Goal: Task Accomplishment & Management: Manage account settings

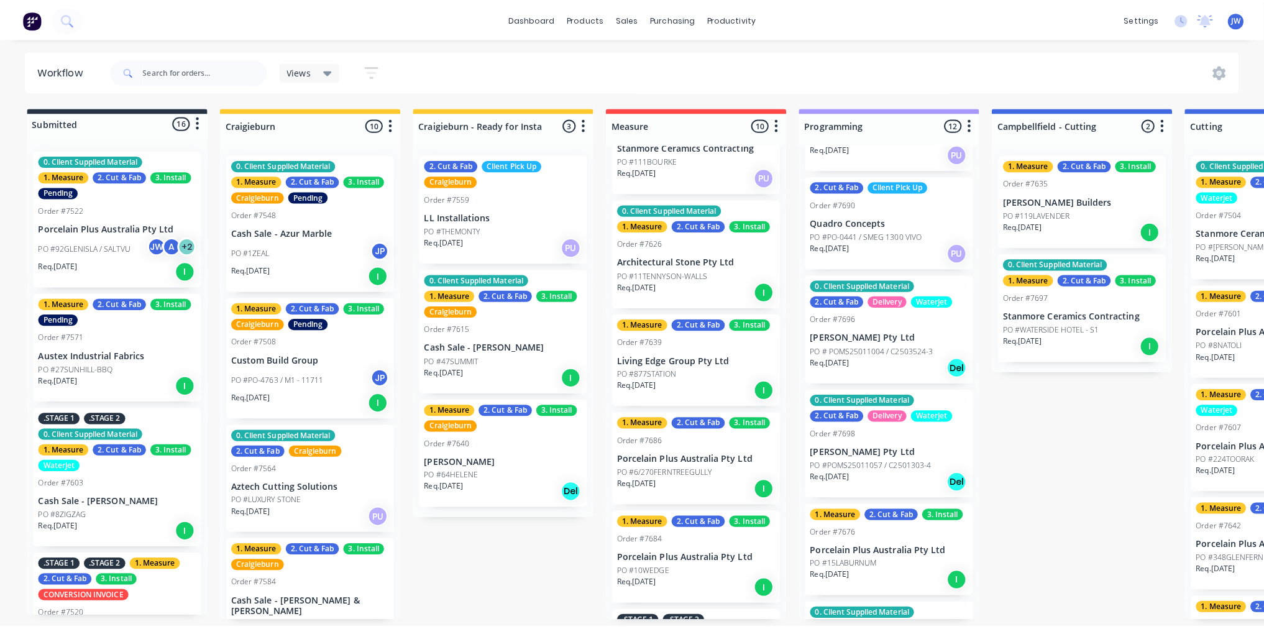
scroll to position [406, 0]
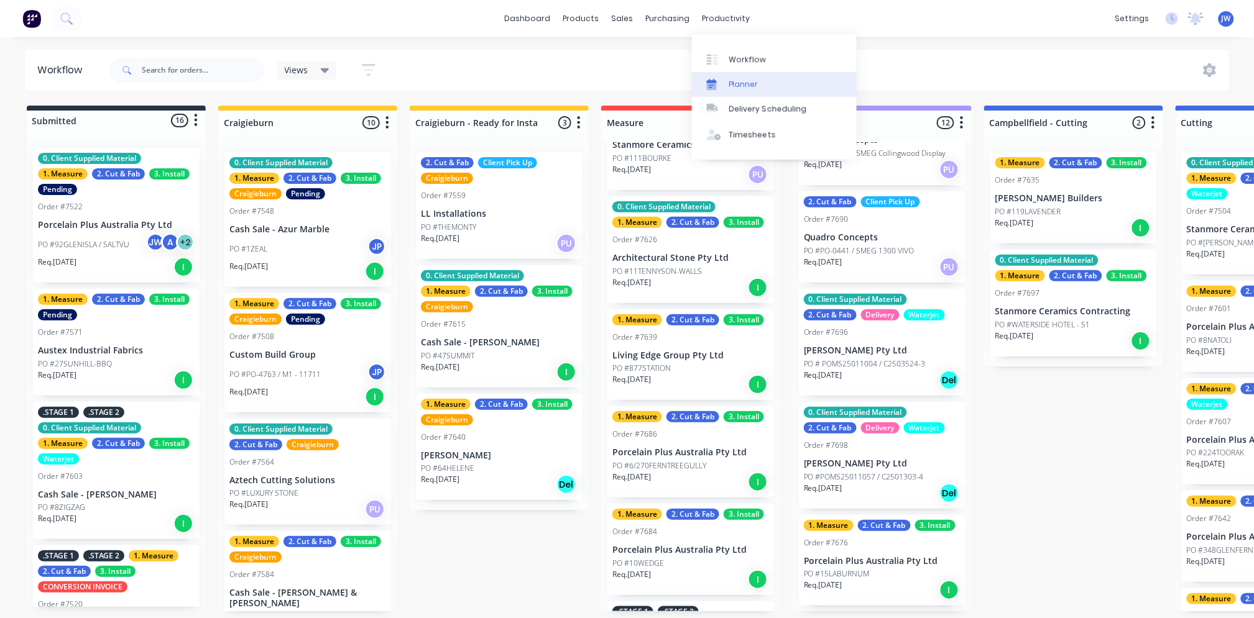
click at [763, 85] on link "Planner" at bounding box center [774, 84] width 165 height 25
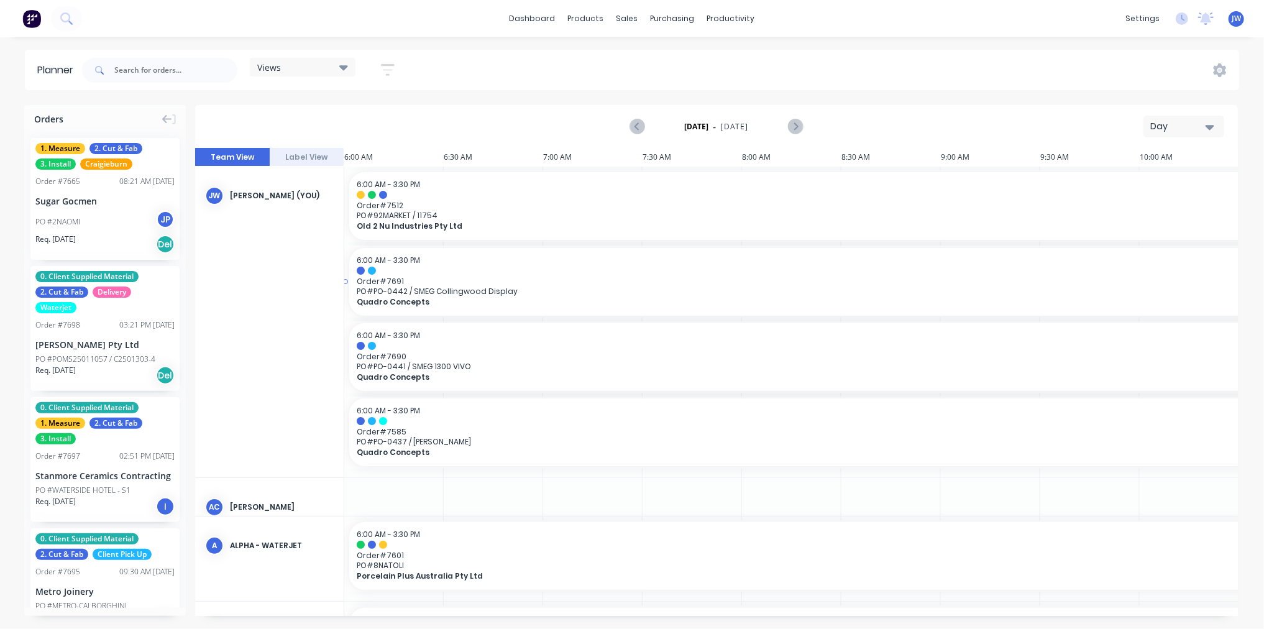
scroll to position [0, 597]
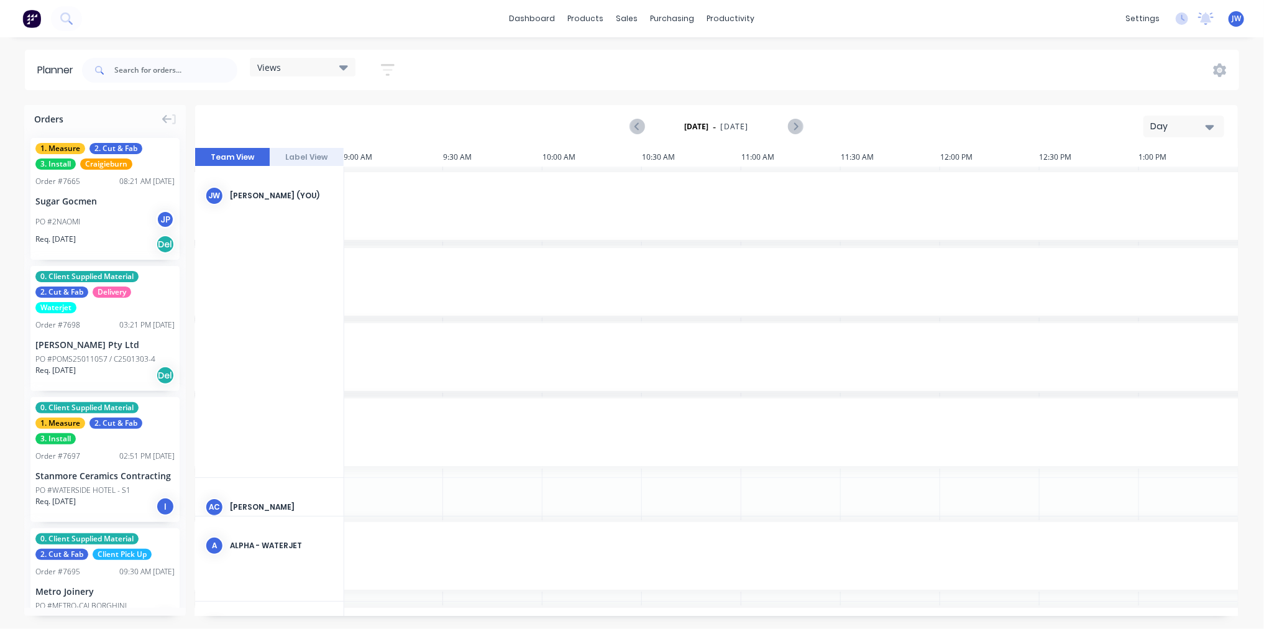
click at [382, 76] on icon "button" at bounding box center [388, 70] width 14 height 16
click at [449, 80] on div "Views Save new view None (Default) edit Craigieburn Orders edit Daily edit Fact…" at bounding box center [660, 70] width 1160 height 37
click at [355, 71] on div "Views" at bounding box center [303, 67] width 106 height 19
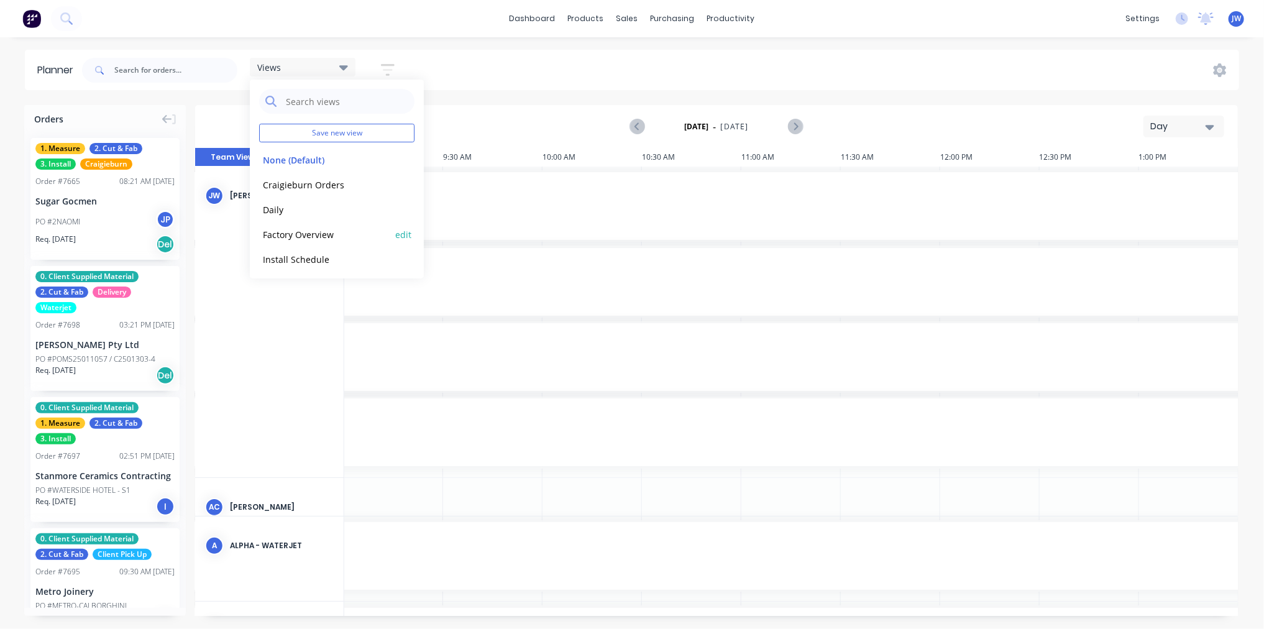
click at [323, 237] on button "Factory Overview" at bounding box center [325, 234] width 132 height 14
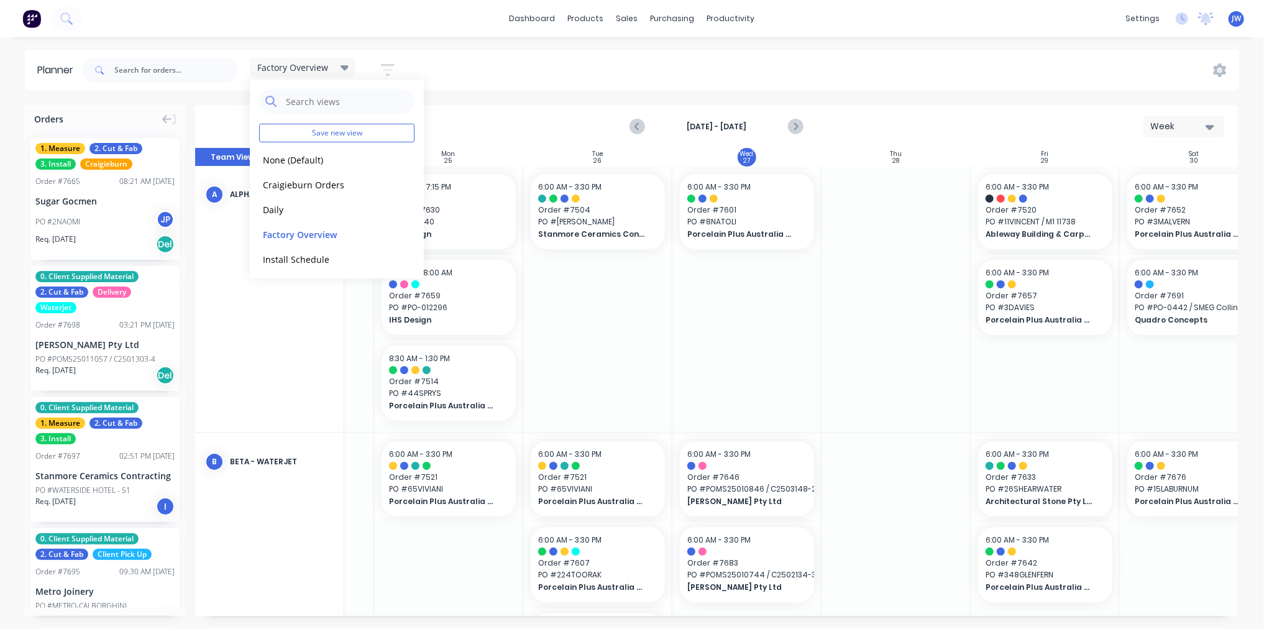
scroll to position [0, 119]
drag, startPoint x: 1051, startPoint y: 224, endPoint x: 908, endPoint y: 218, distance: 143.1
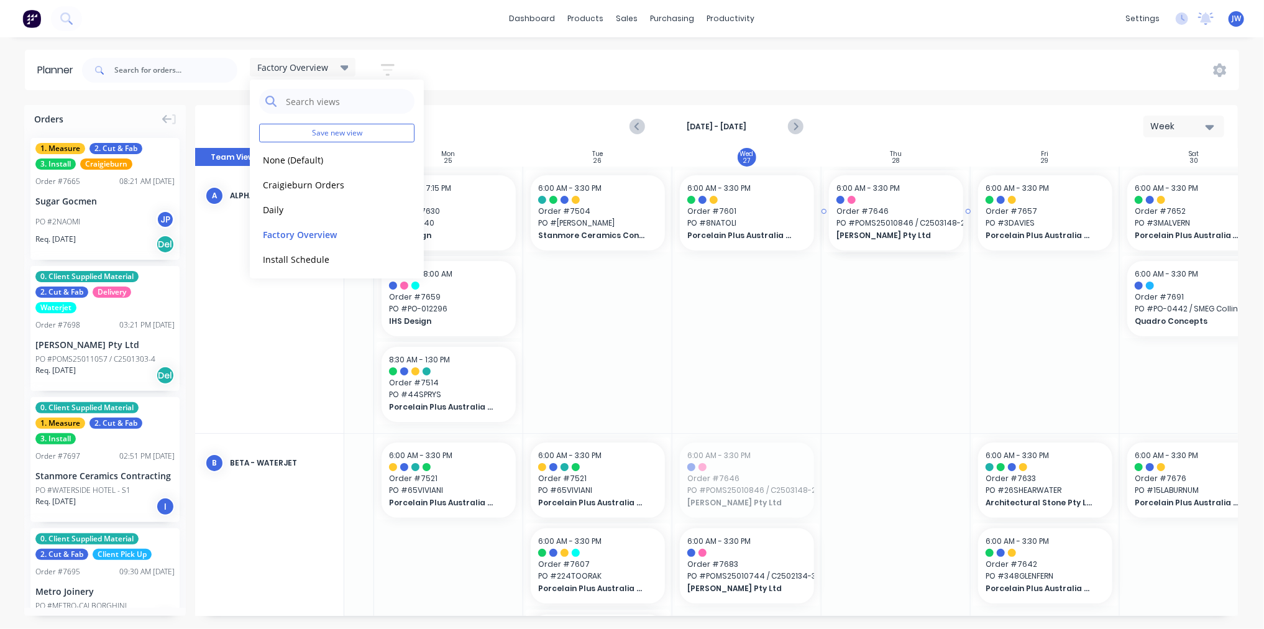
drag, startPoint x: 762, startPoint y: 486, endPoint x: 902, endPoint y: 344, distance: 200.0
drag, startPoint x: 753, startPoint y: 477, endPoint x: 903, endPoint y: 383, distance: 177.3
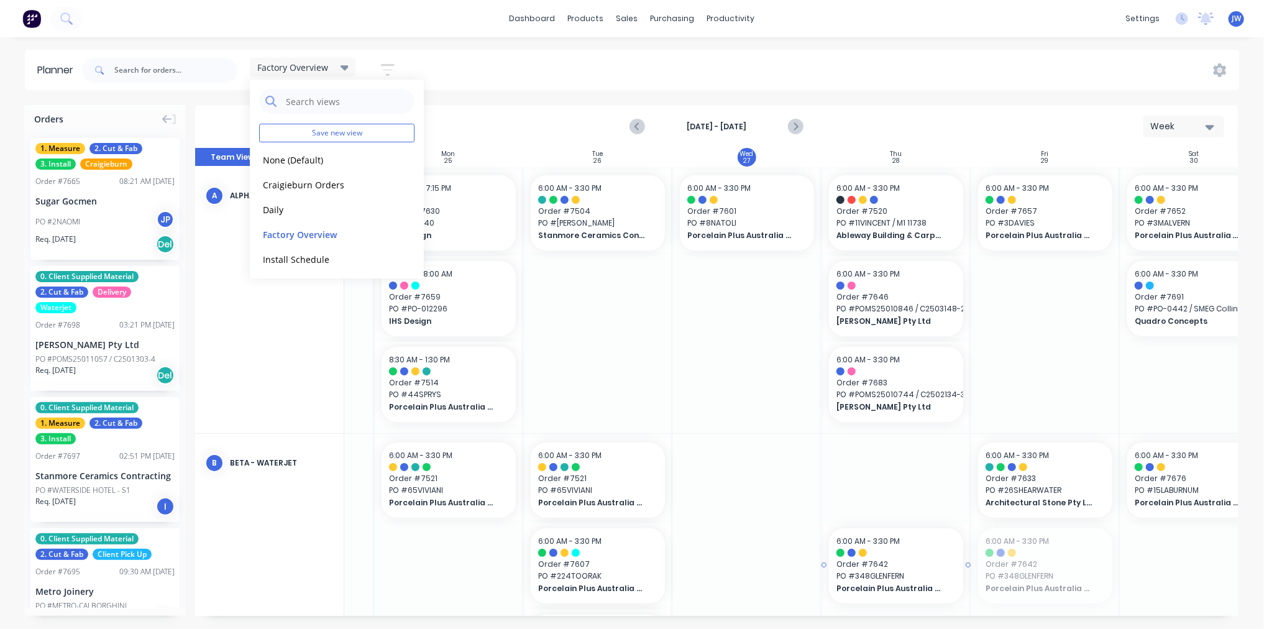
drag, startPoint x: 1032, startPoint y: 574, endPoint x: 871, endPoint y: 485, distance: 183.6
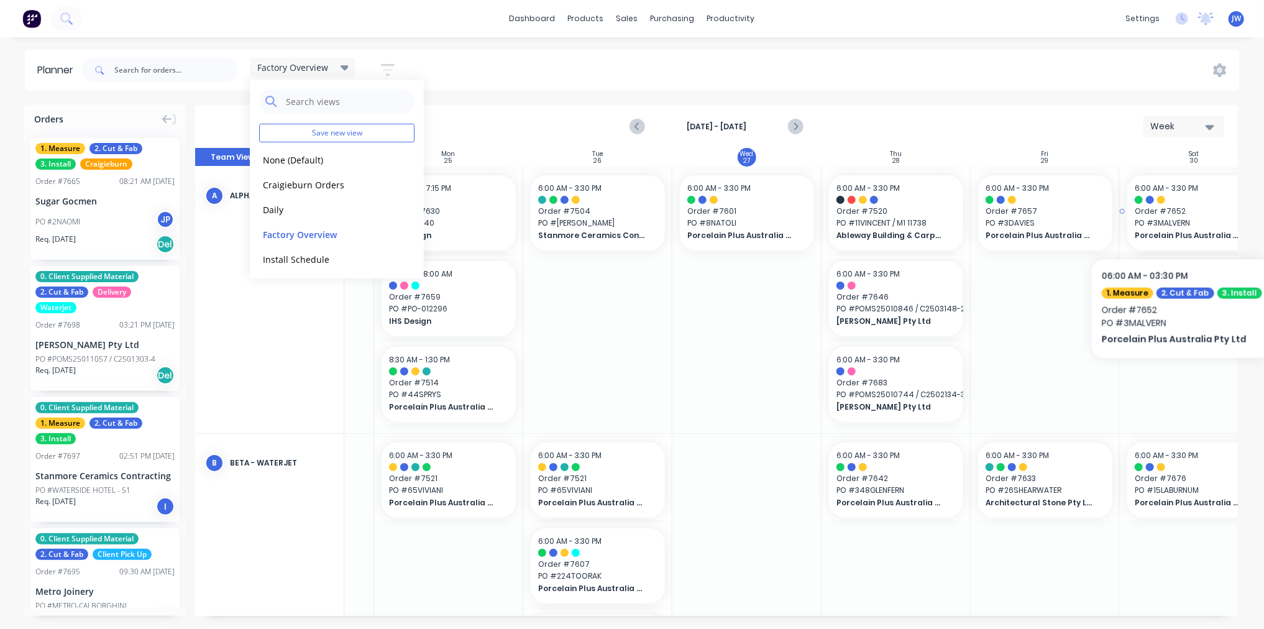
click at [1181, 221] on span "PO # 3MALVERN" at bounding box center [1194, 223] width 119 height 11
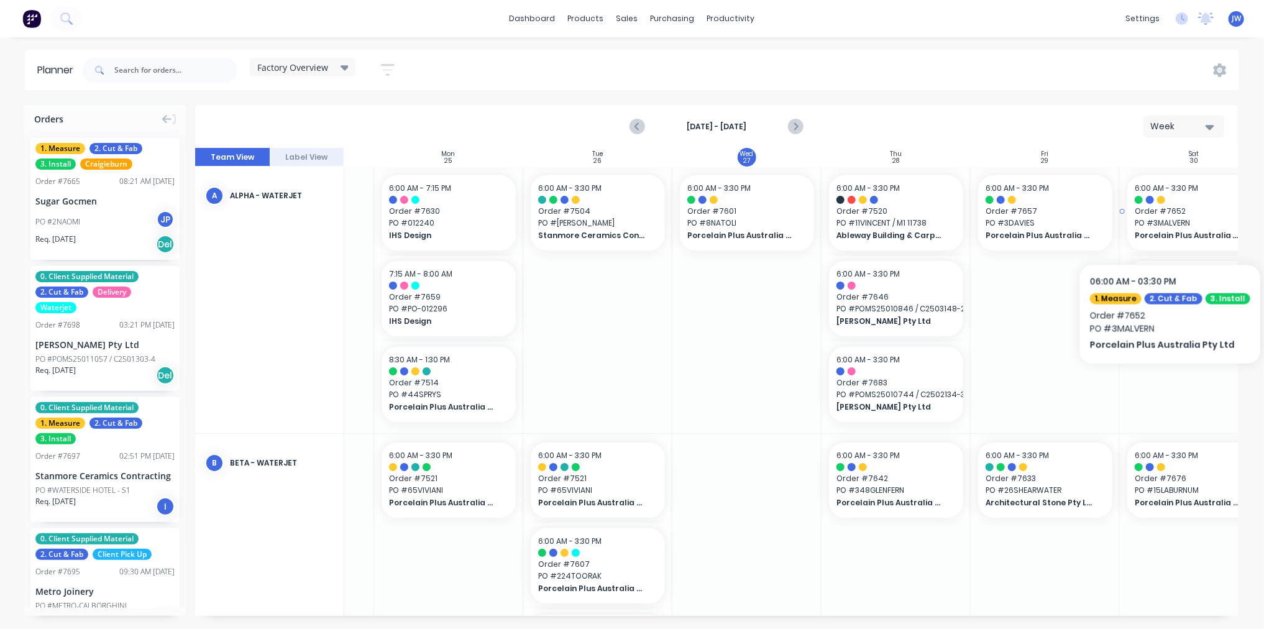
click at [1172, 221] on span "PO # 3MALVERN" at bounding box center [1194, 223] width 119 height 11
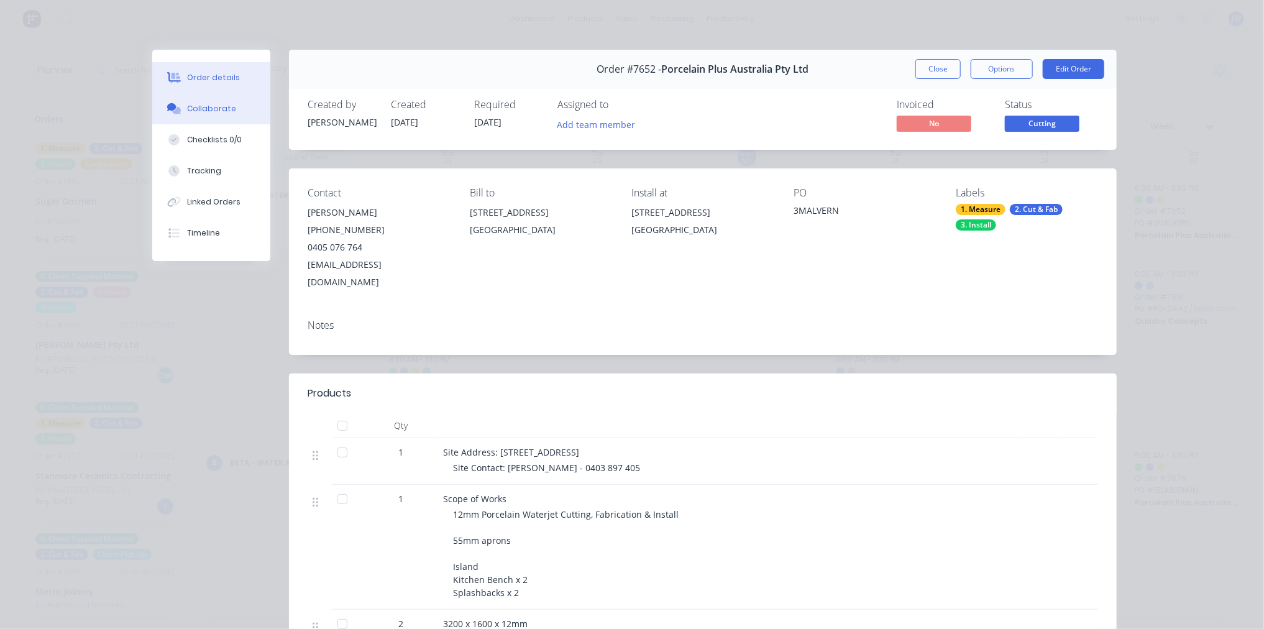
click at [210, 112] on div "Collaborate" at bounding box center [211, 108] width 49 height 11
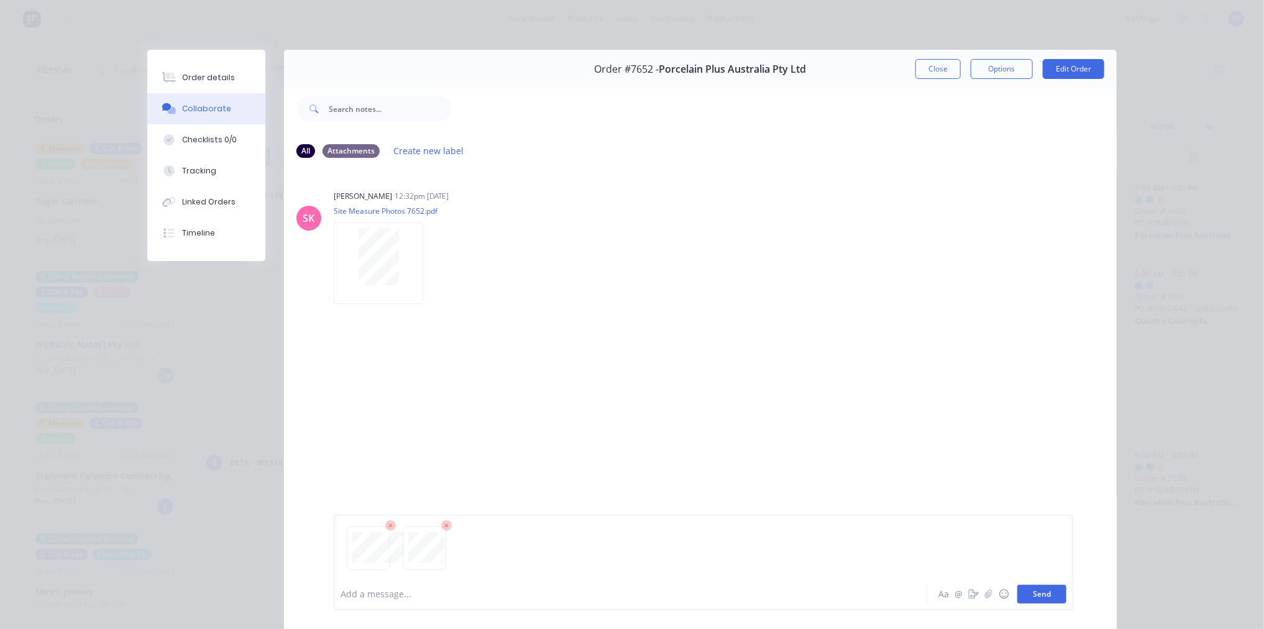
click at [1041, 595] on button "Send" at bounding box center [1041, 594] width 49 height 19
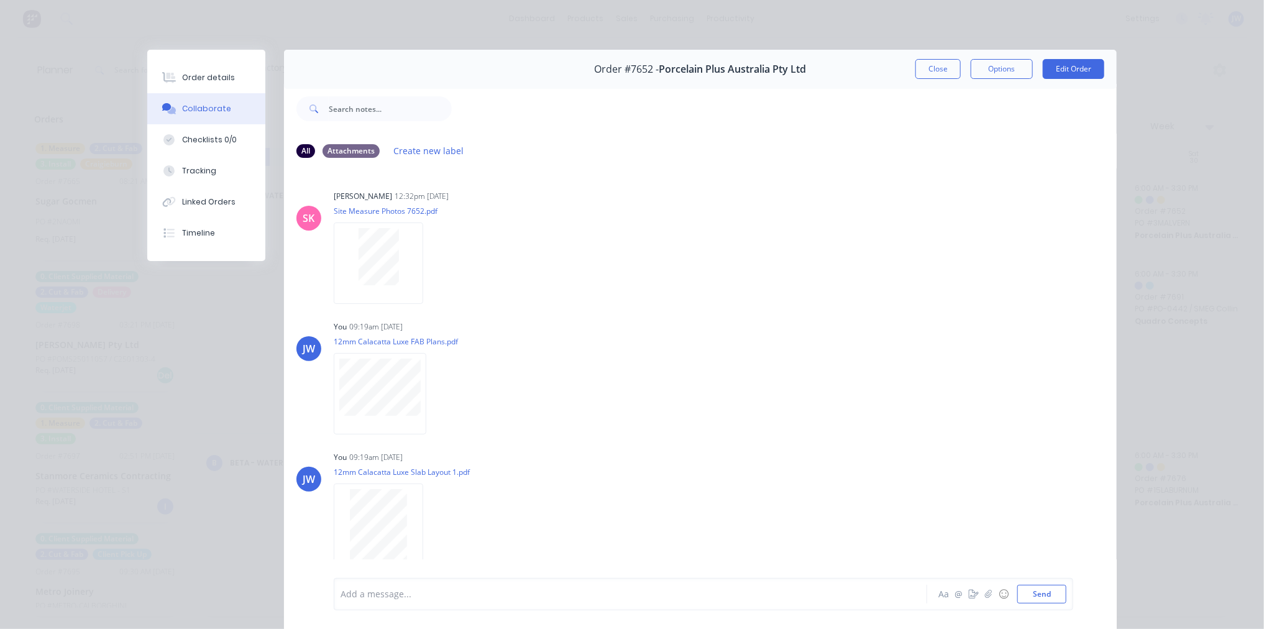
click at [929, 62] on button "Close" at bounding box center [938, 69] width 45 height 20
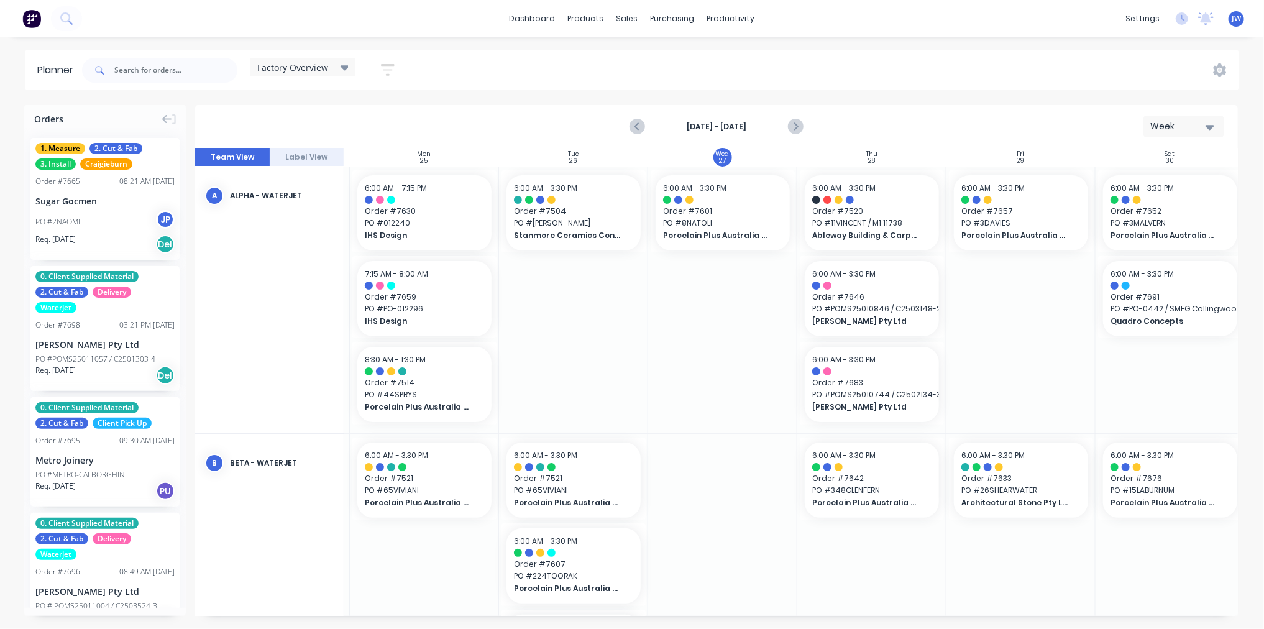
scroll to position [0, 154]
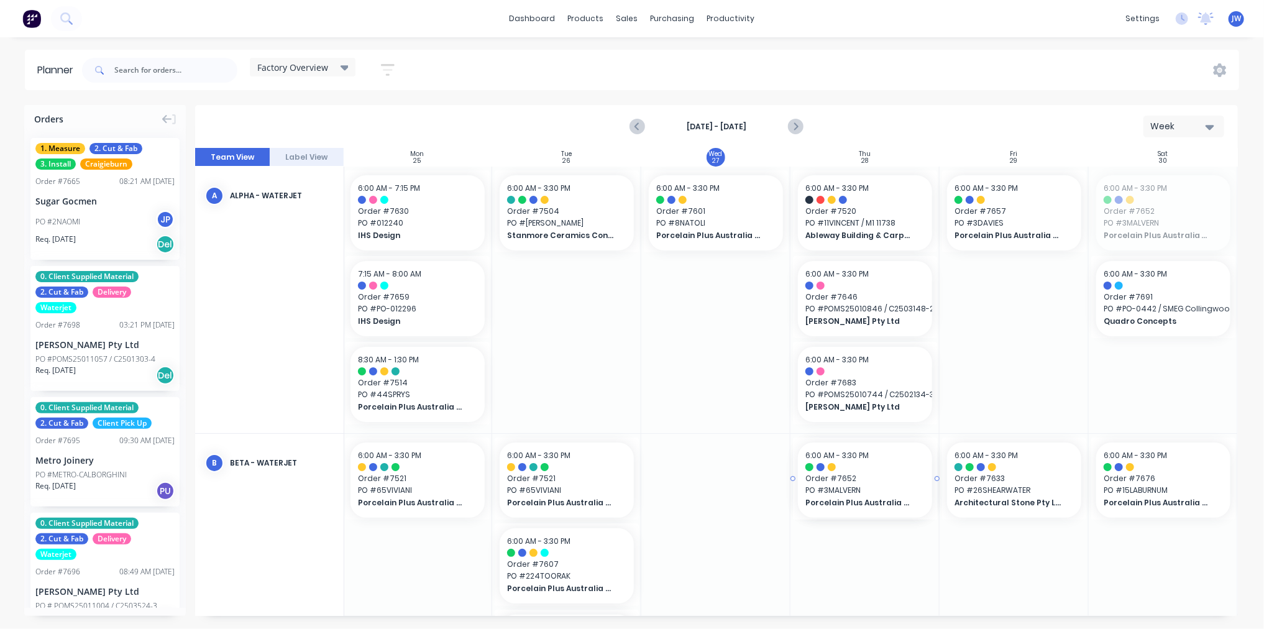
drag, startPoint x: 1157, startPoint y: 201, endPoint x: 860, endPoint y: 555, distance: 462.8
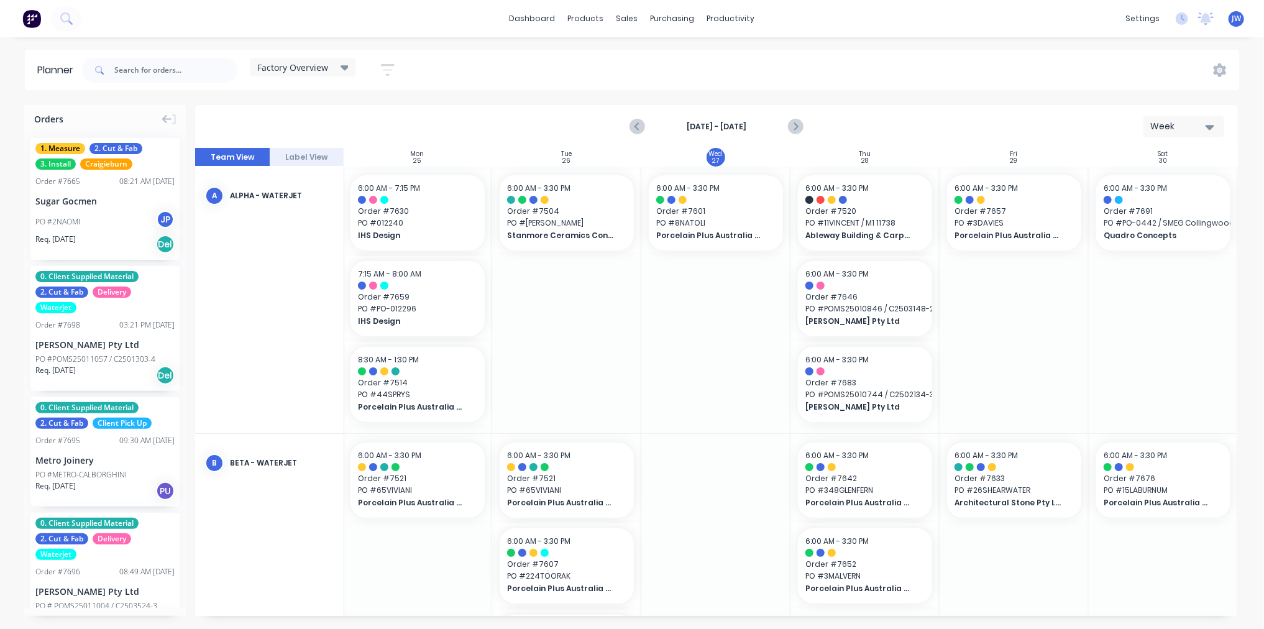
click at [1022, 316] on div at bounding box center [1014, 300] width 149 height 267
drag, startPoint x: 1153, startPoint y: 498, endPoint x: 1020, endPoint y: 330, distance: 214.6
drag, startPoint x: 1080, startPoint y: 480, endPoint x: 1173, endPoint y: 477, distance: 92.6
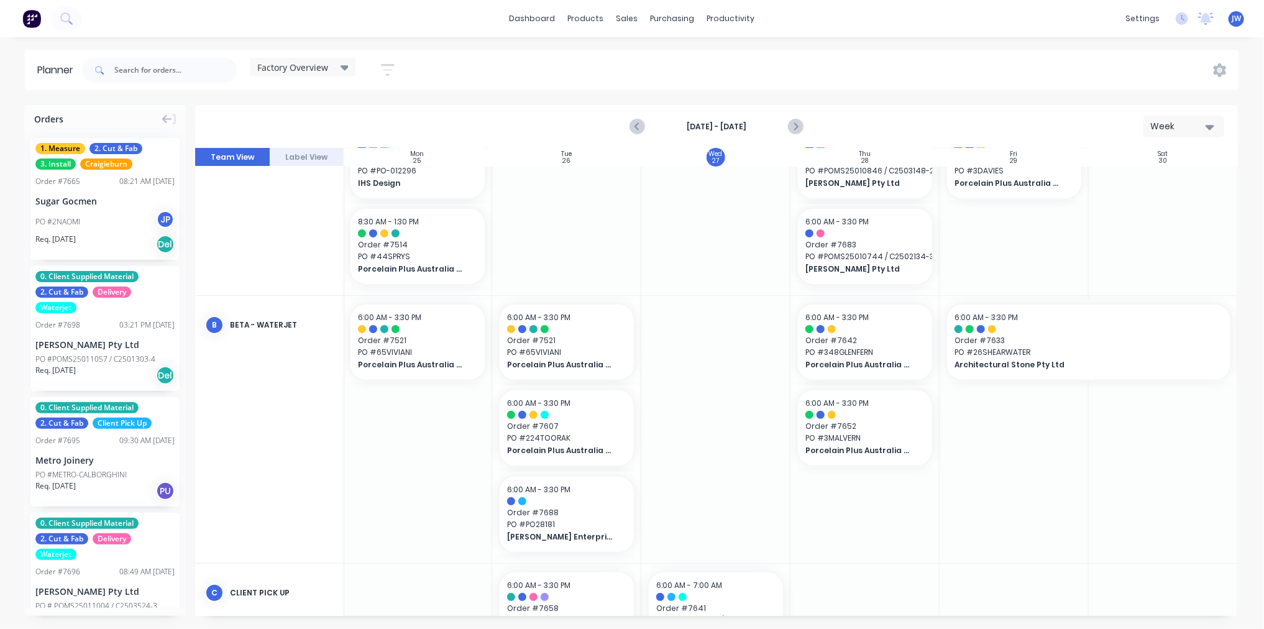
scroll to position [69, 154]
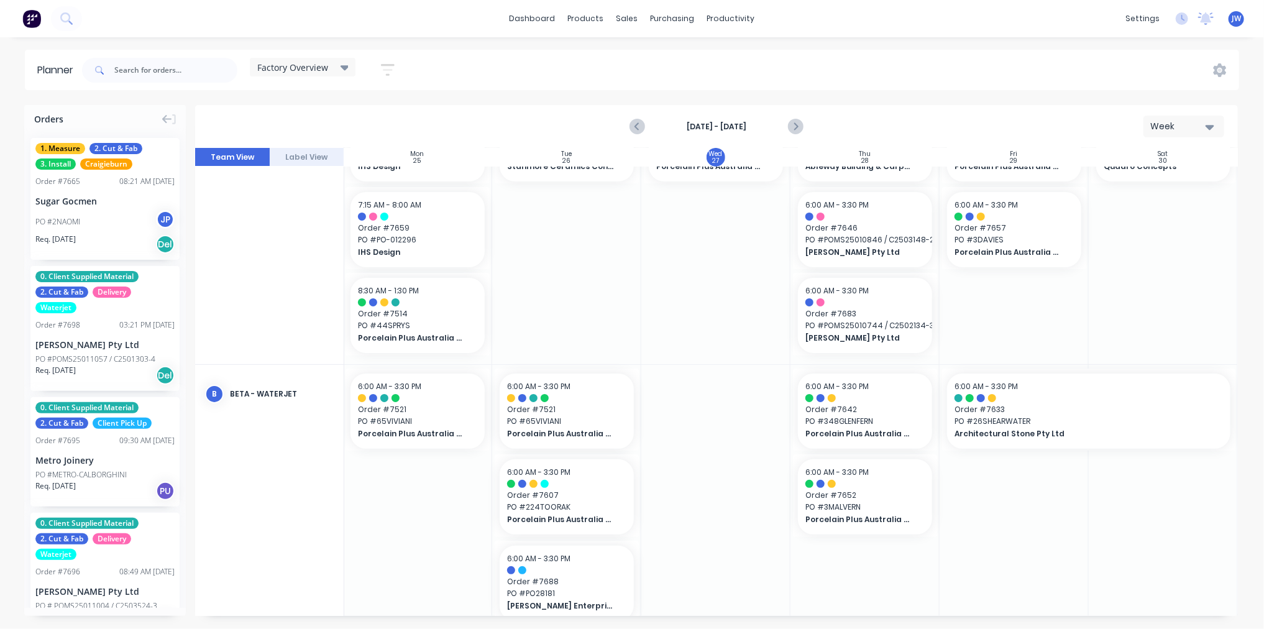
click at [1027, 525] on div at bounding box center [1014, 498] width 149 height 267
drag, startPoint x: 743, startPoint y: 617, endPoint x: 803, endPoint y: 619, distance: 60.3
click at [791, 618] on div "Orders 1. Measure 2. Cut & Fab 3. Install Craigieburn Order # 7665 08:21 AM [DA…" at bounding box center [632, 366] width 1264 height 523
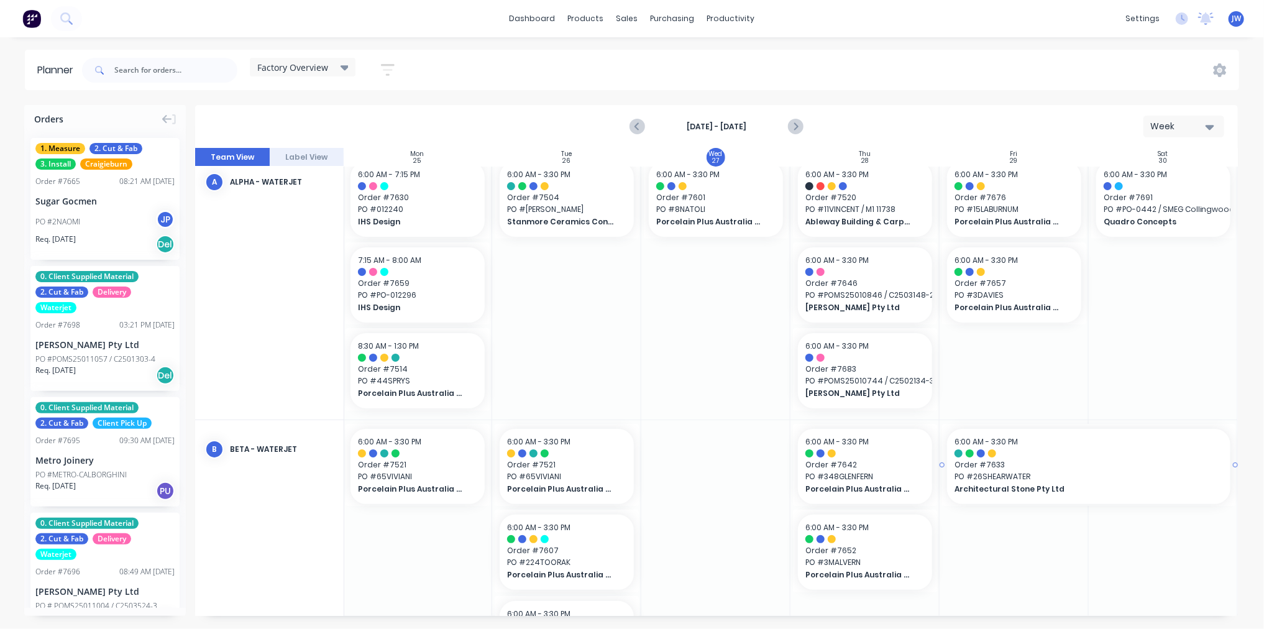
scroll to position [0, 154]
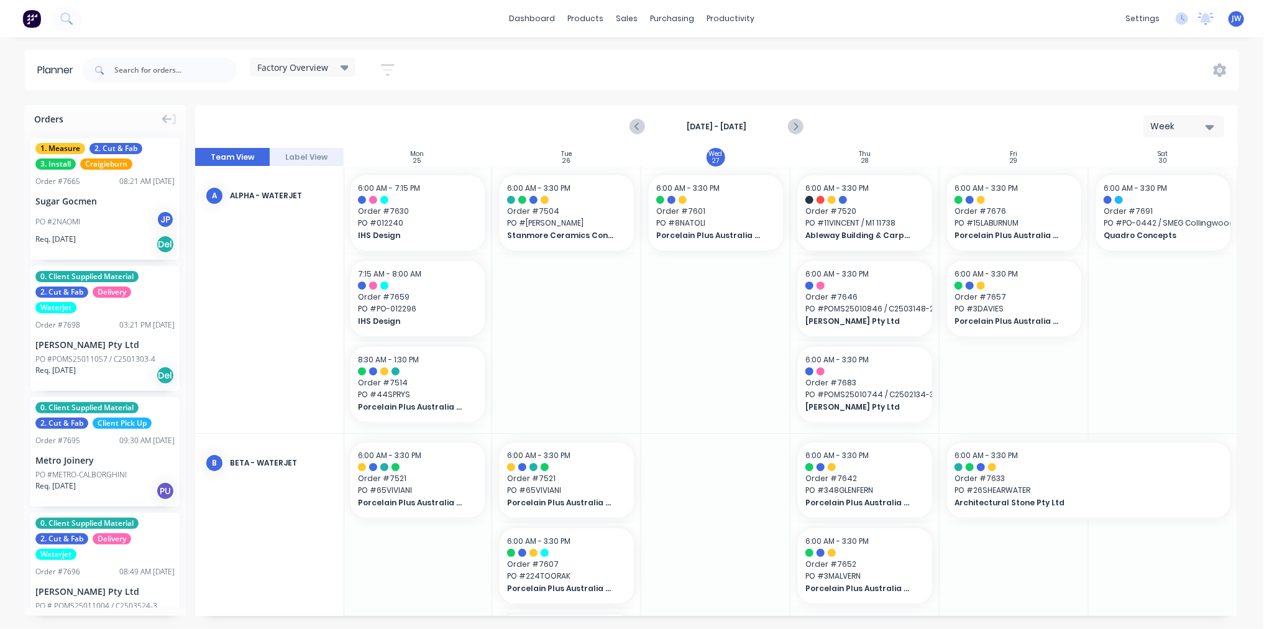
click at [740, 326] on div at bounding box center [715, 300] width 149 height 267
click at [703, 193] on span "6:00 AM - 3:30 PM" at bounding box center [687, 188] width 63 height 11
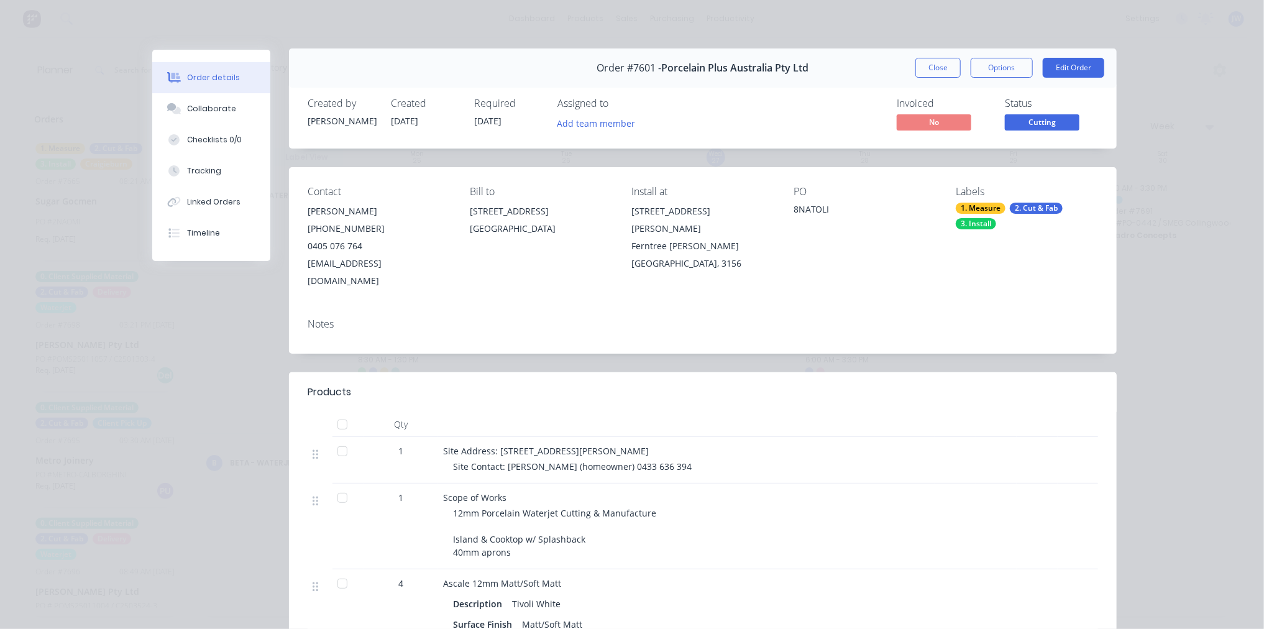
scroll to position [0, 0]
click at [216, 112] on div "Collaborate" at bounding box center [211, 108] width 49 height 11
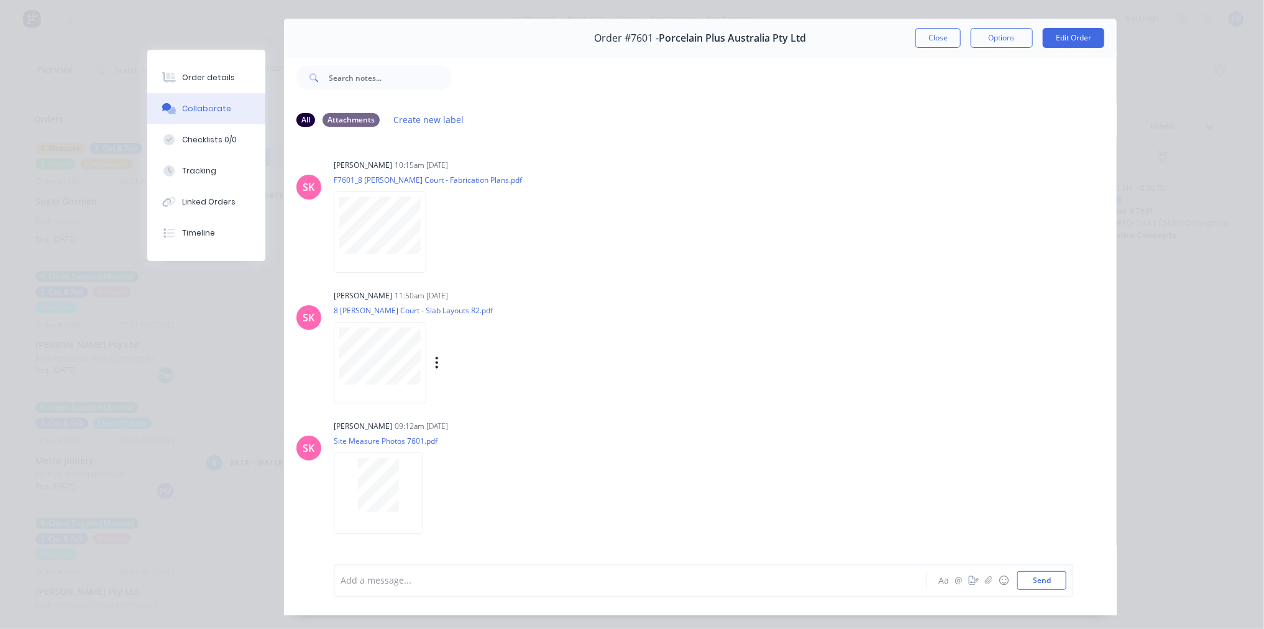
scroll to position [57, 0]
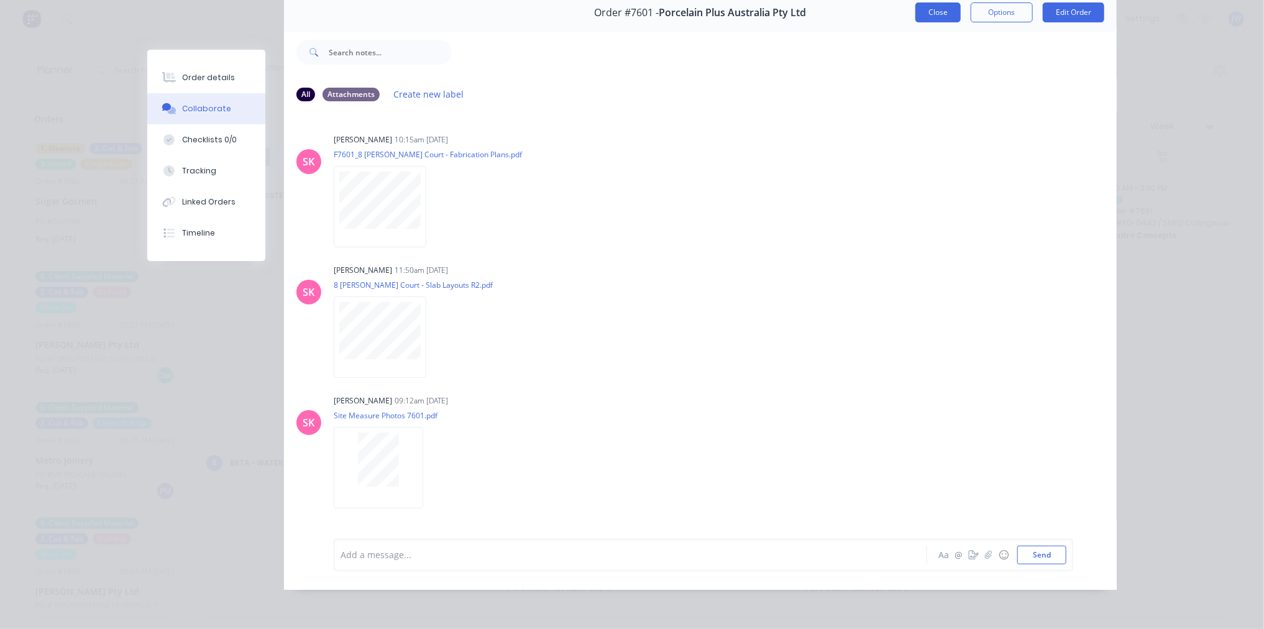
click at [935, 11] on button "Close" at bounding box center [938, 12] width 45 height 20
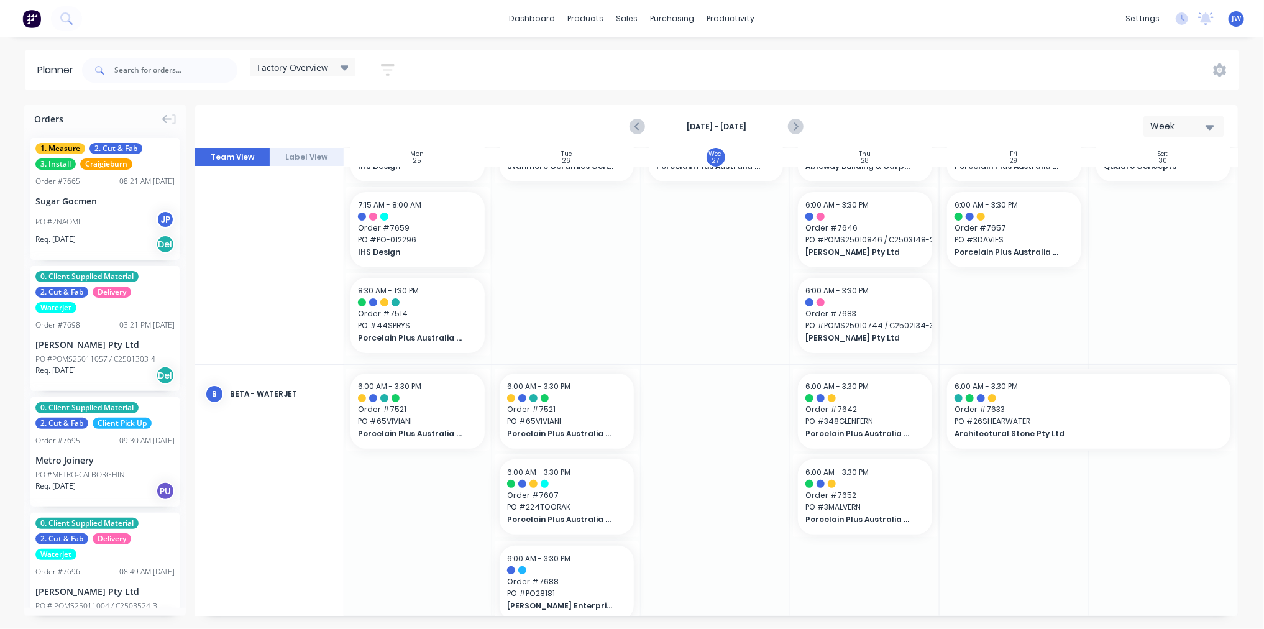
scroll to position [0, 154]
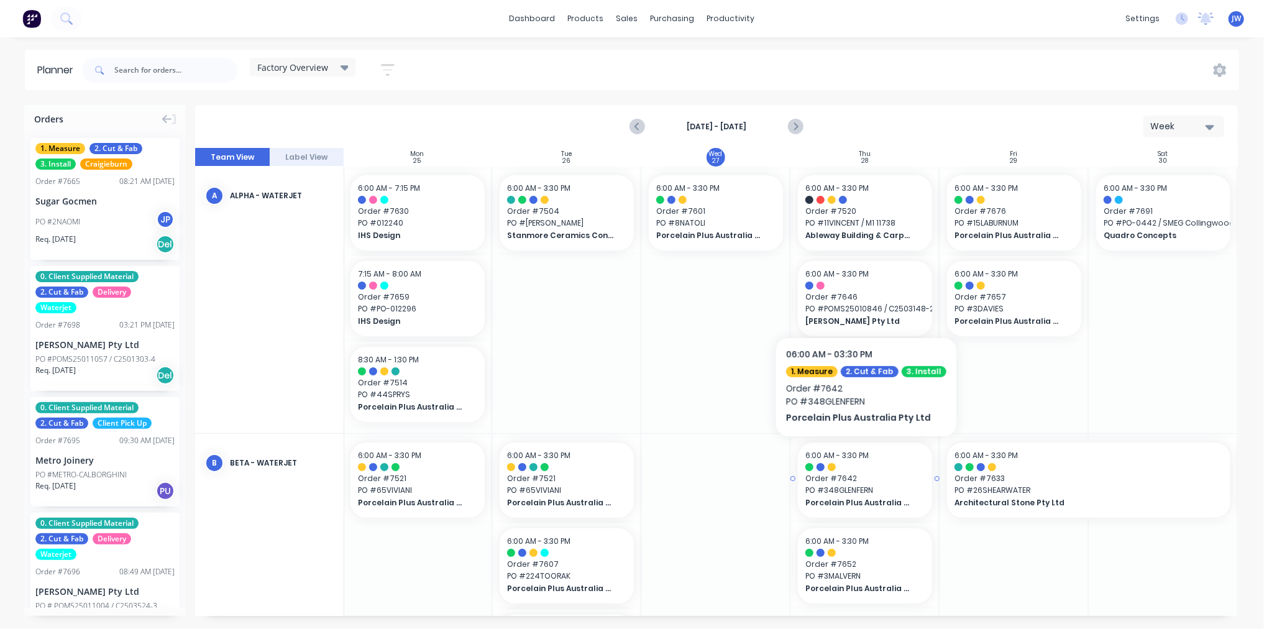
click at [848, 464] on div at bounding box center [865, 467] width 119 height 8
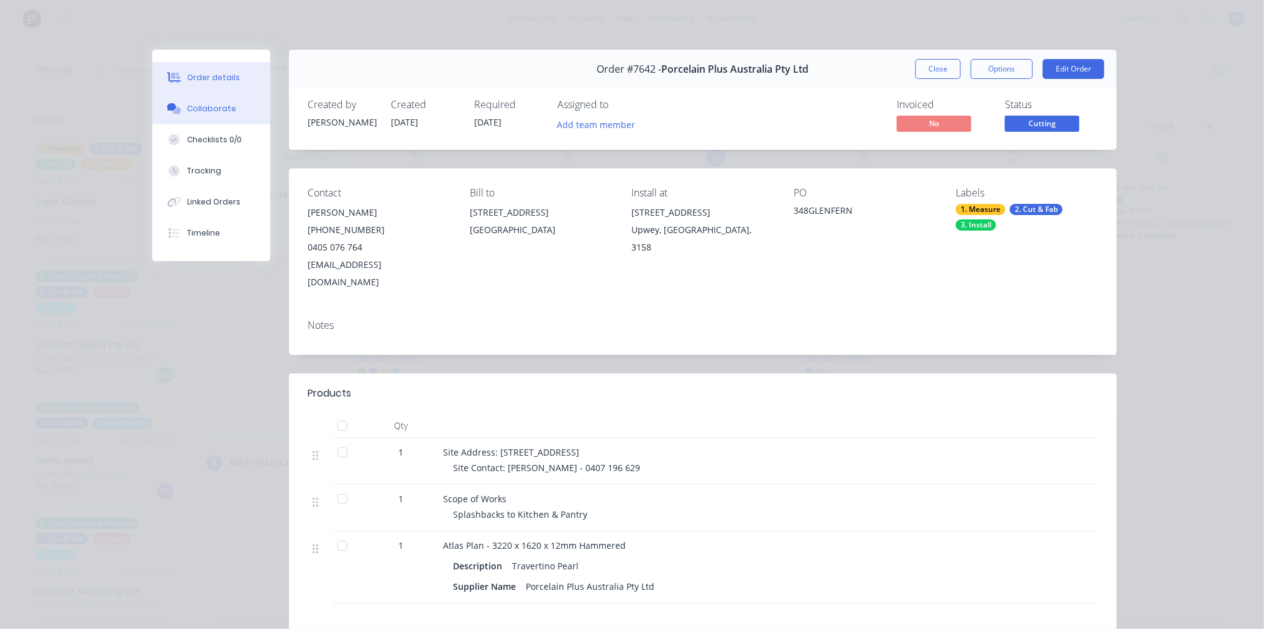
click at [208, 106] on div "Collaborate" at bounding box center [211, 108] width 49 height 11
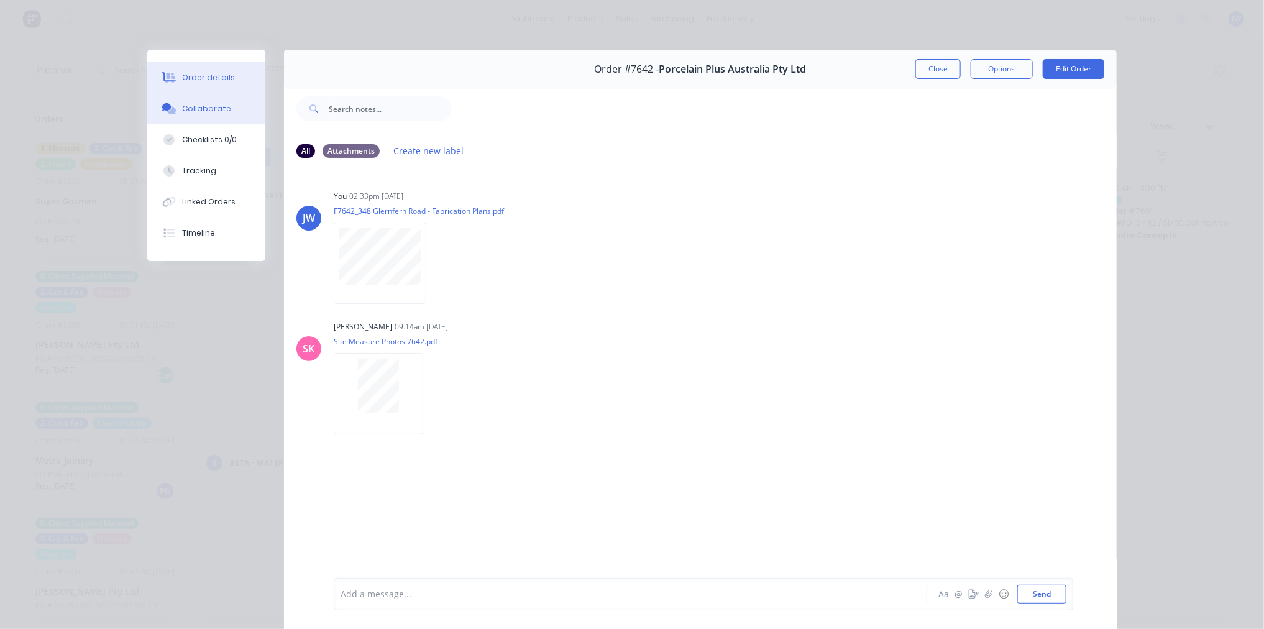
click at [208, 79] on div "Order details" at bounding box center [208, 77] width 53 height 11
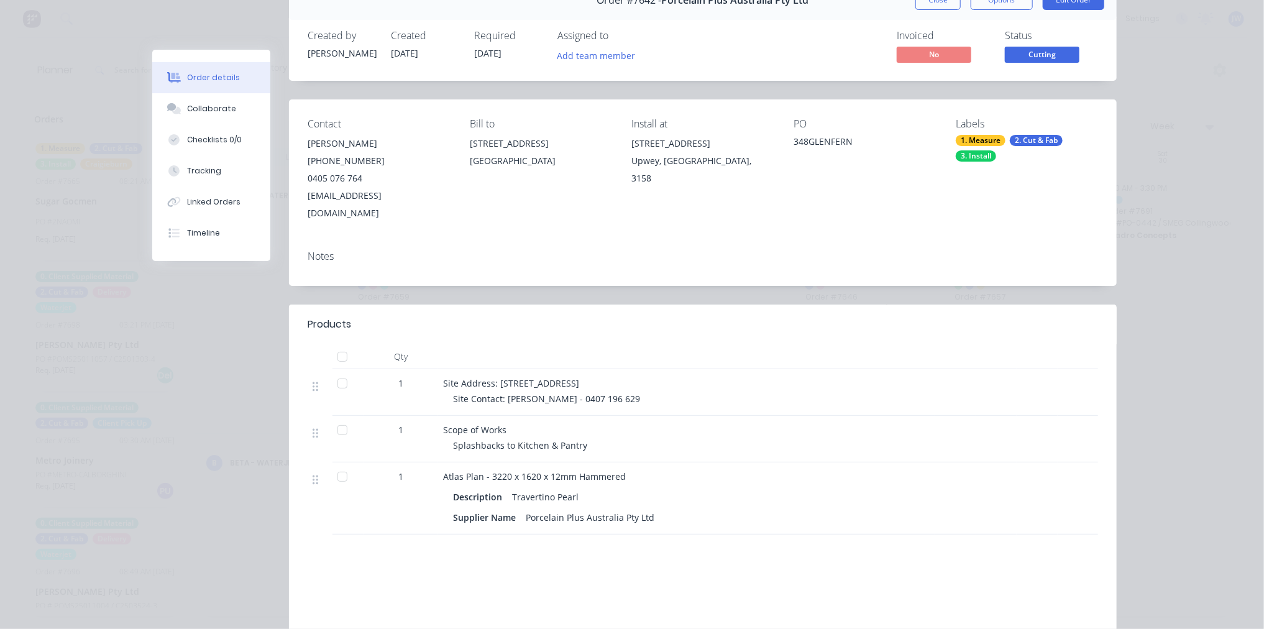
scroll to position [0, 0]
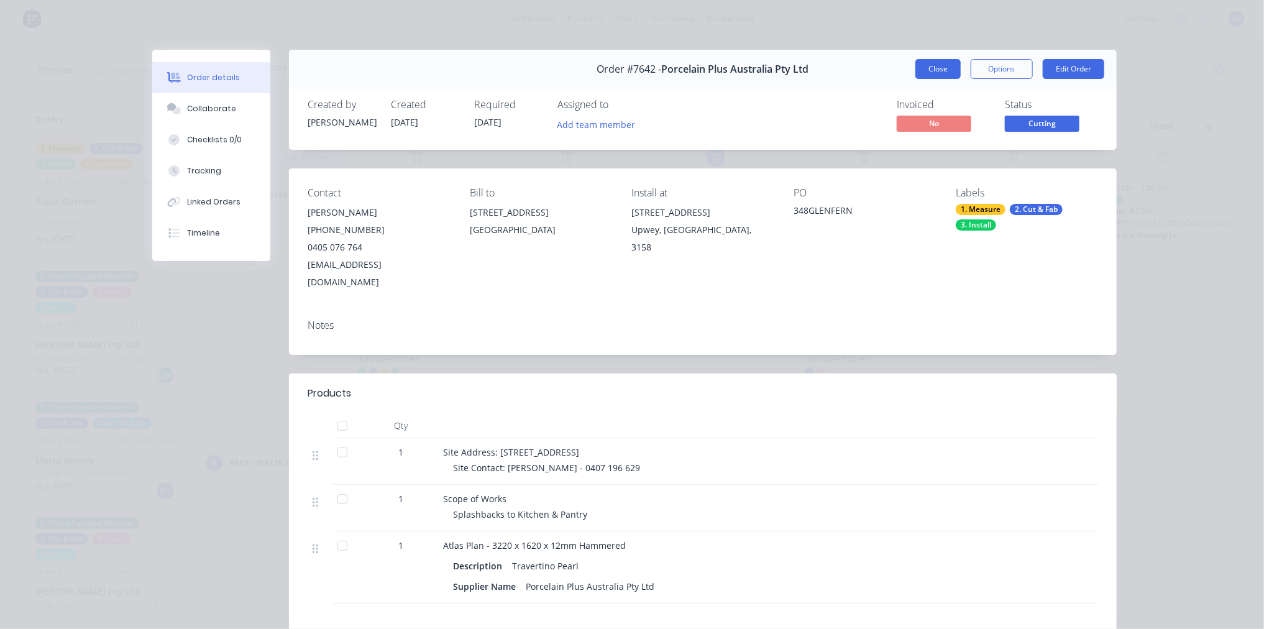
click at [930, 61] on button "Close" at bounding box center [938, 69] width 45 height 20
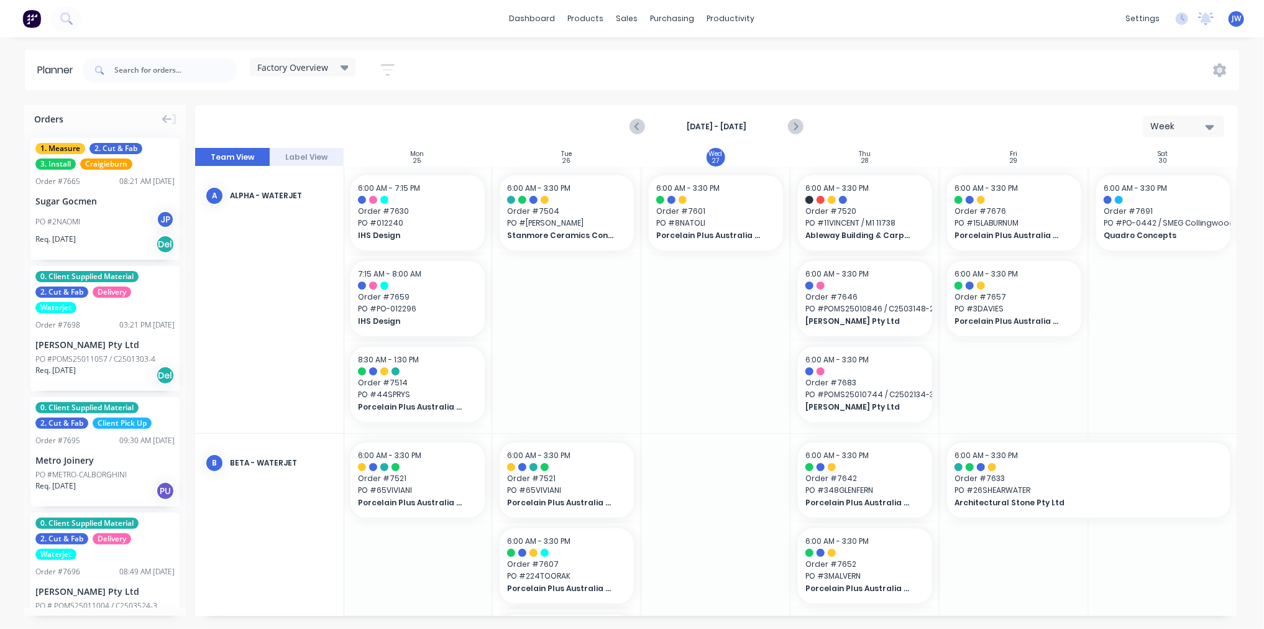
drag, startPoint x: 635, startPoint y: 122, endPoint x: 669, endPoint y: 128, distance: 34.1
click at [636, 122] on icon "Previous page" at bounding box center [637, 126] width 15 height 15
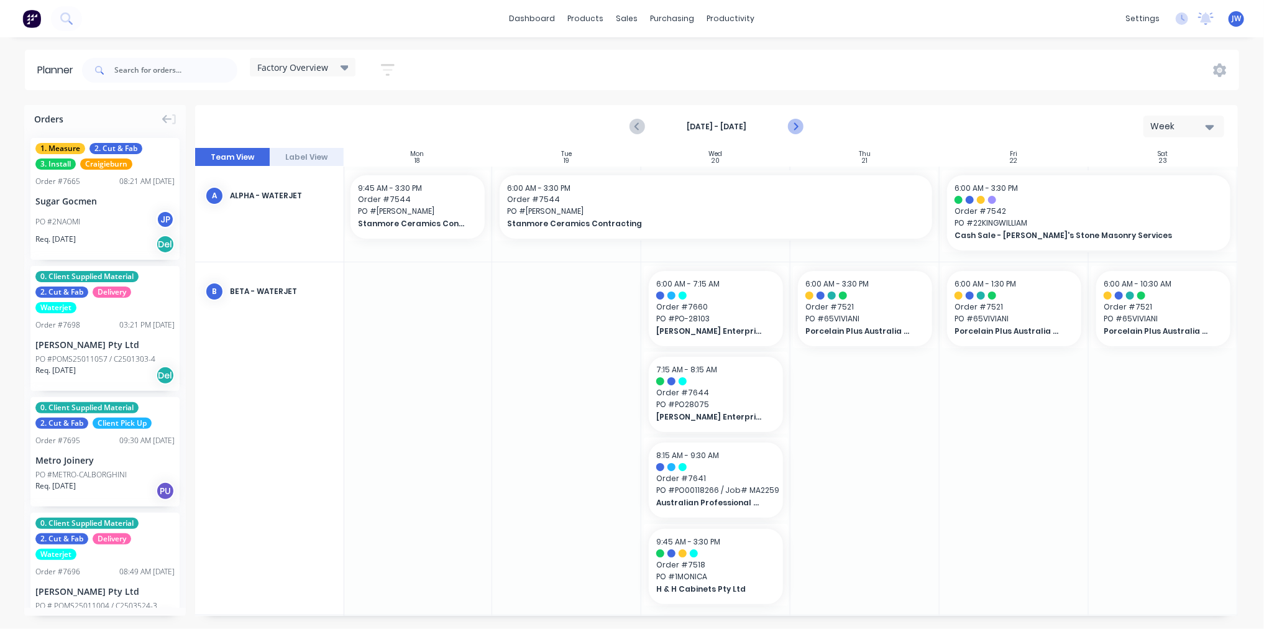
click at [794, 126] on icon "Next page" at bounding box center [795, 126] width 15 height 15
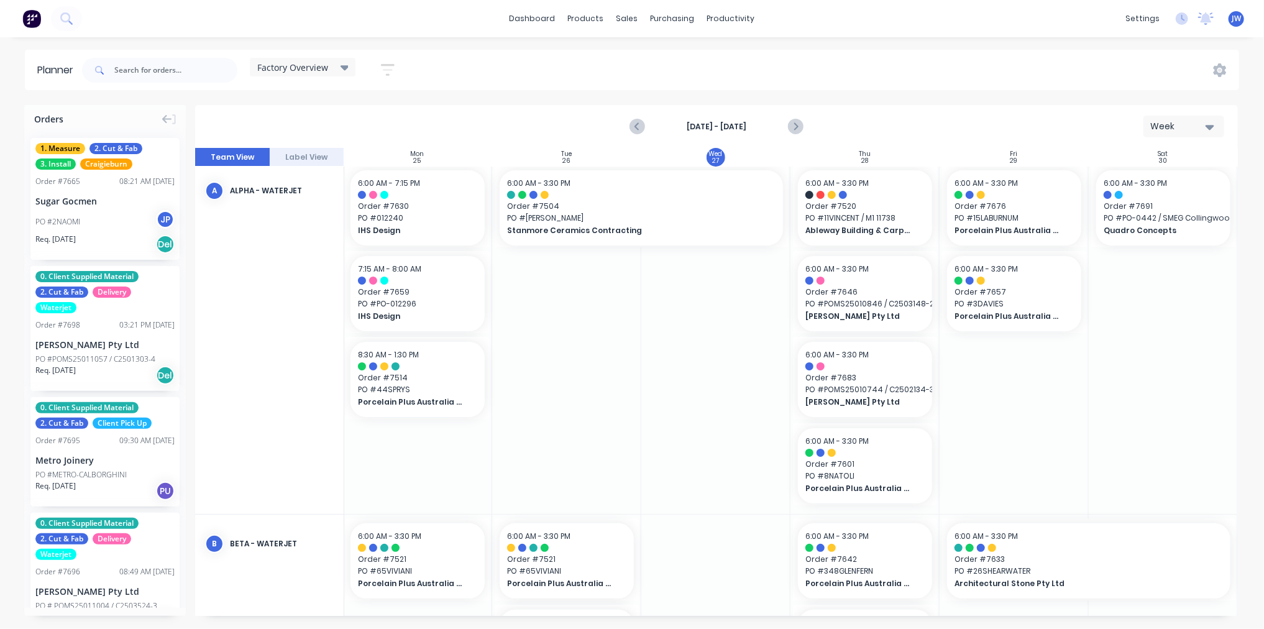
scroll to position [0, 154]
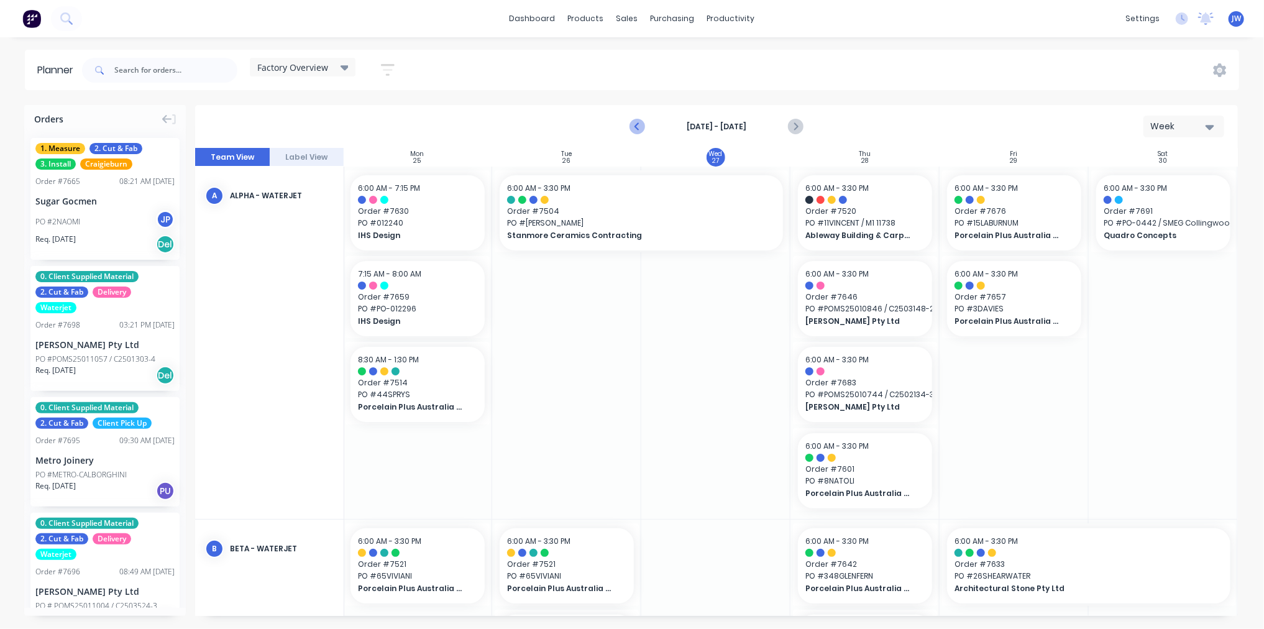
click at [633, 133] on icon "Previous page" at bounding box center [637, 126] width 15 height 15
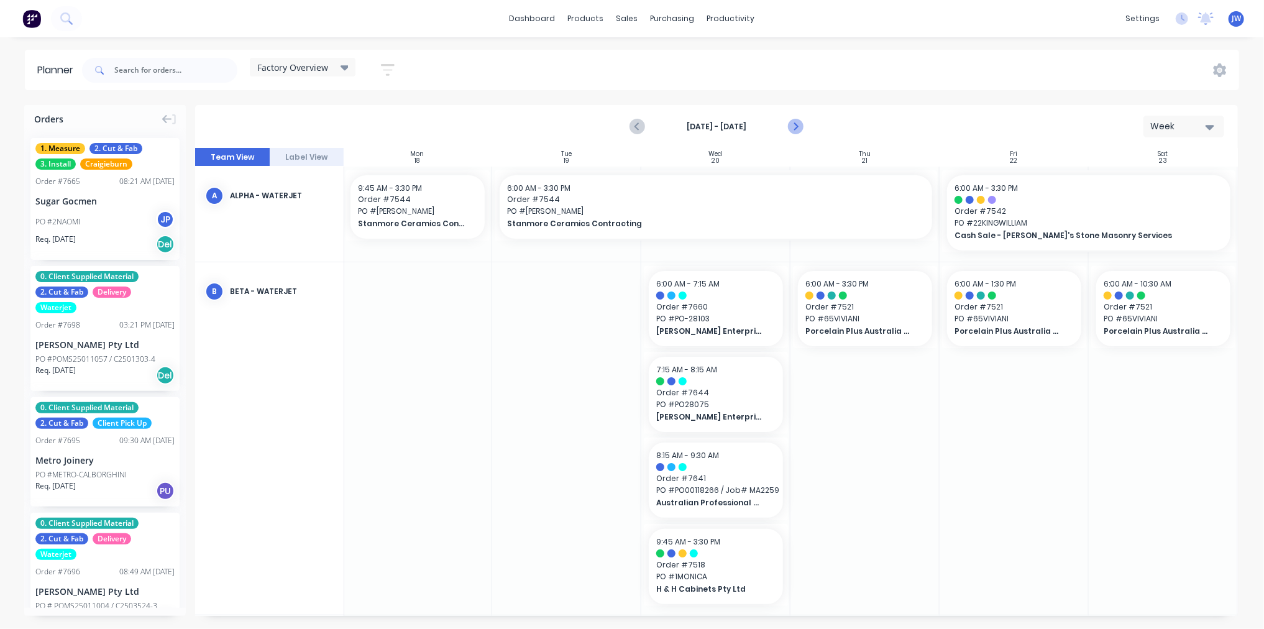
click at [790, 127] on icon "Next page" at bounding box center [795, 126] width 15 height 15
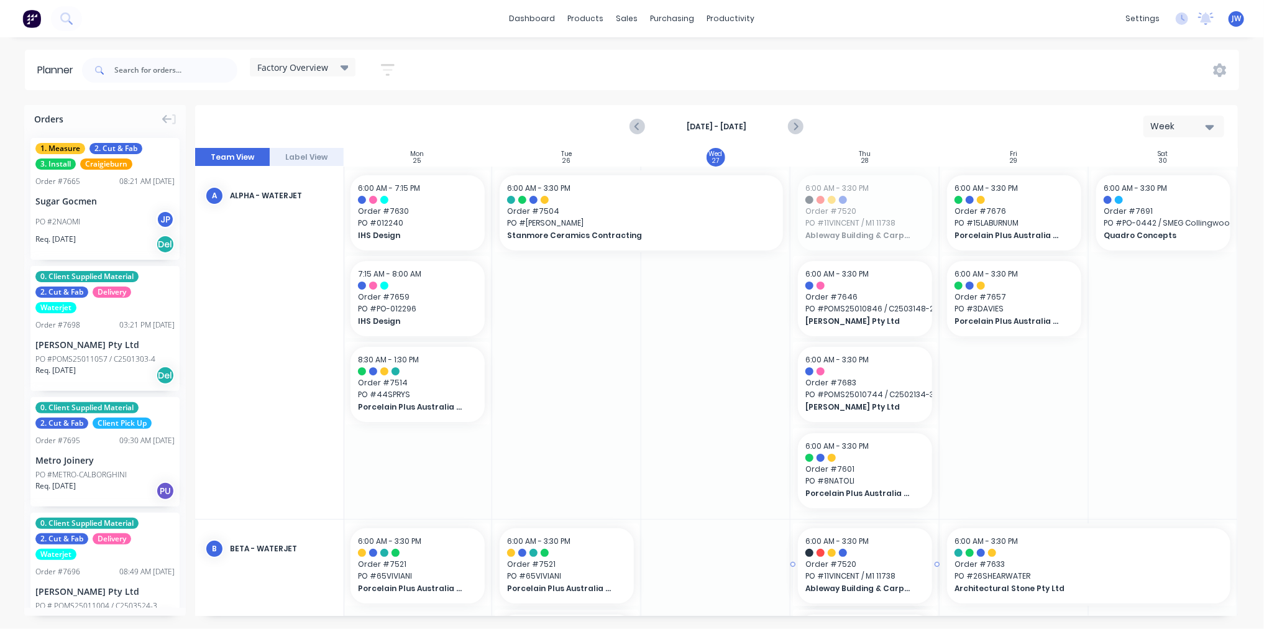
drag, startPoint x: 866, startPoint y: 206, endPoint x: 869, endPoint y: 559, distance: 353.1
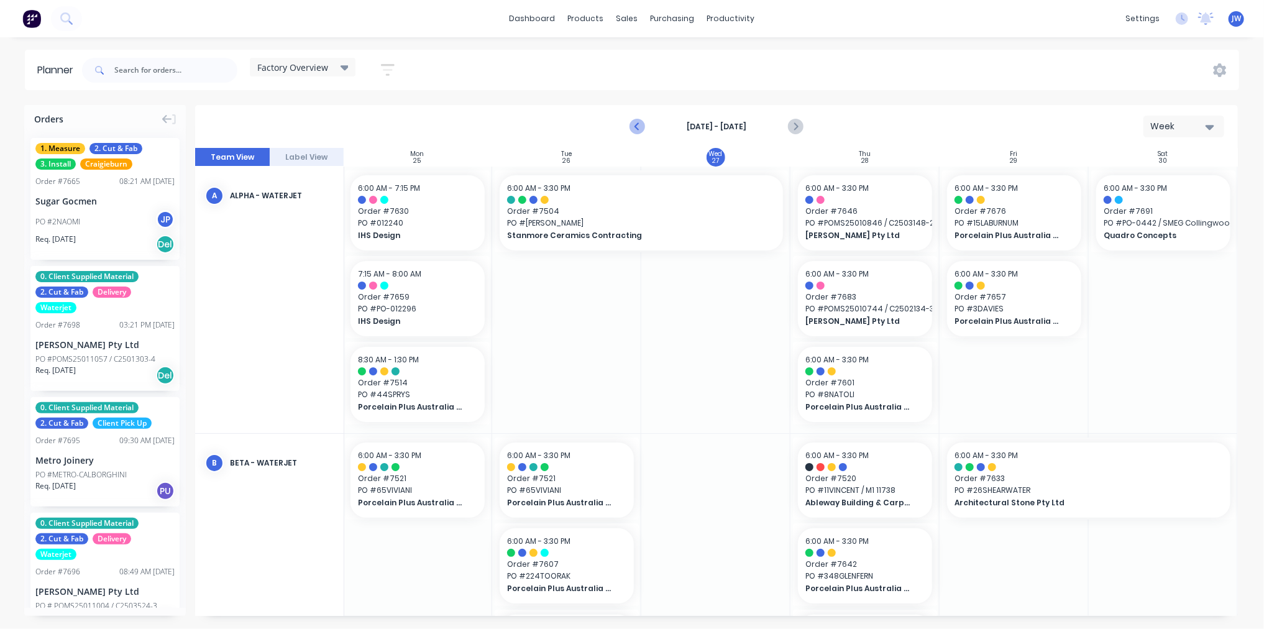
click at [637, 123] on icon "Previous page" at bounding box center [637, 126] width 15 height 15
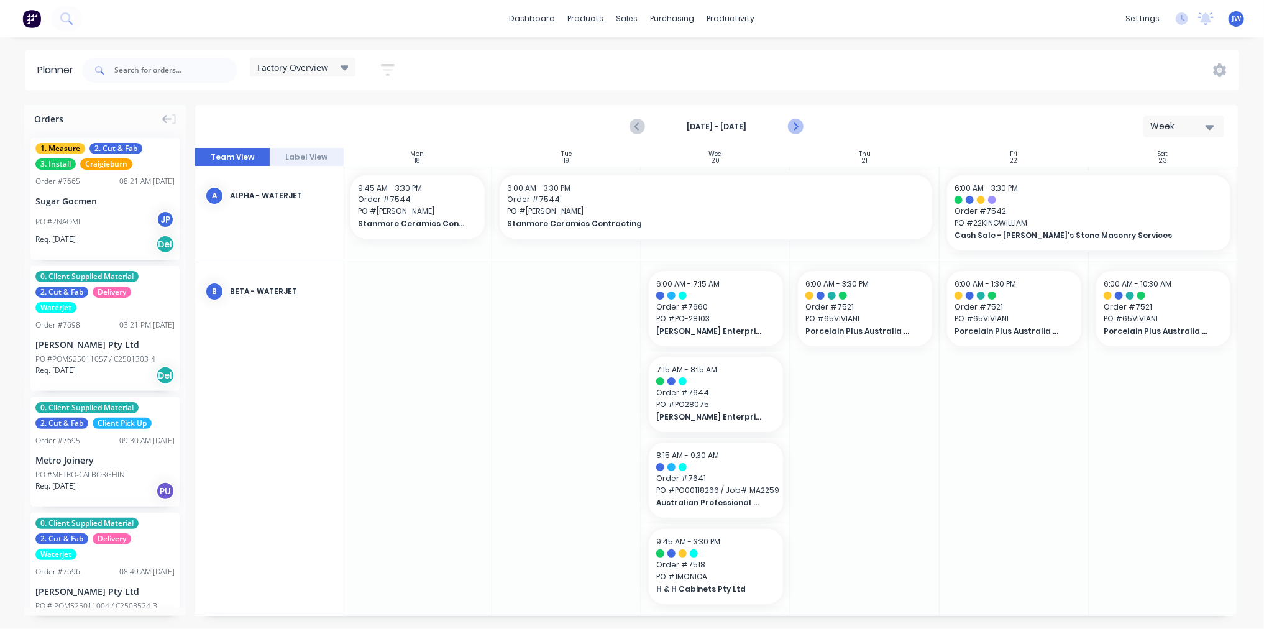
click at [796, 129] on icon "Next page" at bounding box center [795, 126] width 15 height 15
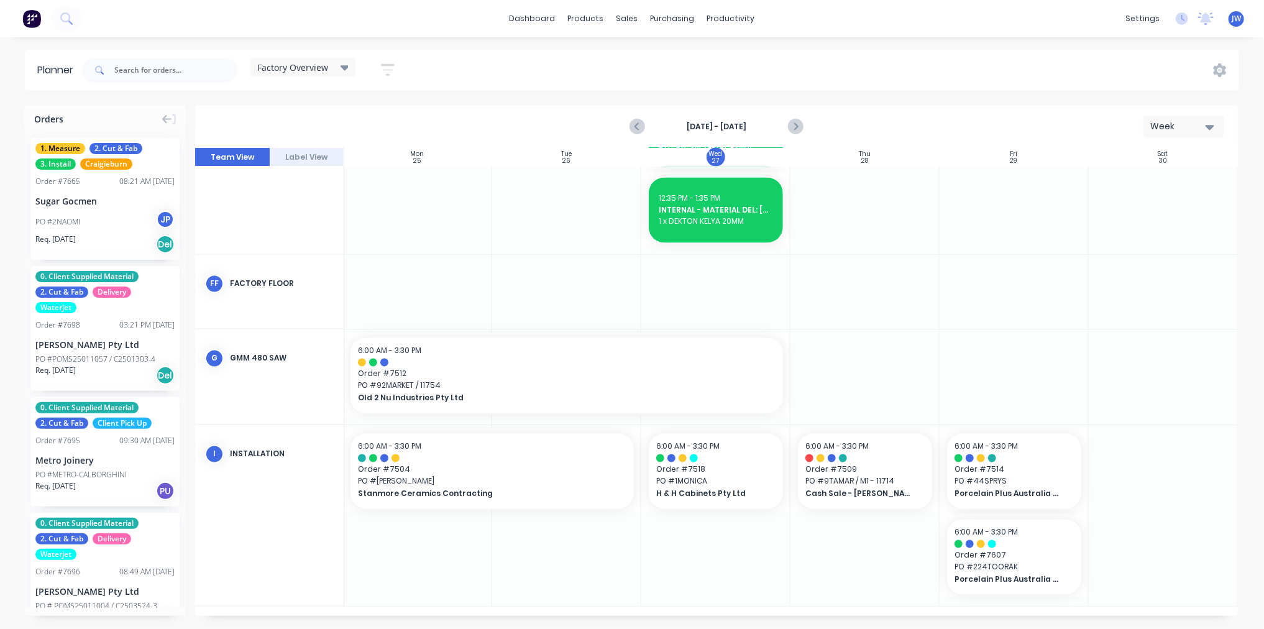
scroll to position [1231, 154]
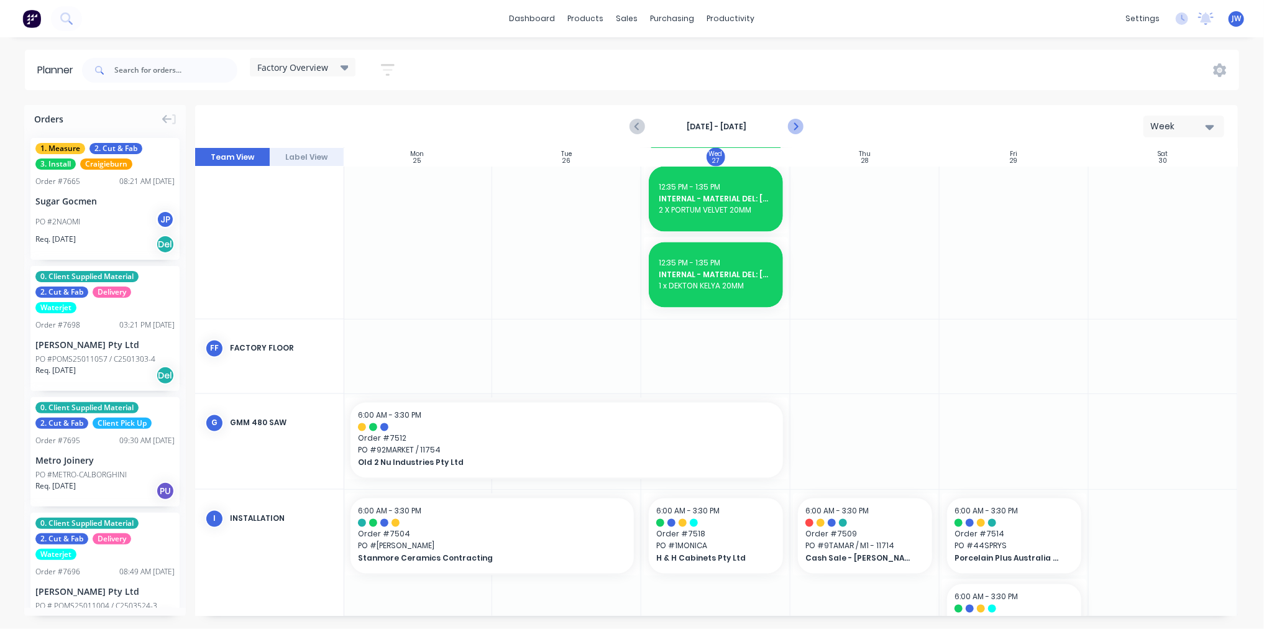
click at [799, 126] on icon "Next page" at bounding box center [795, 126] width 15 height 15
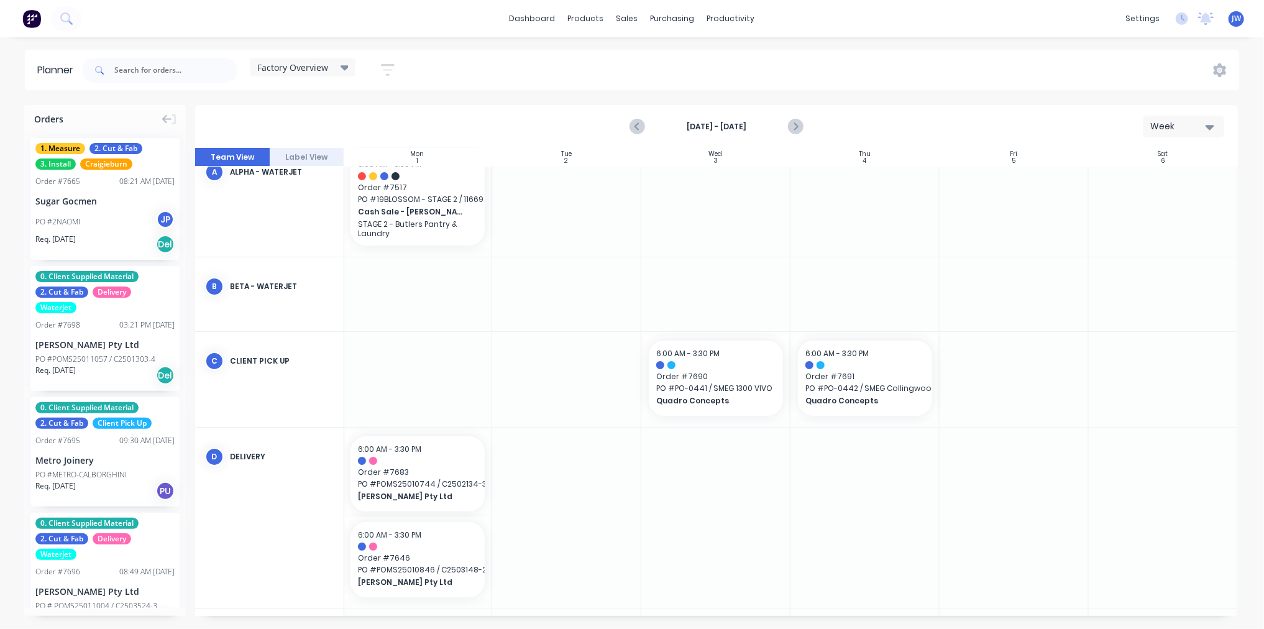
scroll to position [17, 154]
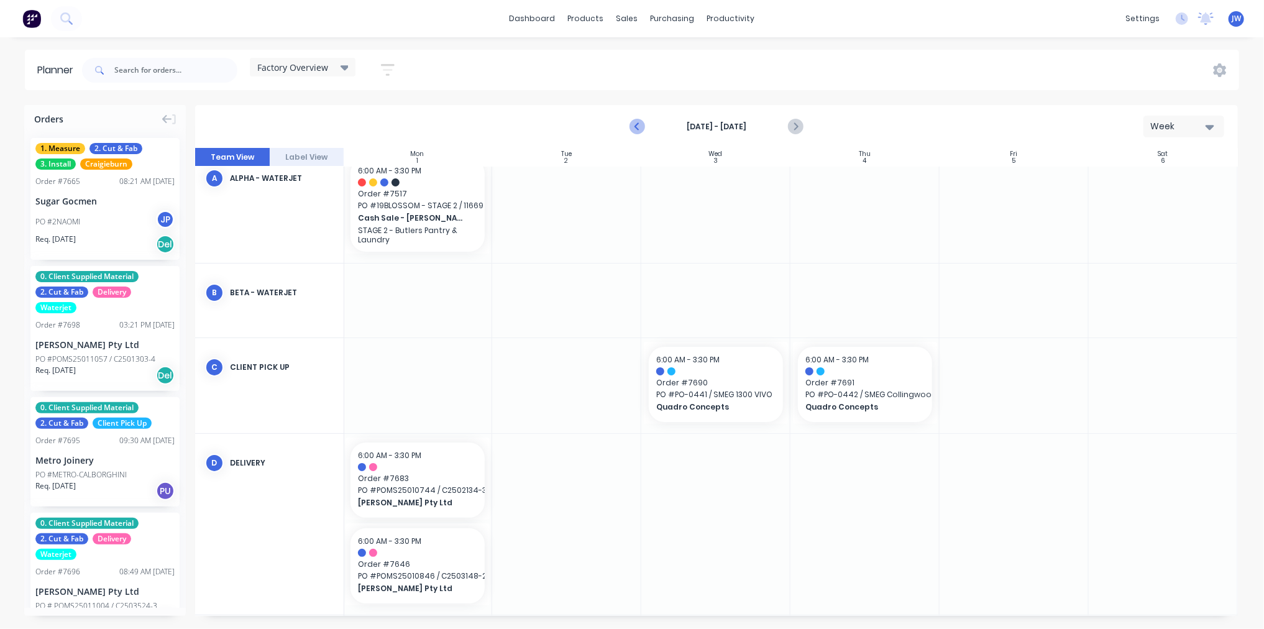
click at [638, 122] on icon "Previous page" at bounding box center [638, 127] width 6 height 10
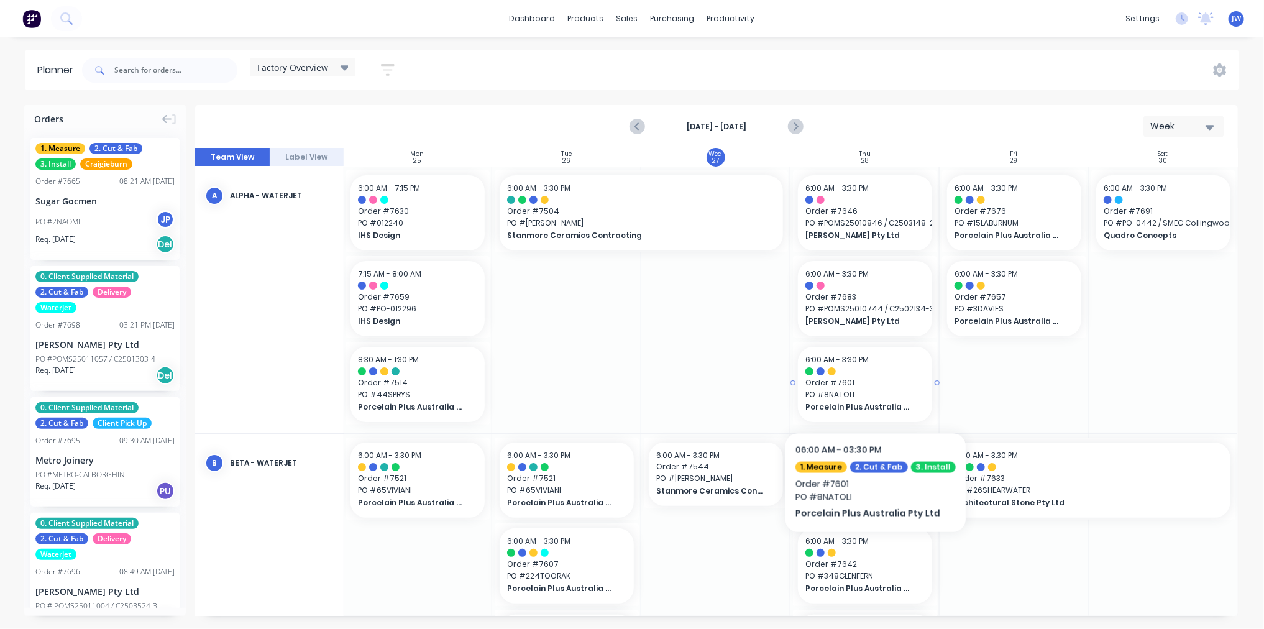
click at [861, 386] on span "Order # 7601" at bounding box center [865, 382] width 119 height 11
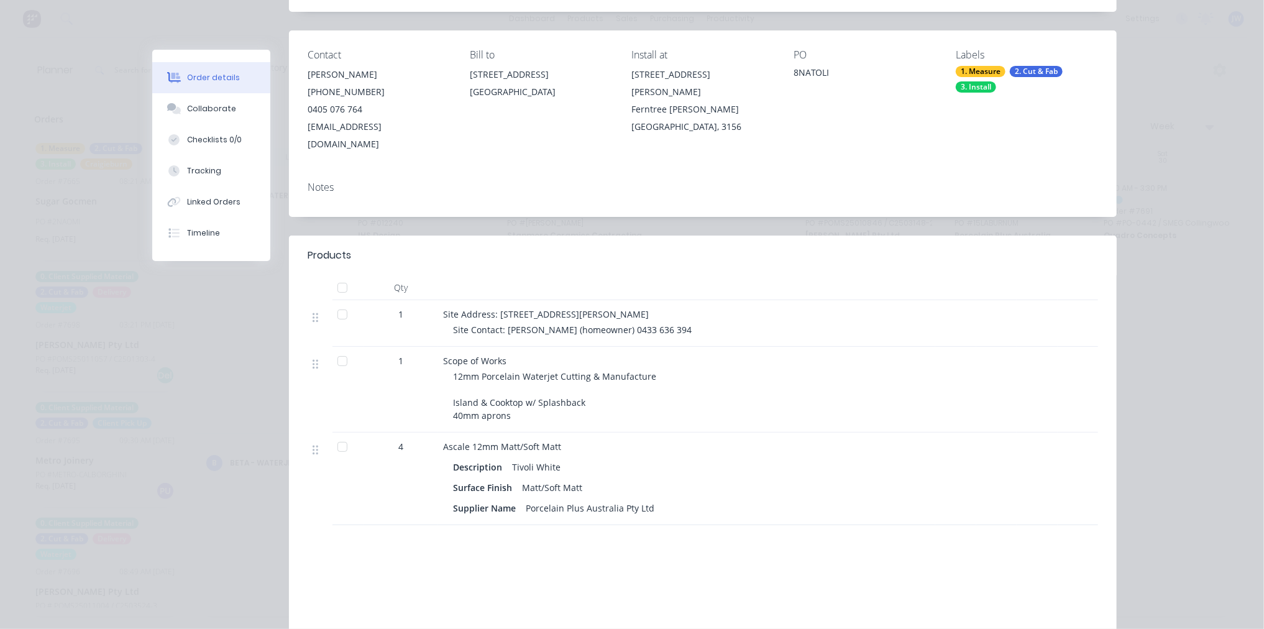
scroll to position [69, 0]
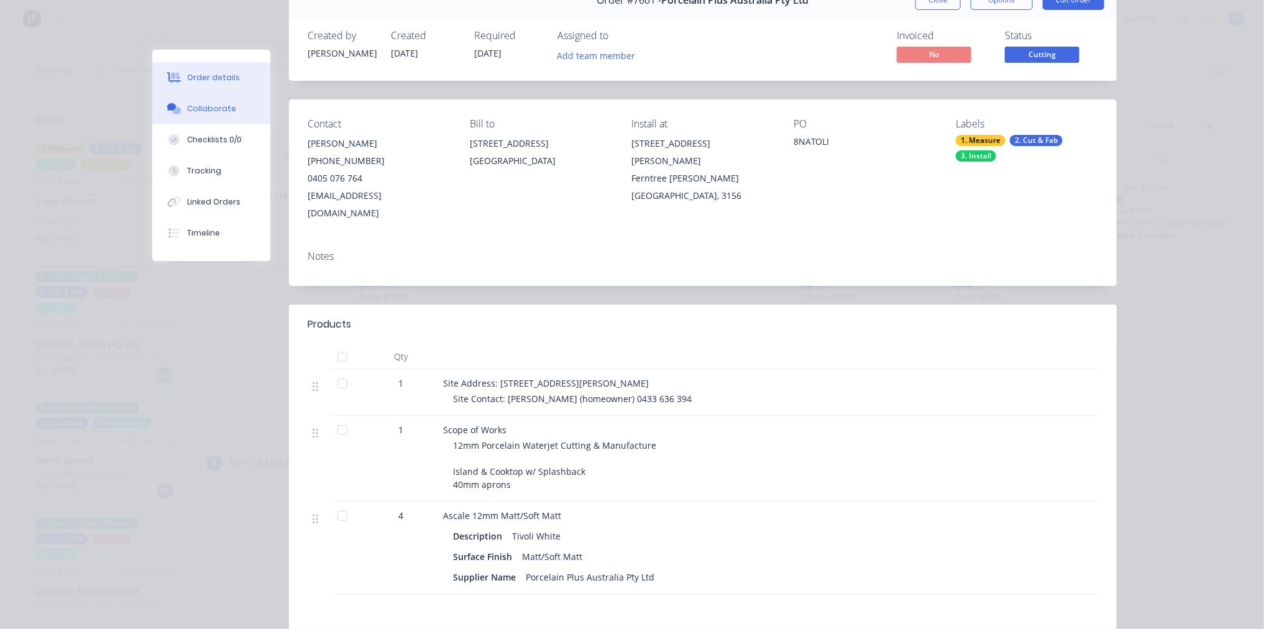
click at [187, 107] on div "Collaborate" at bounding box center [211, 108] width 49 height 11
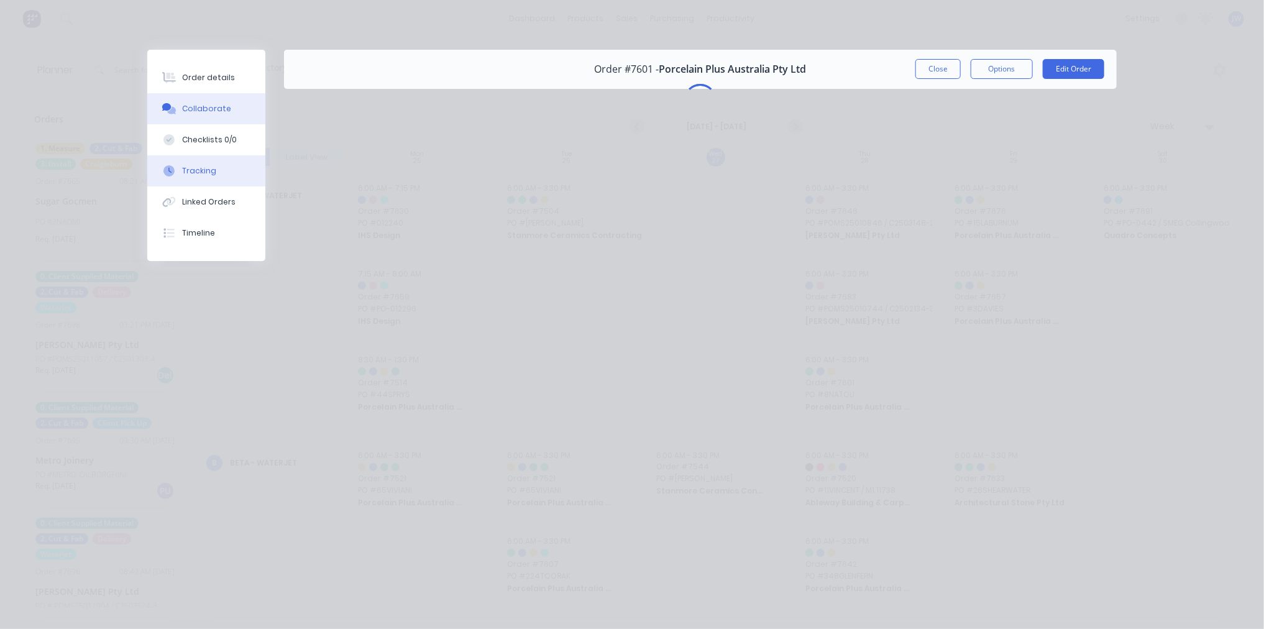
scroll to position [0, 0]
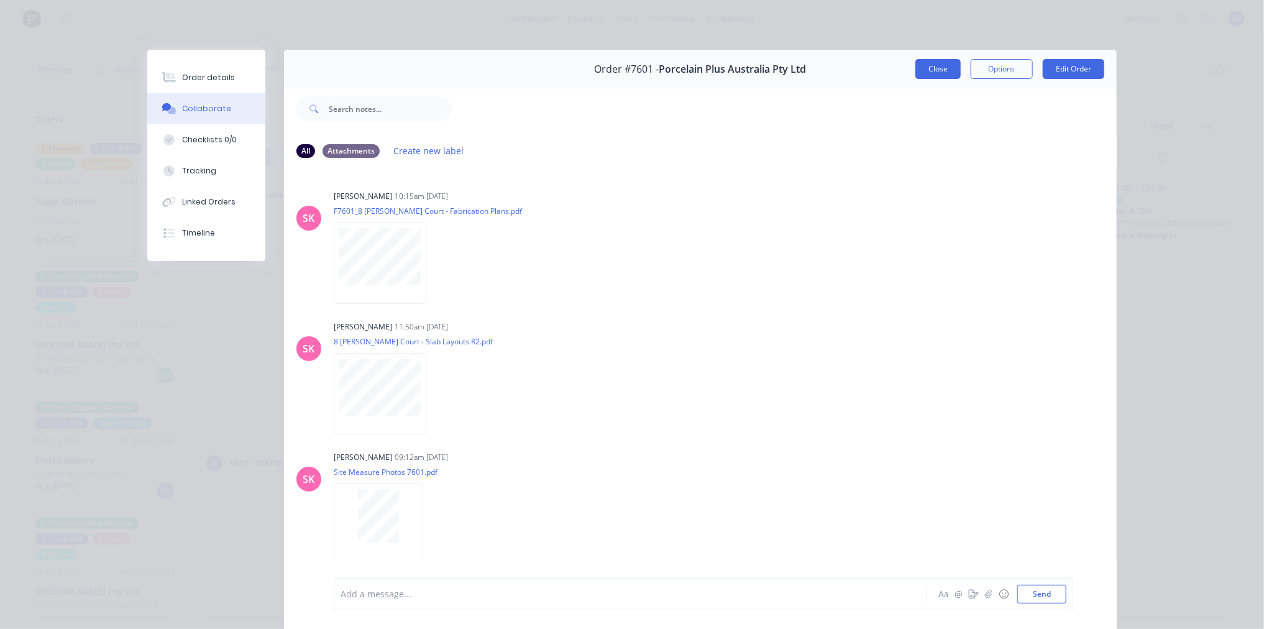
click at [941, 70] on button "Close" at bounding box center [938, 69] width 45 height 20
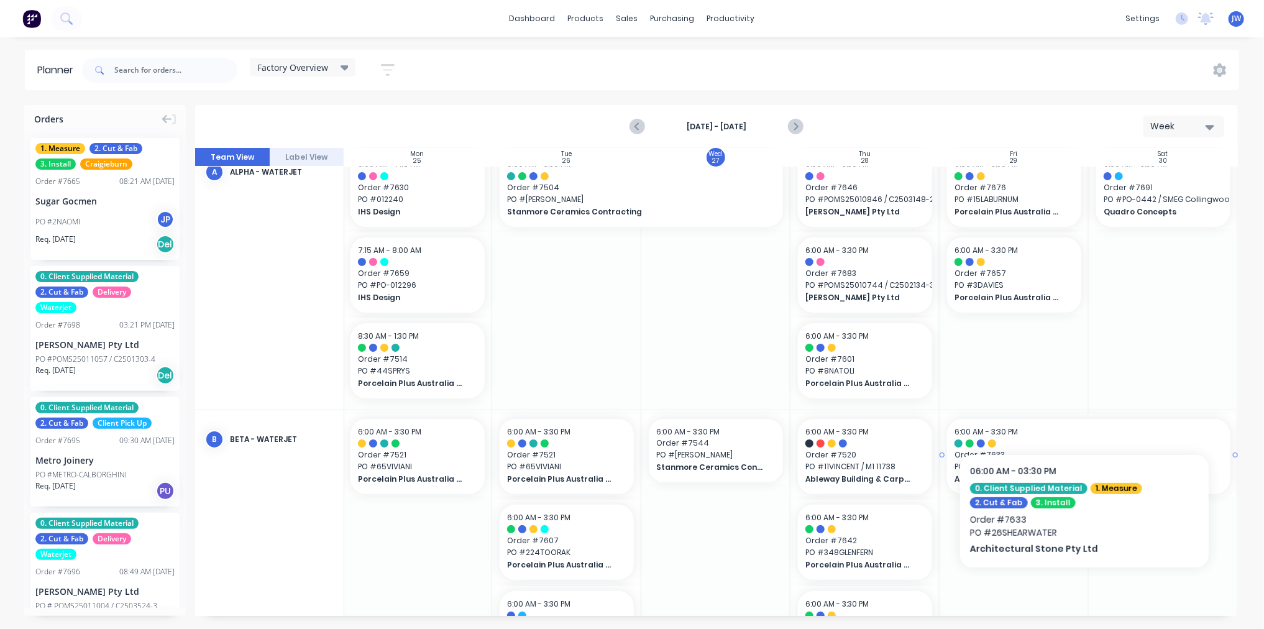
scroll to position [0, 154]
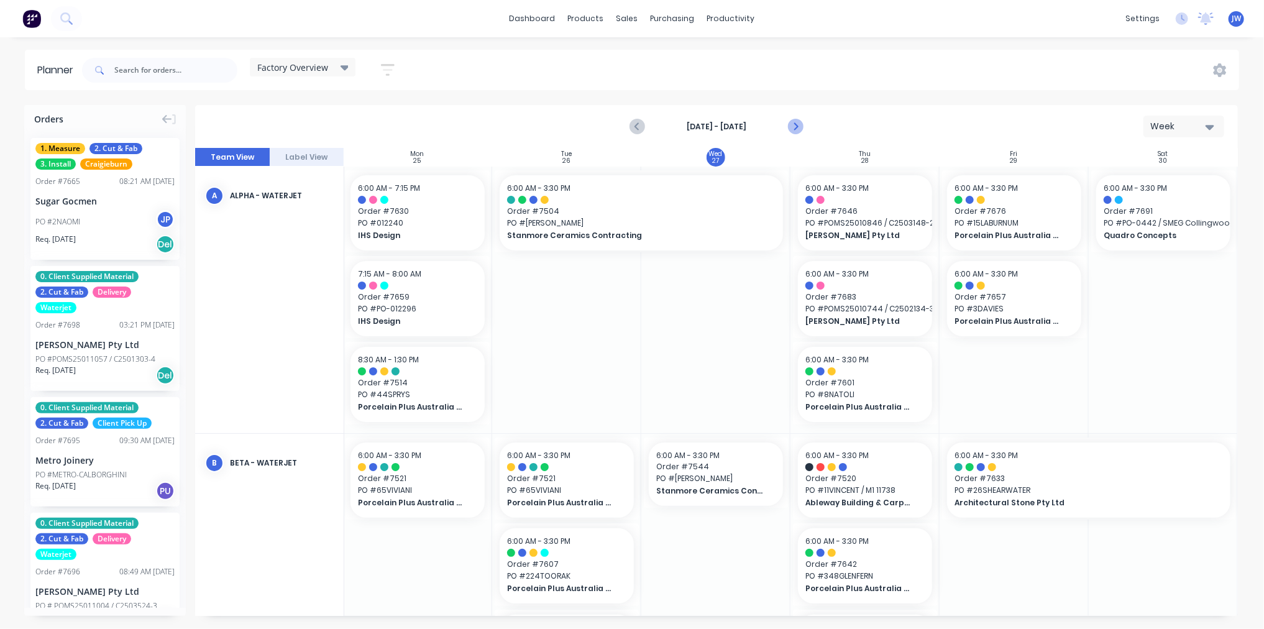
click at [801, 127] on icon "Next page" at bounding box center [795, 126] width 15 height 15
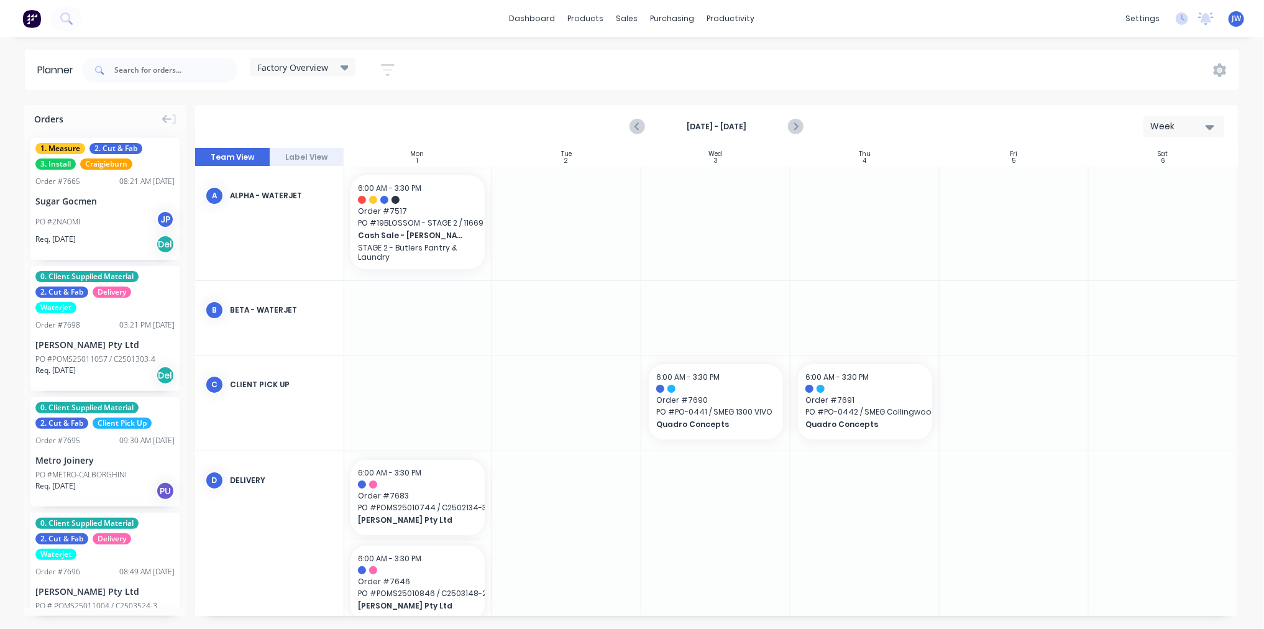
click at [873, 232] on div at bounding box center [865, 224] width 149 height 114
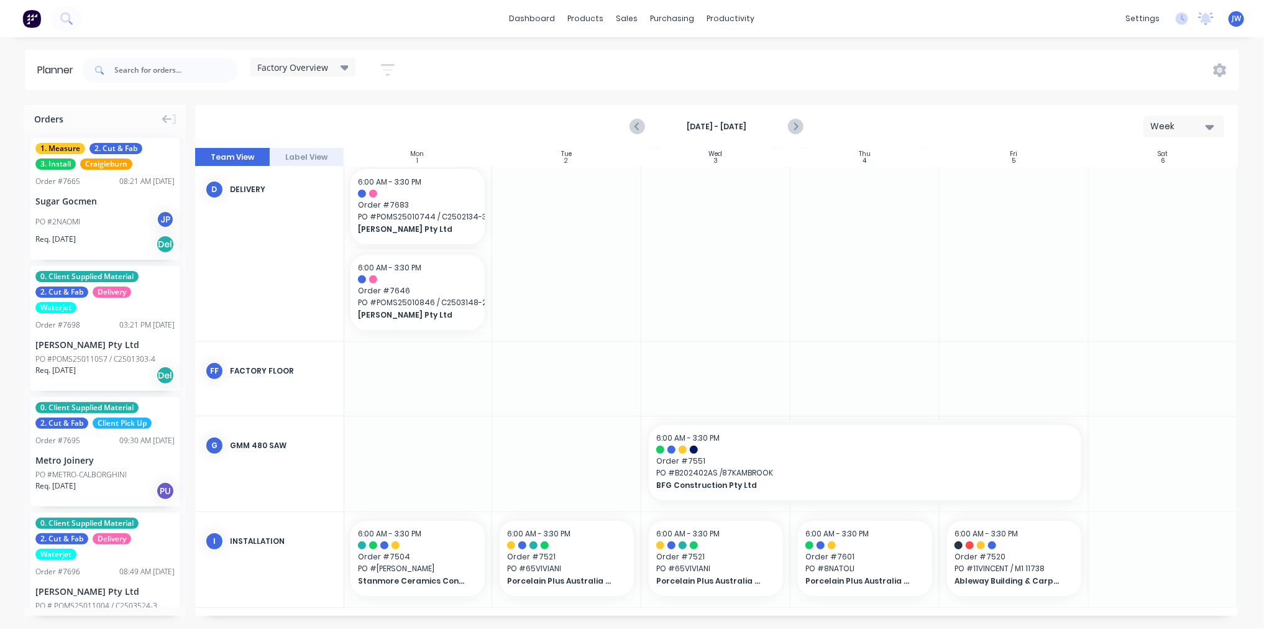
scroll to position [296, 154]
click at [785, 42] on div "dashboard products sales purchasing productivity dashboard products Product Cat…" at bounding box center [632, 314] width 1264 height 629
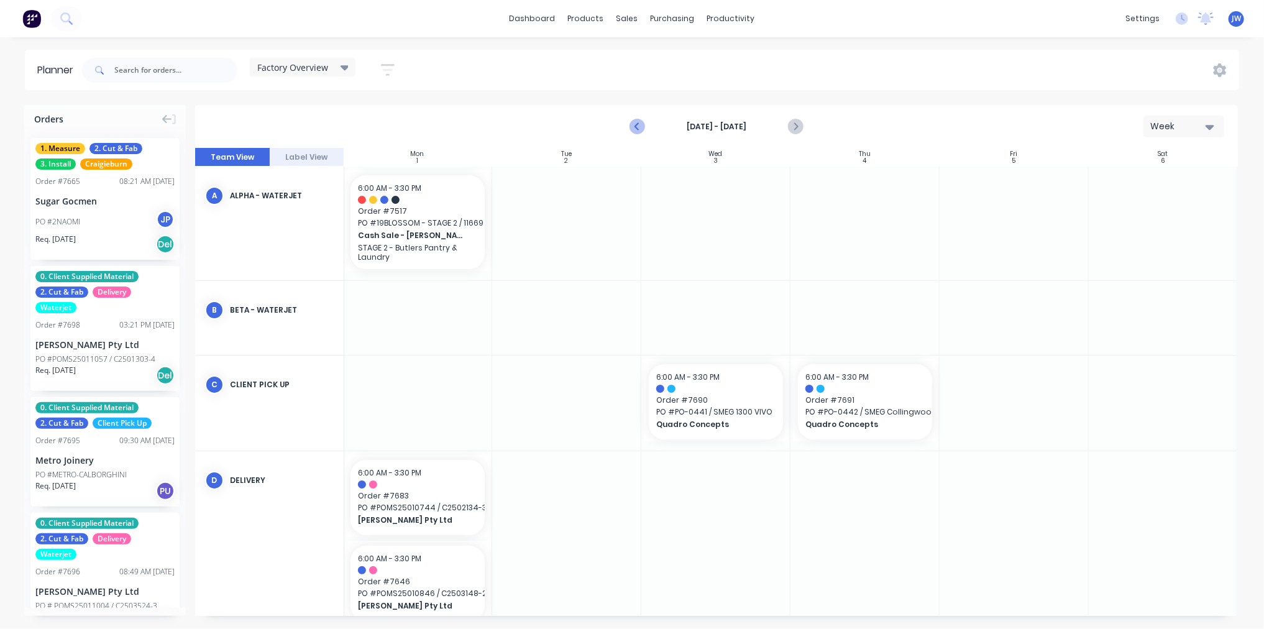
click at [638, 128] on icon "Previous page" at bounding box center [638, 127] width 6 height 10
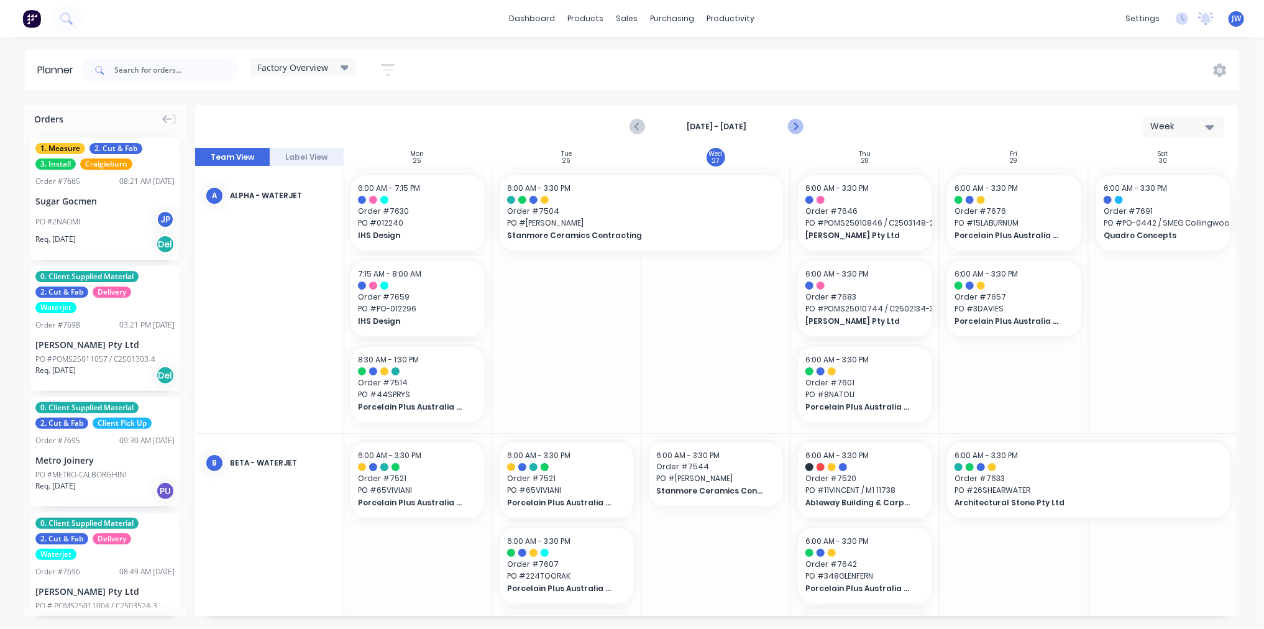
click at [798, 131] on icon "Next page" at bounding box center [795, 126] width 15 height 15
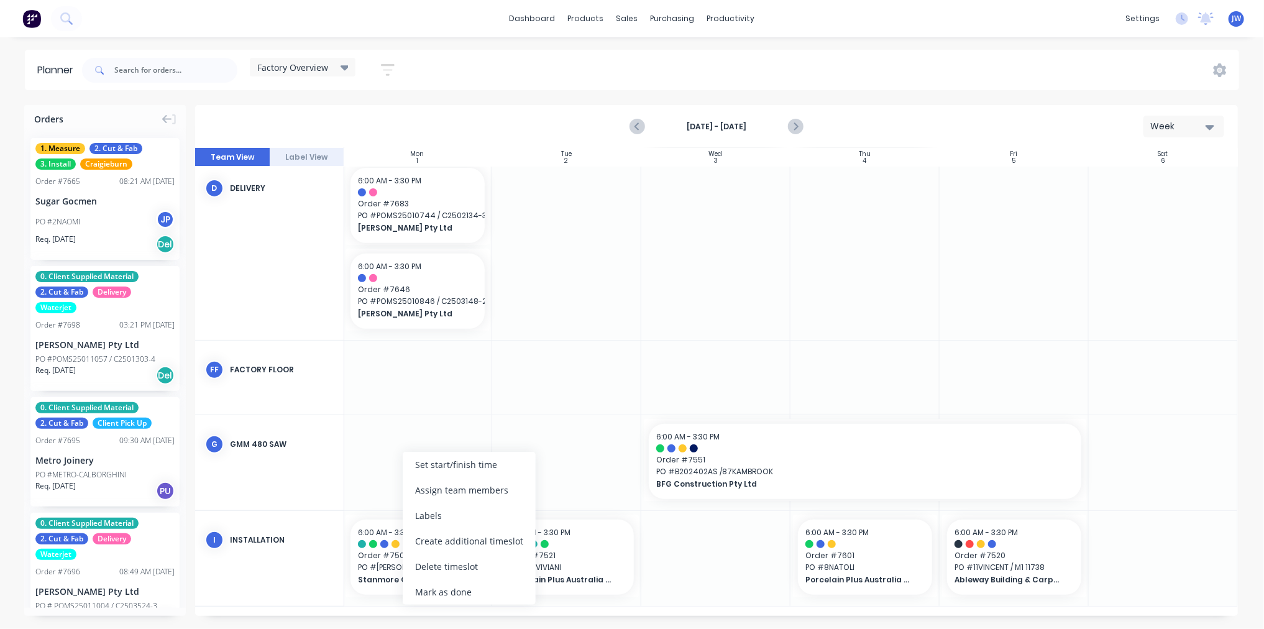
scroll to position [288, 154]
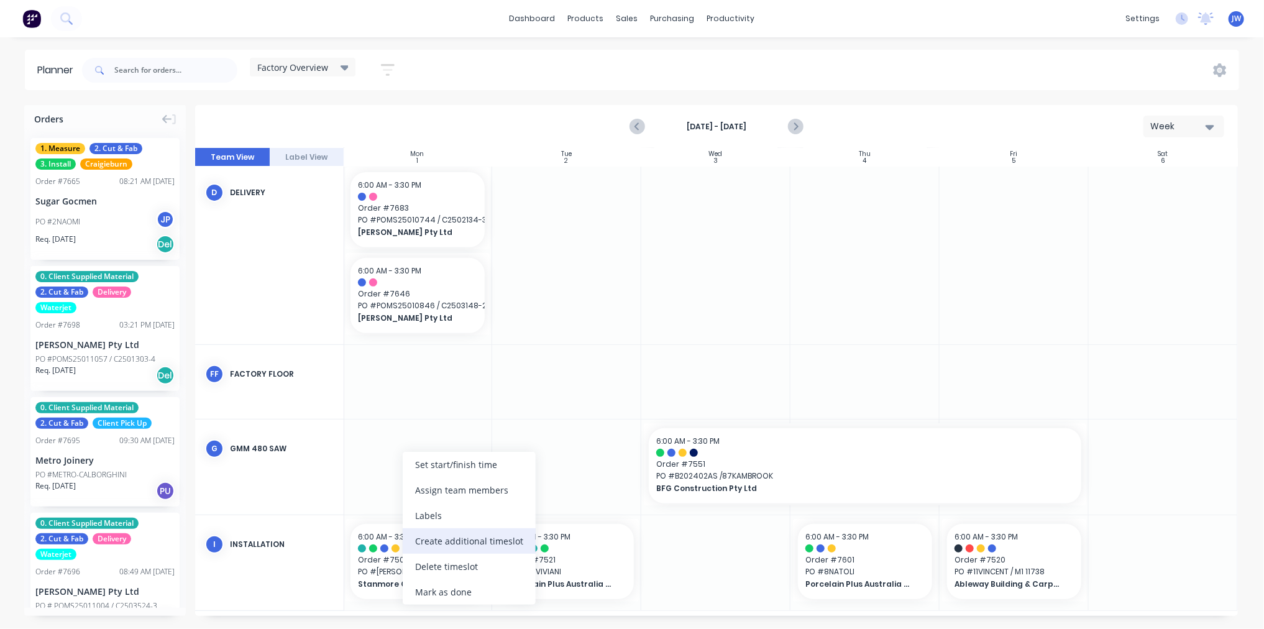
click at [482, 538] on div "Create additional timeslot" at bounding box center [469, 540] width 133 height 25
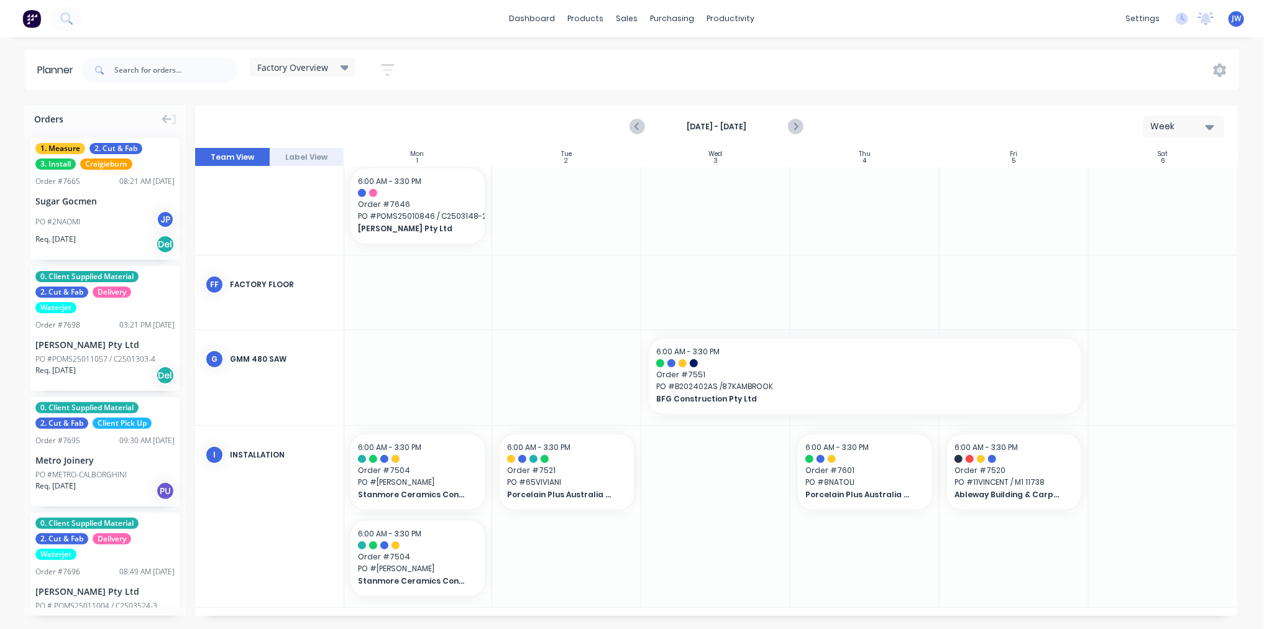
scroll to position [382, 154]
drag, startPoint x: 420, startPoint y: 549, endPoint x: 729, endPoint y: 464, distance: 320.4
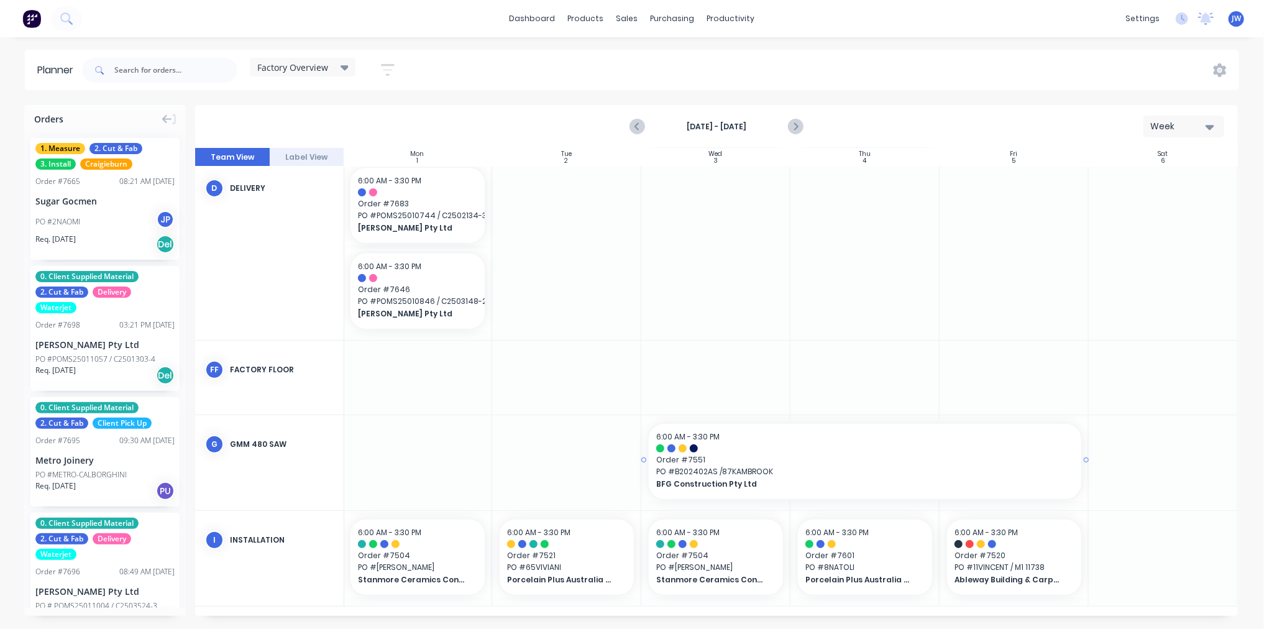
scroll to position [296, 154]
drag, startPoint x: 991, startPoint y: 558, endPoint x: 1176, endPoint y: 543, distance: 185.8
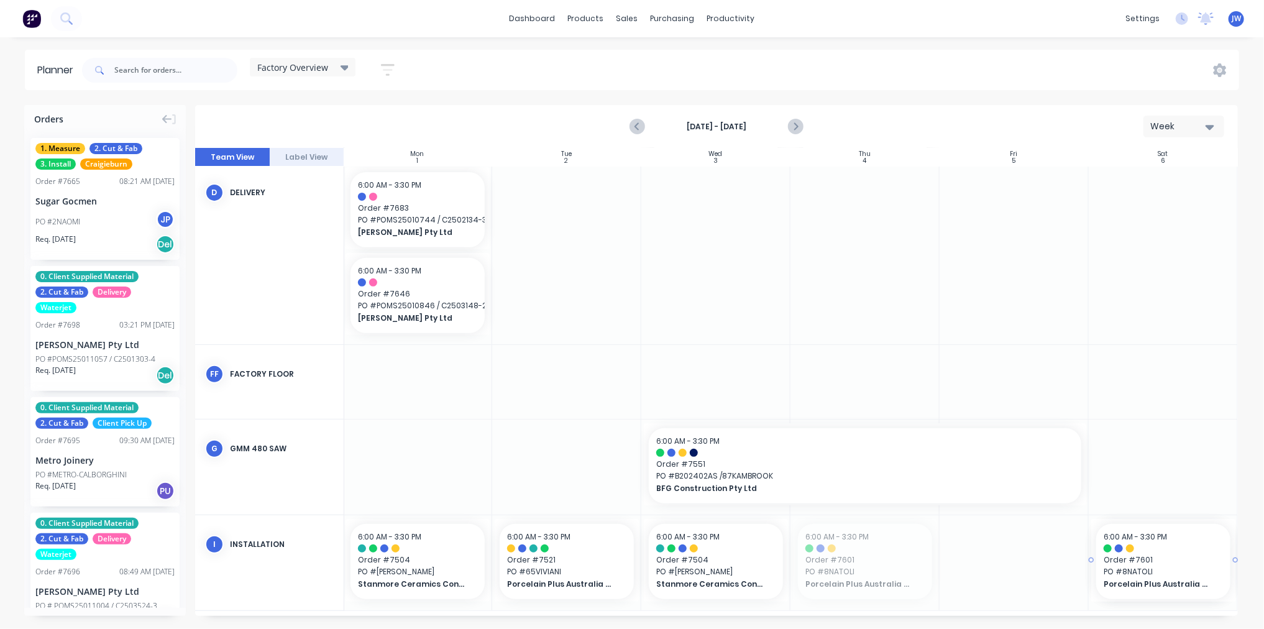
drag, startPoint x: 878, startPoint y: 549, endPoint x: 1172, endPoint y: 550, distance: 294.0
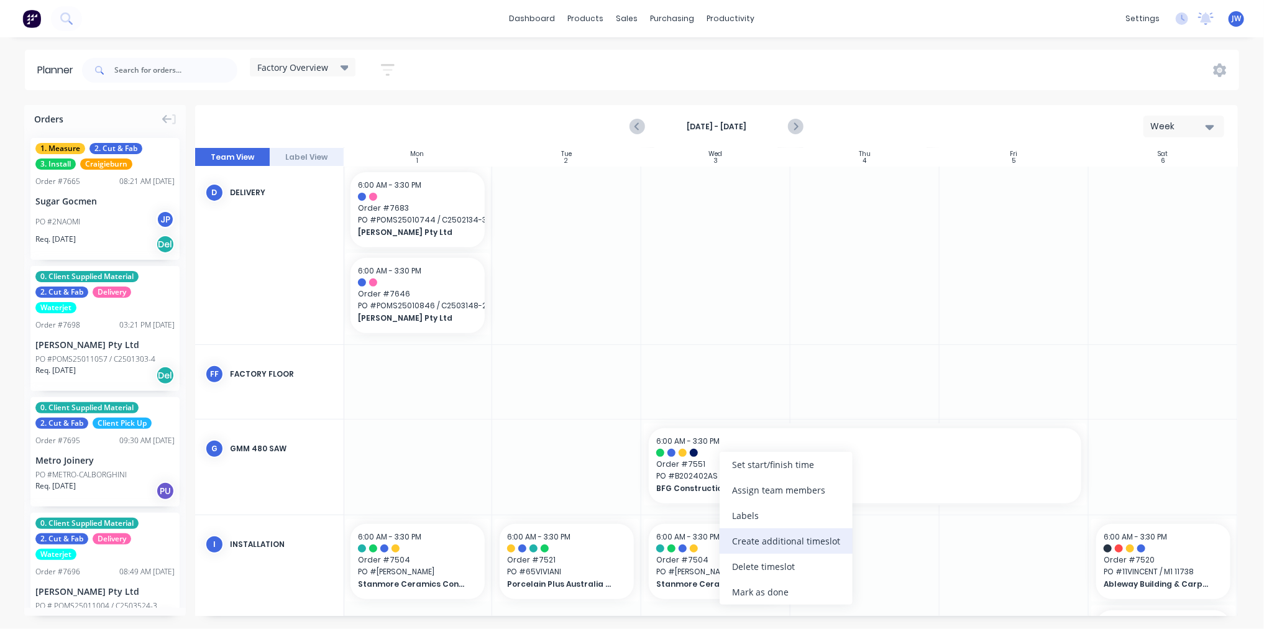
click at [792, 546] on div "Create additional timeslot" at bounding box center [786, 540] width 133 height 25
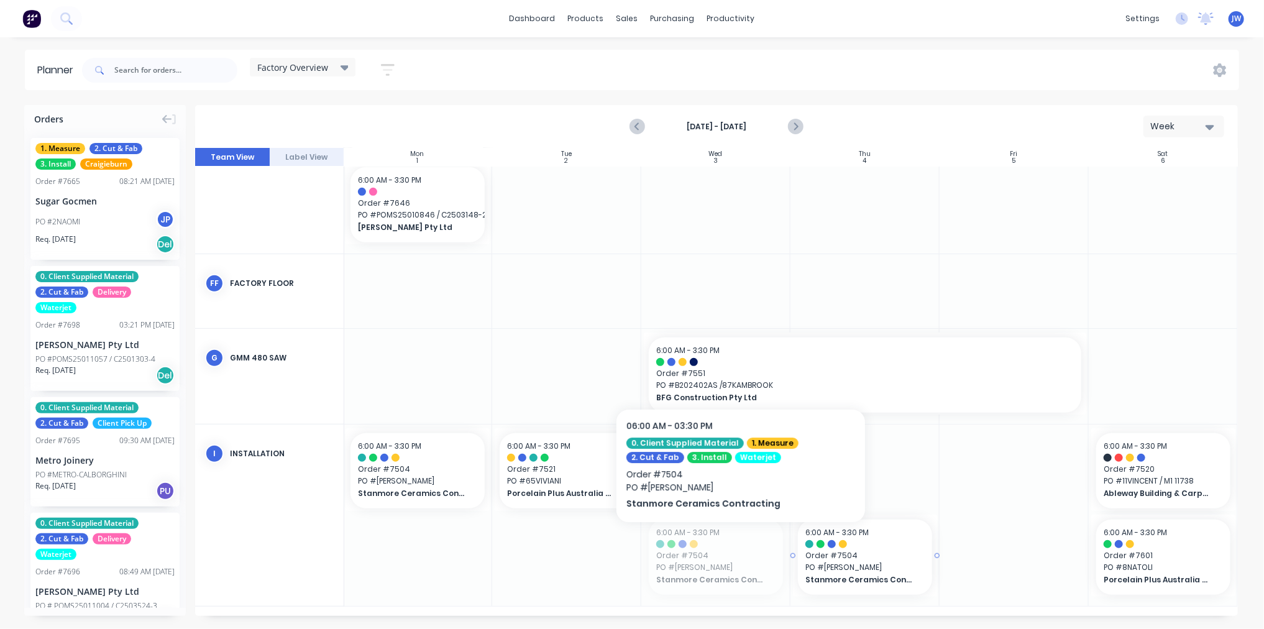
drag, startPoint x: 718, startPoint y: 548, endPoint x: 741, endPoint y: 543, distance: 23.4
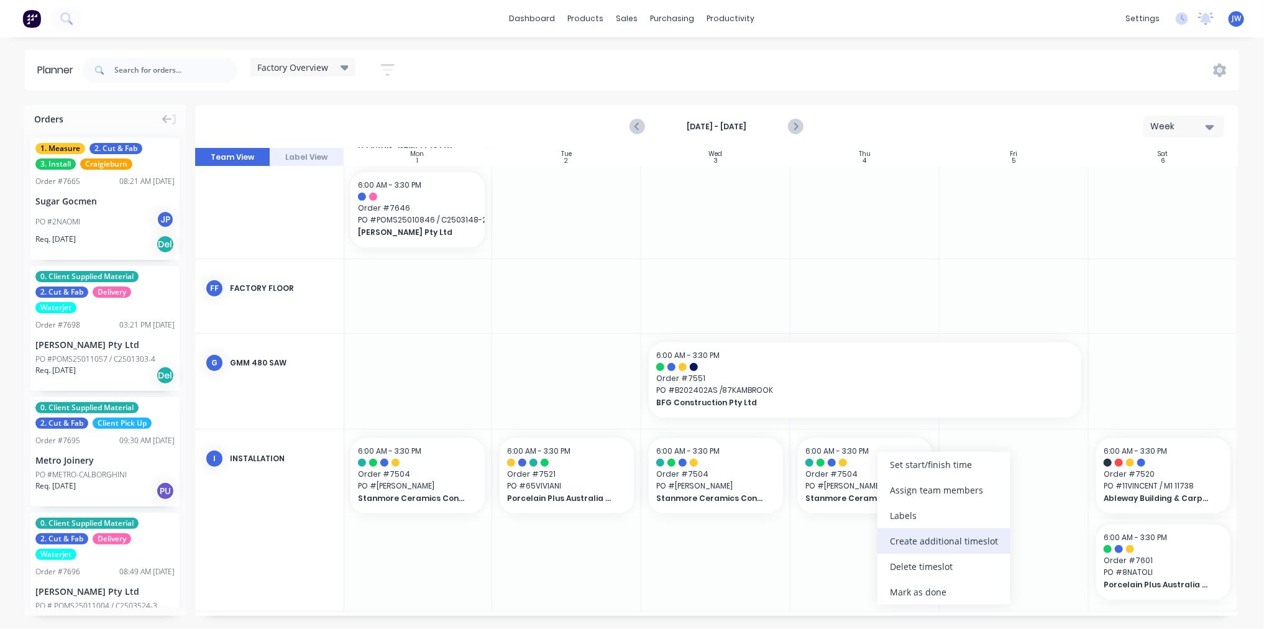
click at [952, 543] on div "Create additional timeslot" at bounding box center [944, 540] width 133 height 25
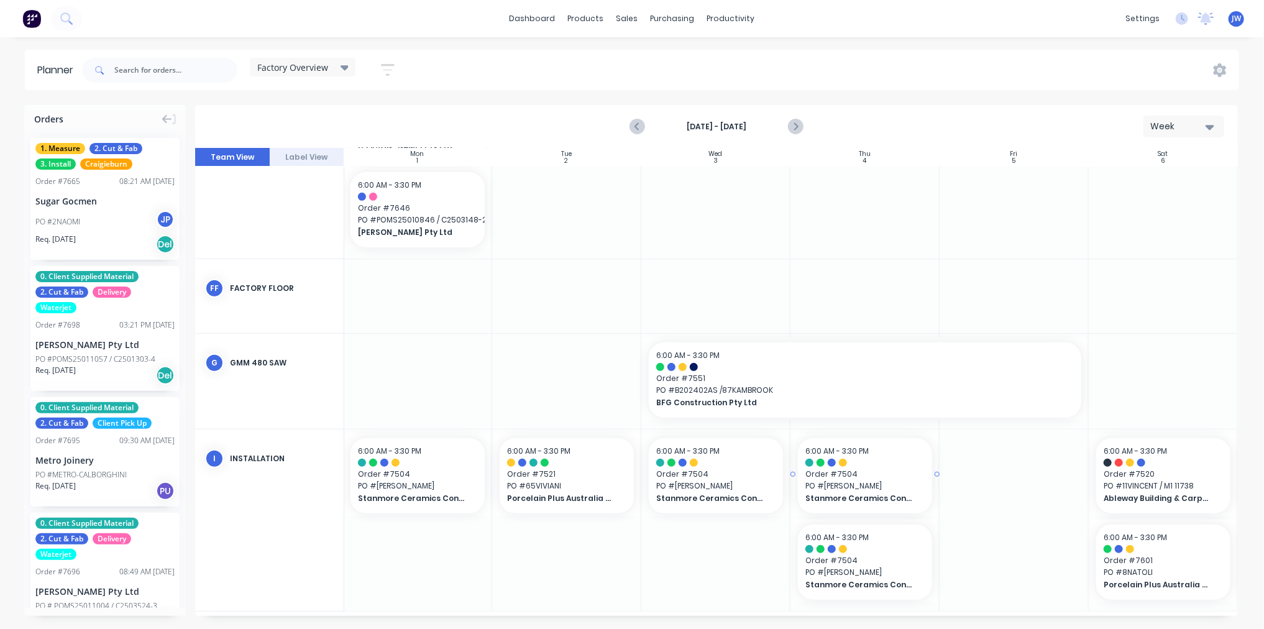
scroll to position [382, 154]
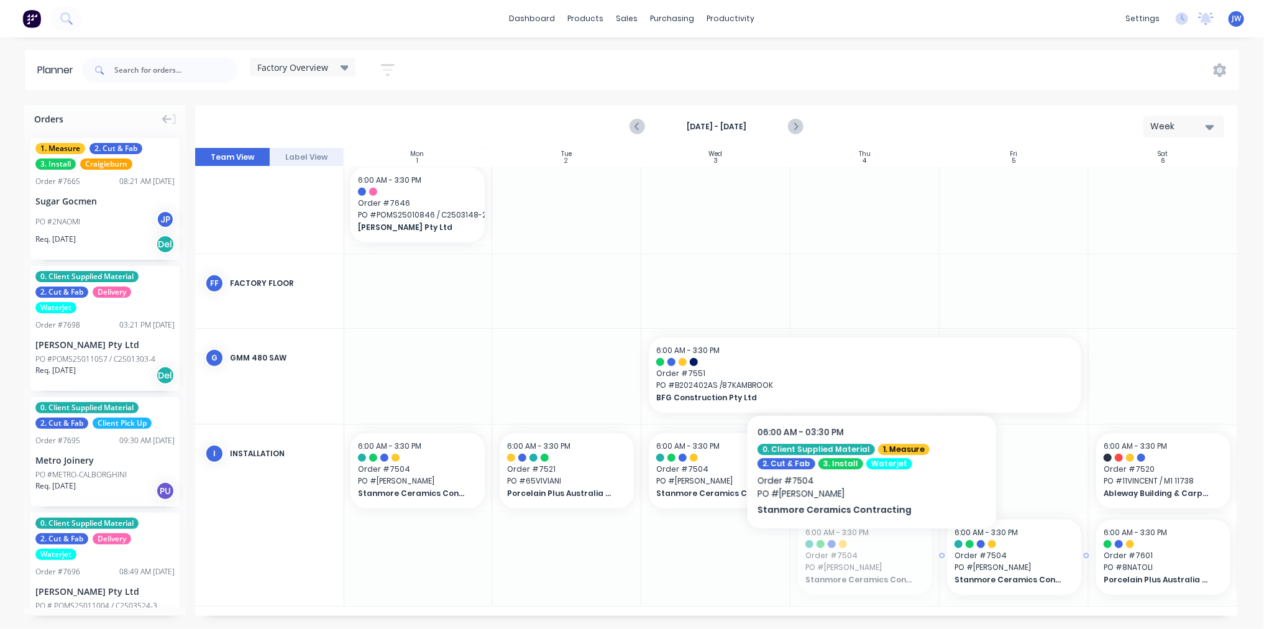
drag, startPoint x: 857, startPoint y: 553, endPoint x: 1009, endPoint y: 489, distance: 165.4
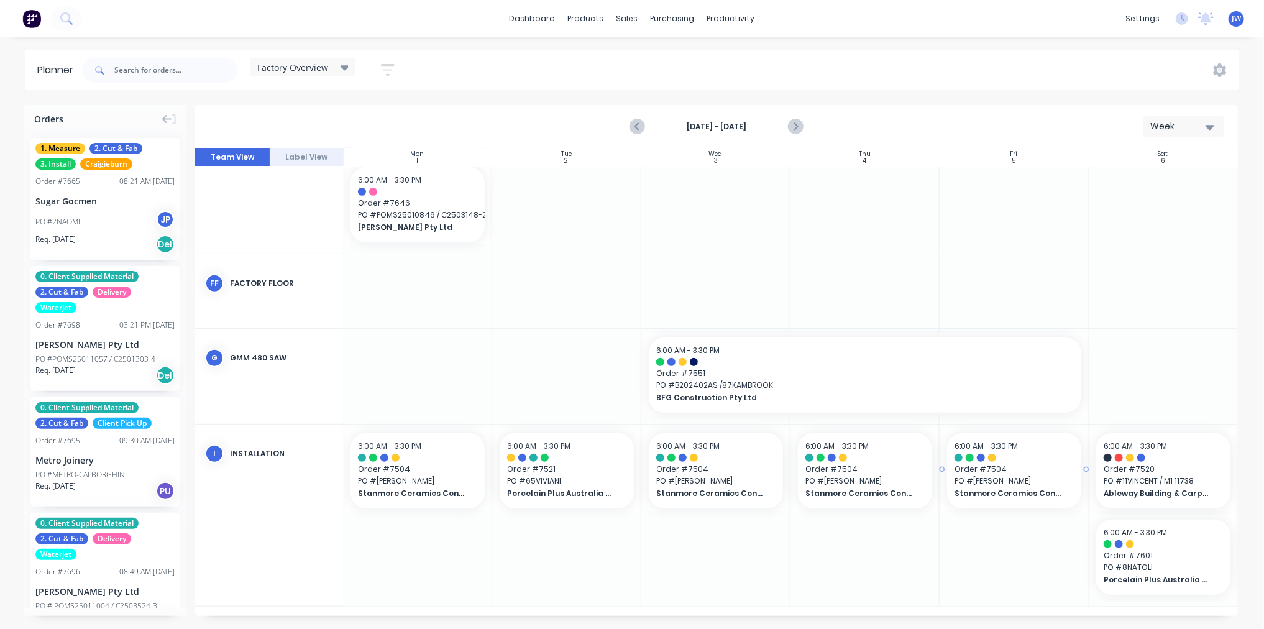
scroll to position [374, 154]
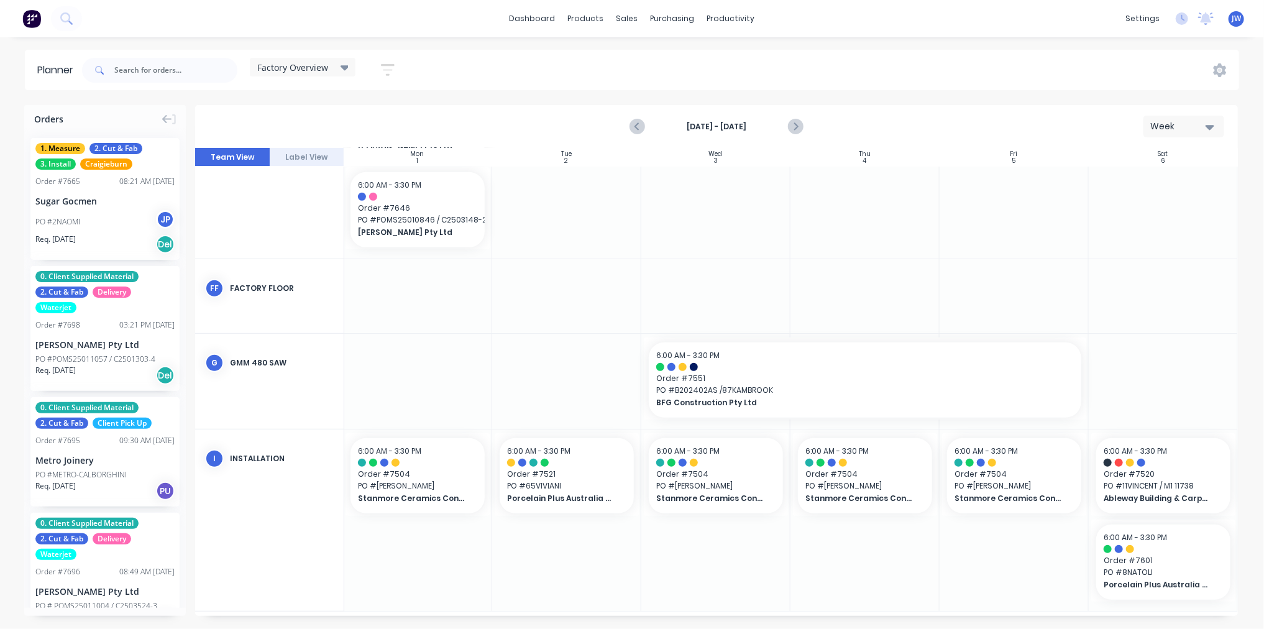
click at [999, 232] on div at bounding box center [1014, 168] width 149 height 181
click at [1006, 566] on div at bounding box center [1014, 519] width 149 height 181
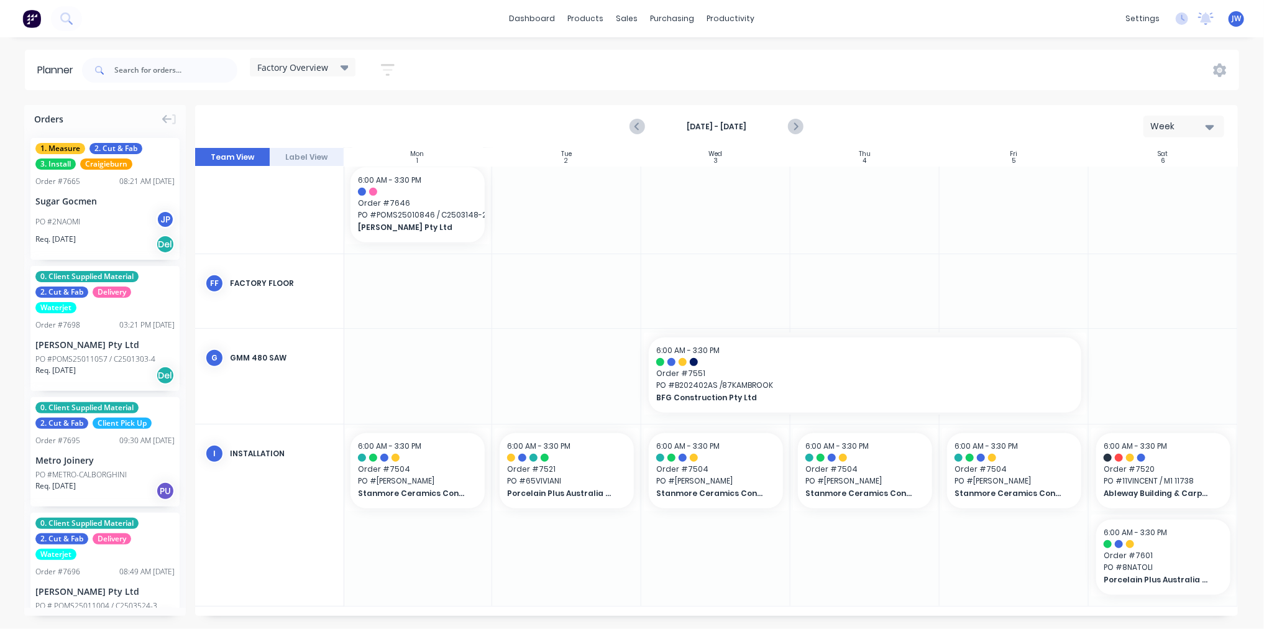
scroll to position [382, 154]
drag, startPoint x: 935, startPoint y: 616, endPoint x: 963, endPoint y: 617, distance: 28.6
click at [963, 617] on div "Orders 1. Measure 2. Cut & Fab 3. Install Craigieburn Order # 7665 08:21 AM [DA…" at bounding box center [632, 366] width 1264 height 523
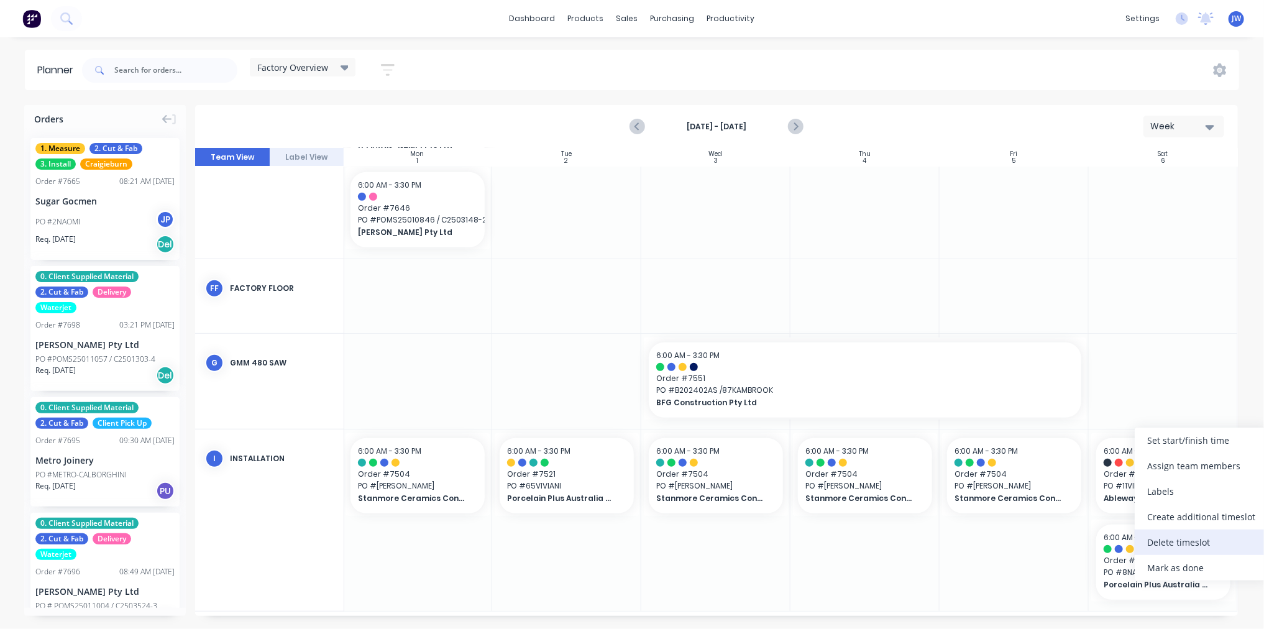
click at [1203, 546] on div "Delete timeslot" at bounding box center [1201, 542] width 133 height 25
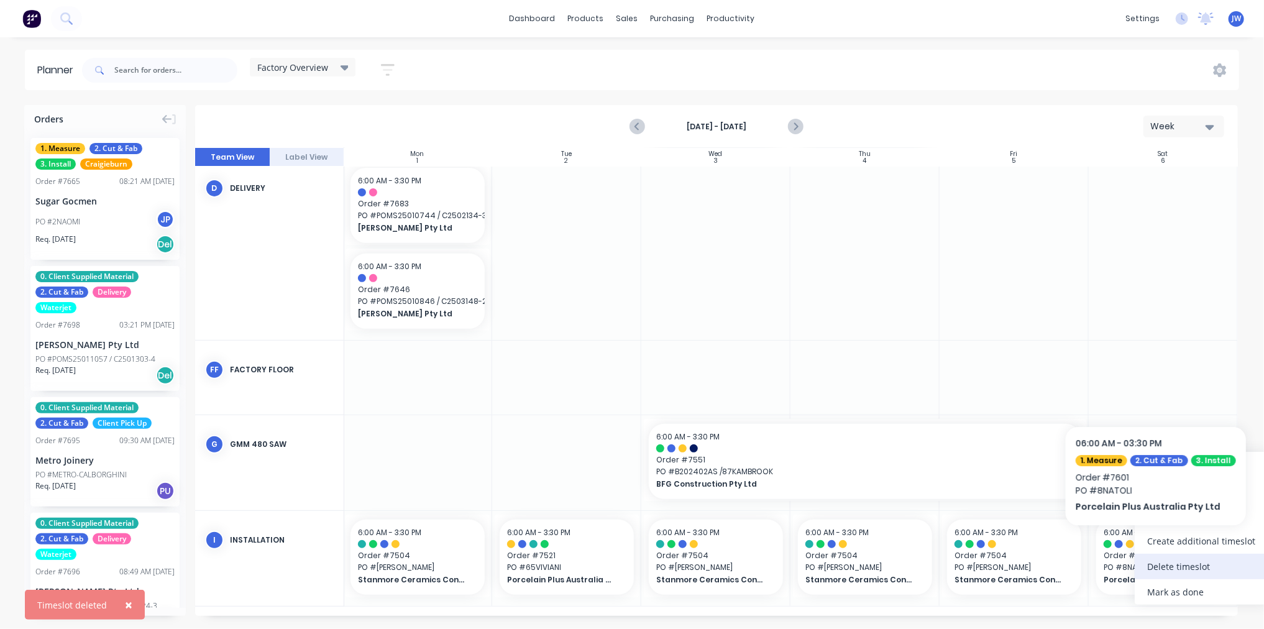
scroll to position [288, 154]
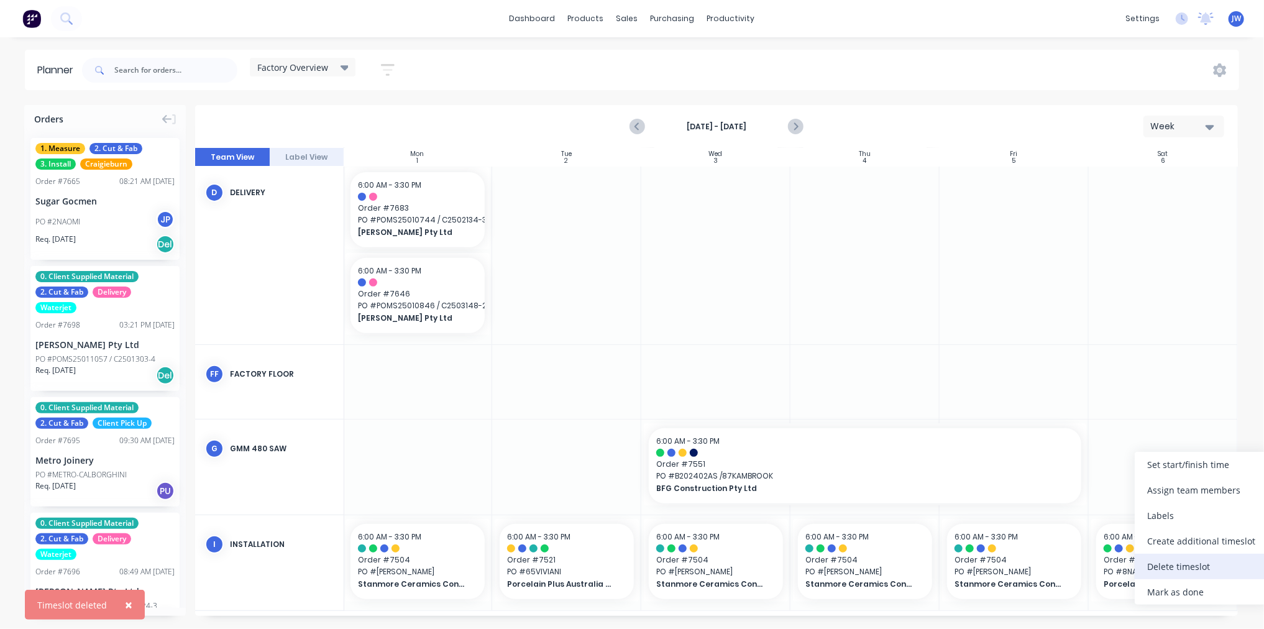
click at [1192, 569] on div "Delete timeslot" at bounding box center [1201, 566] width 133 height 25
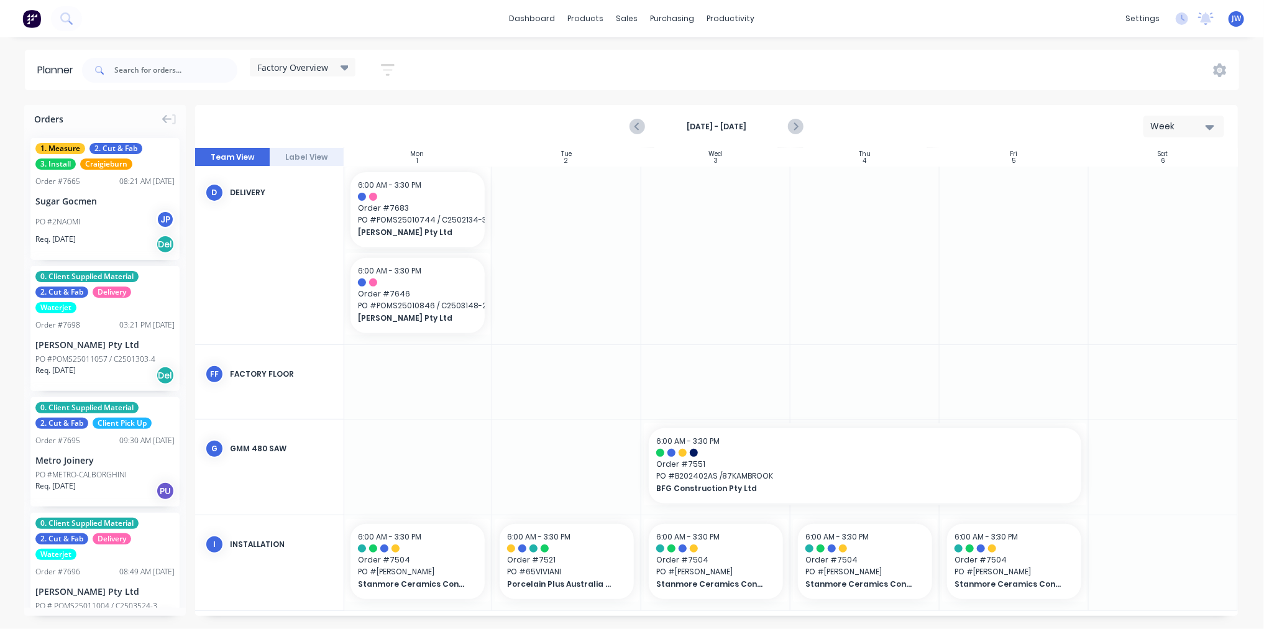
scroll to position [296, 154]
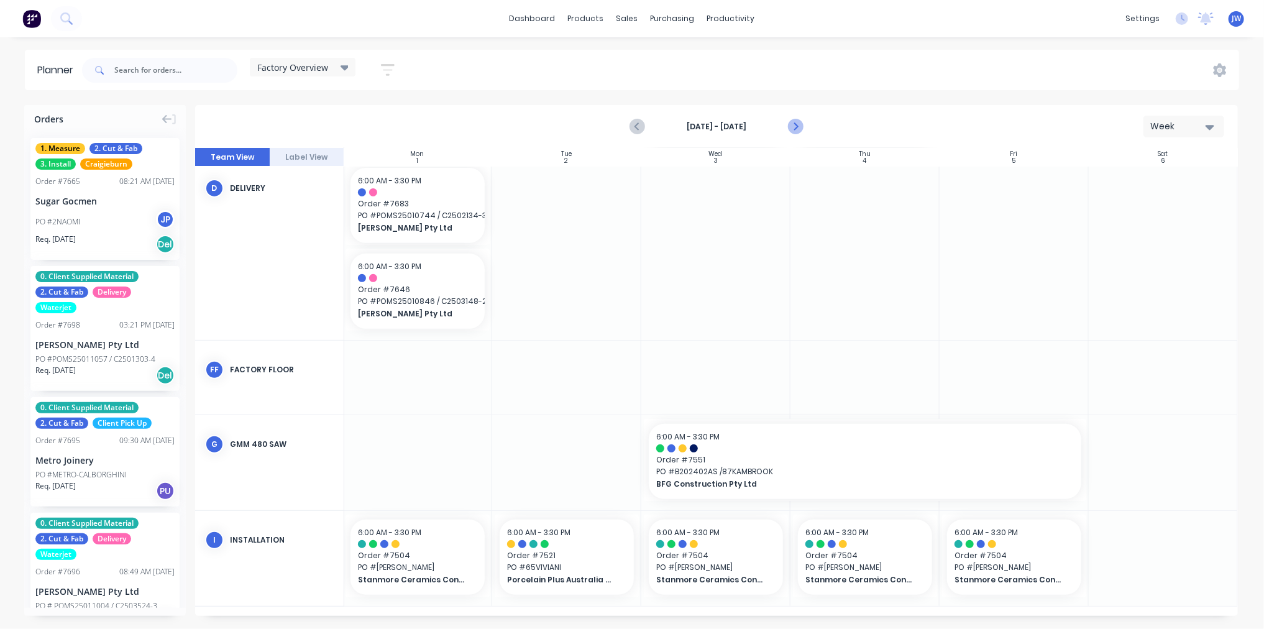
click at [797, 126] on icon "Next page" at bounding box center [795, 127] width 6 height 10
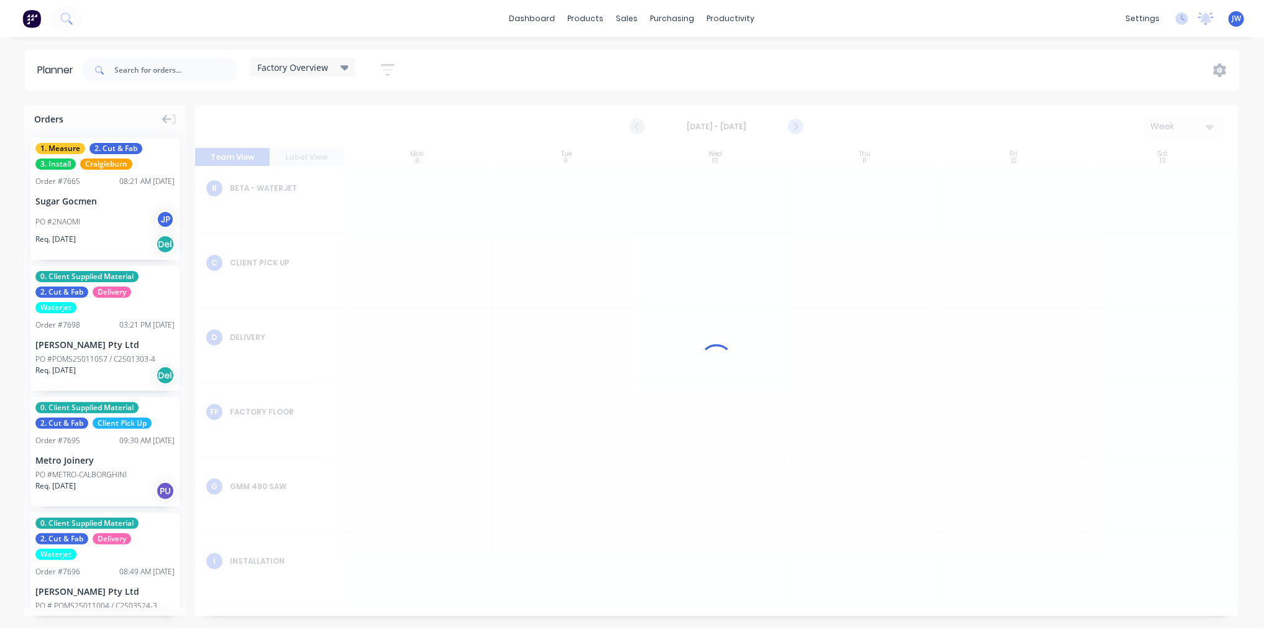
scroll to position [78, 154]
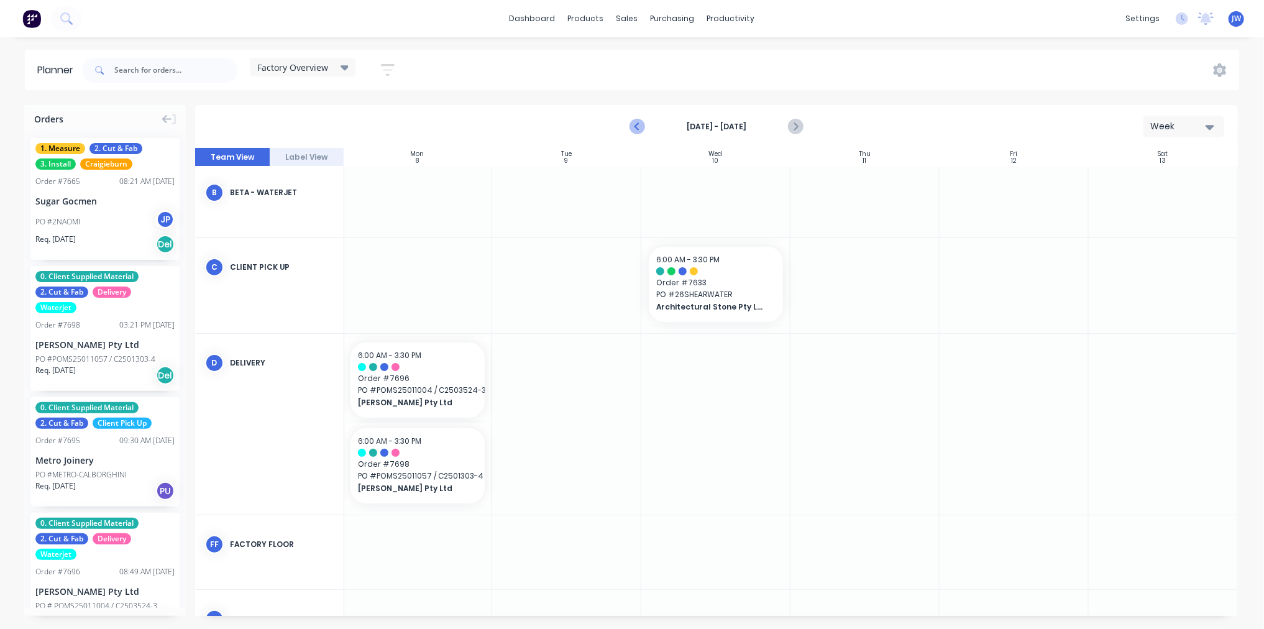
click at [641, 126] on icon "Previous page" at bounding box center [637, 126] width 15 height 15
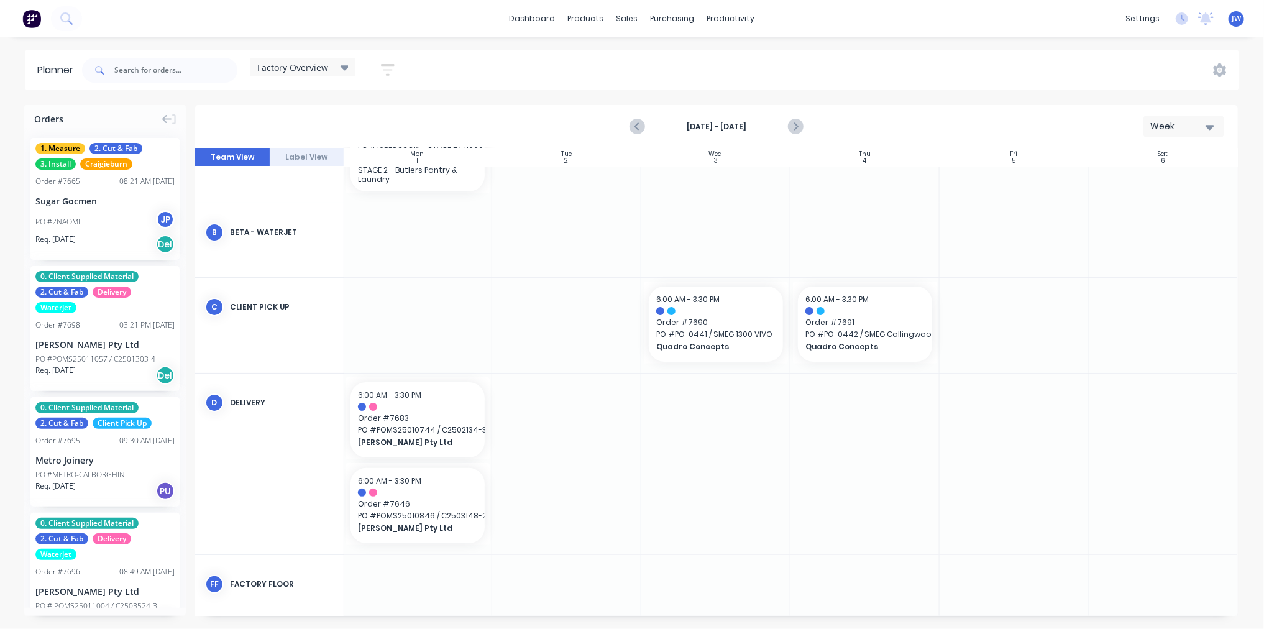
scroll to position [87, 154]
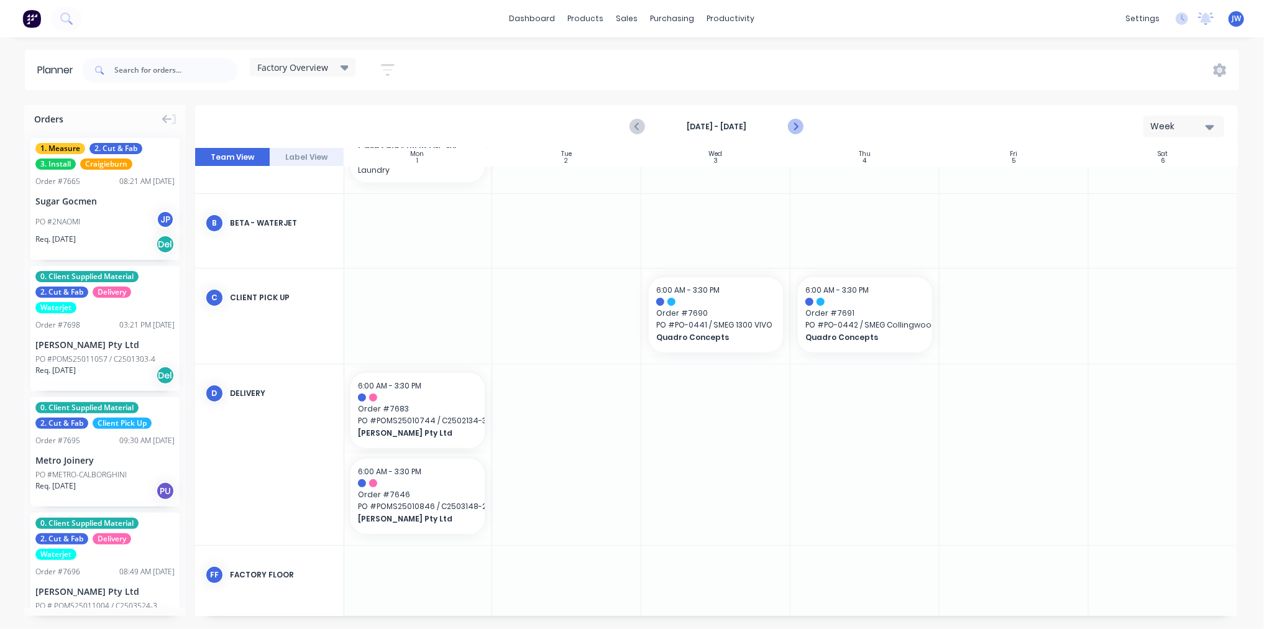
click at [797, 128] on icon "Next page" at bounding box center [795, 126] width 15 height 15
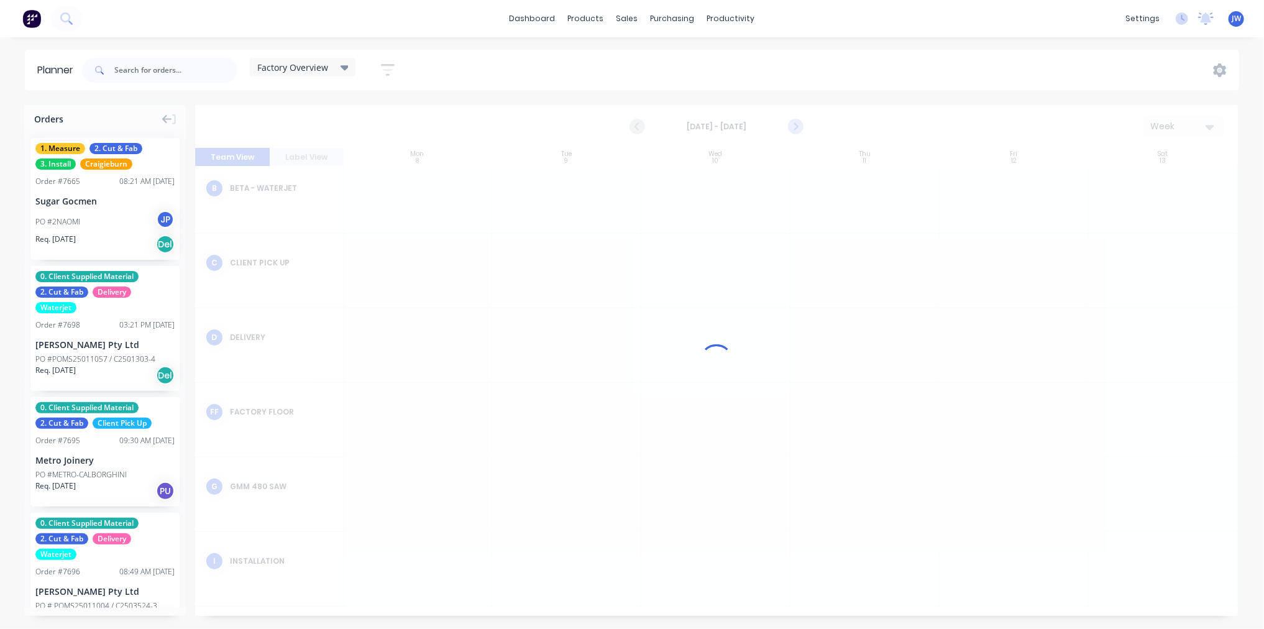
scroll to position [47, 154]
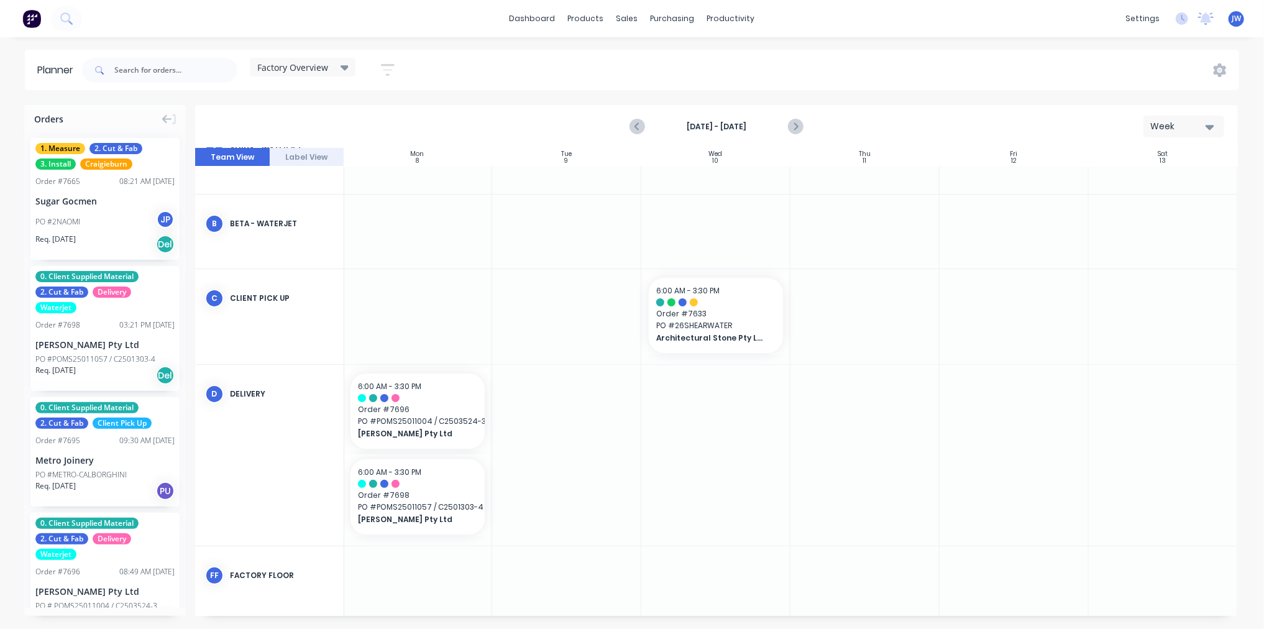
click at [848, 424] on div at bounding box center [865, 455] width 149 height 181
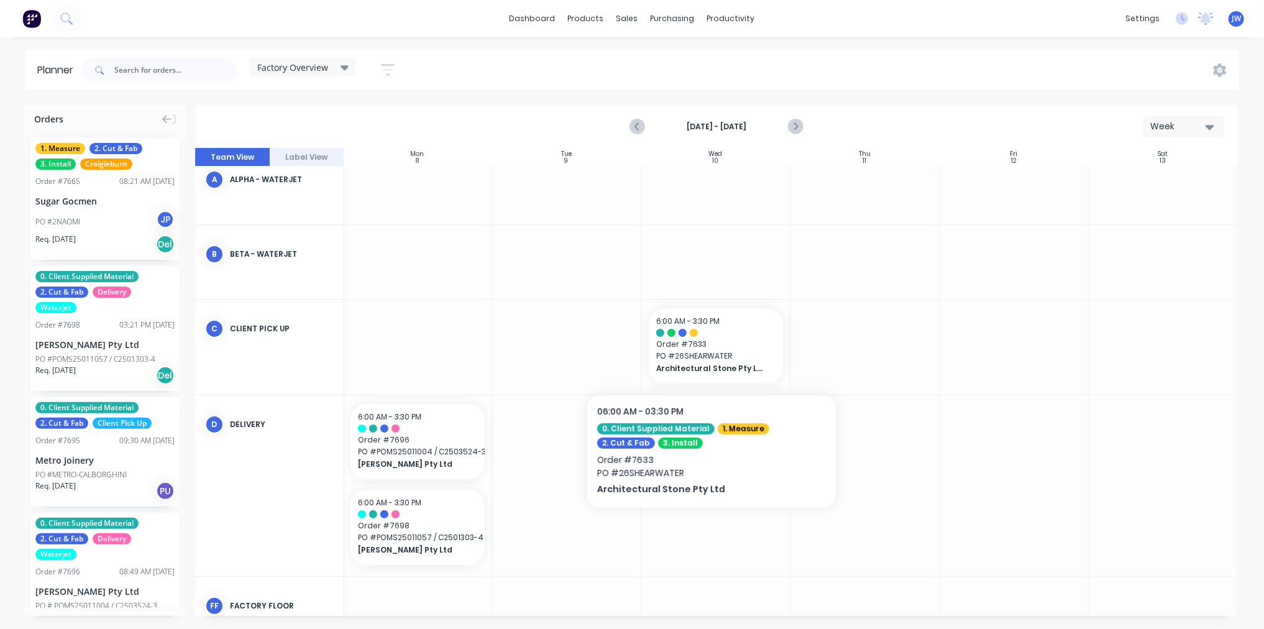
scroll to position [0, 154]
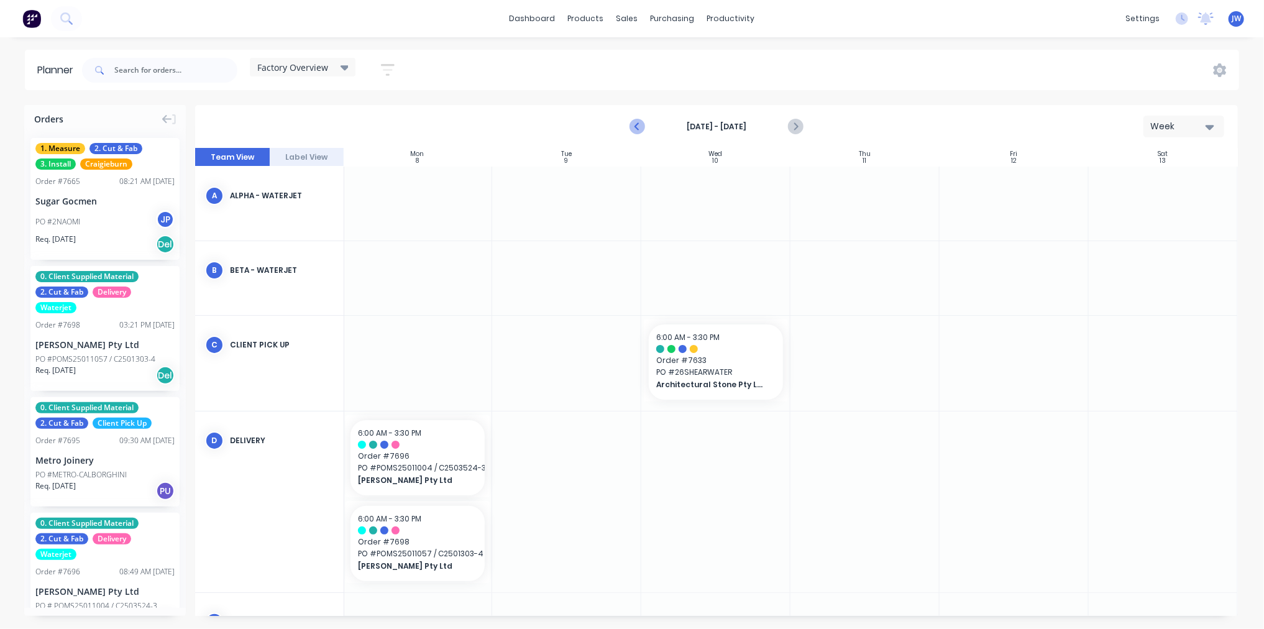
click at [643, 128] on icon "Previous page" at bounding box center [637, 126] width 15 height 15
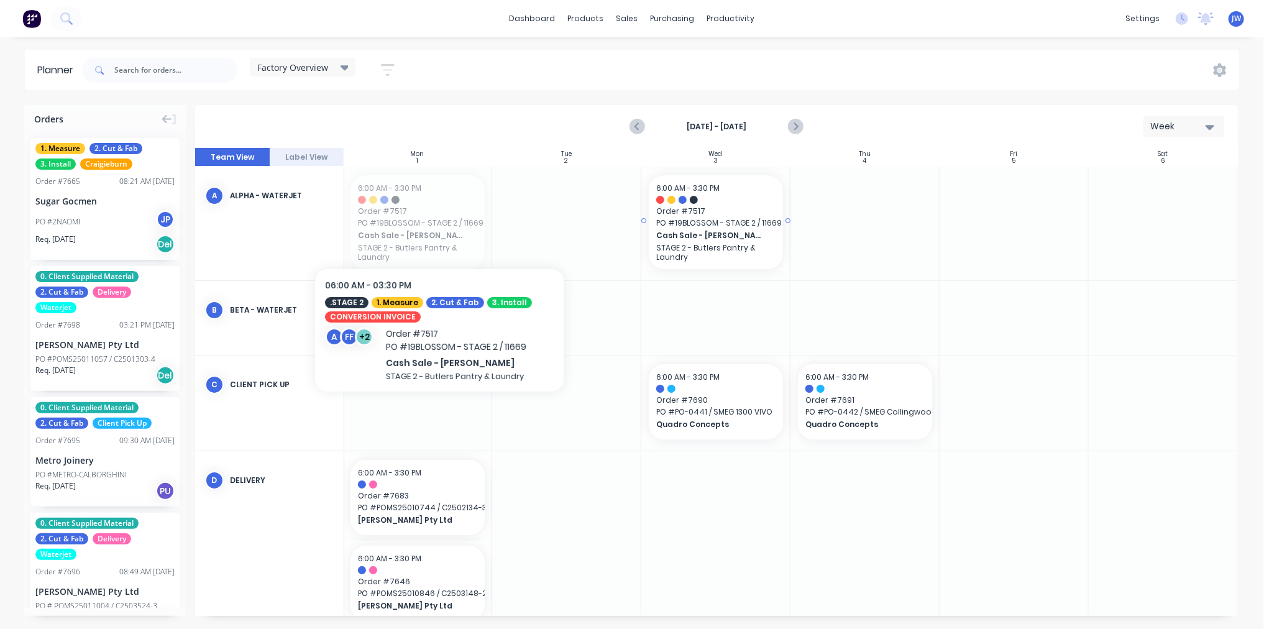
drag, startPoint x: 408, startPoint y: 216, endPoint x: 725, endPoint y: 214, distance: 317.0
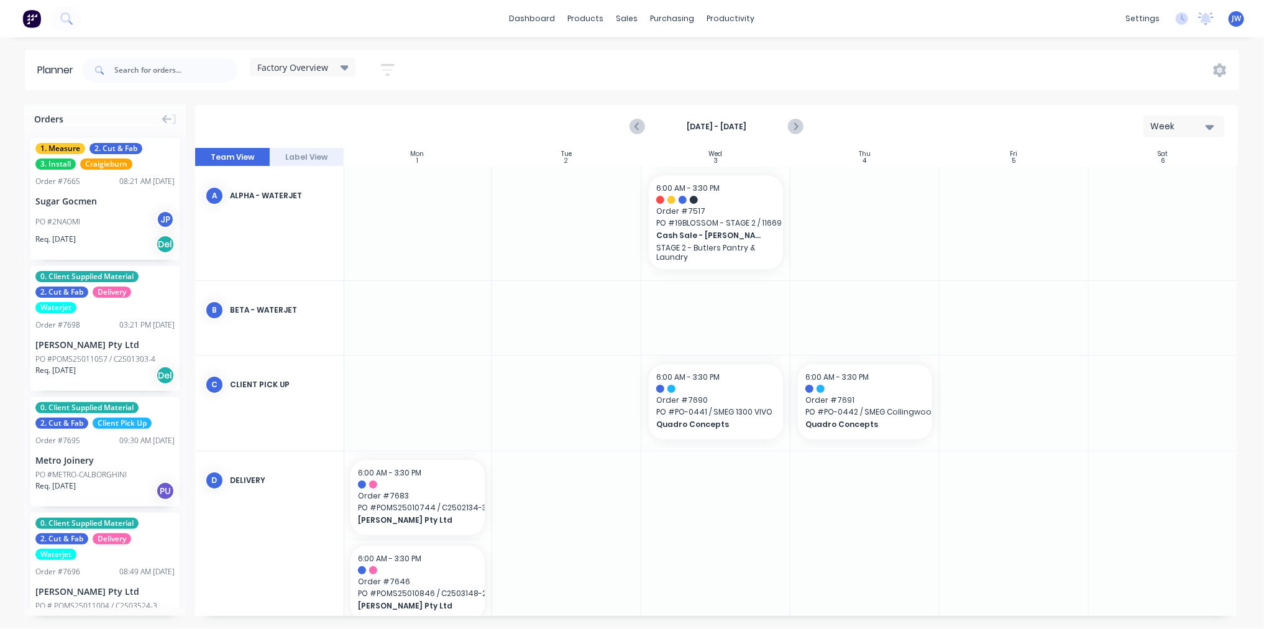
click at [551, 213] on div at bounding box center [566, 224] width 149 height 114
click at [792, 132] on icon "Next page" at bounding box center [795, 126] width 15 height 15
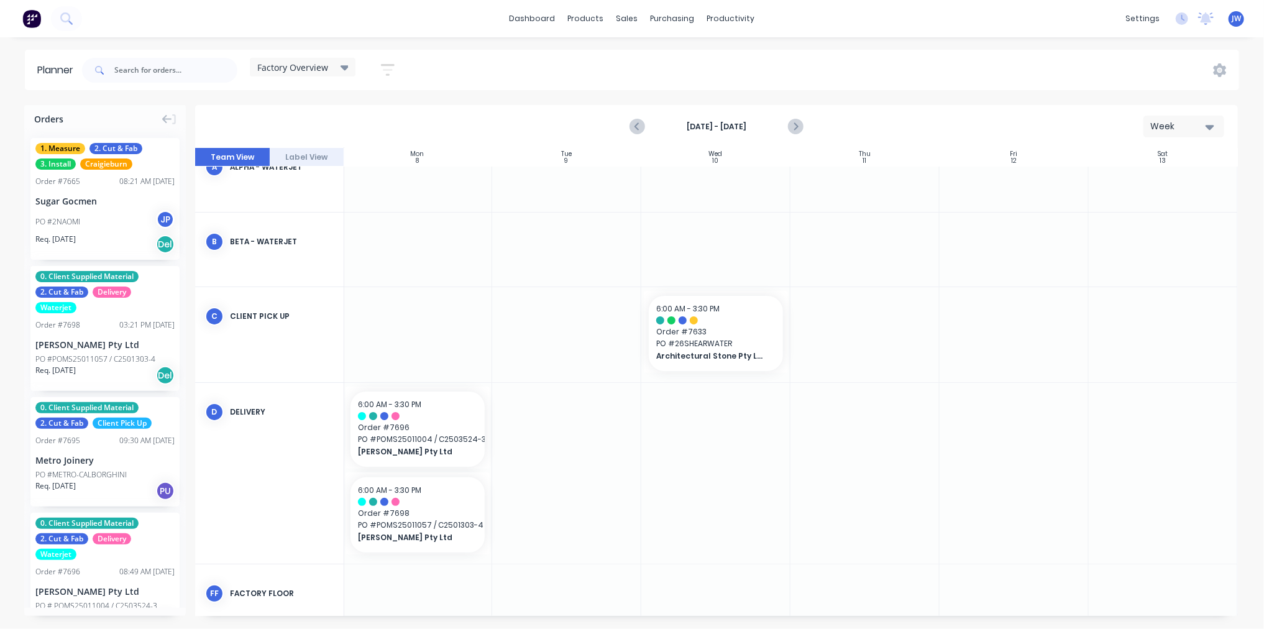
scroll to position [236, 154]
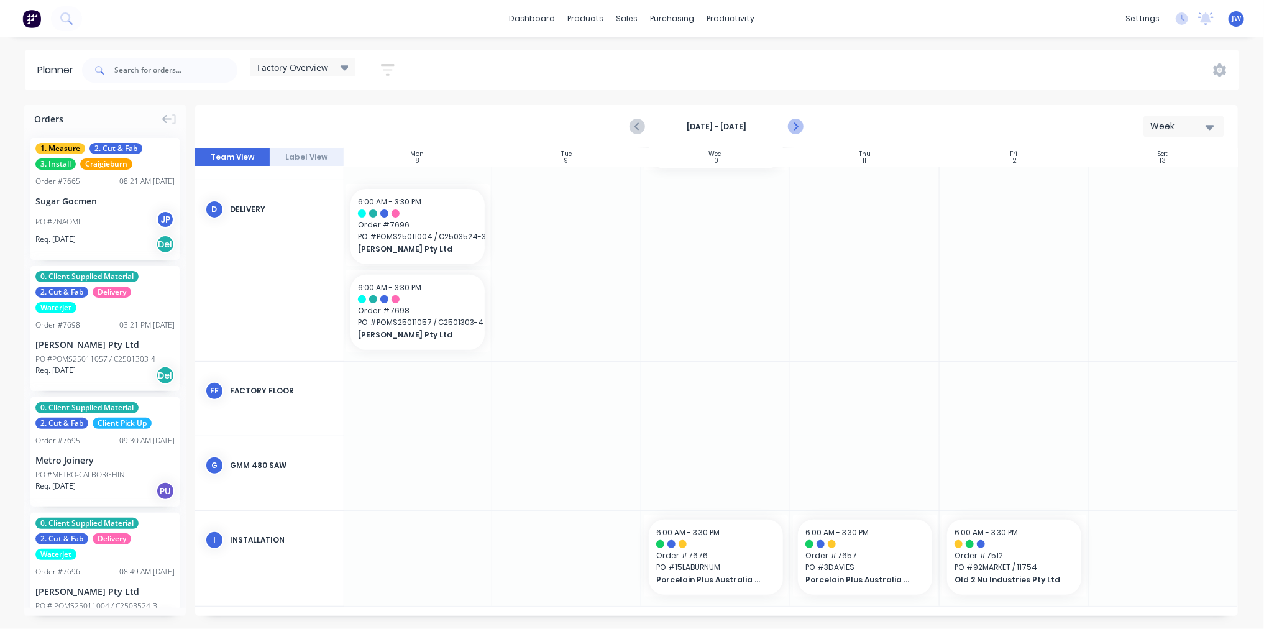
click at [793, 126] on icon "Next page" at bounding box center [795, 126] width 15 height 15
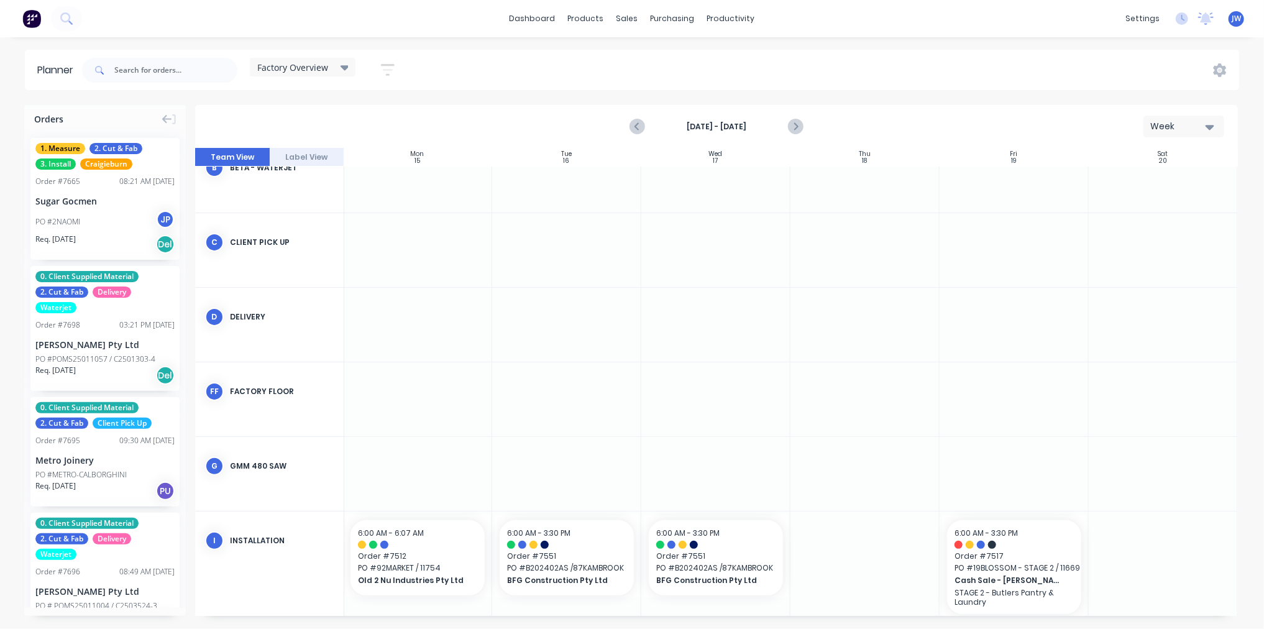
scroll to position [126, 154]
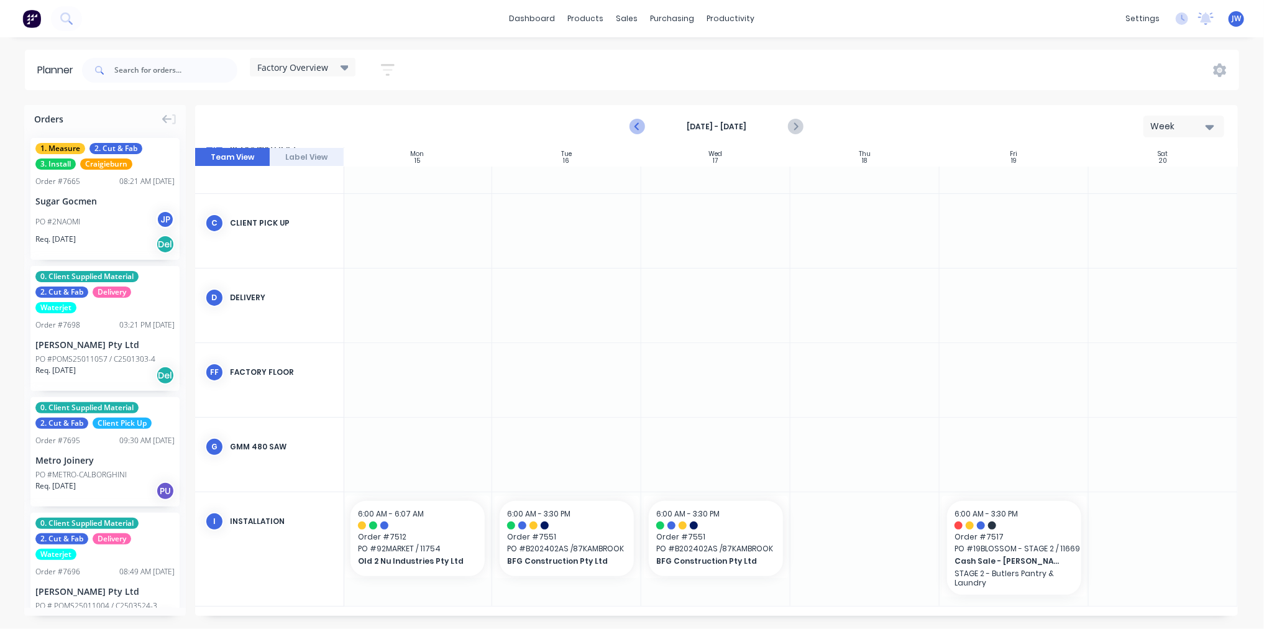
click at [640, 128] on icon "Previous page" at bounding box center [637, 126] width 15 height 15
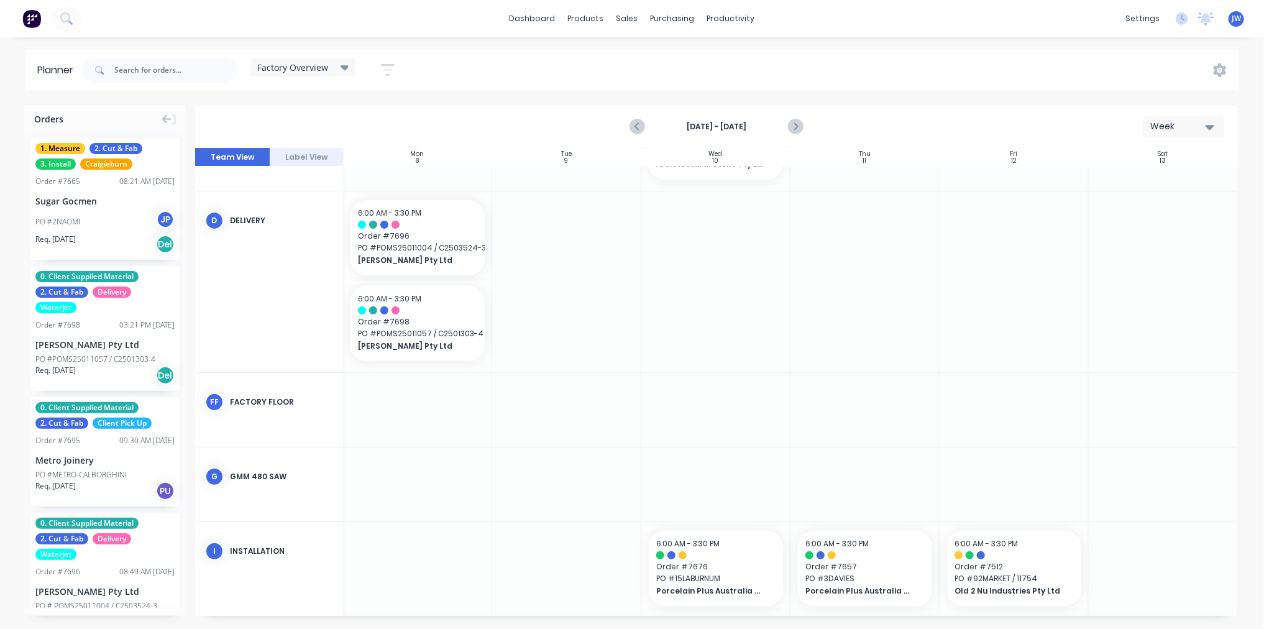
scroll to position [236, 154]
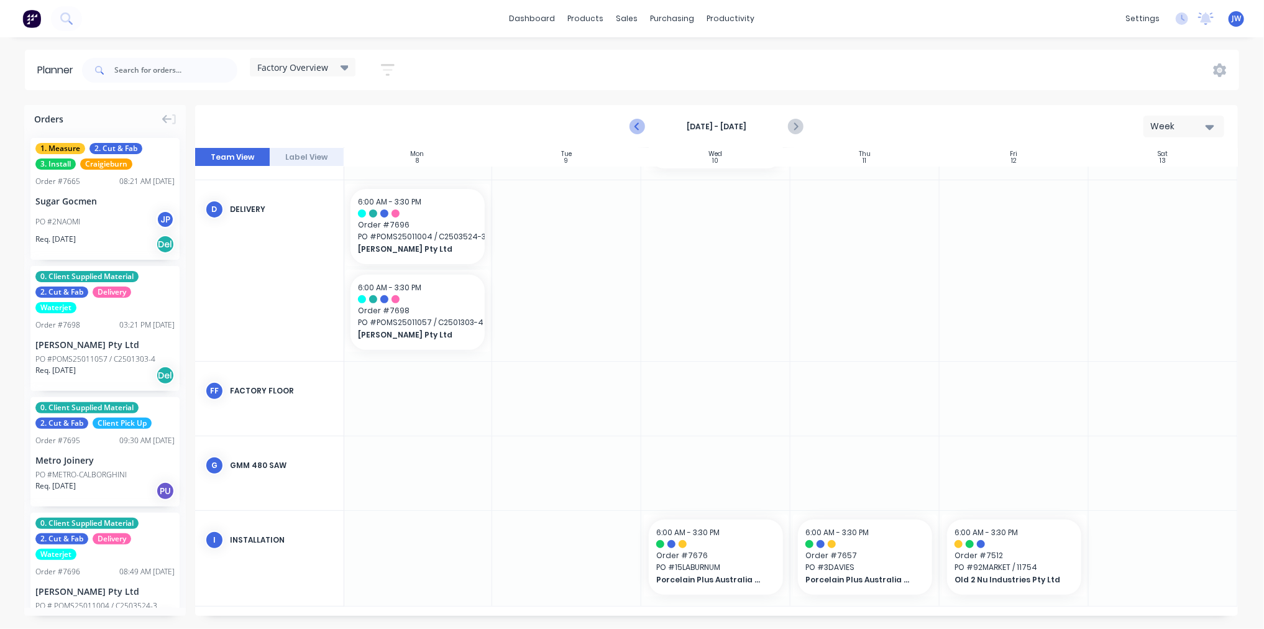
click at [640, 129] on icon "Previous page" at bounding box center [638, 127] width 6 height 10
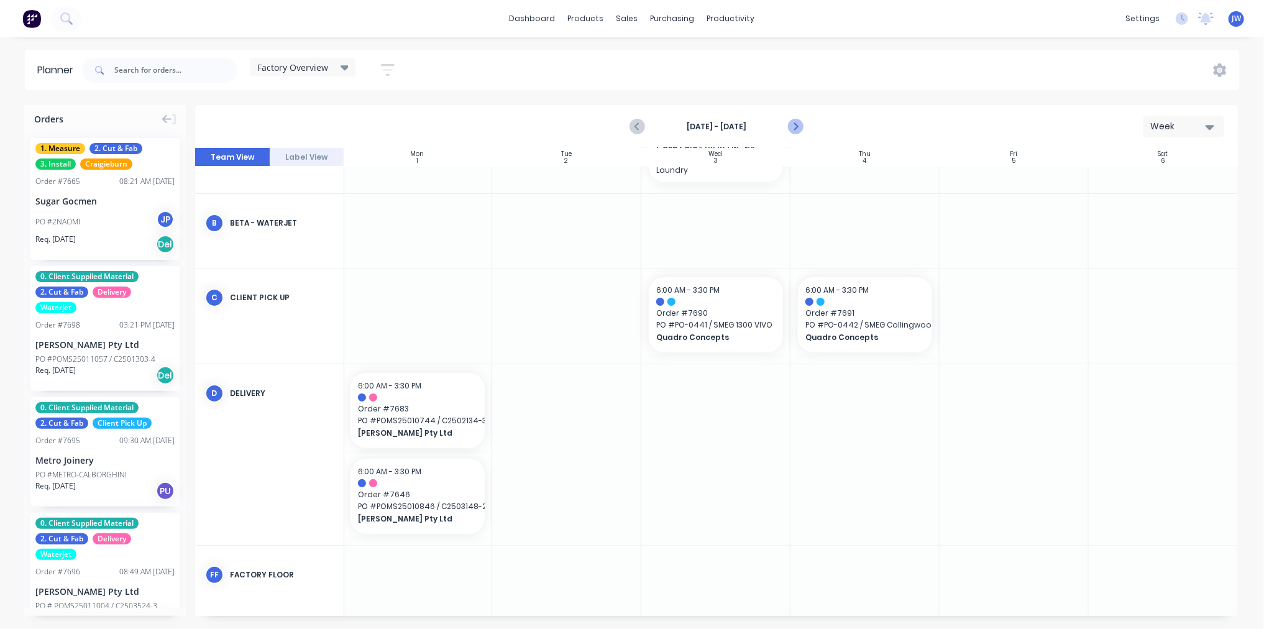
click at [794, 126] on icon "Next page" at bounding box center [795, 126] width 15 height 15
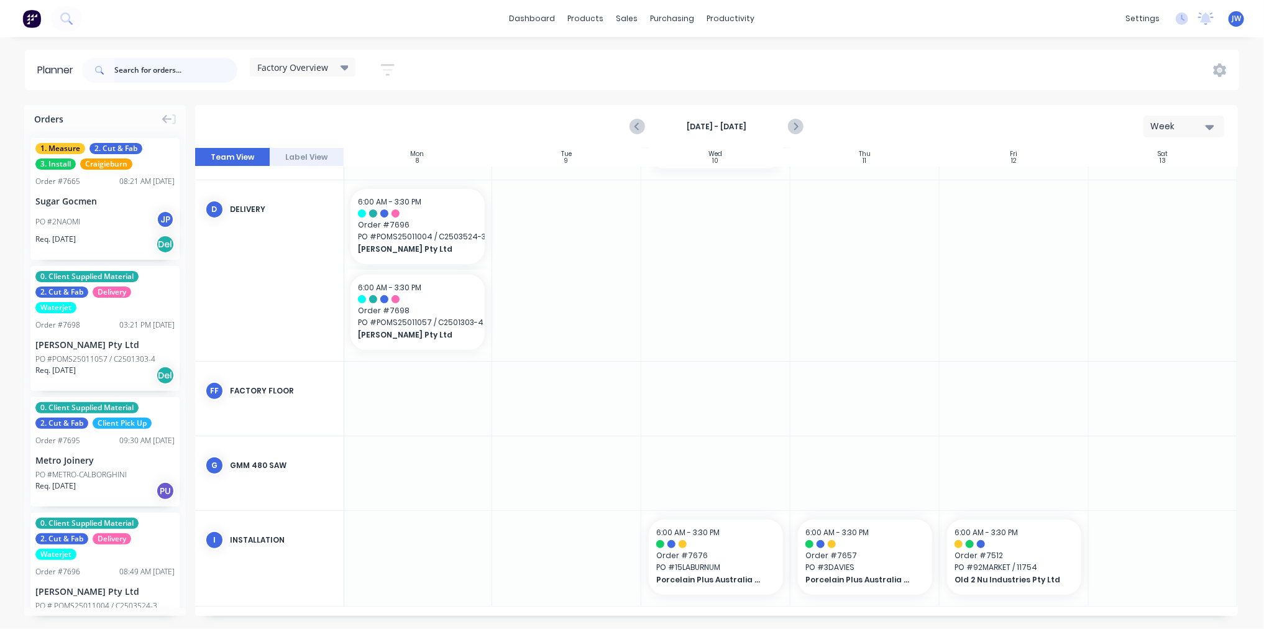
click at [175, 67] on input "text" at bounding box center [175, 70] width 123 height 25
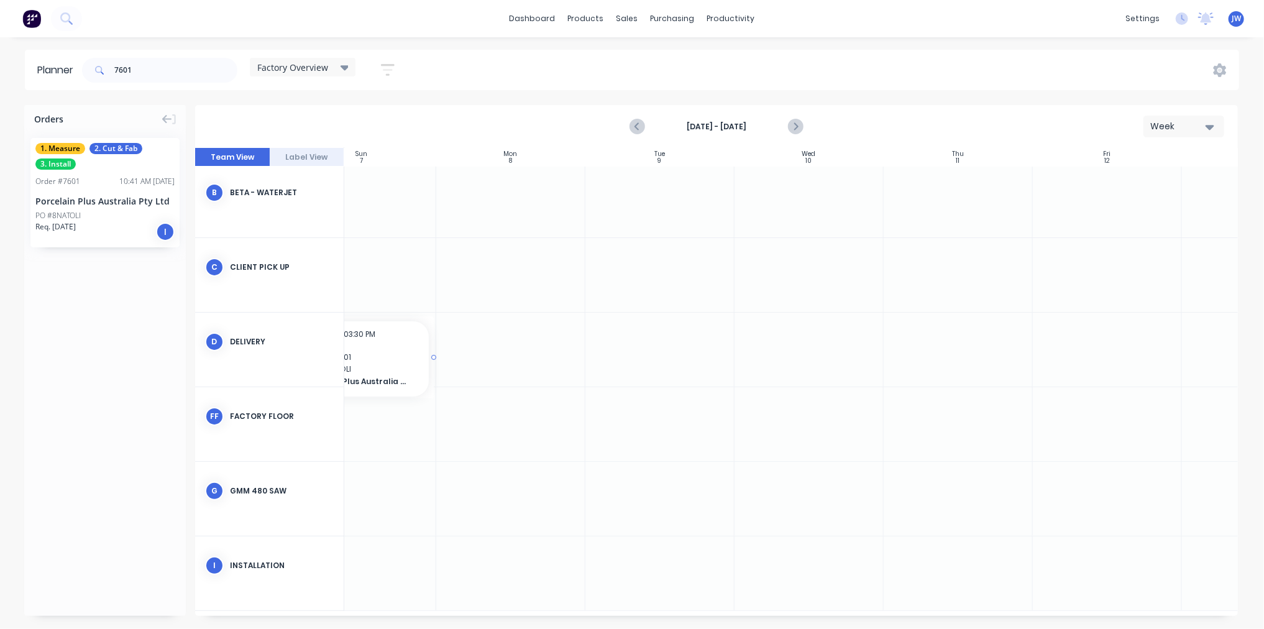
scroll to position [78, 54]
drag, startPoint x: 93, startPoint y: 187, endPoint x: 651, endPoint y: 562, distance: 671.8
click at [172, 76] on input "7601" at bounding box center [175, 70] width 123 height 25
type input "7"
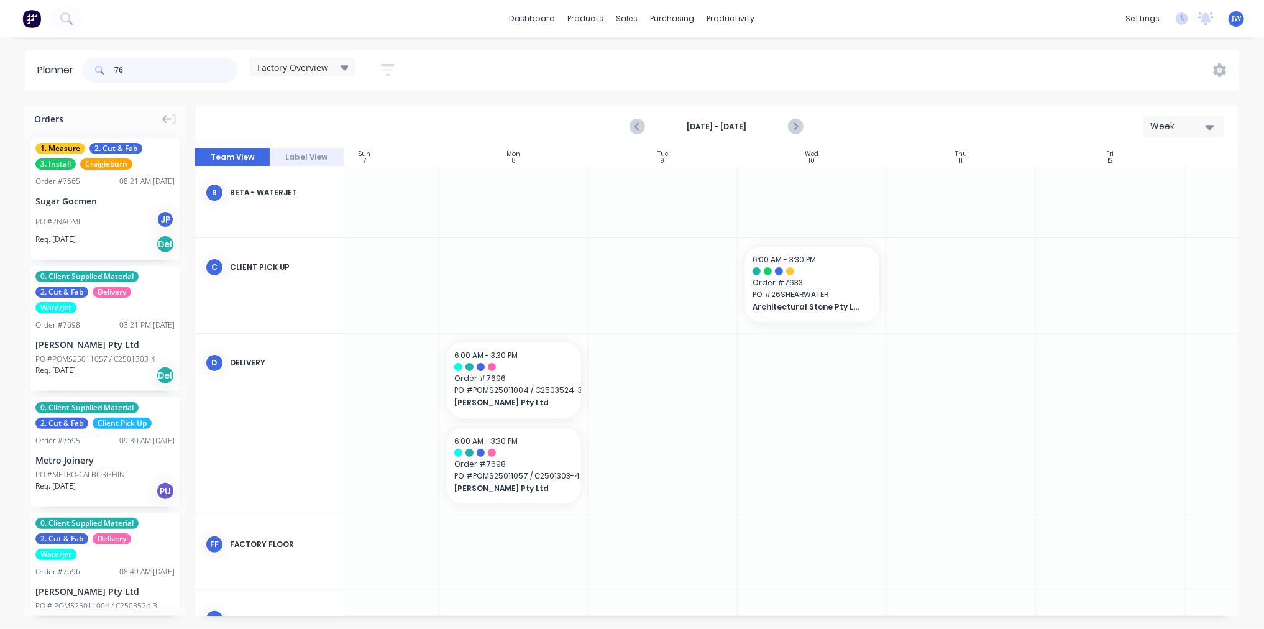
type input "7"
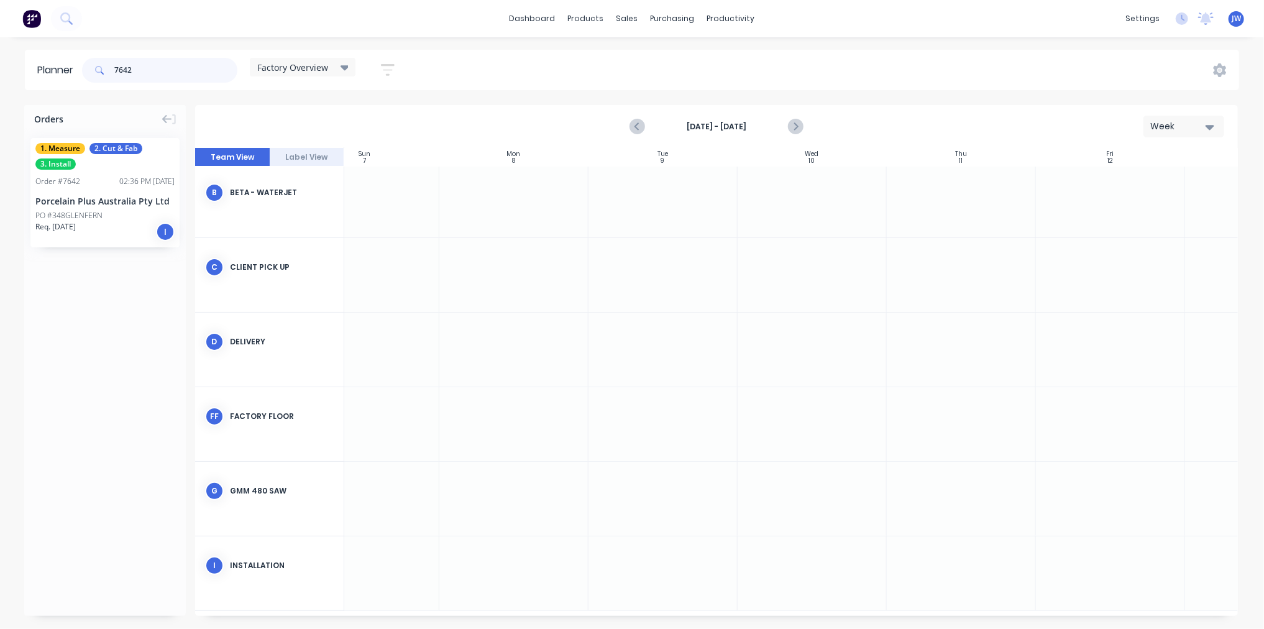
scroll to position [87, 54]
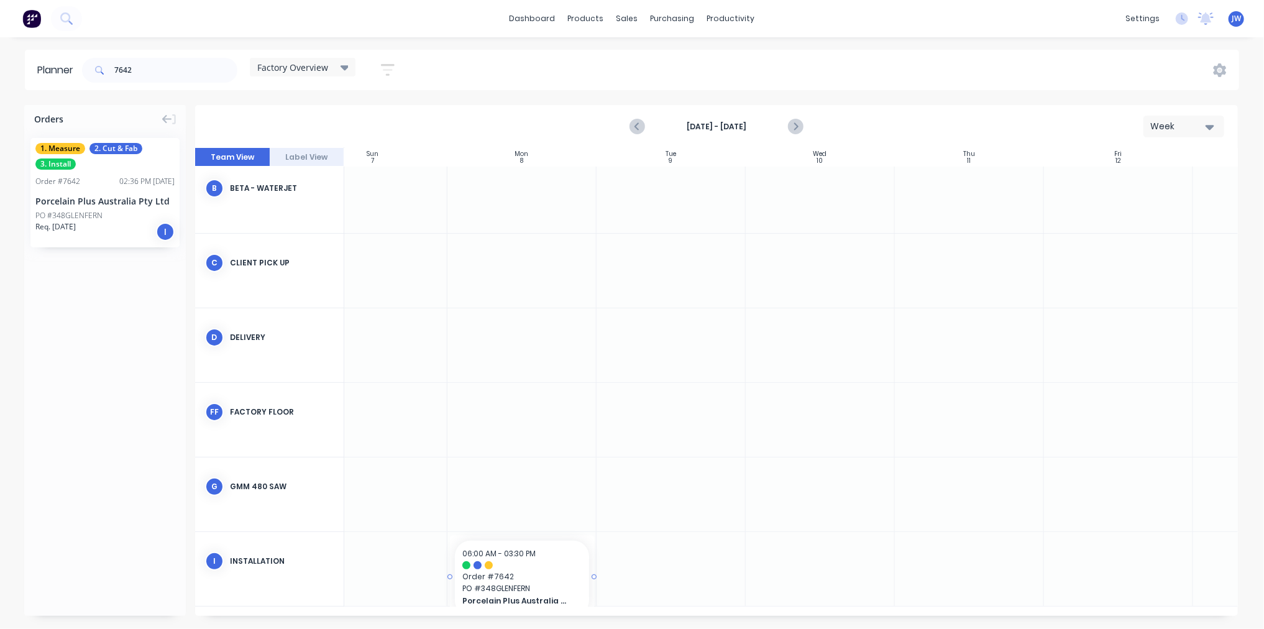
drag, startPoint x: 91, startPoint y: 193, endPoint x: 512, endPoint y: 554, distance: 554.5
click at [173, 58] on input "7642" at bounding box center [175, 70] width 123 height 25
type input "7"
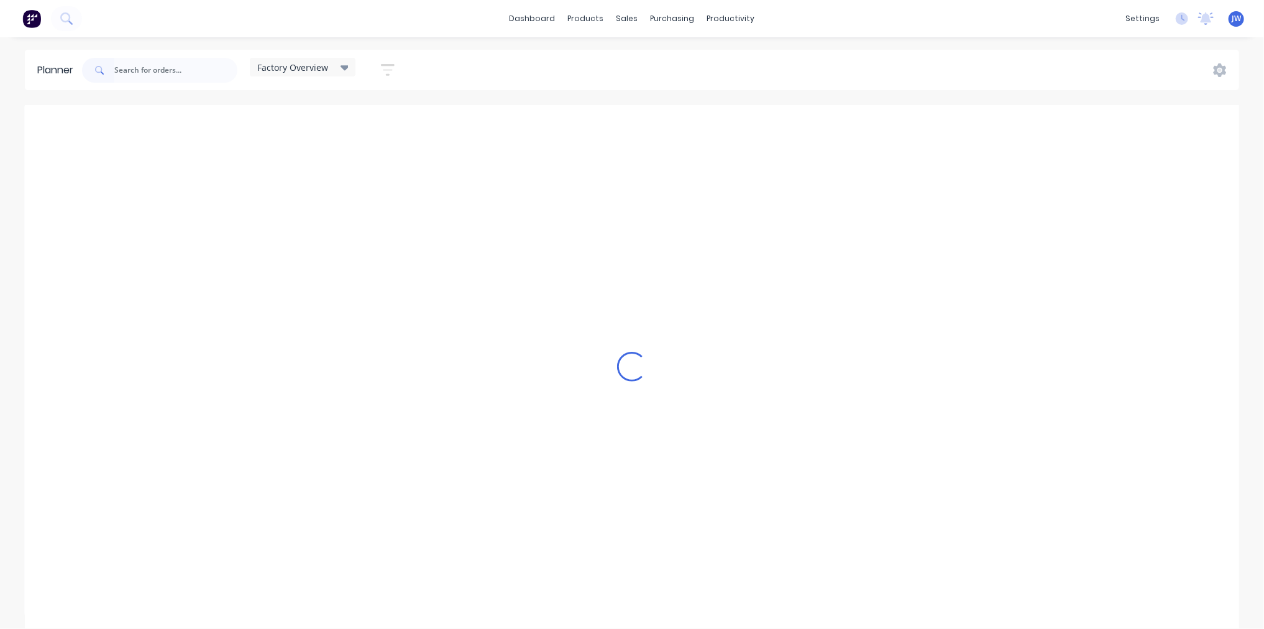
click at [635, 125] on div "Loading..." at bounding box center [632, 366] width 1215 height 523
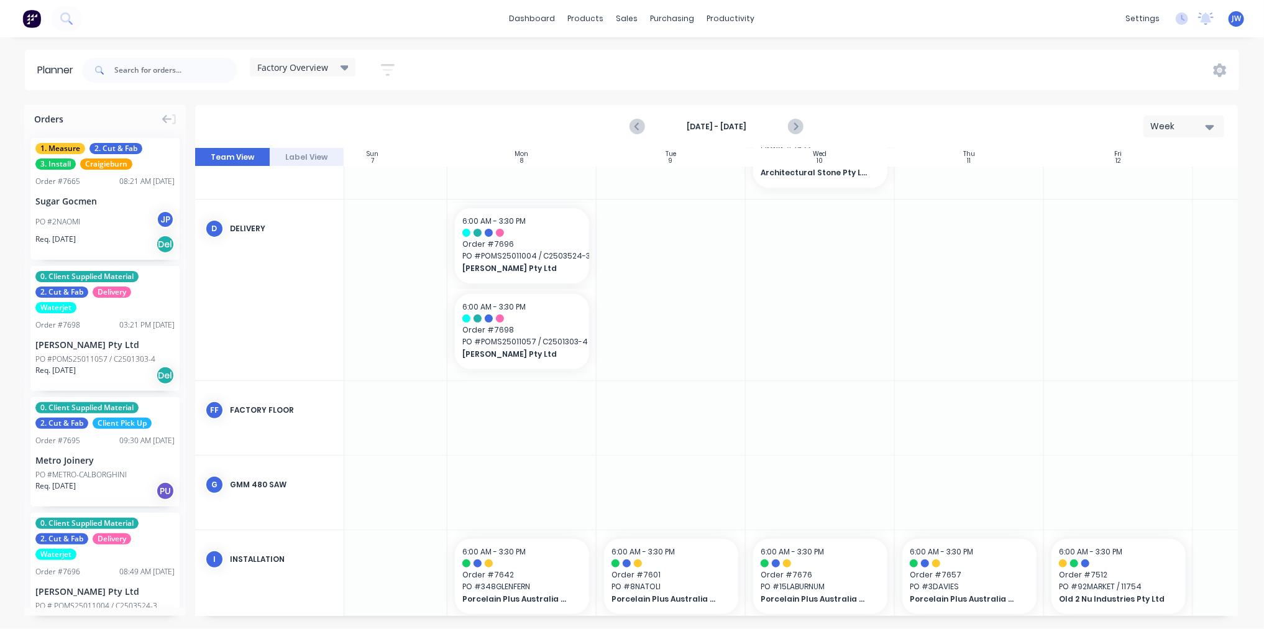
scroll to position [236, 46]
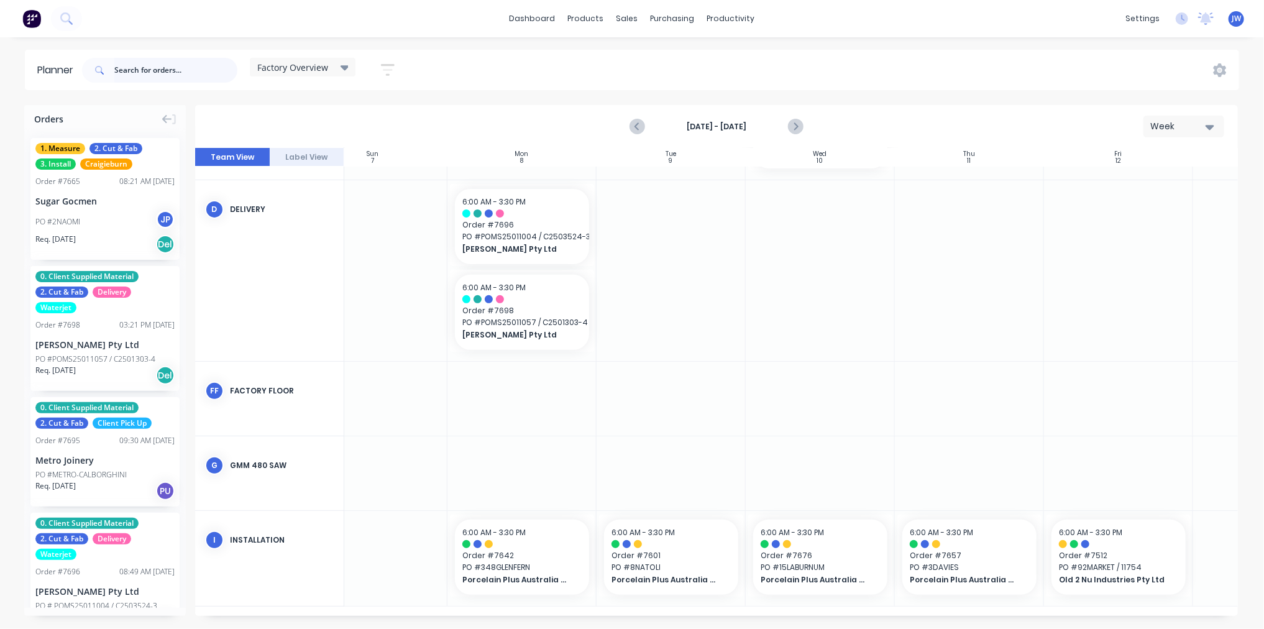
click at [163, 67] on input "text" at bounding box center [175, 70] width 123 height 25
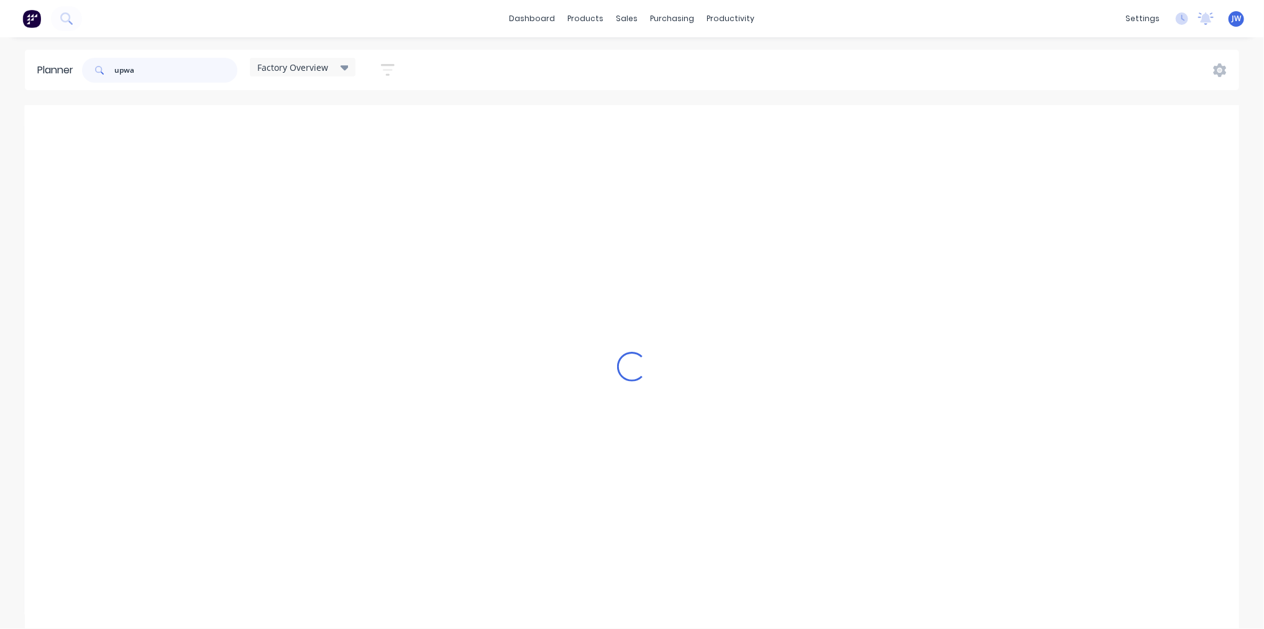
scroll to position [78, 46]
click at [171, 71] on input "upway" at bounding box center [175, 70] width 123 height 25
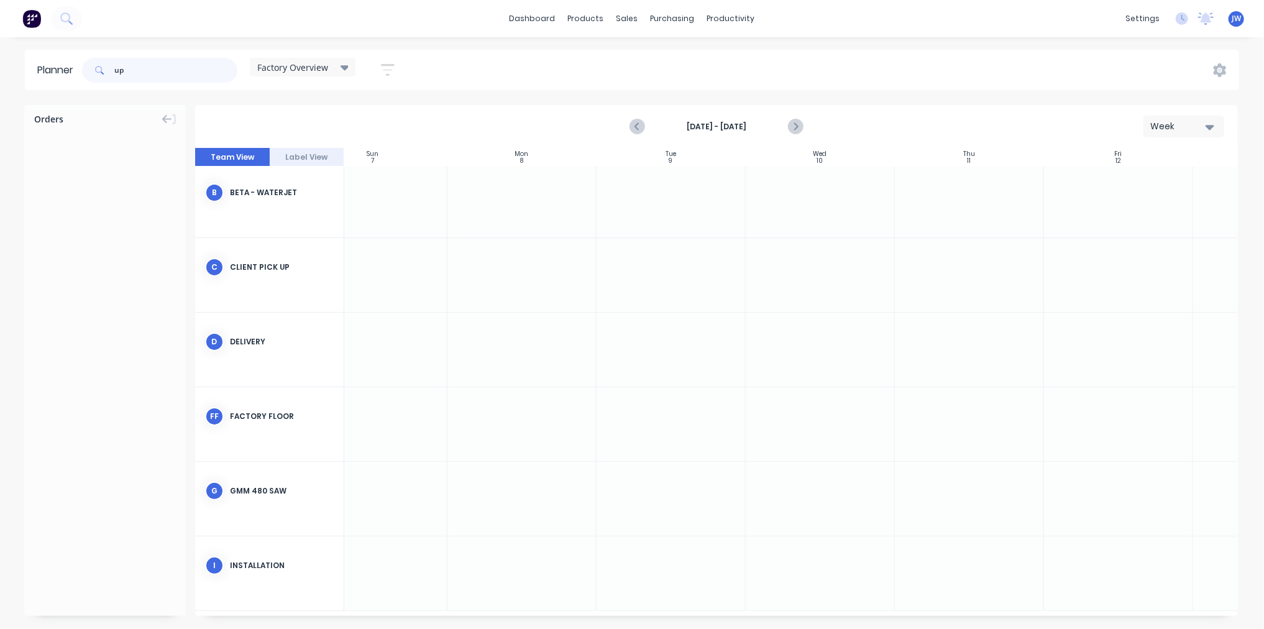
type input "u"
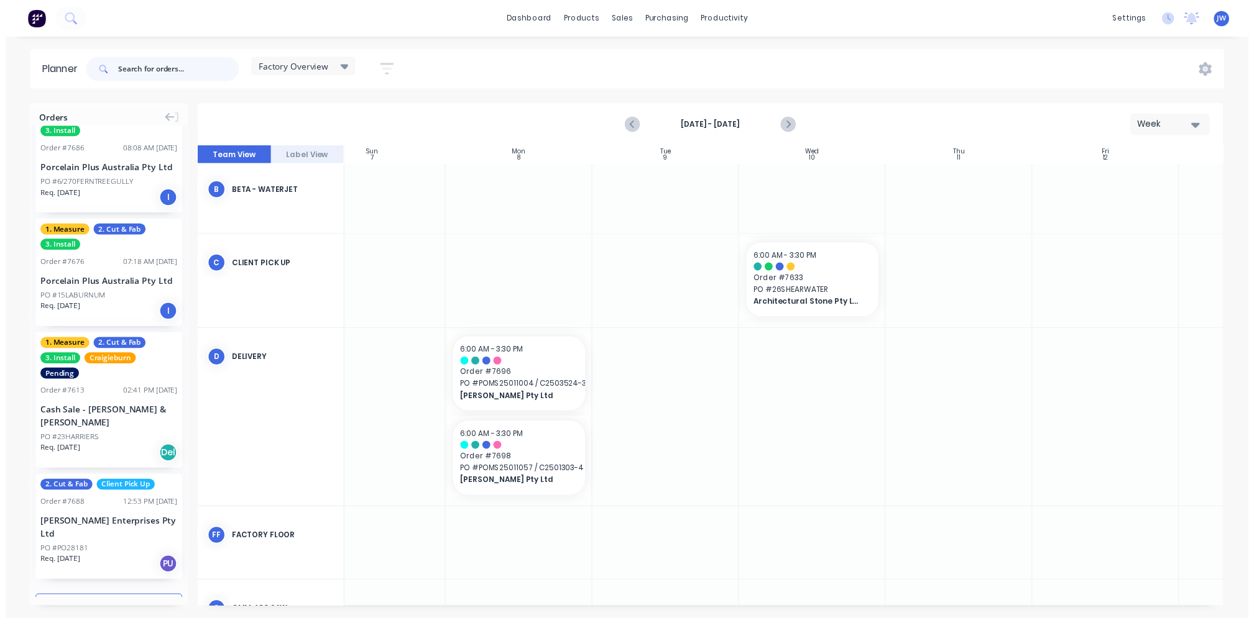
scroll to position [1651, 0]
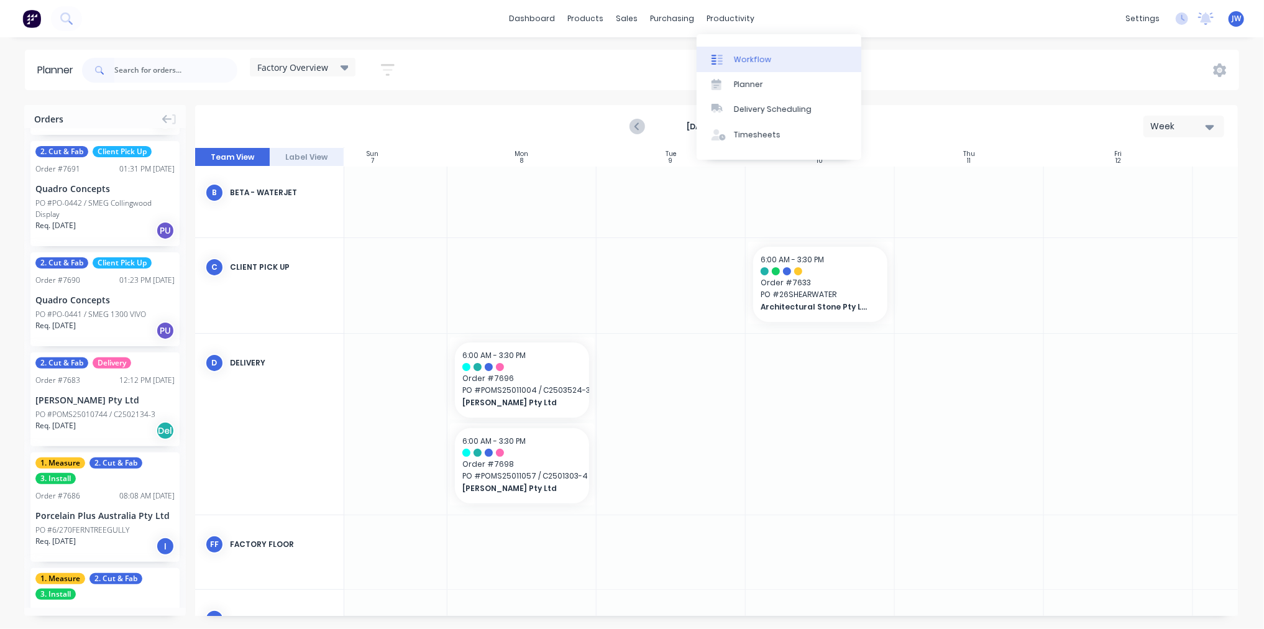
click at [755, 62] on div "Workflow" at bounding box center [752, 59] width 37 height 11
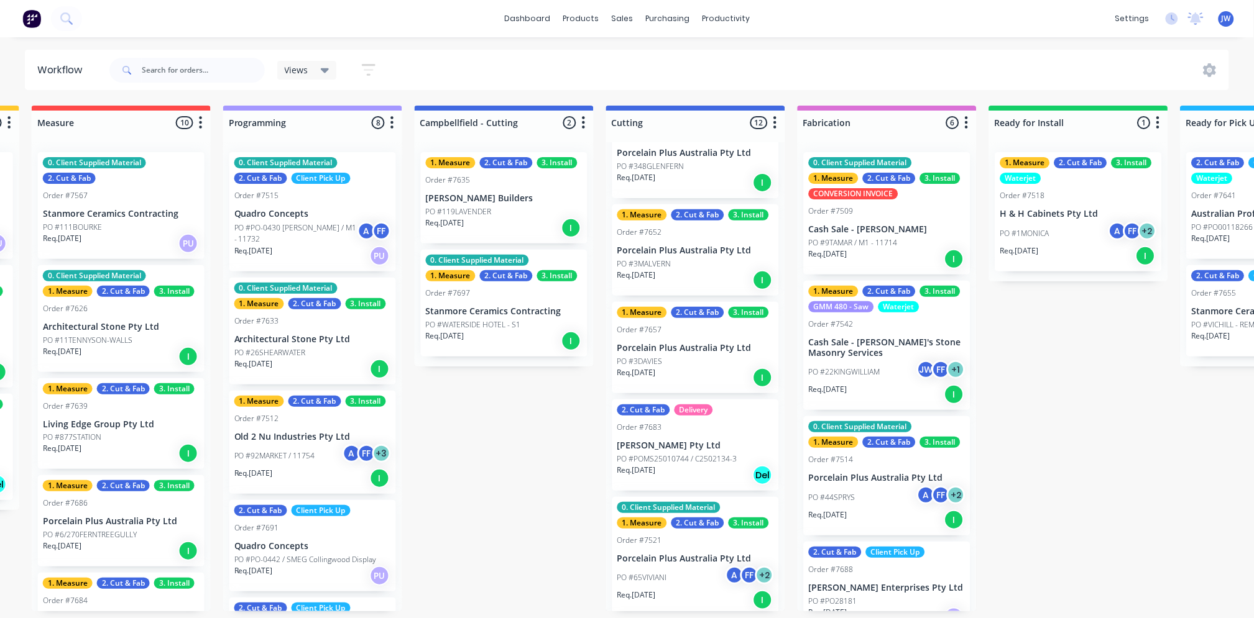
scroll to position [414, 0]
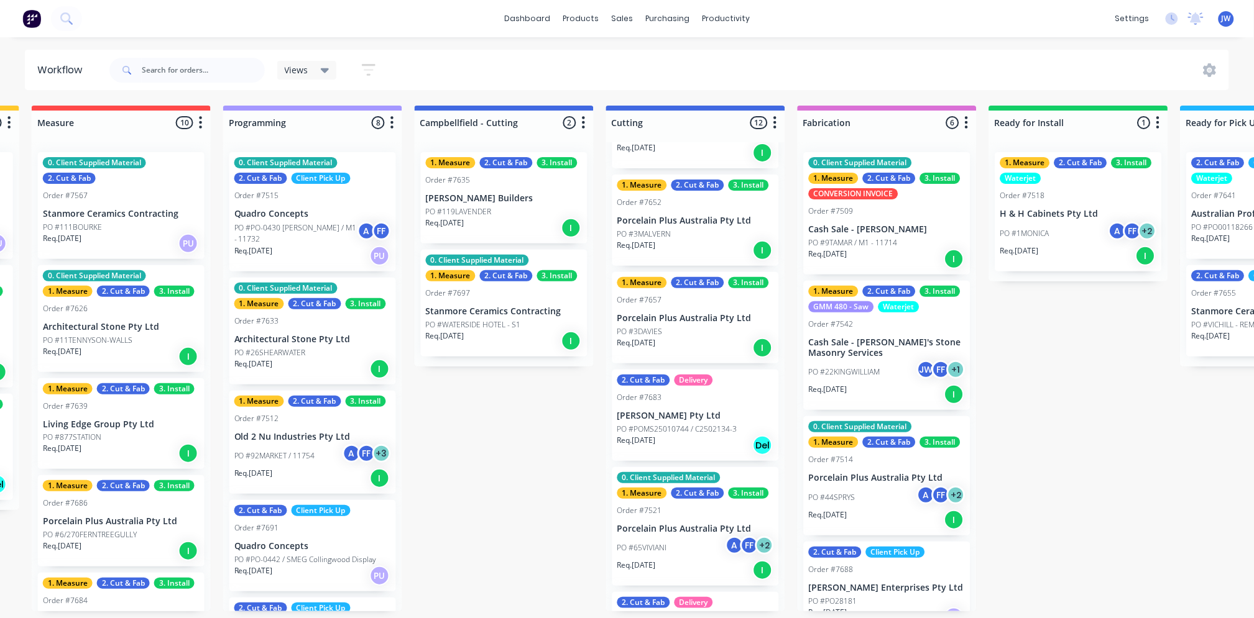
click at [676, 339] on div "Req. [DATE] I" at bounding box center [695, 348] width 157 height 21
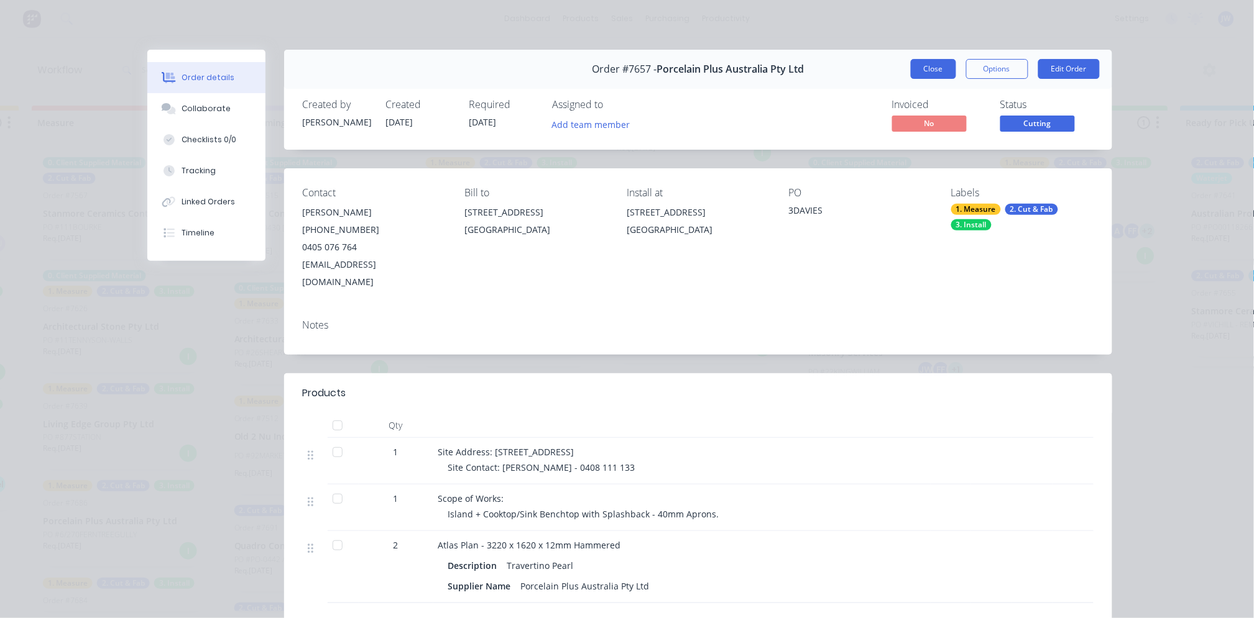
click at [941, 61] on button "Close" at bounding box center [933, 69] width 45 height 20
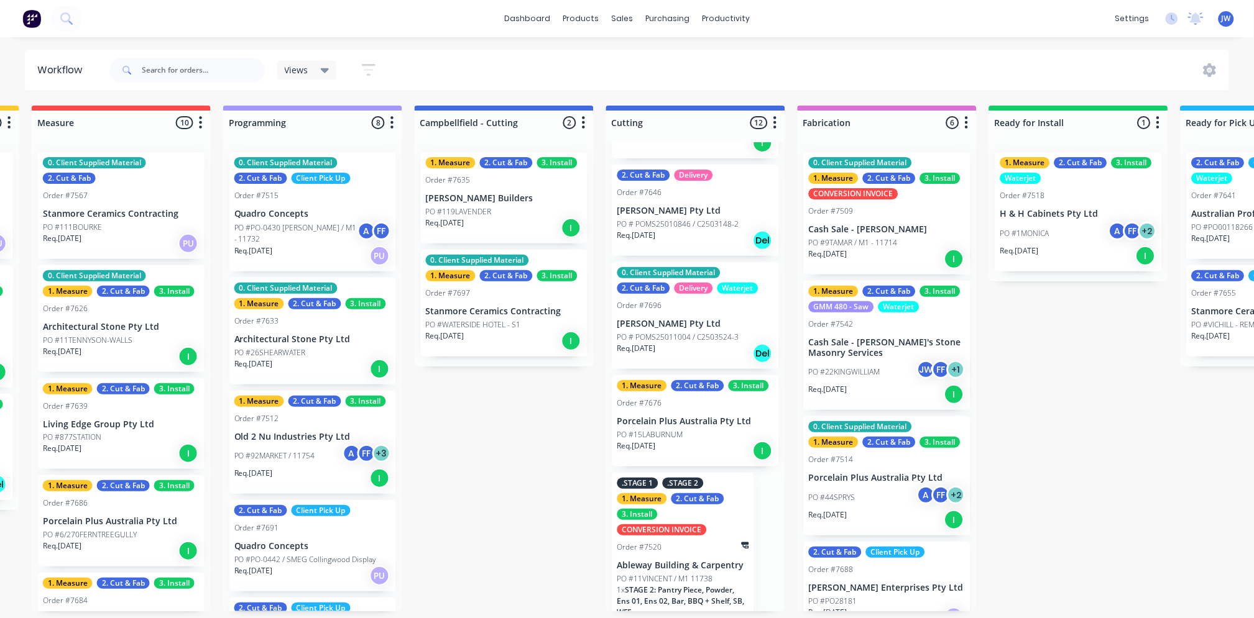
scroll to position [861, 0]
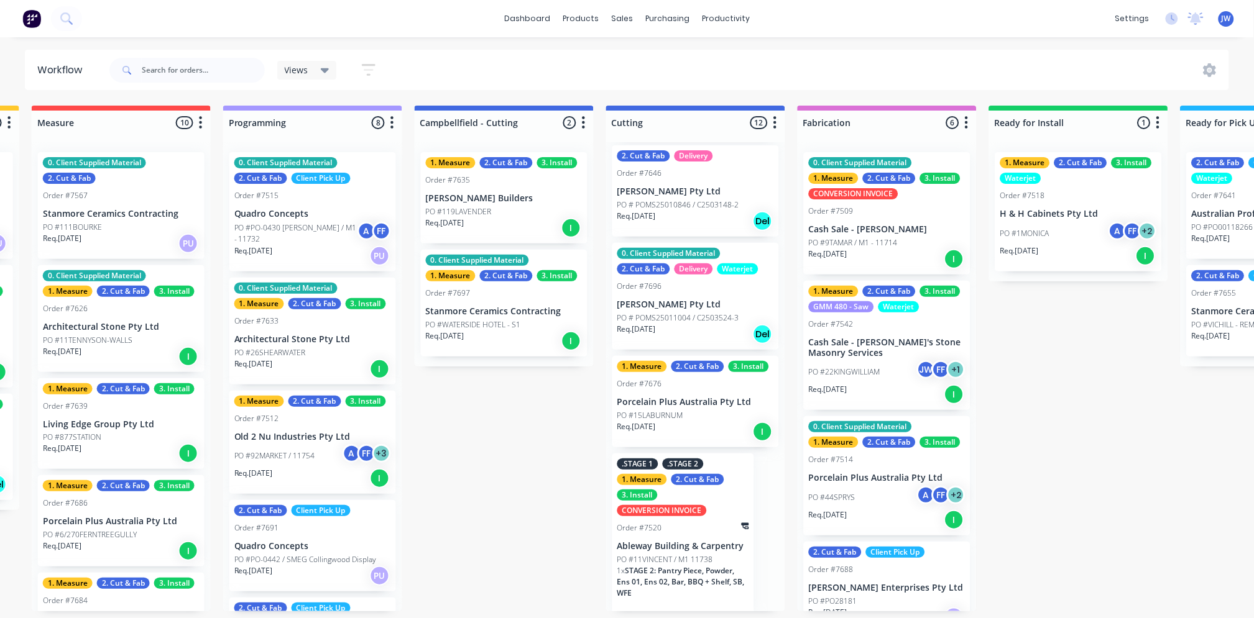
click at [703, 418] on div "PO #15LABURNUM" at bounding box center [695, 415] width 157 height 11
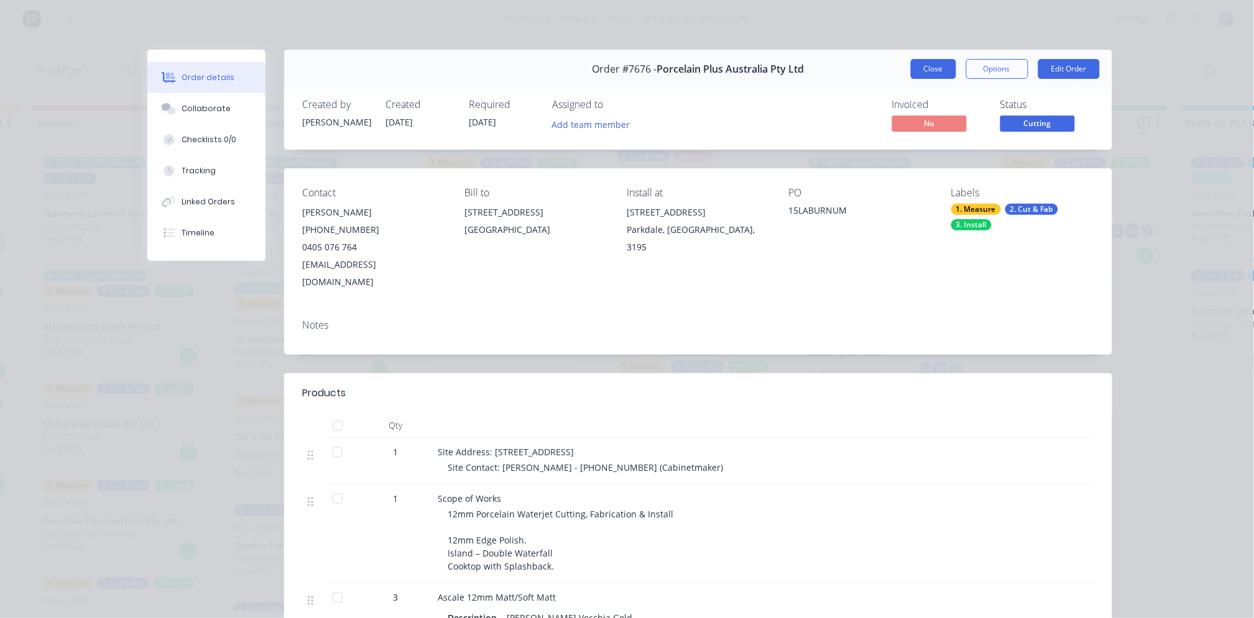
click at [935, 70] on button "Close" at bounding box center [933, 69] width 45 height 20
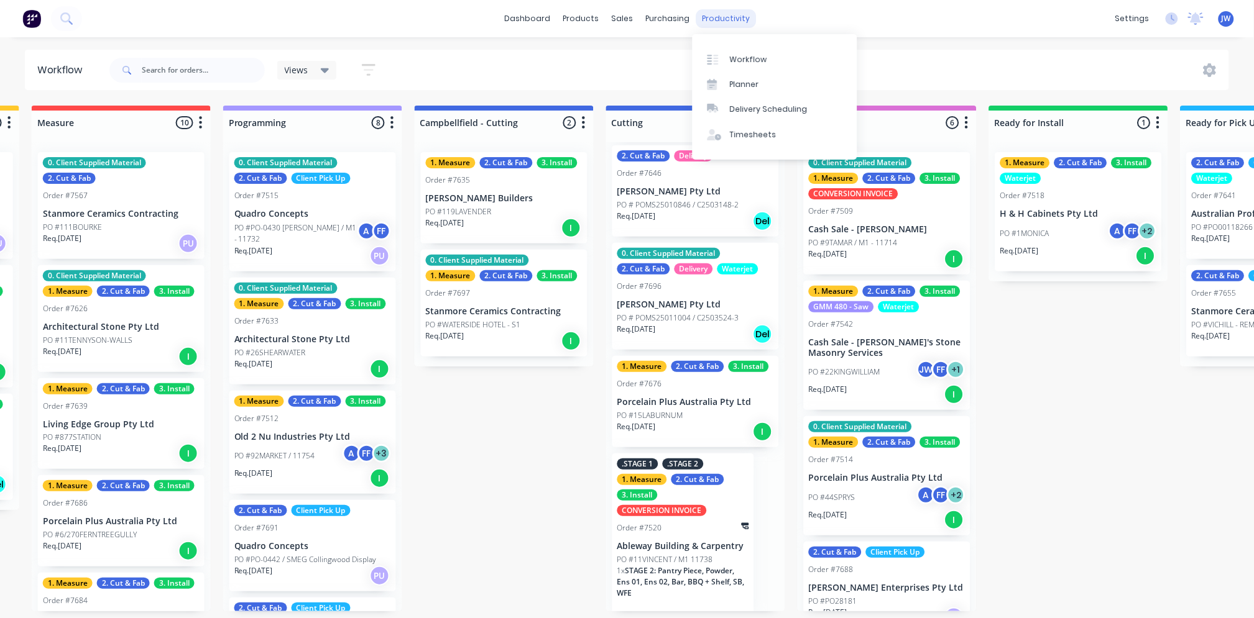
click at [730, 22] on div "productivity" at bounding box center [726, 18] width 60 height 19
click at [743, 81] on div "Planner" at bounding box center [744, 84] width 29 height 11
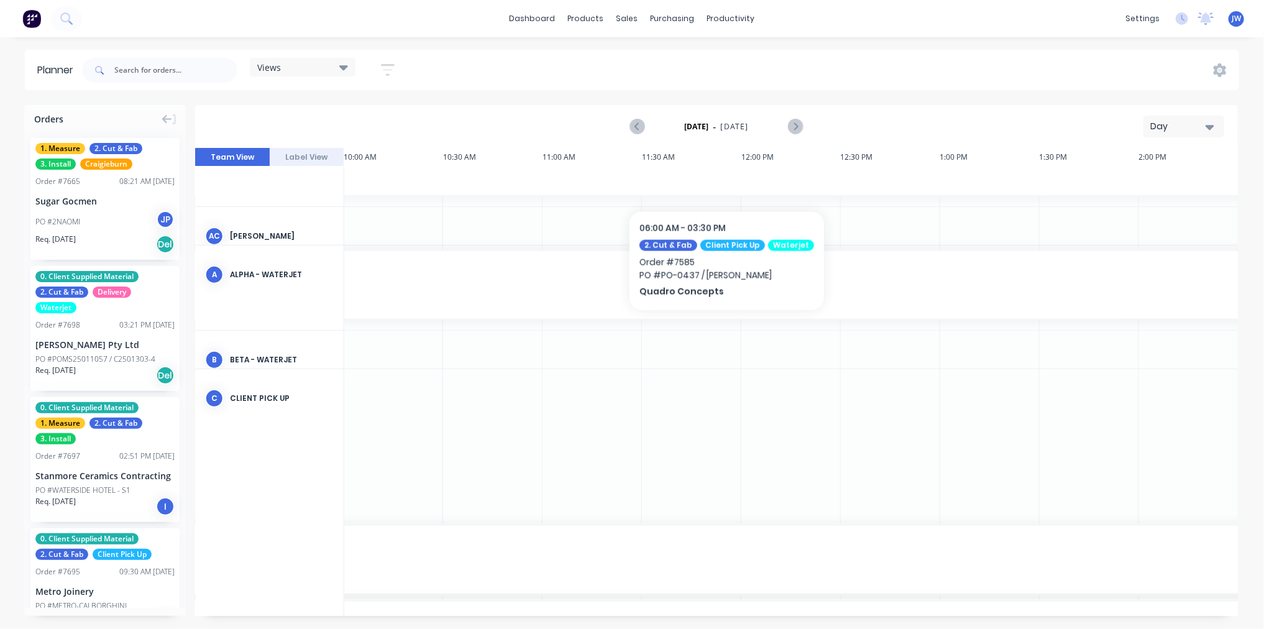
scroll to position [276, 796]
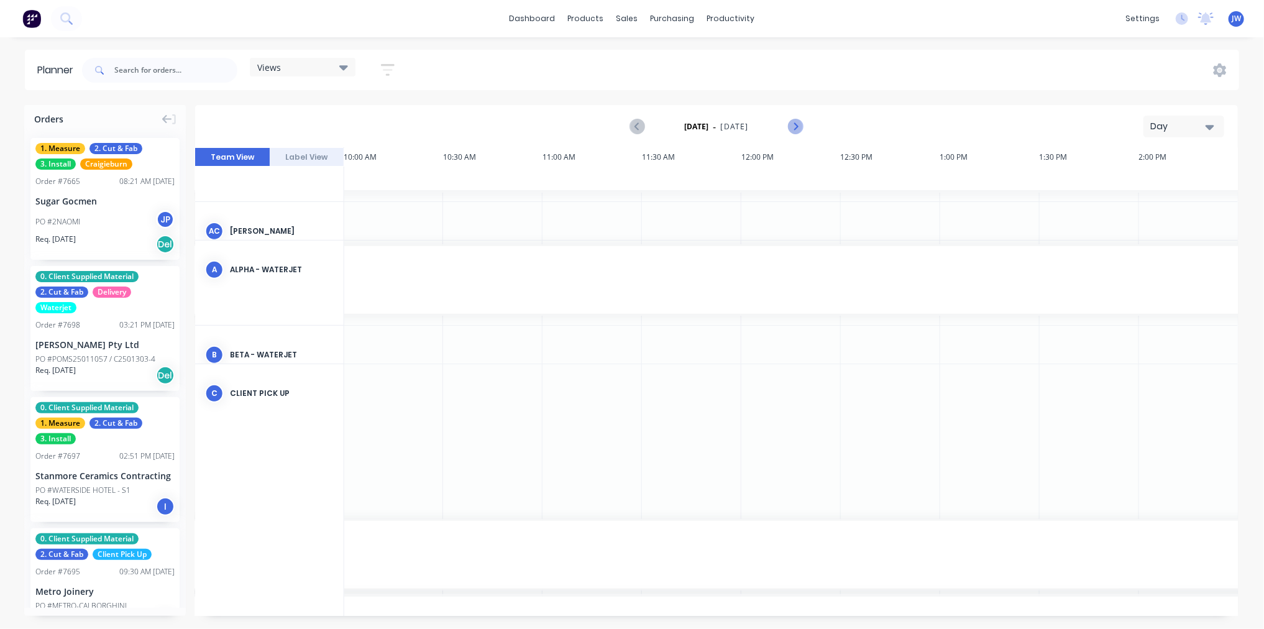
click at [804, 129] on button "Next page" at bounding box center [795, 126] width 25 height 25
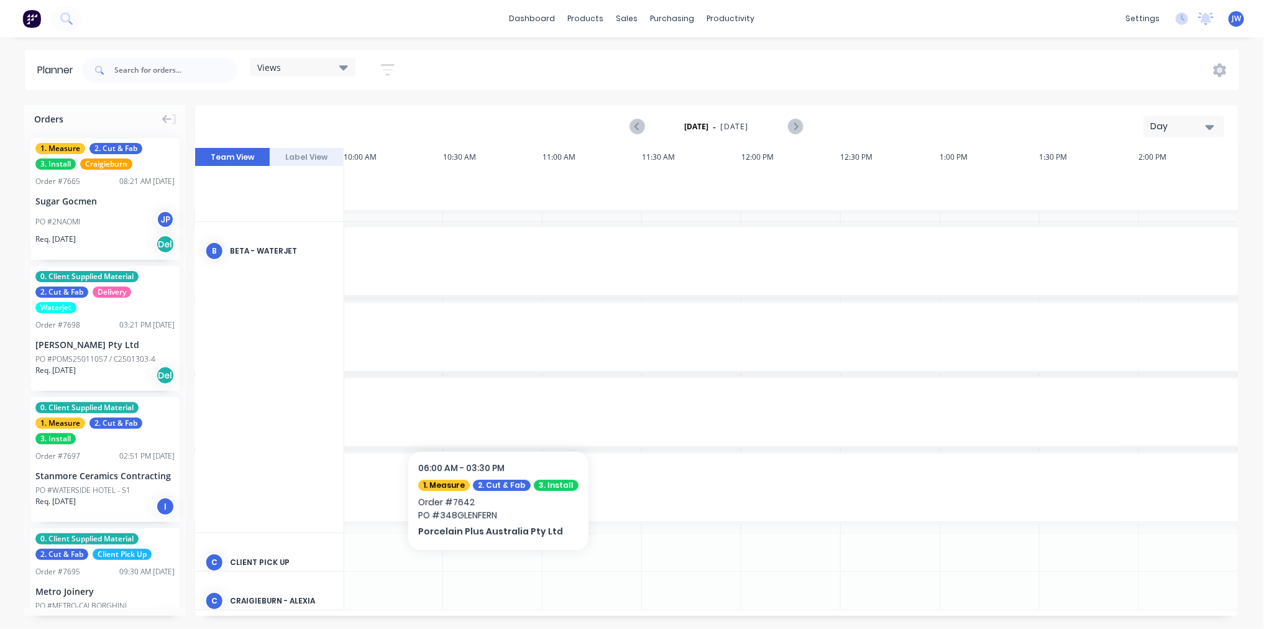
scroll to position [342, 796]
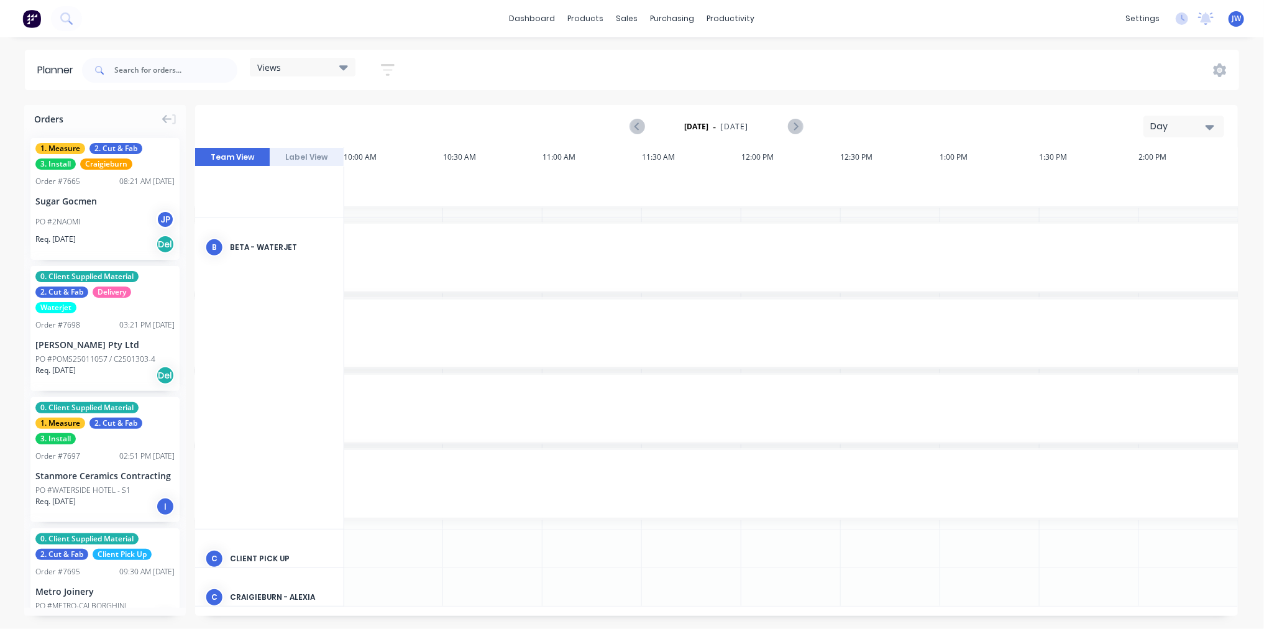
click at [1217, 135] on button "Day" at bounding box center [1184, 127] width 81 height 22
click at [1156, 191] on div "Week" at bounding box center [1161, 184] width 123 height 25
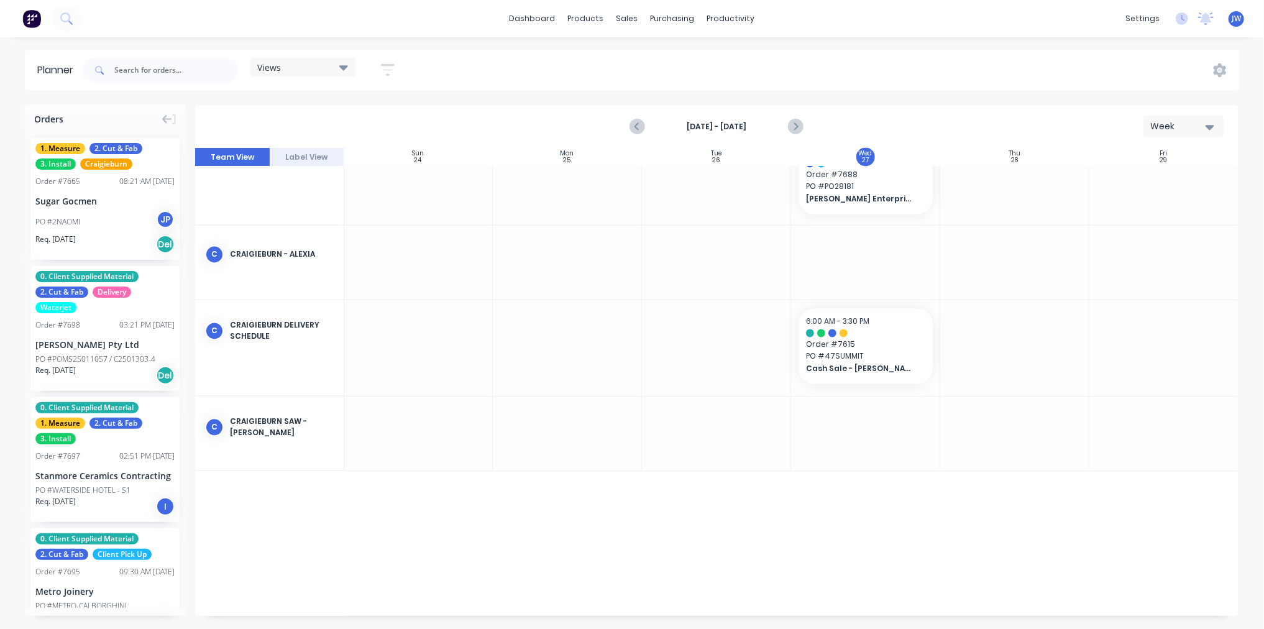
scroll to position [1519, 1]
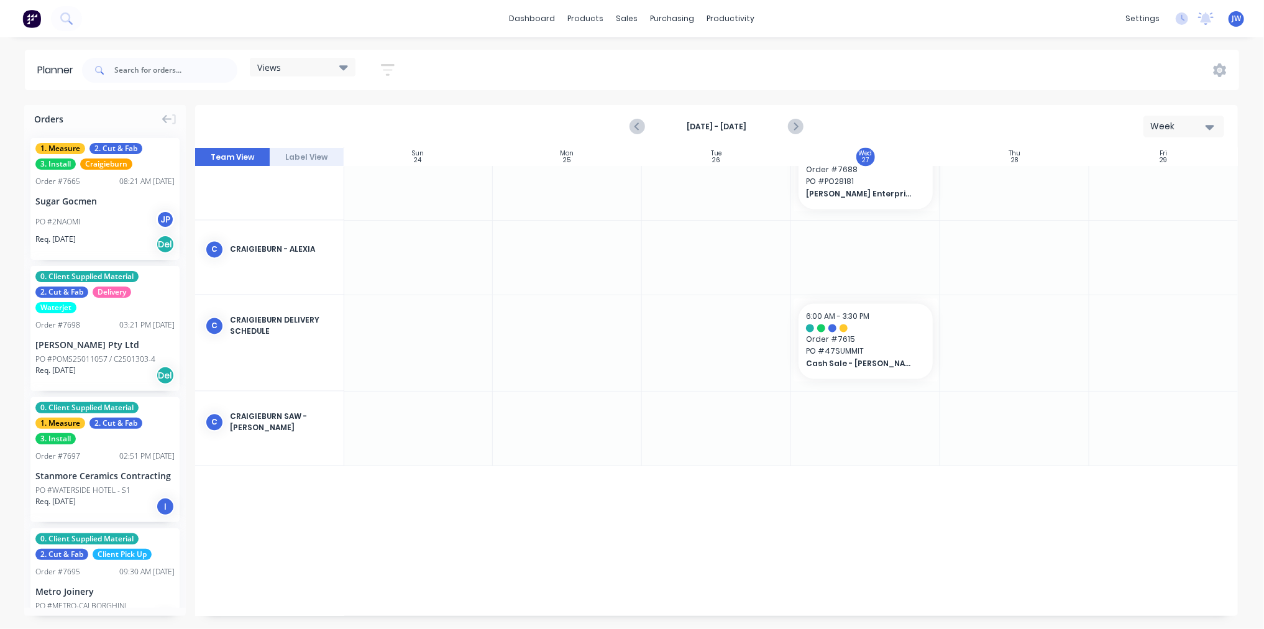
click at [352, 68] on div "Views" at bounding box center [303, 67] width 106 height 19
click at [313, 232] on button "Factory Overview" at bounding box center [325, 234] width 132 height 14
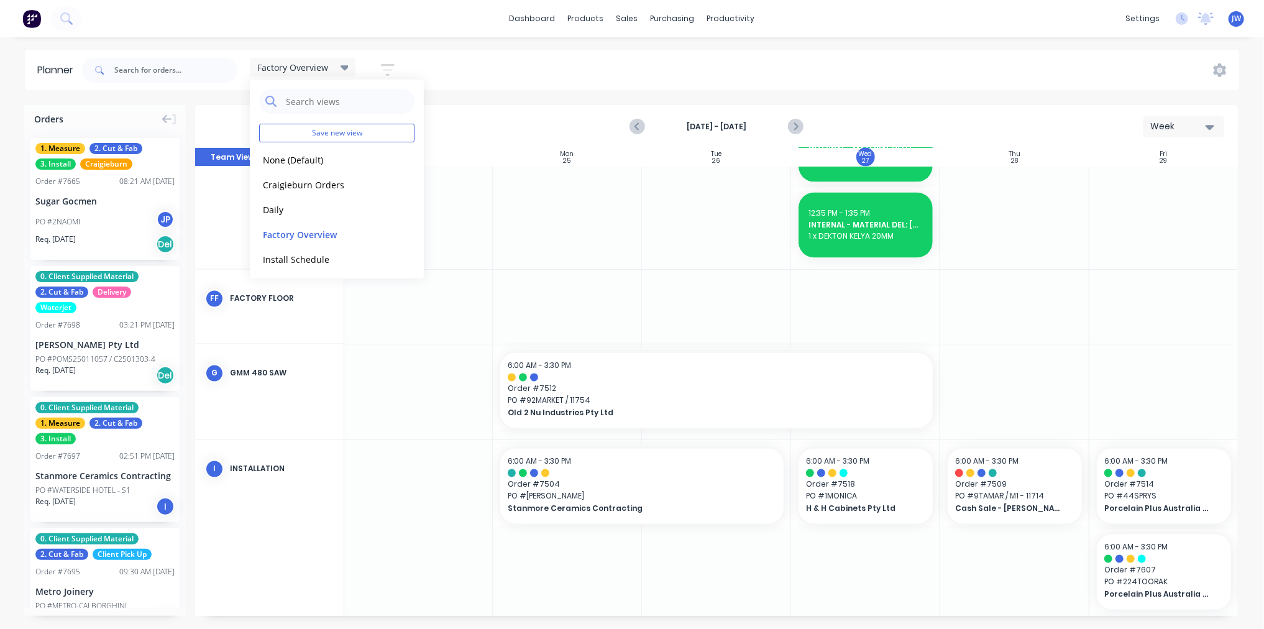
scroll to position [1300, 1]
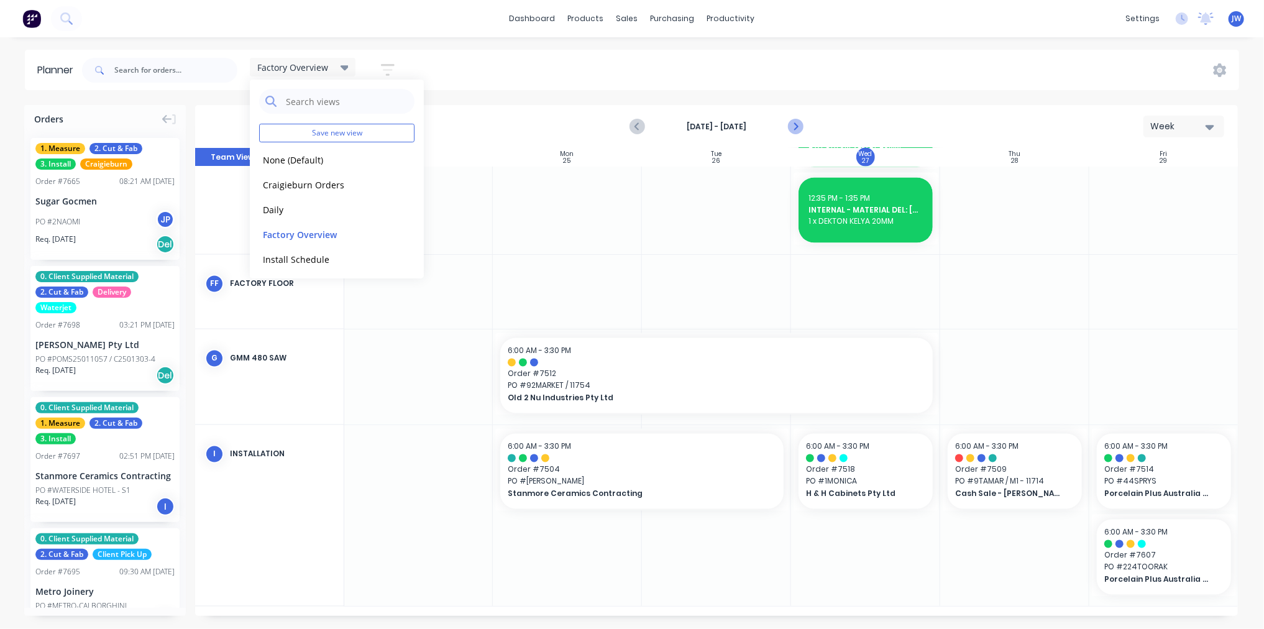
click at [804, 126] on button "Next page" at bounding box center [795, 126] width 25 height 25
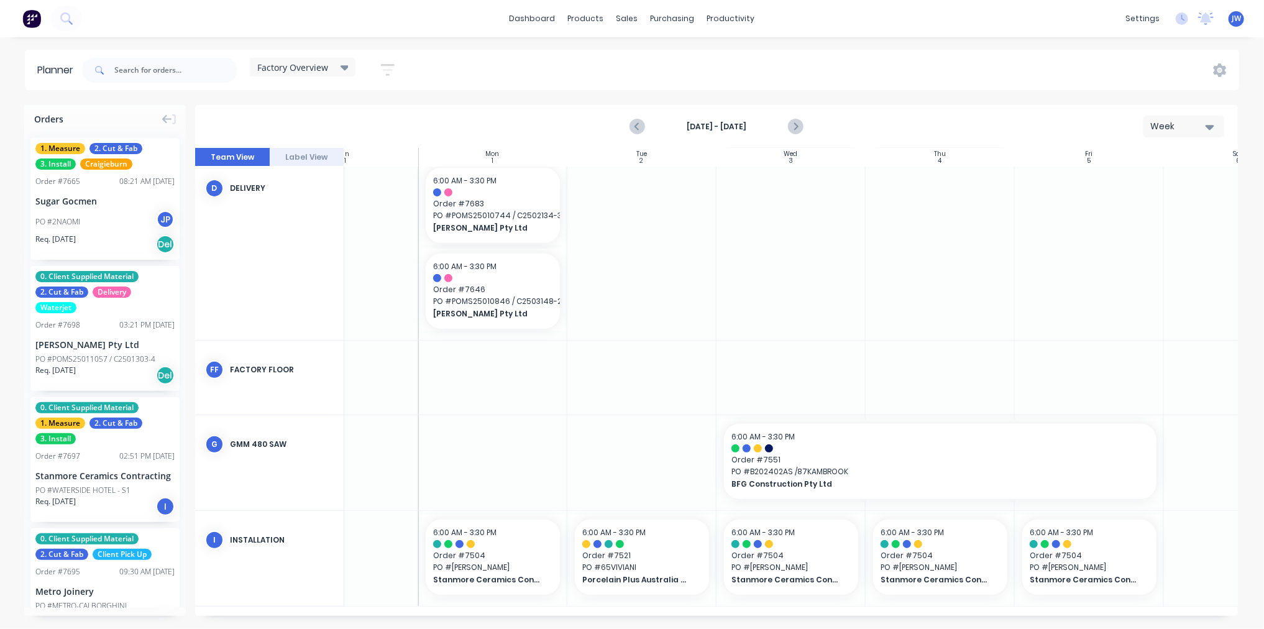
scroll to position [296, 87]
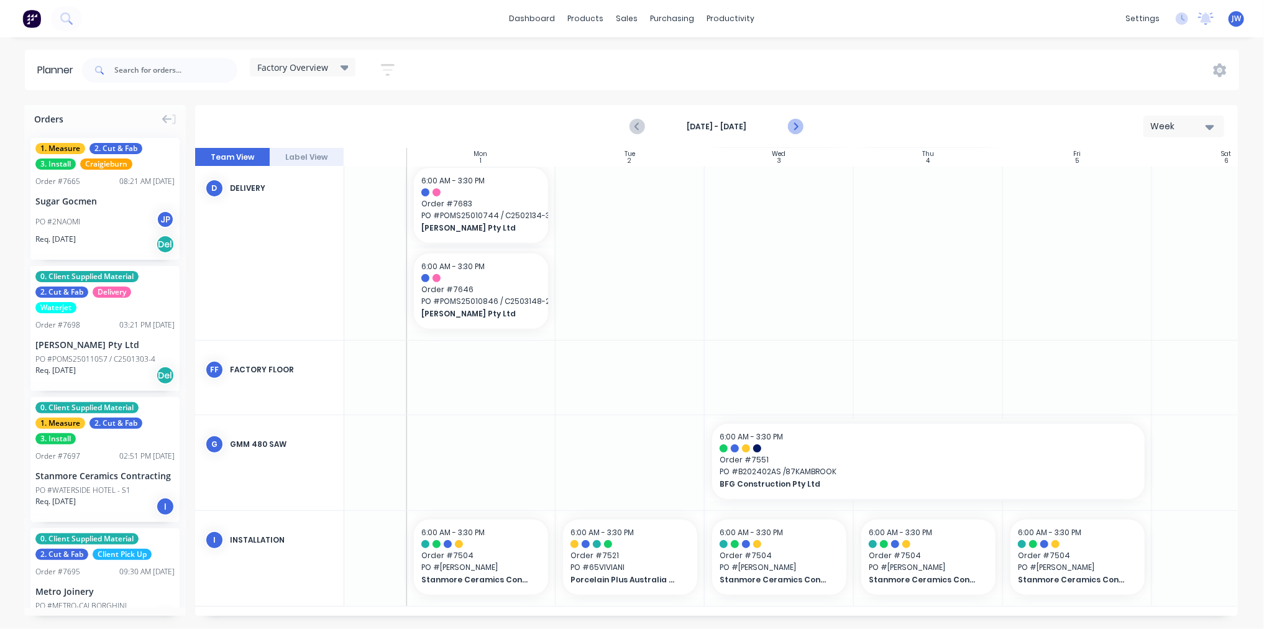
click at [794, 131] on icon "Next page" at bounding box center [795, 126] width 15 height 15
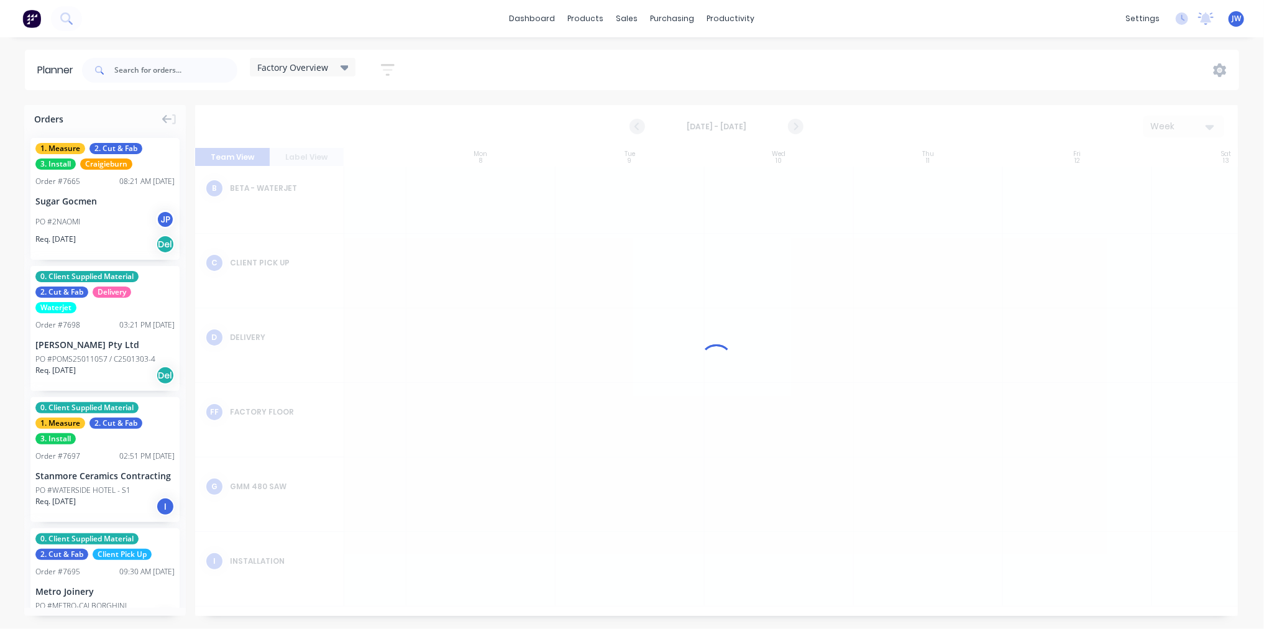
scroll to position [78, 87]
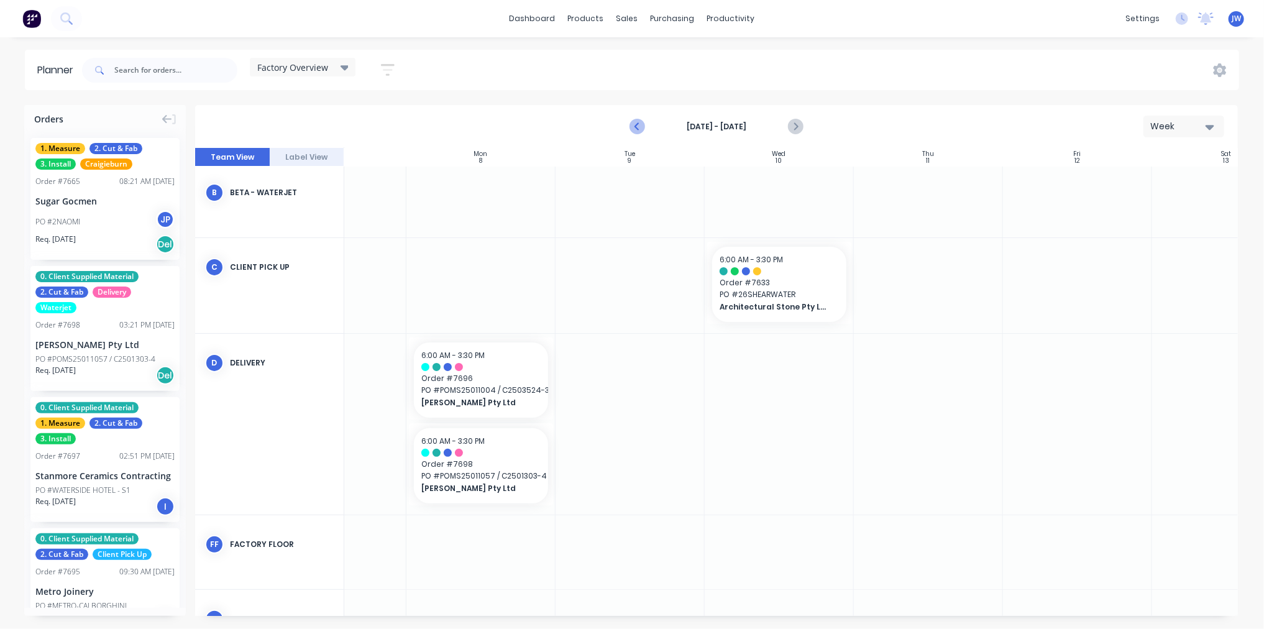
click at [638, 132] on icon "Previous page" at bounding box center [637, 126] width 15 height 15
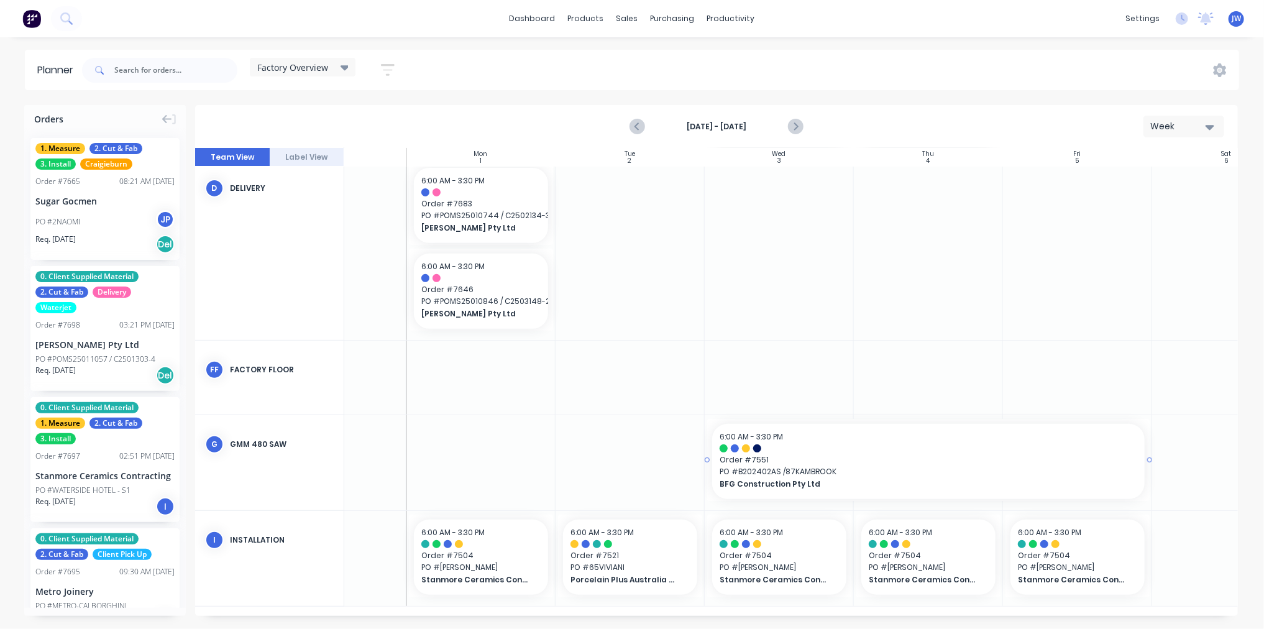
scroll to position [296, 87]
click at [794, 131] on icon "Next page" at bounding box center [795, 126] width 15 height 15
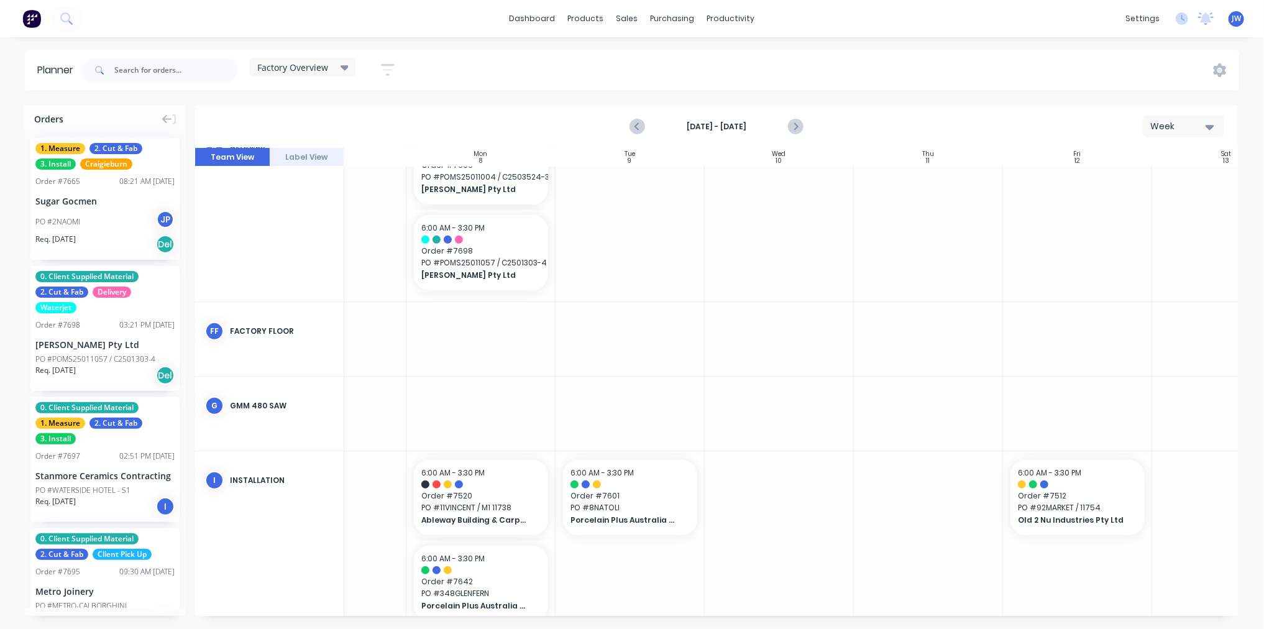
scroll to position [321, 87]
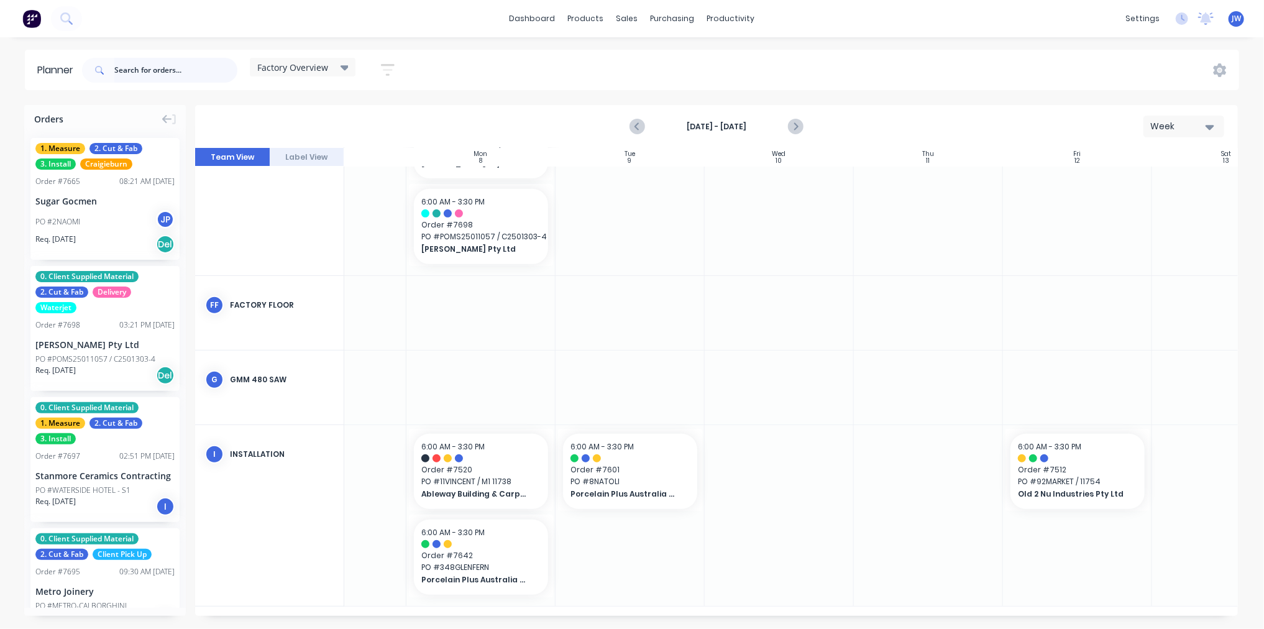
click at [185, 70] on input "text" at bounding box center [175, 70] width 123 height 25
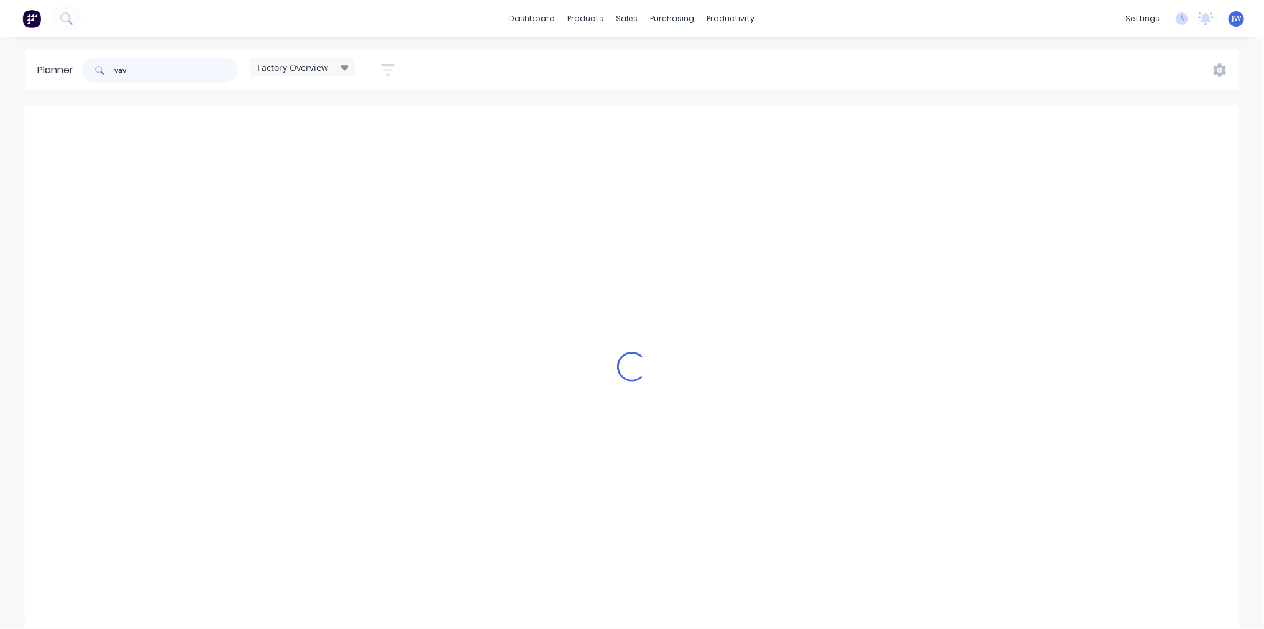
scroll to position [78, 87]
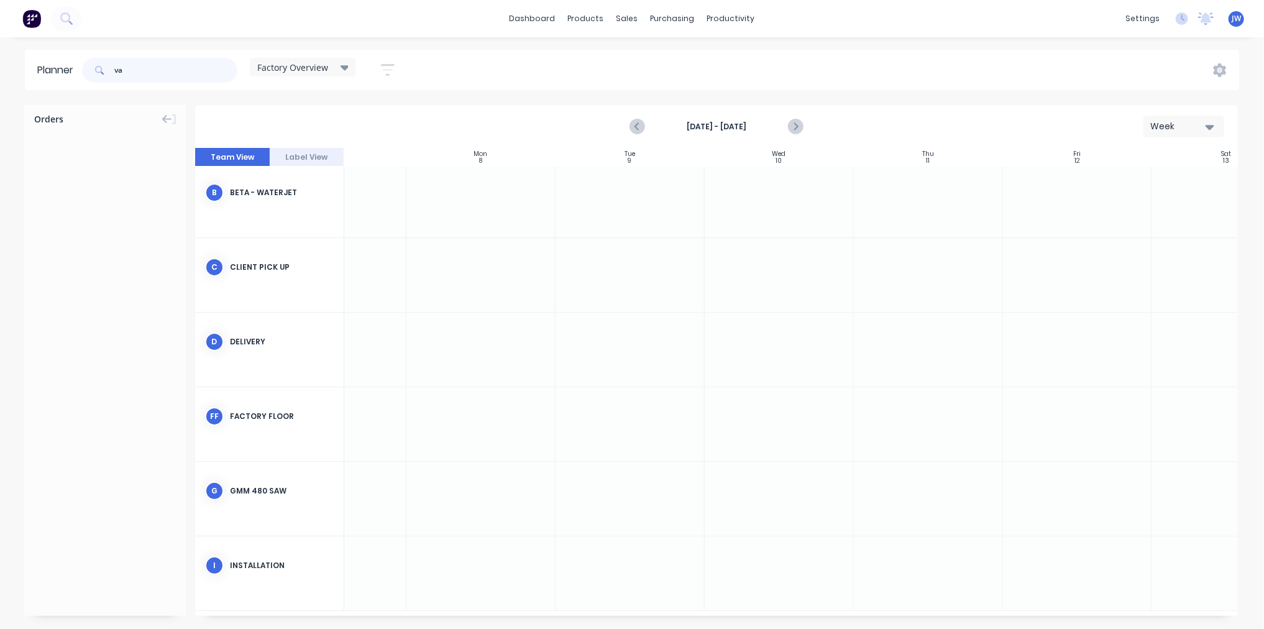
type input "v"
click at [171, 64] on input "7635" at bounding box center [175, 70] width 123 height 25
type input "7"
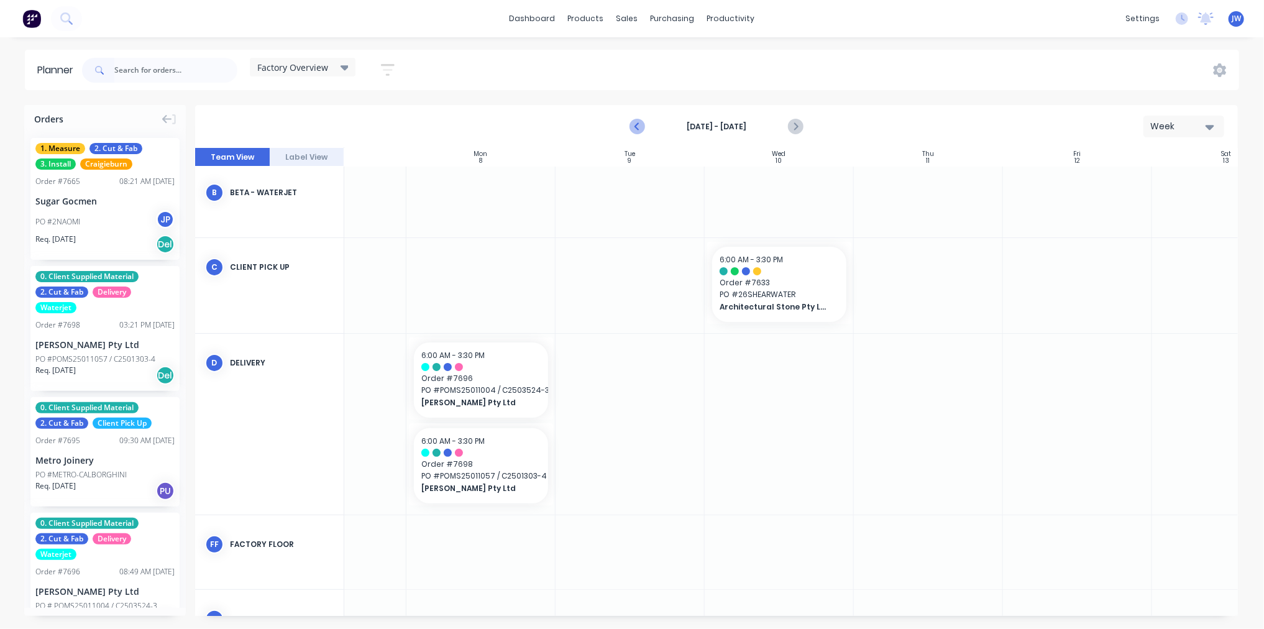
click at [637, 131] on icon "Previous page" at bounding box center [637, 126] width 15 height 15
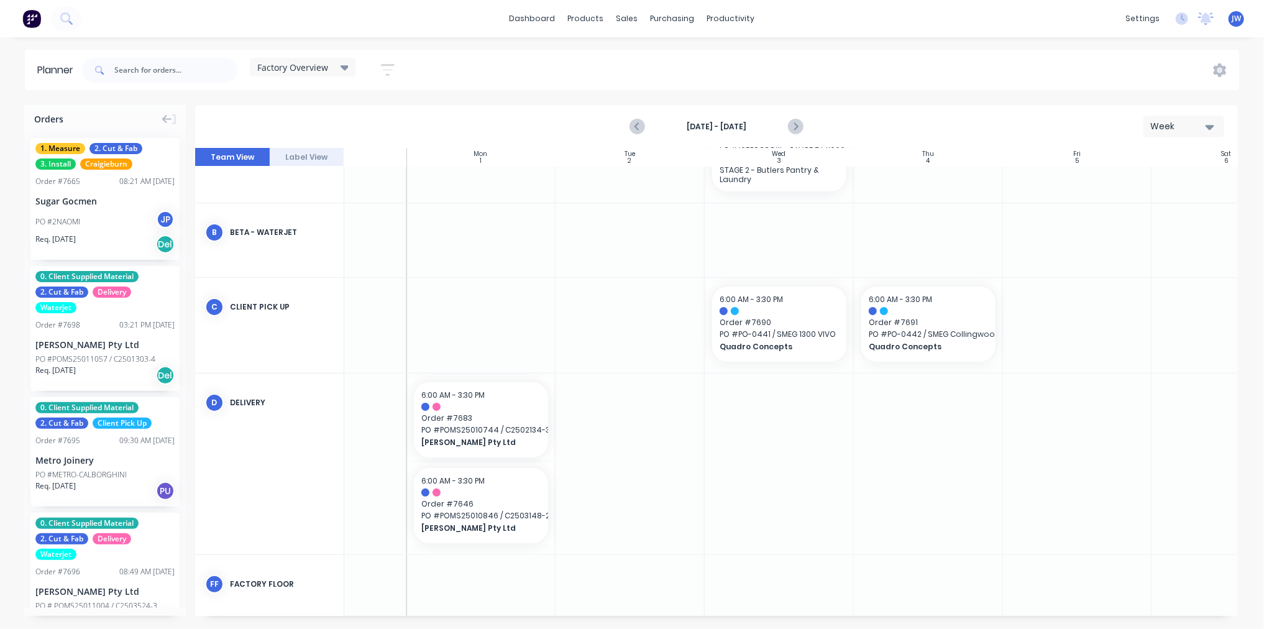
scroll to position [87, 87]
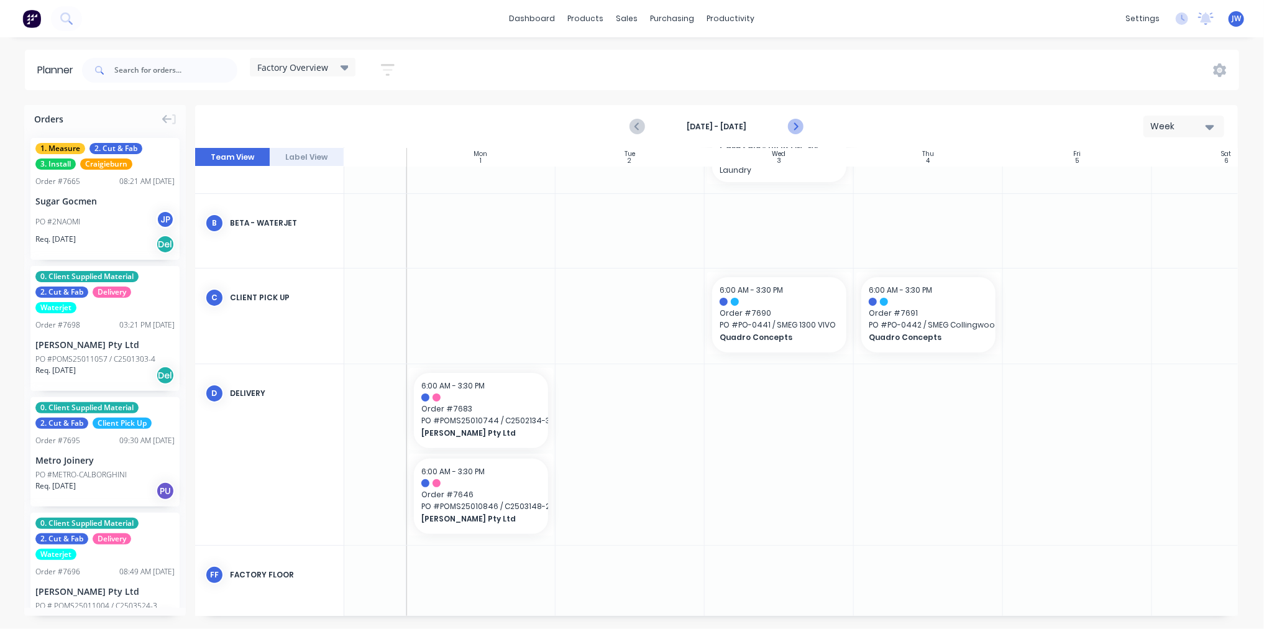
click at [797, 129] on icon "Next page" at bounding box center [795, 126] width 15 height 15
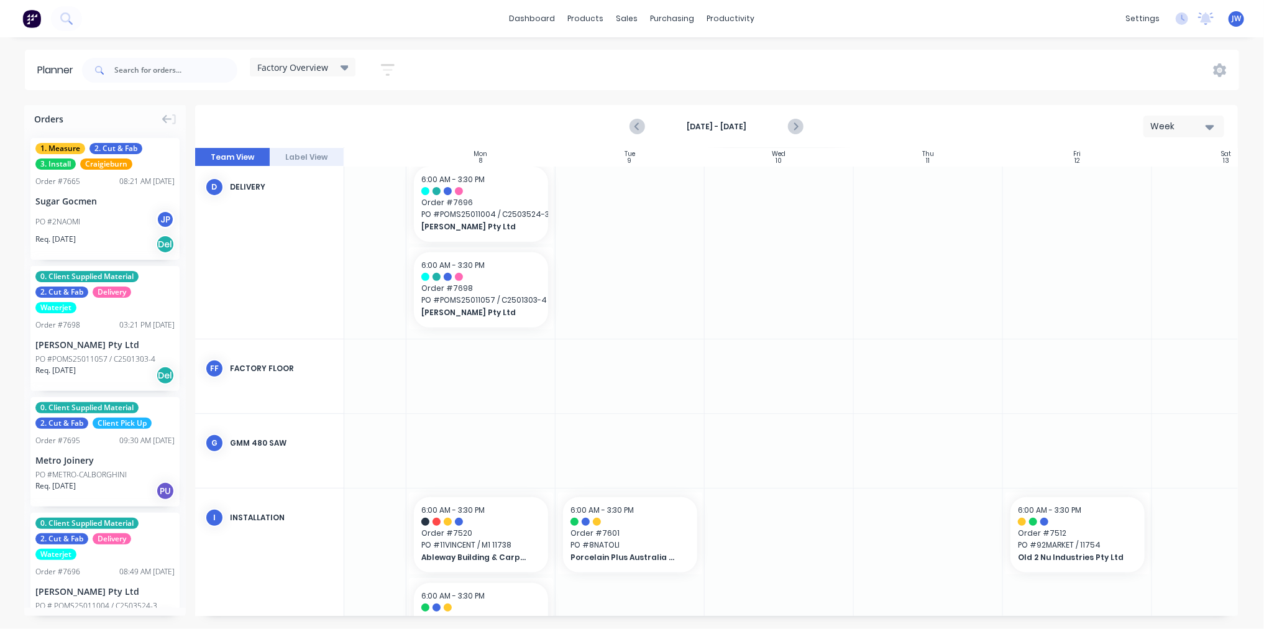
scroll to position [321, 87]
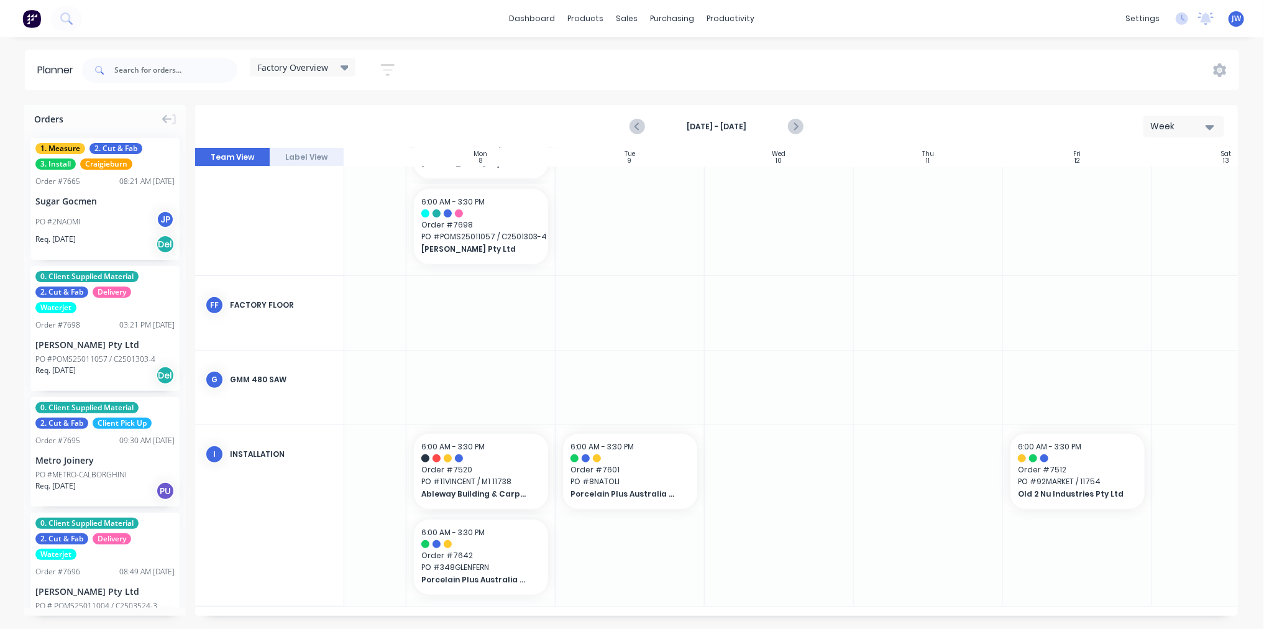
click at [393, 53] on div "Factory Overview Save new view None (Default) edit Craigieburn Orders edit Dail…" at bounding box center [244, 70] width 328 height 37
click at [393, 66] on icon "button" at bounding box center [388, 70] width 14 height 16
click at [376, 191] on icon "button" at bounding box center [373, 191] width 9 height 5
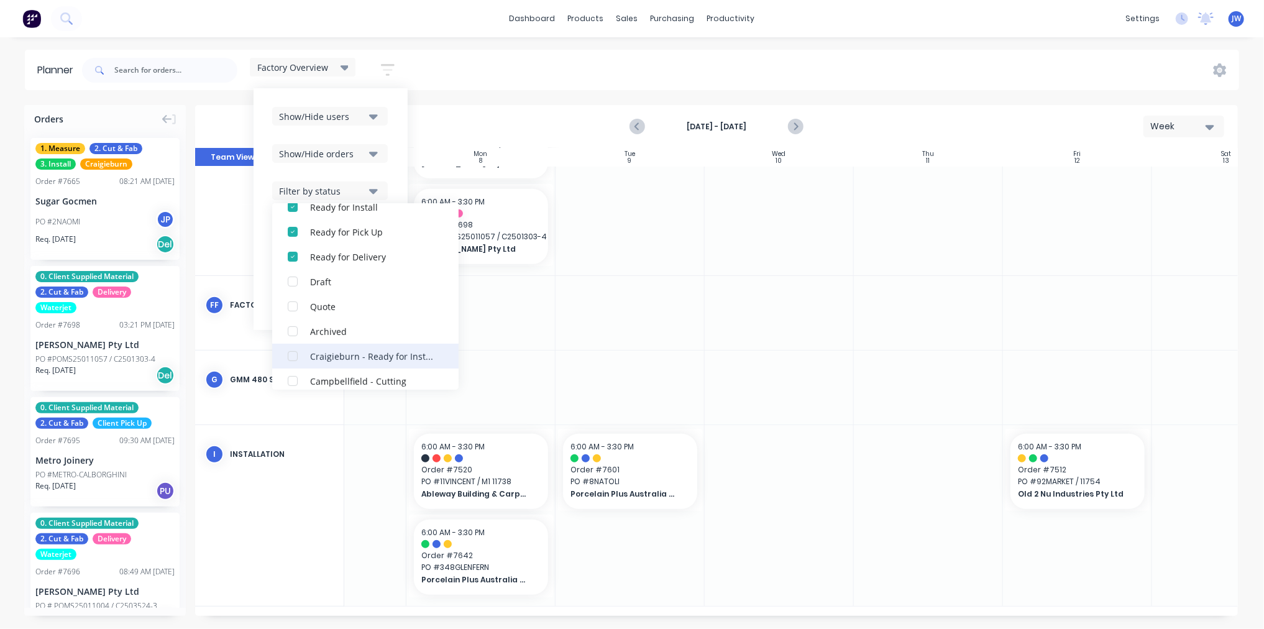
scroll to position [311, 0]
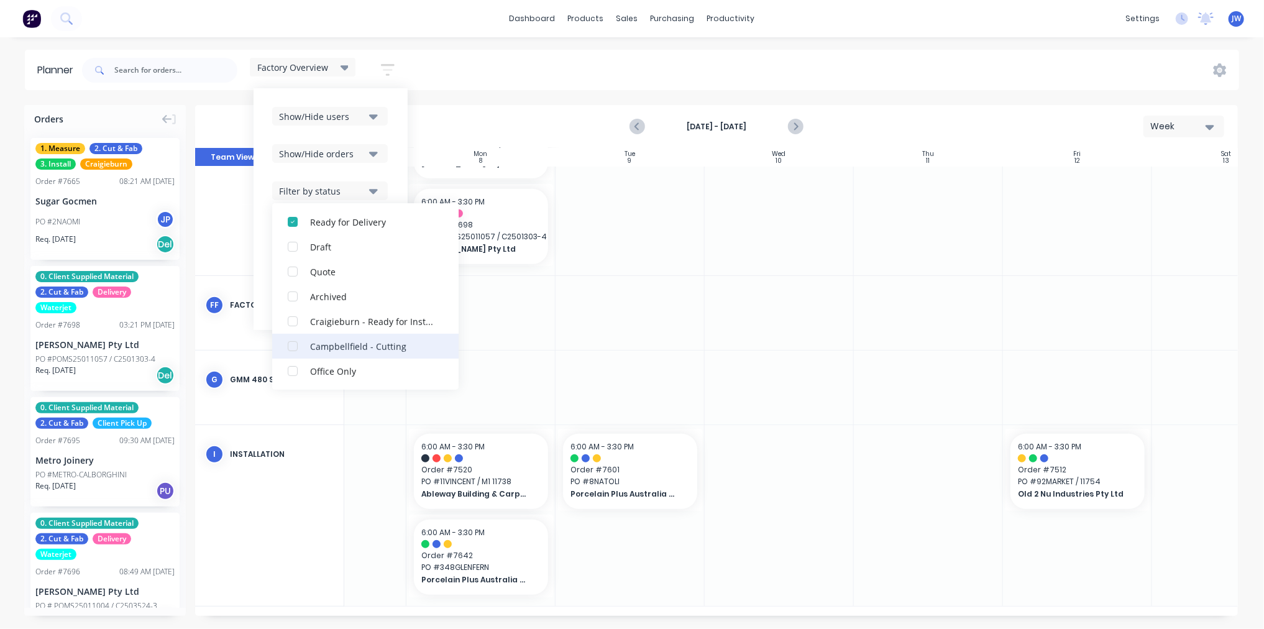
click at [300, 344] on div "button" at bounding box center [292, 346] width 25 height 25
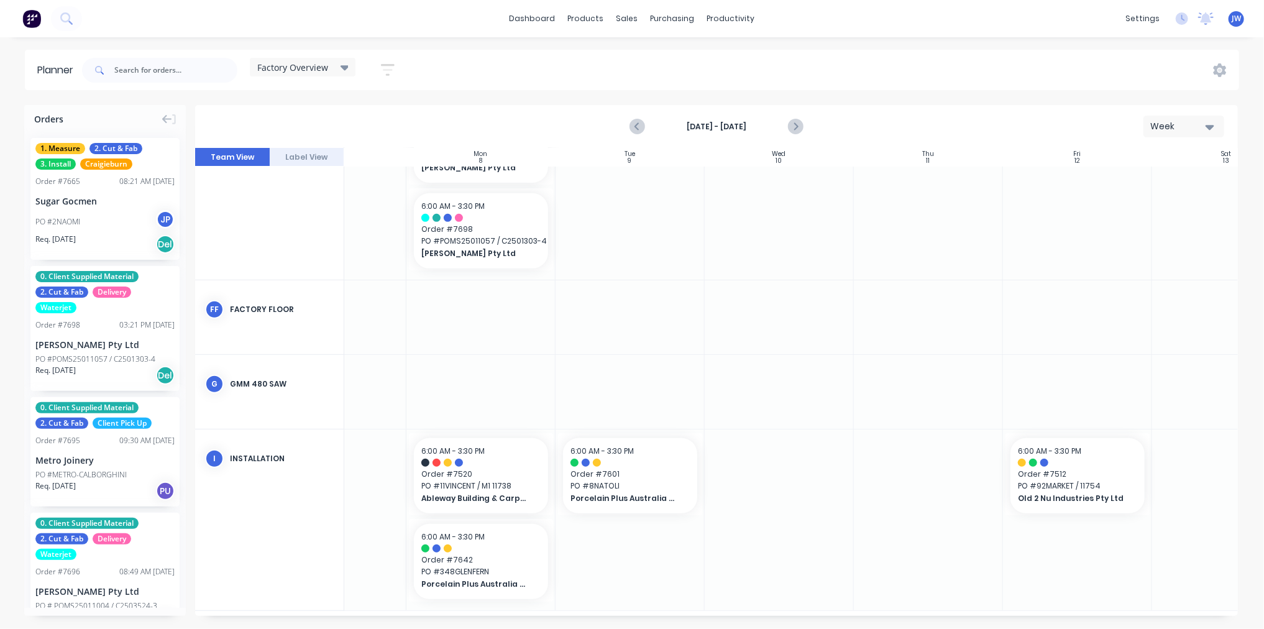
click at [346, 69] on icon at bounding box center [345, 67] width 9 height 5
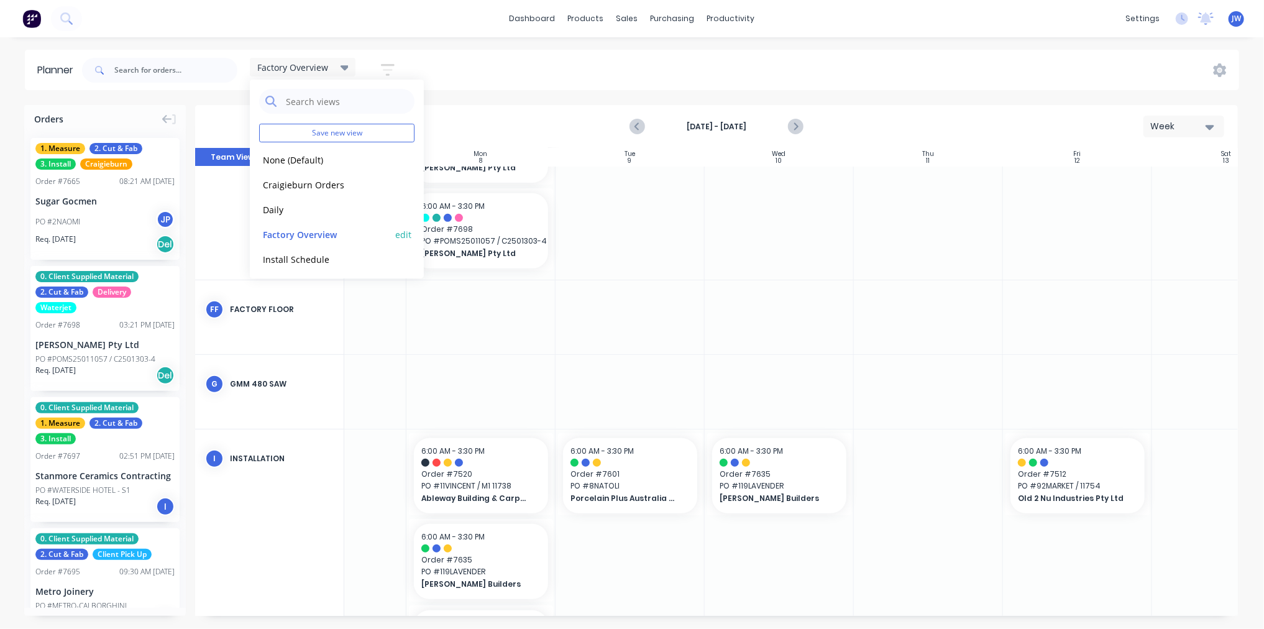
click at [395, 236] on button "edit" at bounding box center [403, 233] width 16 height 13
click at [504, 155] on button "Update" at bounding box center [480, 156] width 75 height 22
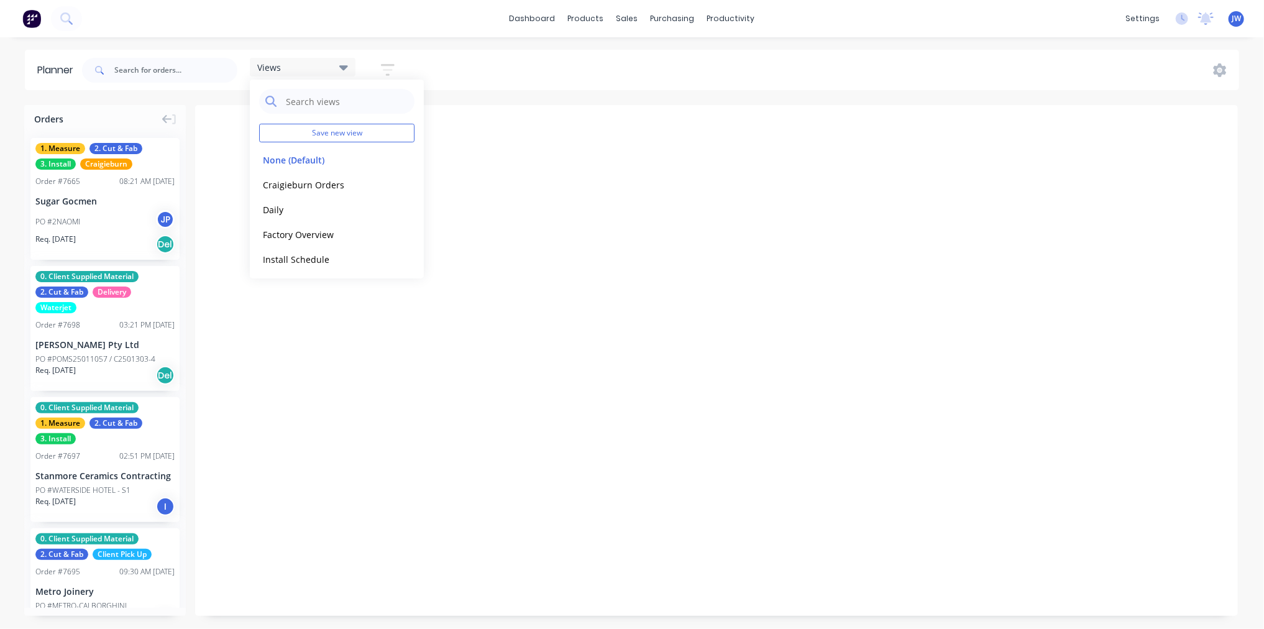
click at [605, 76] on div "Views Save new view None (Default) edit Craigieburn Orders edit Daily edit Fact…" at bounding box center [660, 70] width 1160 height 37
click at [246, 63] on div "Views Save new view None (Default) edit Craigieburn Orders edit Daily edit Fact…" at bounding box center [244, 70] width 328 height 37
click at [269, 67] on span "Views" at bounding box center [269, 67] width 24 height 13
click at [395, 232] on button "edit" at bounding box center [403, 233] width 16 height 13
click at [482, 128] on label "Set as your default view" at bounding box center [509, 129] width 99 height 13
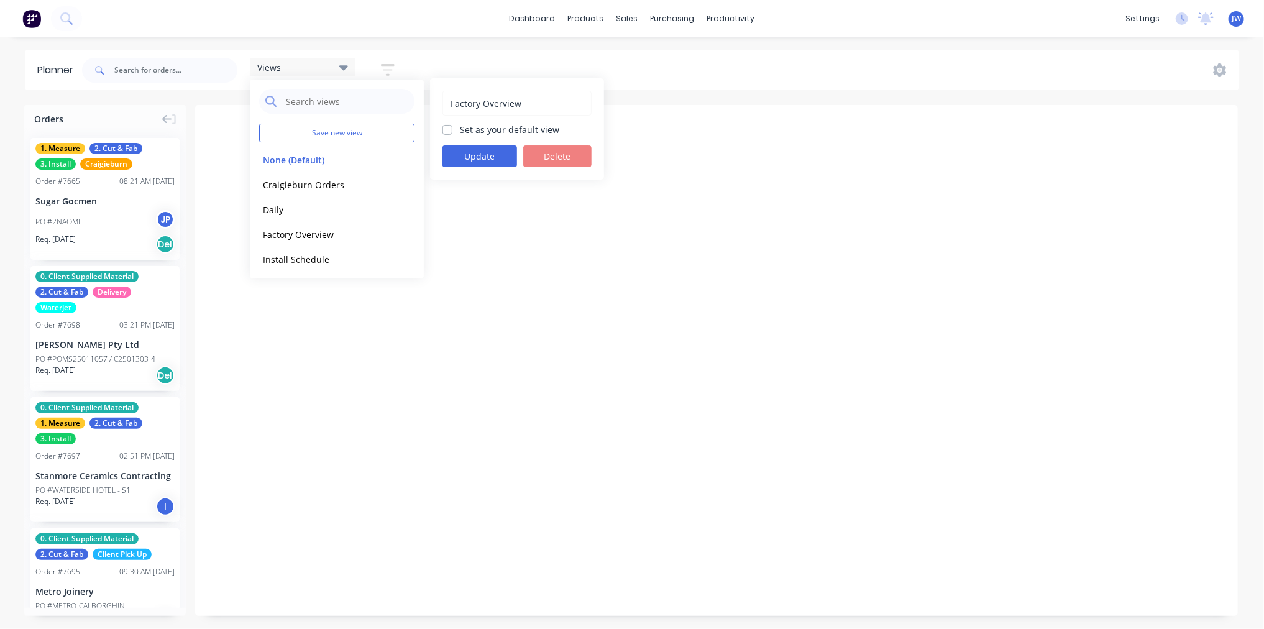
click at [452, 128] on input "Set as your default view" at bounding box center [448, 129] width 10 height 12
checkbox input "true"
click at [474, 154] on button "Update" at bounding box center [480, 156] width 75 height 22
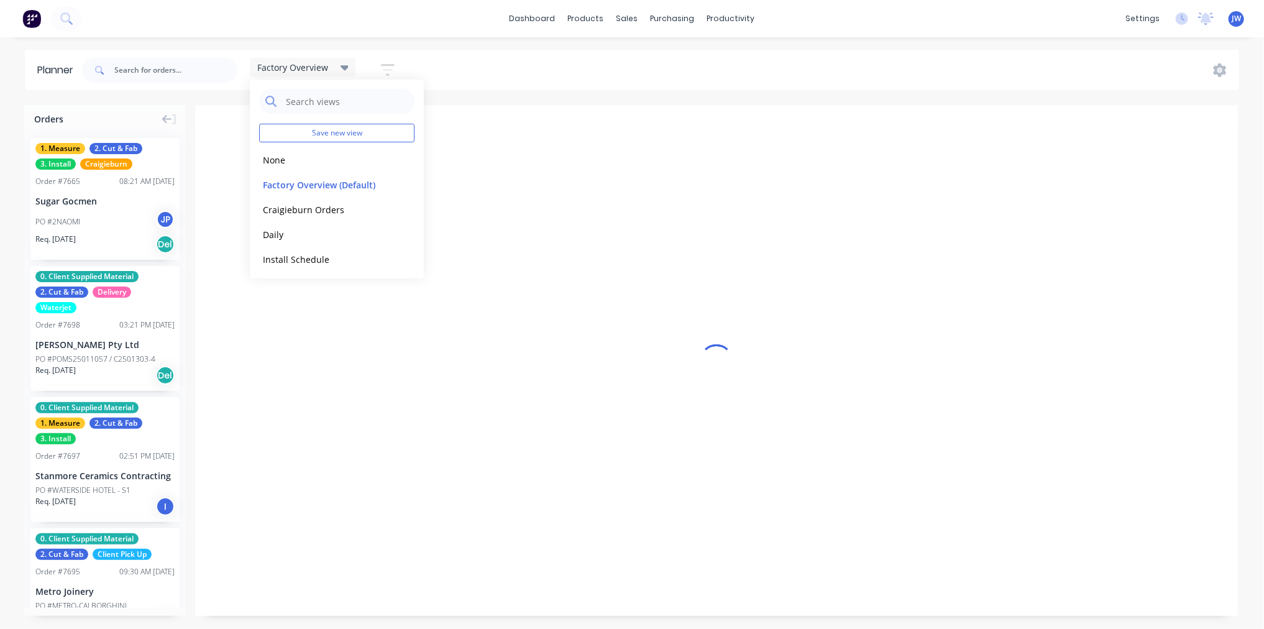
scroll to position [0, 1]
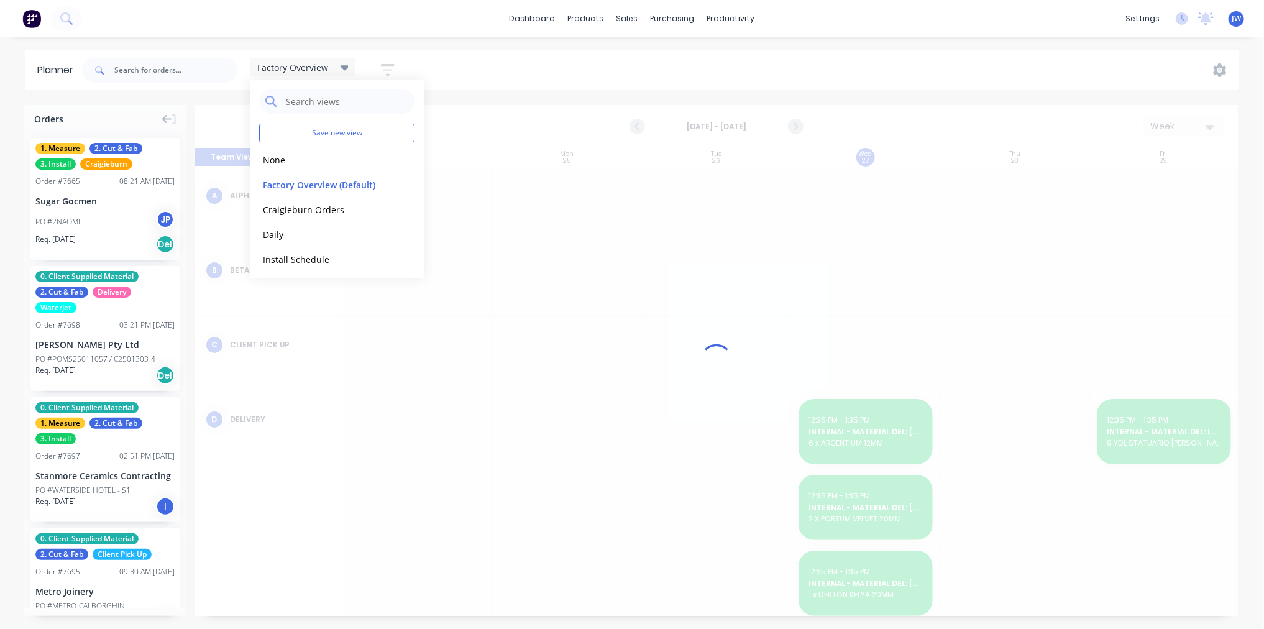
click at [521, 75] on div "Factory Overview Save new view None edit Factory Overview (Default) edit Craigi…" at bounding box center [660, 70] width 1160 height 37
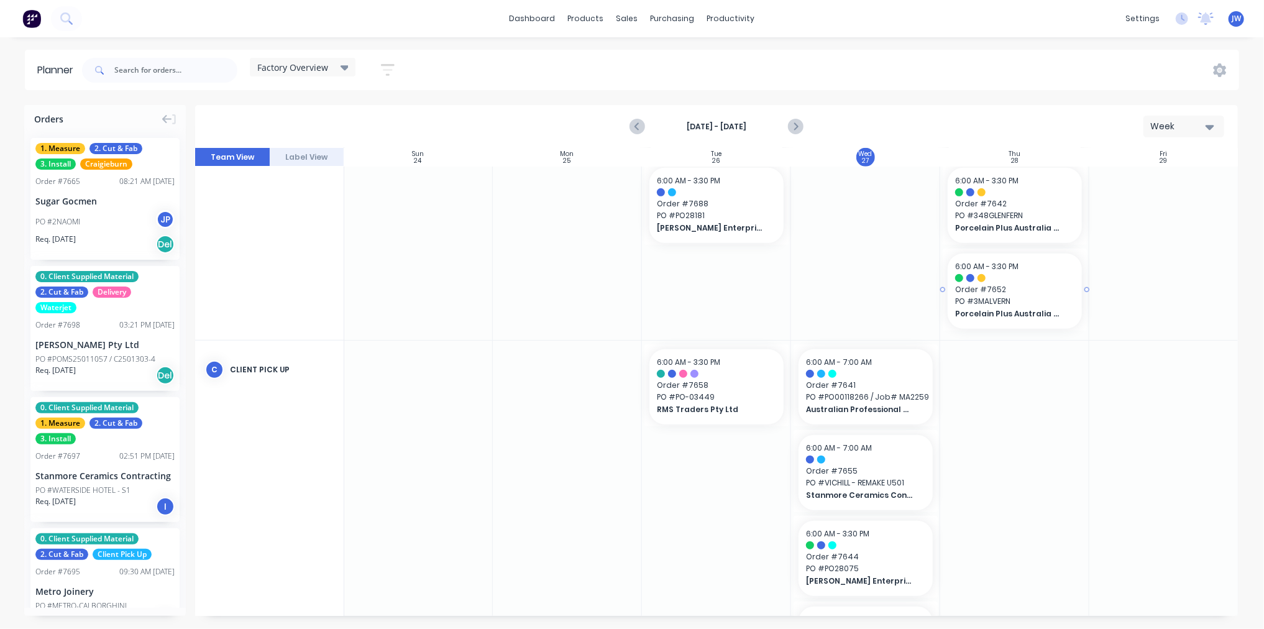
scroll to position [414, 1]
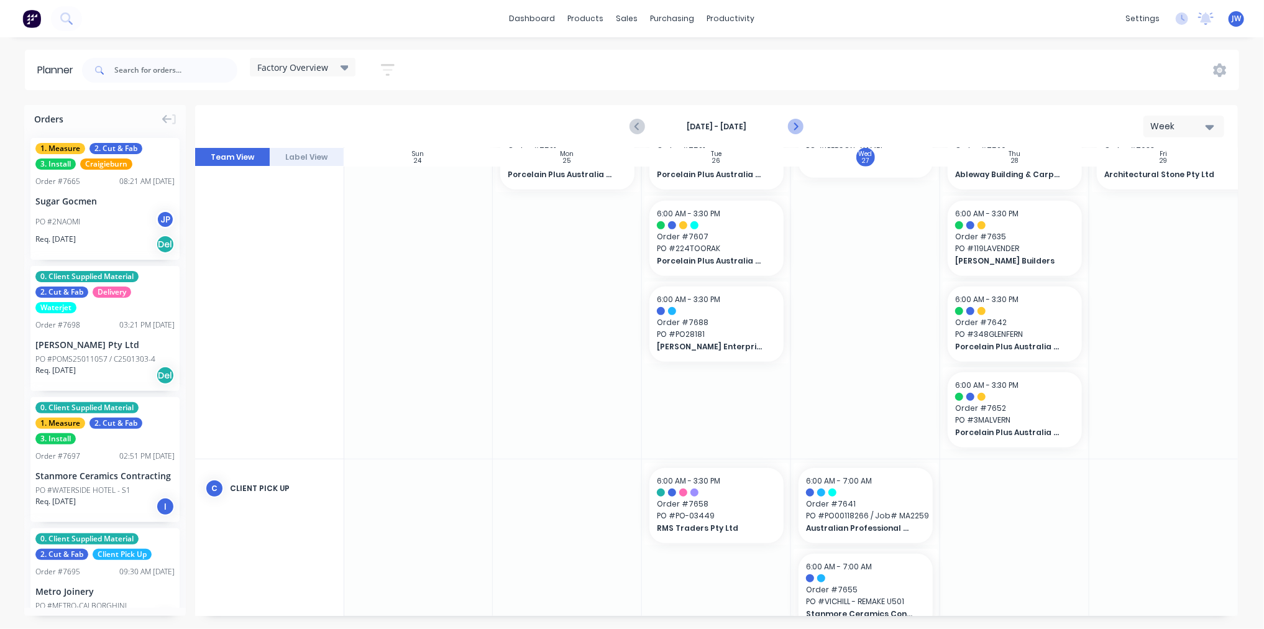
click at [804, 129] on button "Next page" at bounding box center [795, 126] width 25 height 25
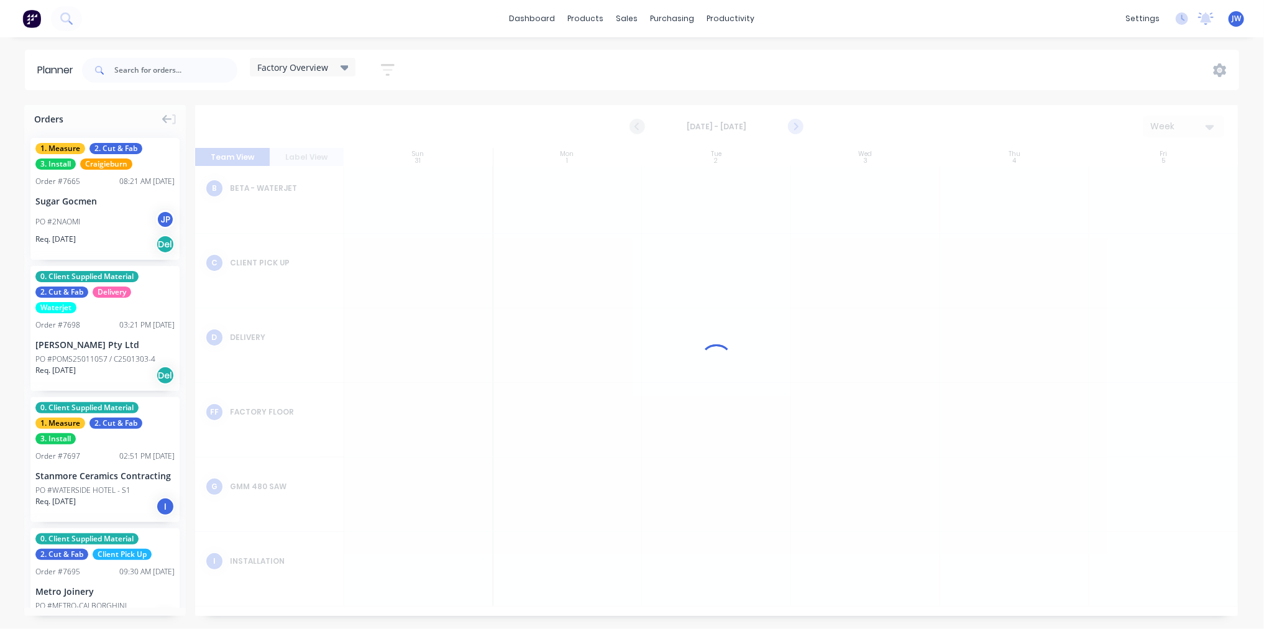
scroll to position [0, 1]
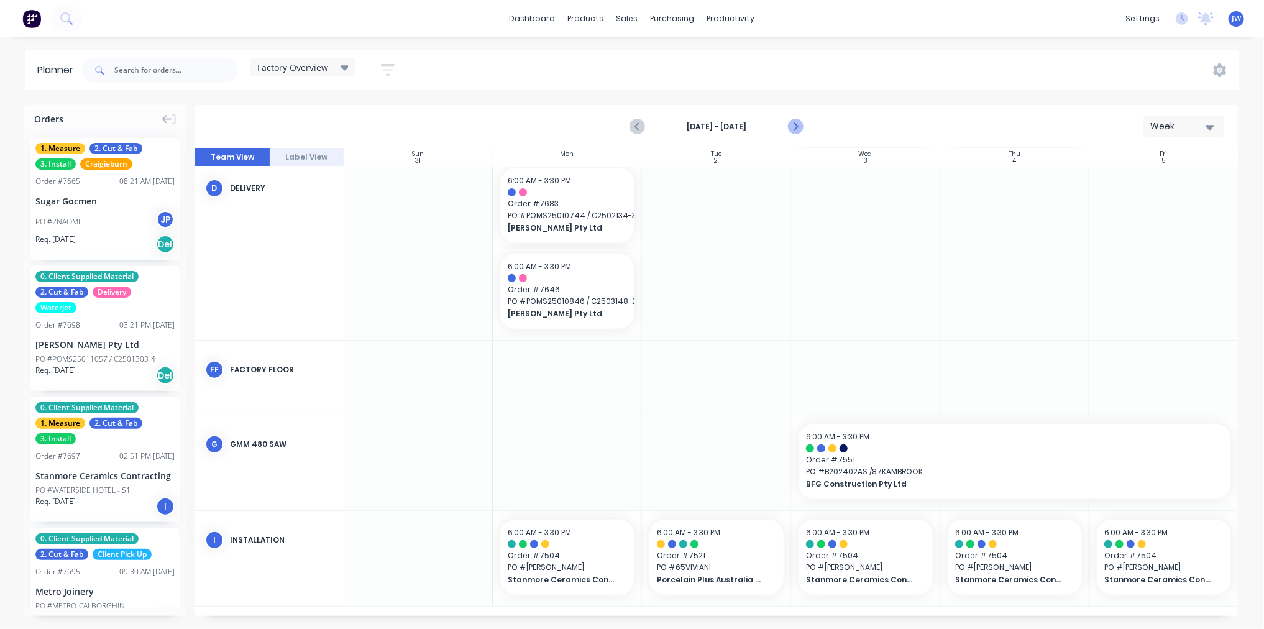
click at [786, 125] on button "Next page" at bounding box center [795, 126] width 25 height 25
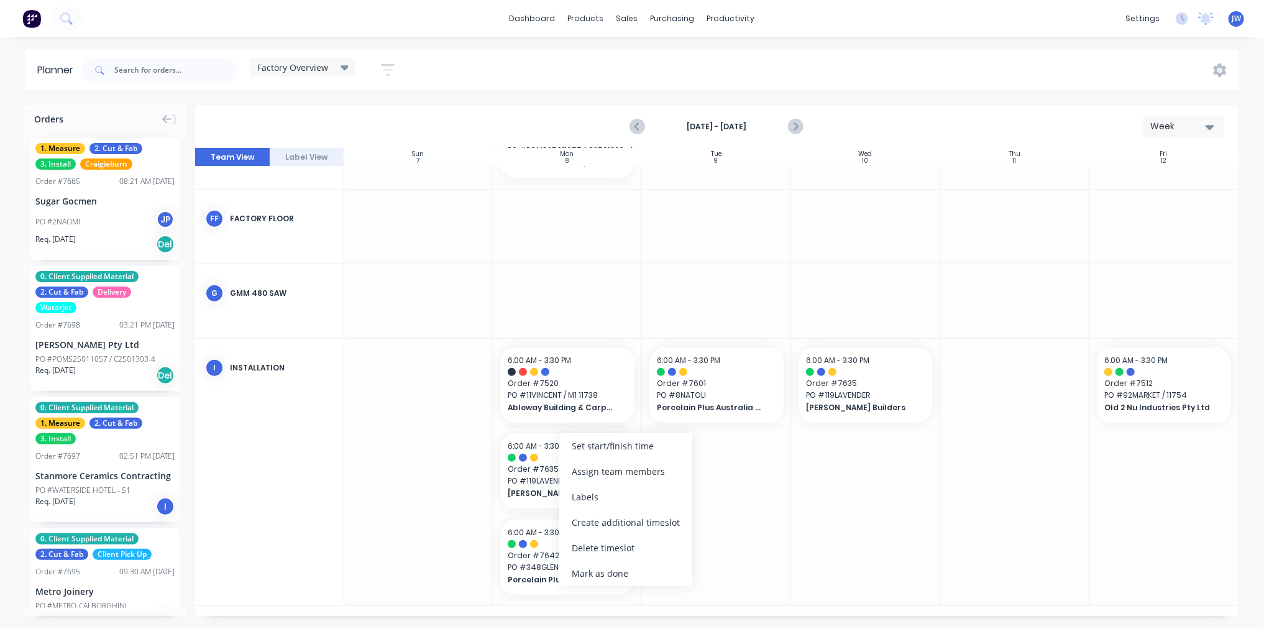
scroll to position [398, 1]
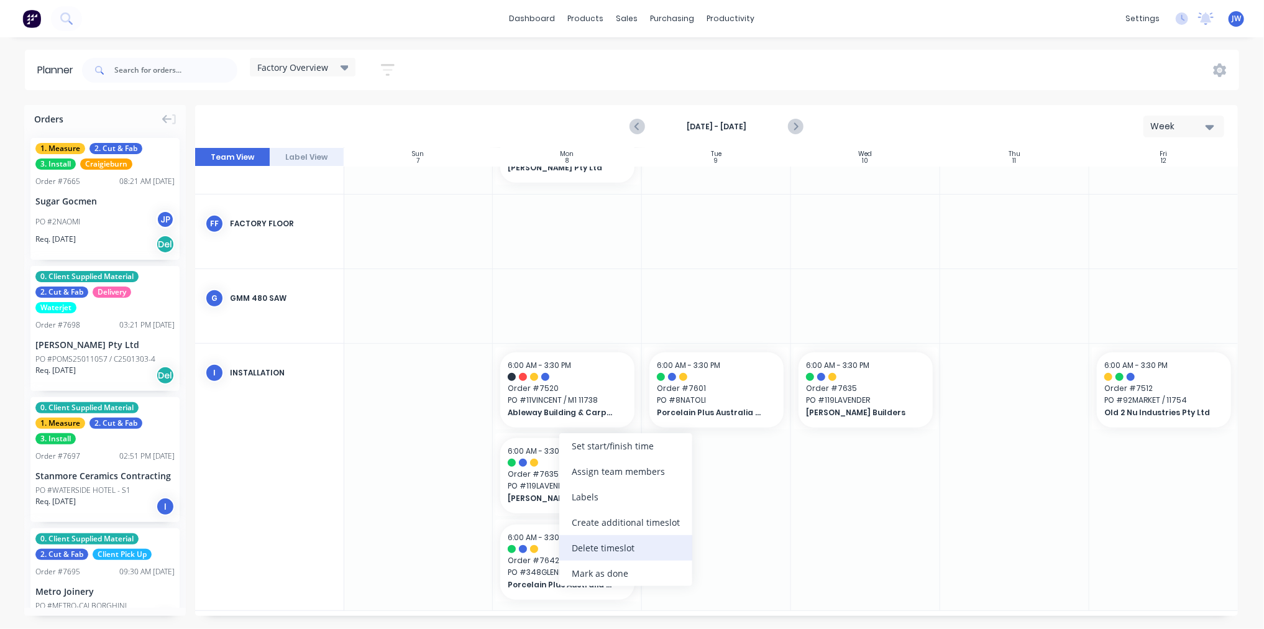
click at [643, 549] on div "Delete timeslot" at bounding box center [625, 547] width 133 height 25
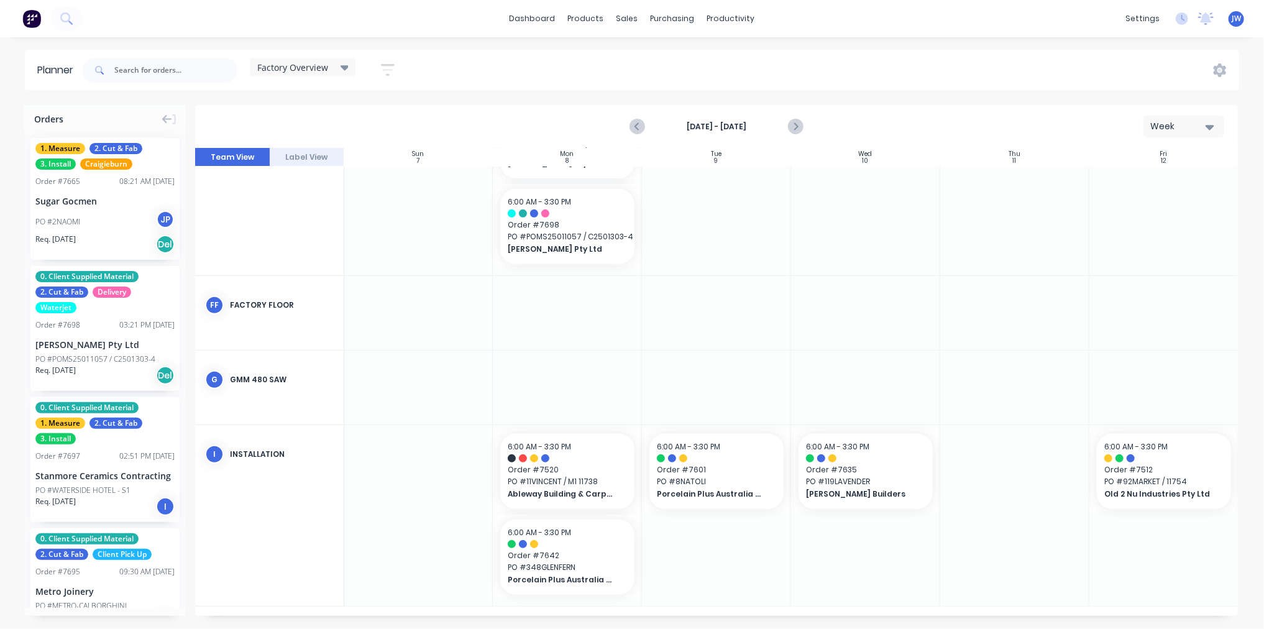
scroll to position [321, 1]
click at [1026, 513] on div at bounding box center [1014, 515] width 149 height 181
drag, startPoint x: 927, startPoint y: 617, endPoint x: 958, endPoint y: 617, distance: 31.7
click at [956, 617] on div "Orders 1. Measure 2. Cut & Fab 3. Install Craigieburn Order # 7665 08:21 AM [DA…" at bounding box center [632, 366] width 1264 height 523
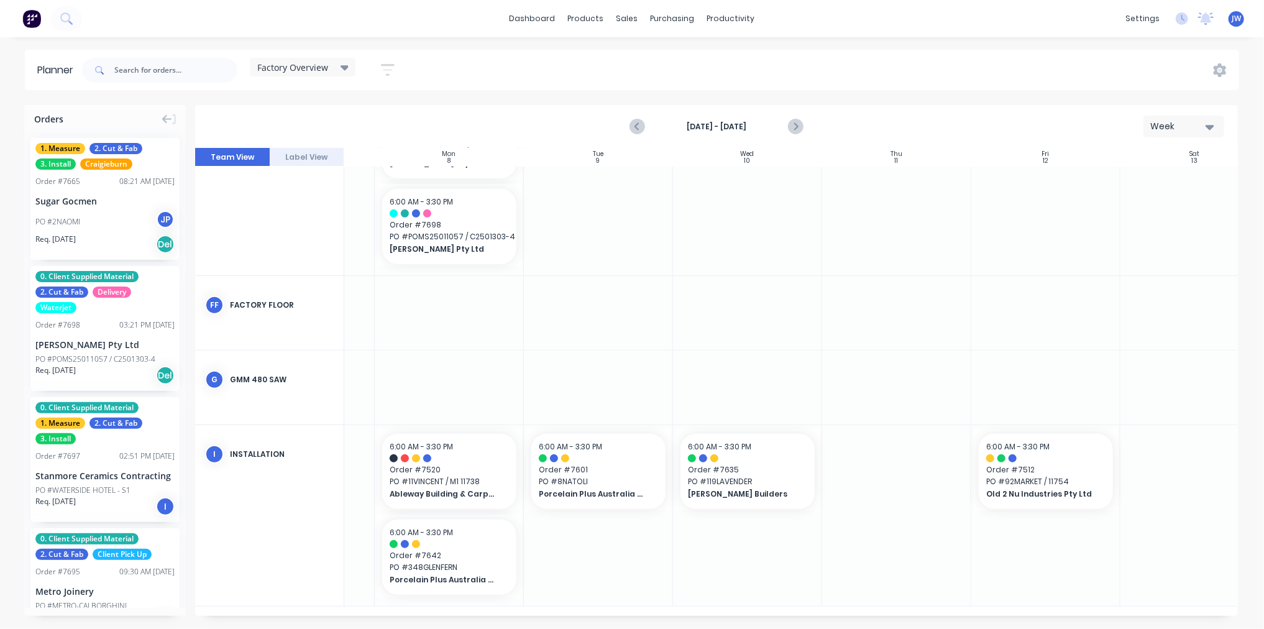
scroll to position [321, 119]
click at [921, 44] on div "dashboard products sales purchasing productivity dashboard products Product Cat…" at bounding box center [632, 314] width 1264 height 629
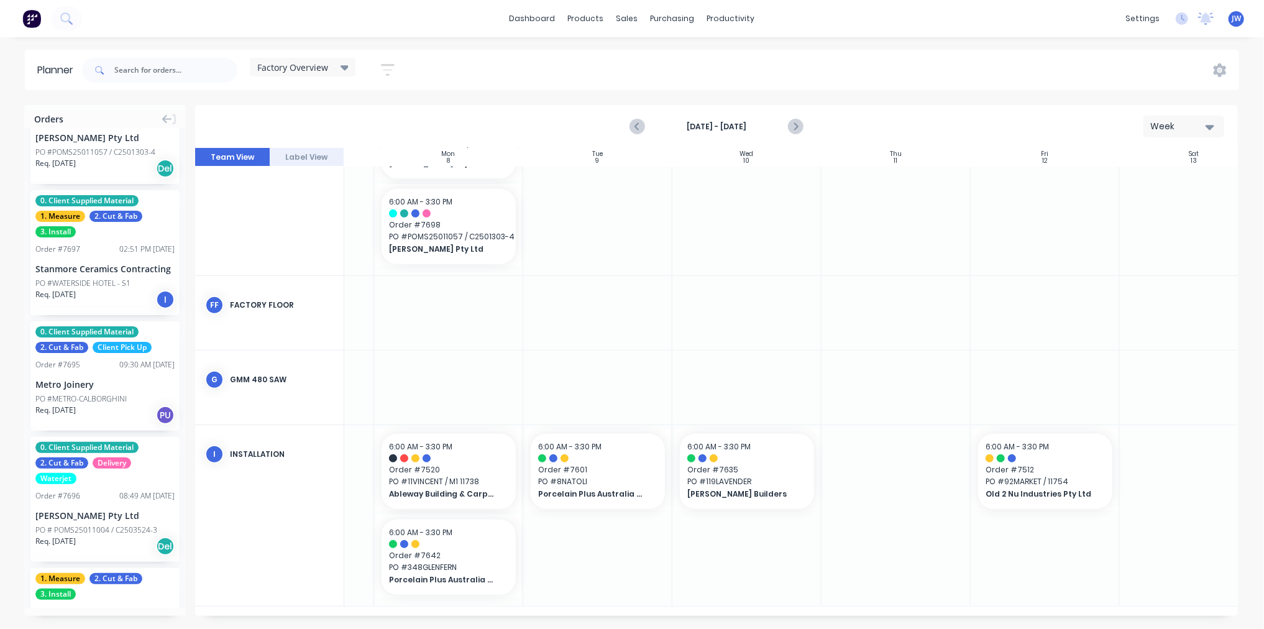
scroll to position [0, 0]
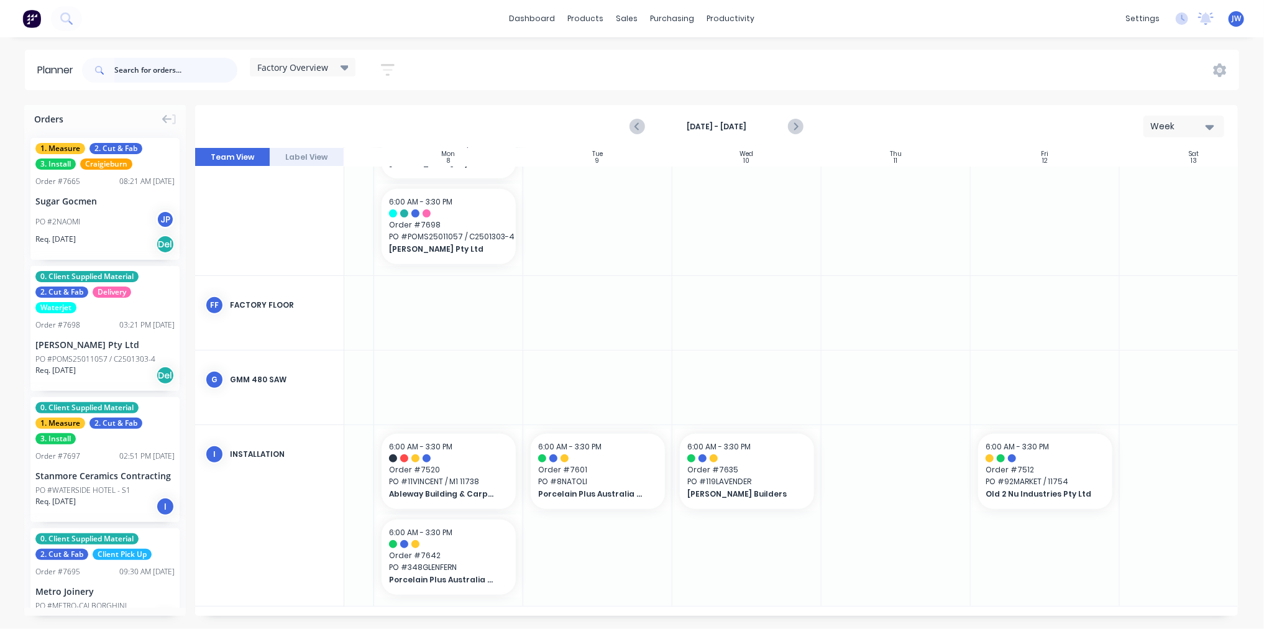
click at [162, 69] on input "text" at bounding box center [175, 70] width 123 height 25
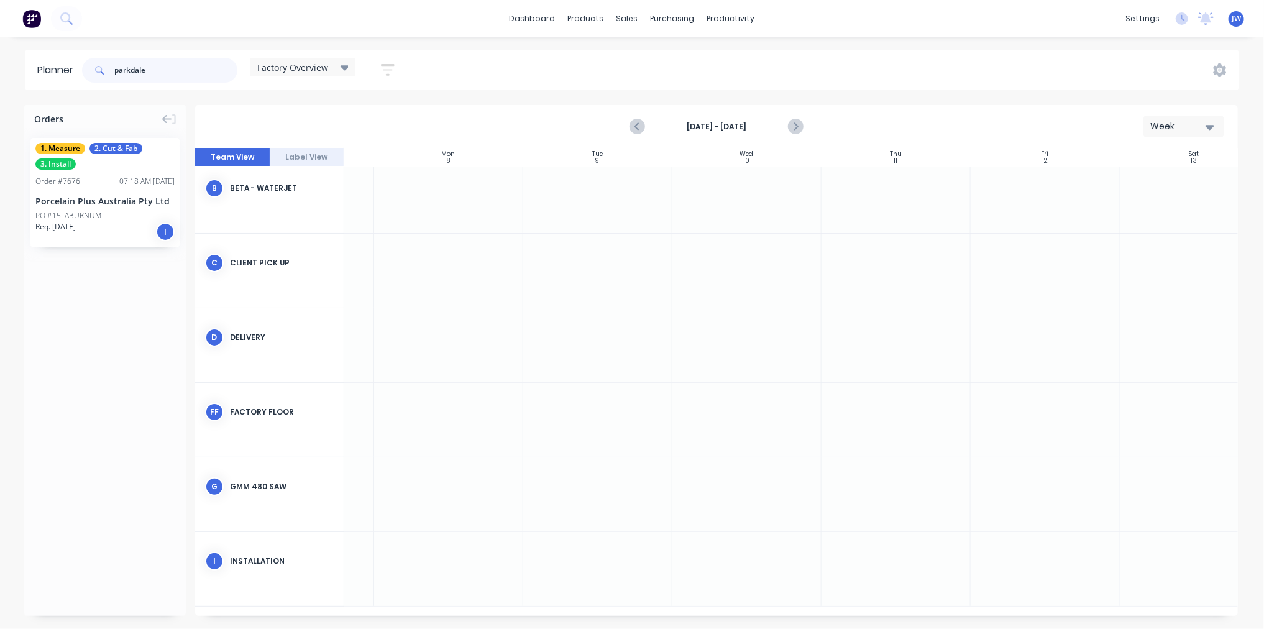
scroll to position [78, 119]
click at [99, 193] on div "1. Measure 2. Cut & Fab 3. Install Order # 7676 07:18 AM [DATE] Porcelain Plus …" at bounding box center [104, 192] width 149 height 109
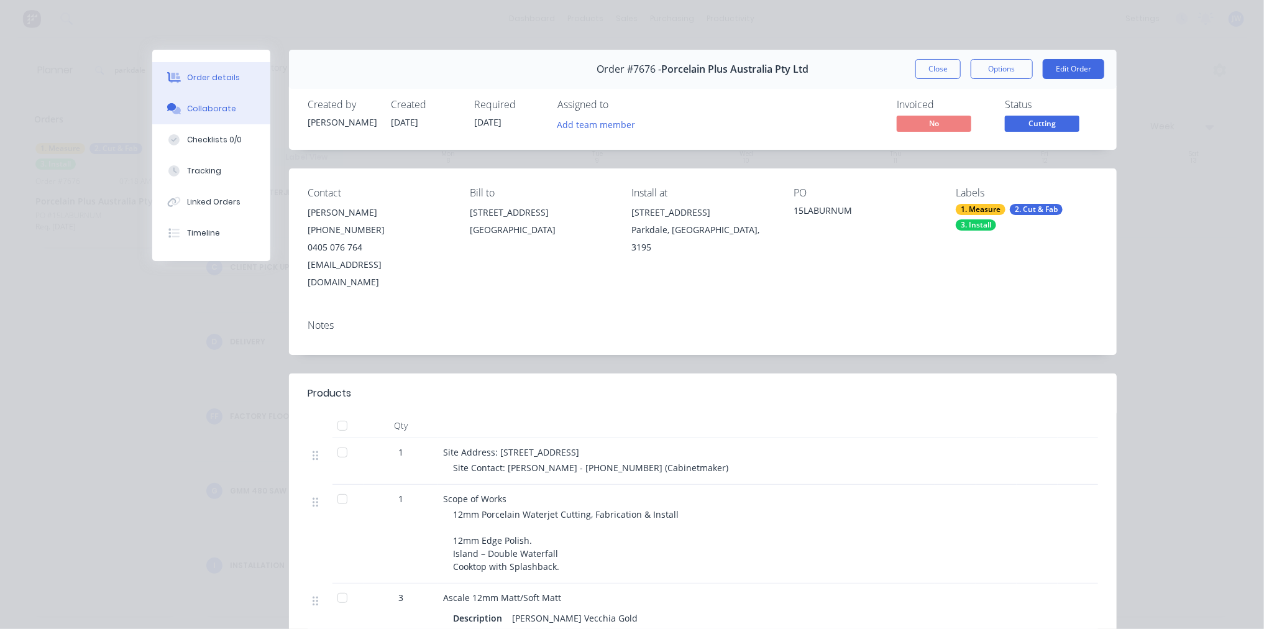
click at [193, 102] on button "Collaborate" at bounding box center [211, 108] width 118 height 31
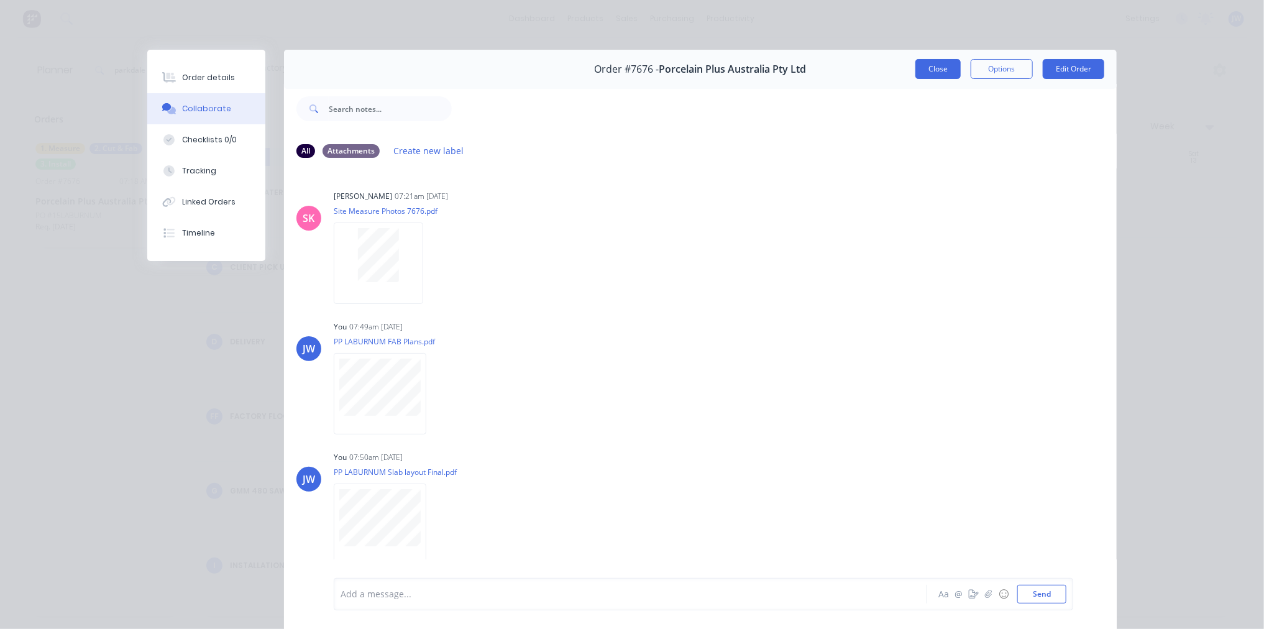
click at [924, 70] on button "Close" at bounding box center [938, 69] width 45 height 20
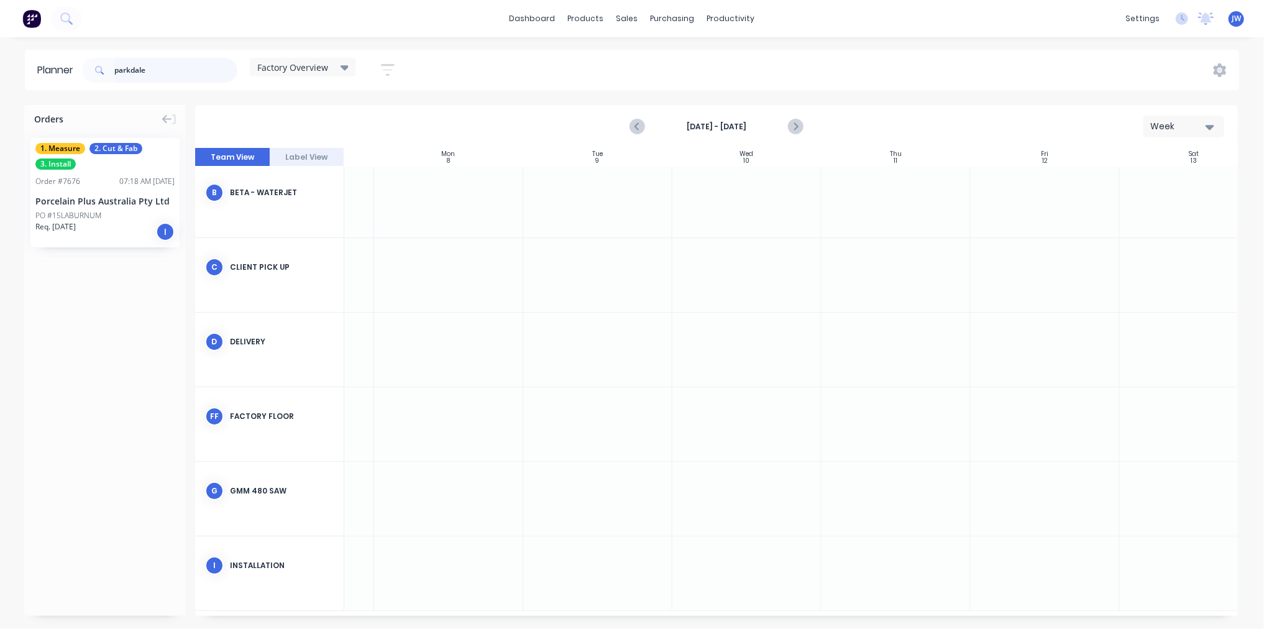
click at [196, 67] on input "parkdale" at bounding box center [175, 70] width 123 height 25
type input "p"
type input "safety beach"
click at [103, 201] on div "Porcelain Plus Australia Pty Ltd" at bounding box center [104, 201] width 139 height 13
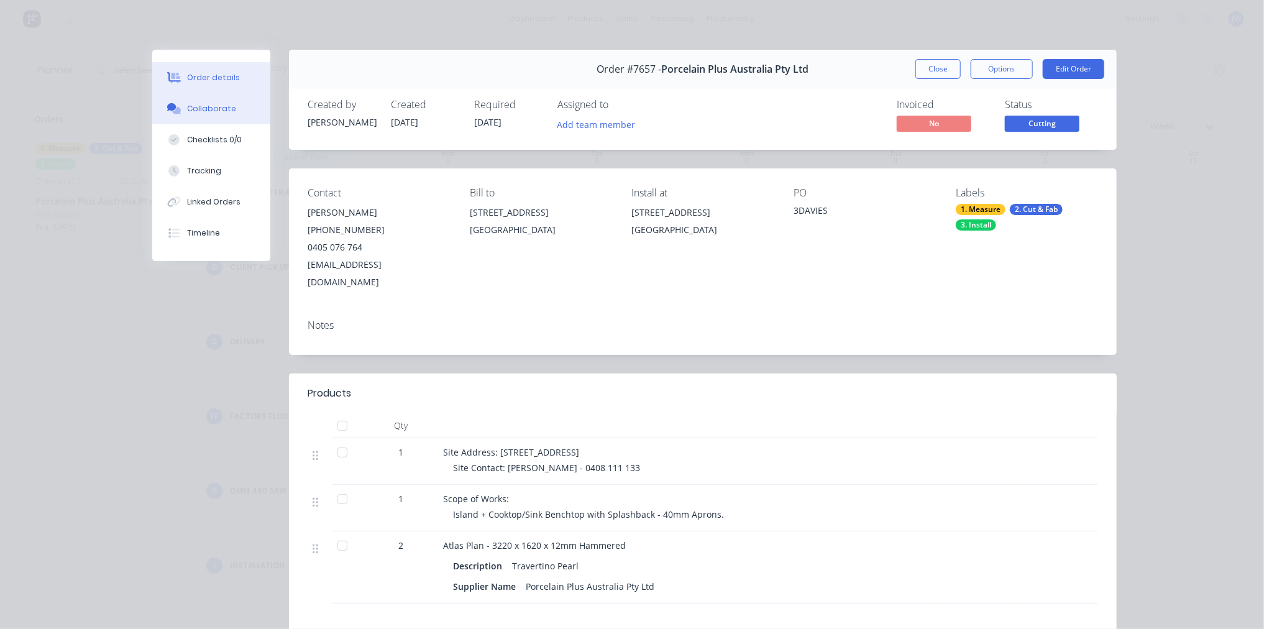
click at [213, 103] on div "Collaborate" at bounding box center [211, 108] width 49 height 11
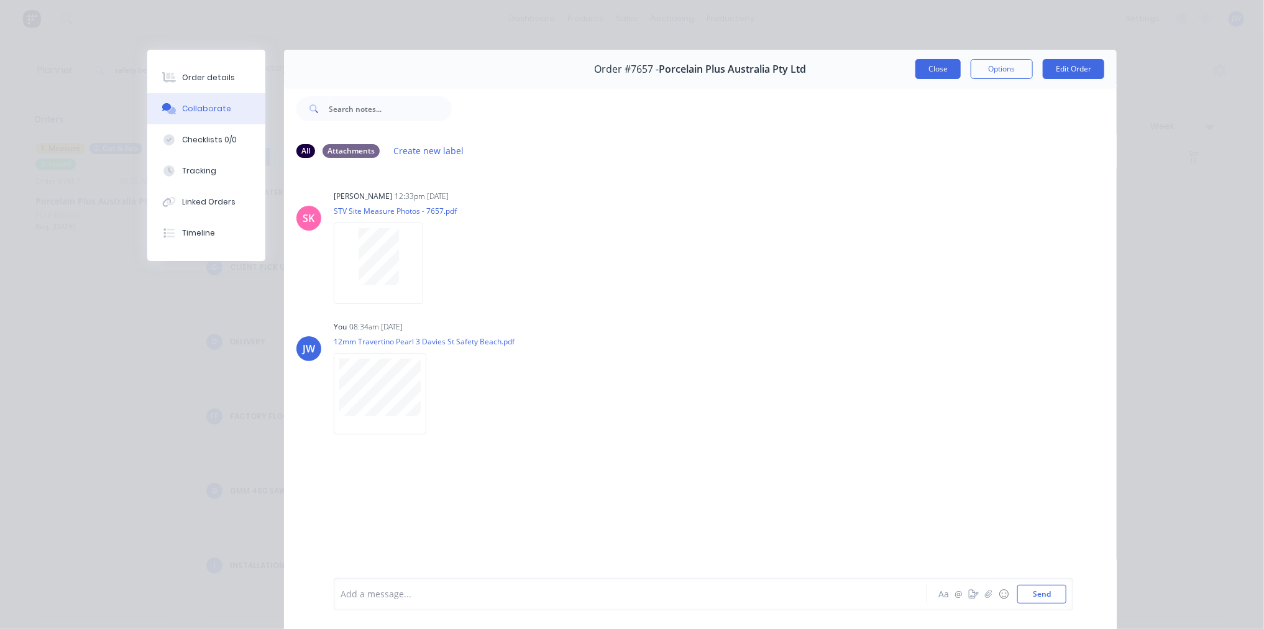
click at [936, 73] on button "Close" at bounding box center [938, 69] width 45 height 20
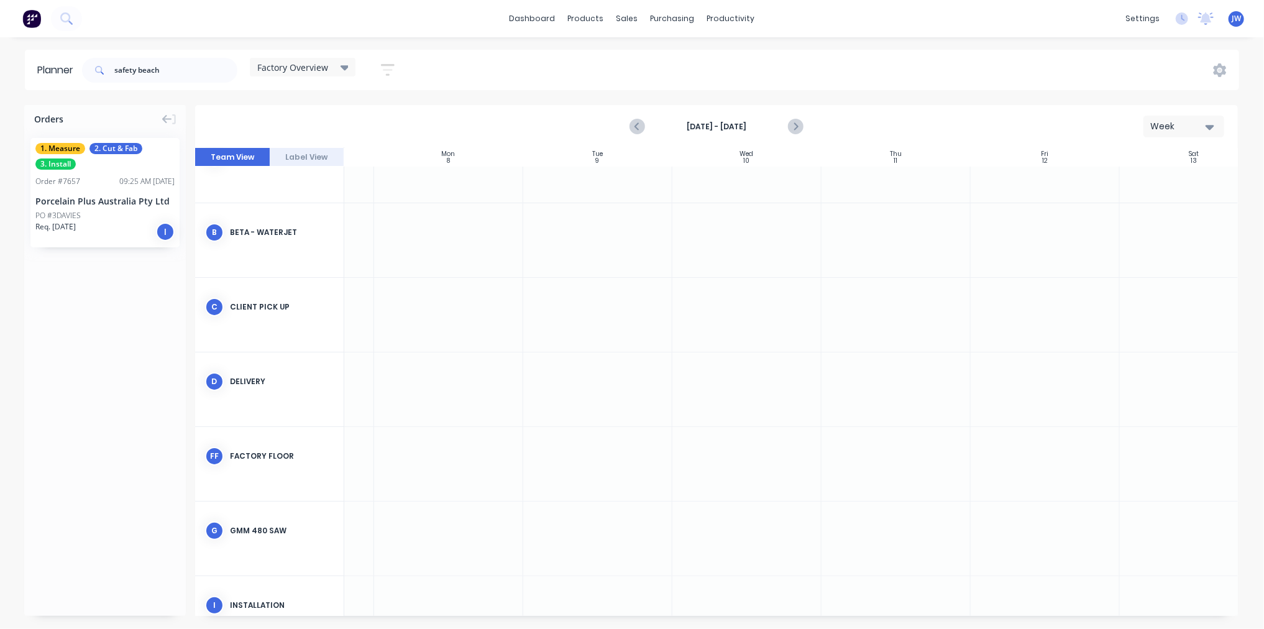
scroll to position [0, 119]
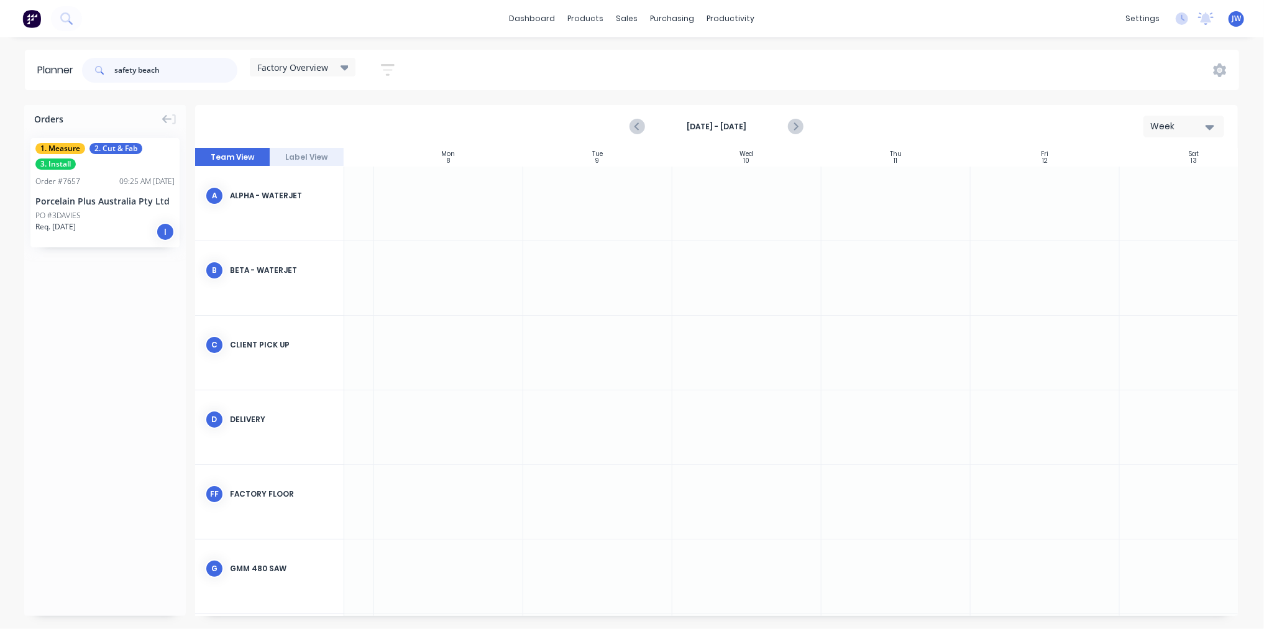
drag, startPoint x: 185, startPoint y: 68, endPoint x: 81, endPoint y: 63, distance: 104.0
click at [81, 63] on div "safety beach Factory Overview Save new view None edit Factory Overview (Default…" at bounding box center [244, 70] width 328 height 37
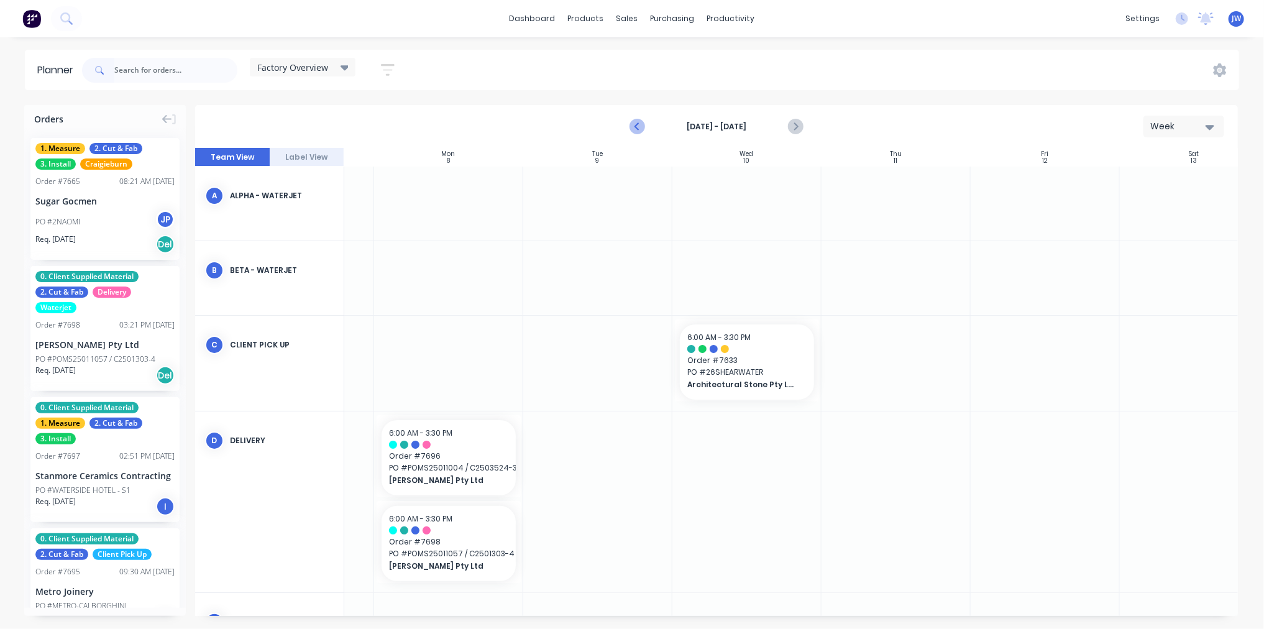
click at [635, 126] on icon "Previous page" at bounding box center [638, 127] width 6 height 10
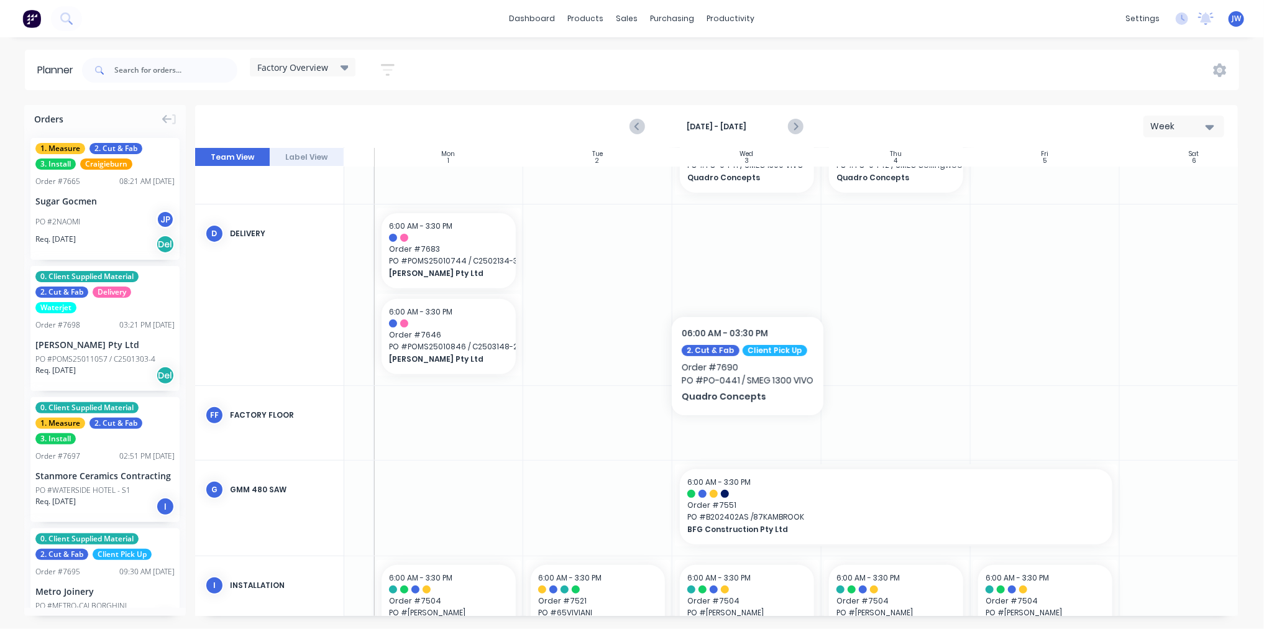
scroll to position [296, 119]
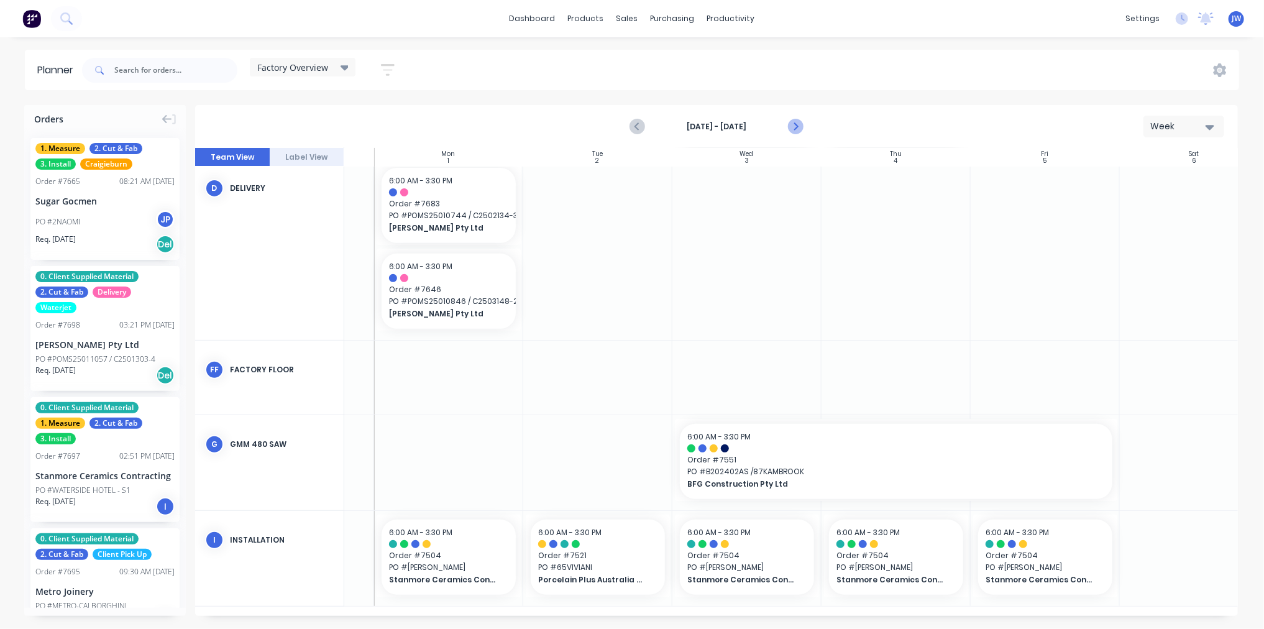
click at [797, 131] on icon "Next page" at bounding box center [795, 126] width 15 height 15
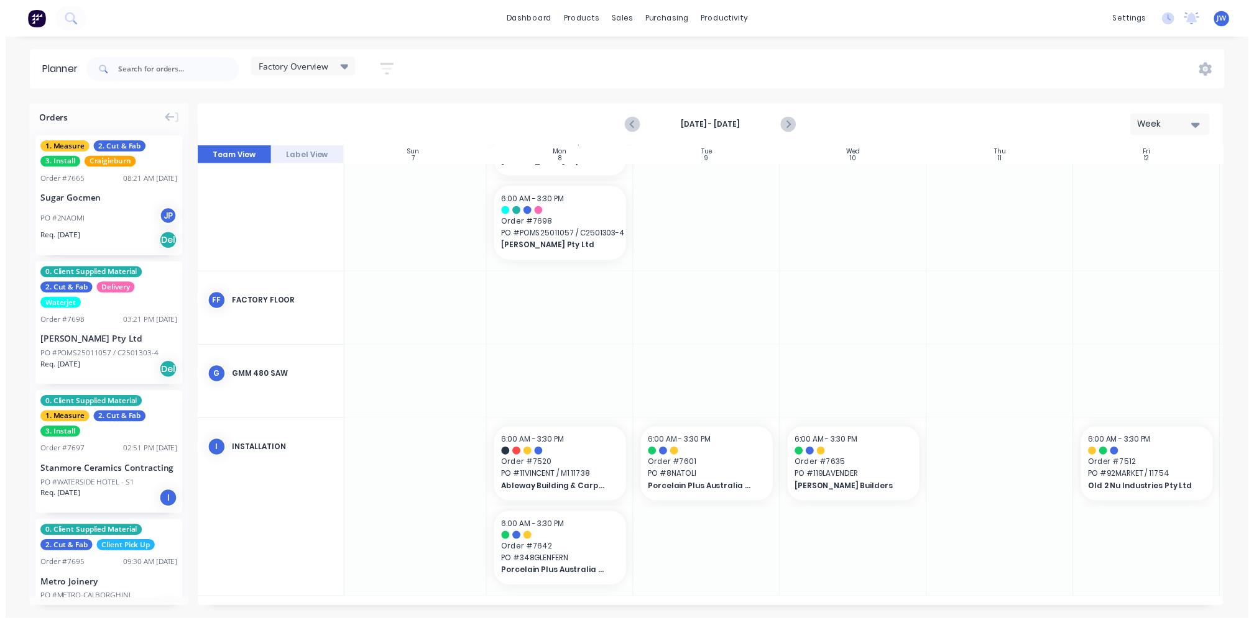
scroll to position [321, 0]
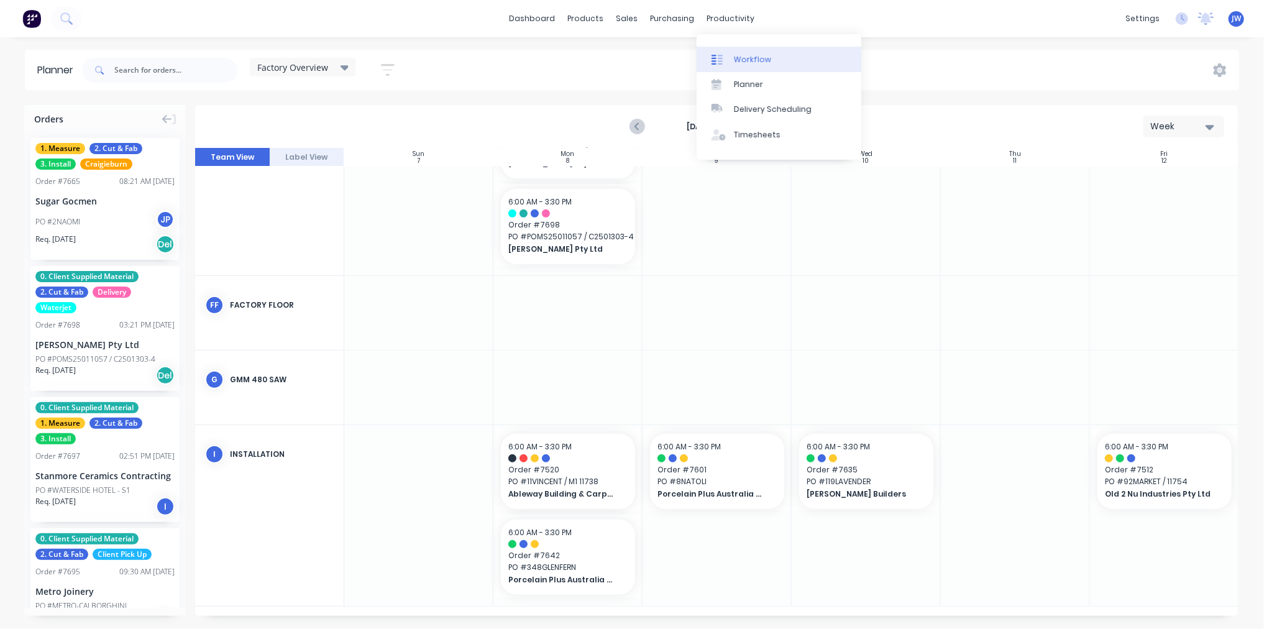
click at [760, 58] on div "Workflow" at bounding box center [752, 59] width 37 height 11
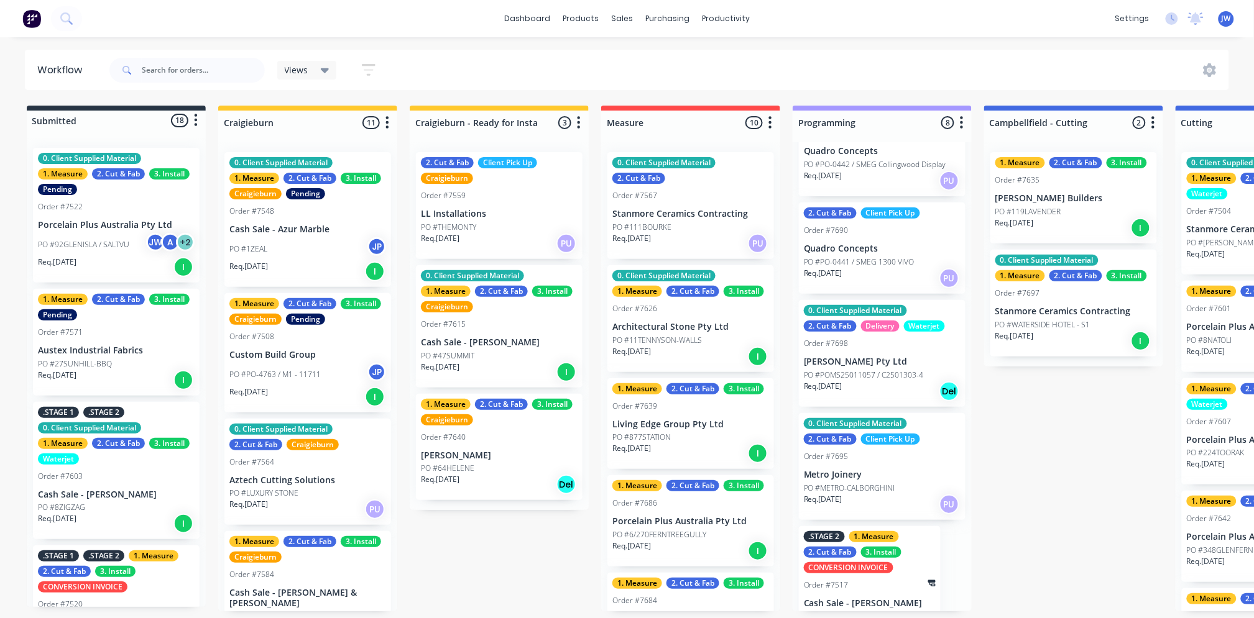
scroll to position [362, 0]
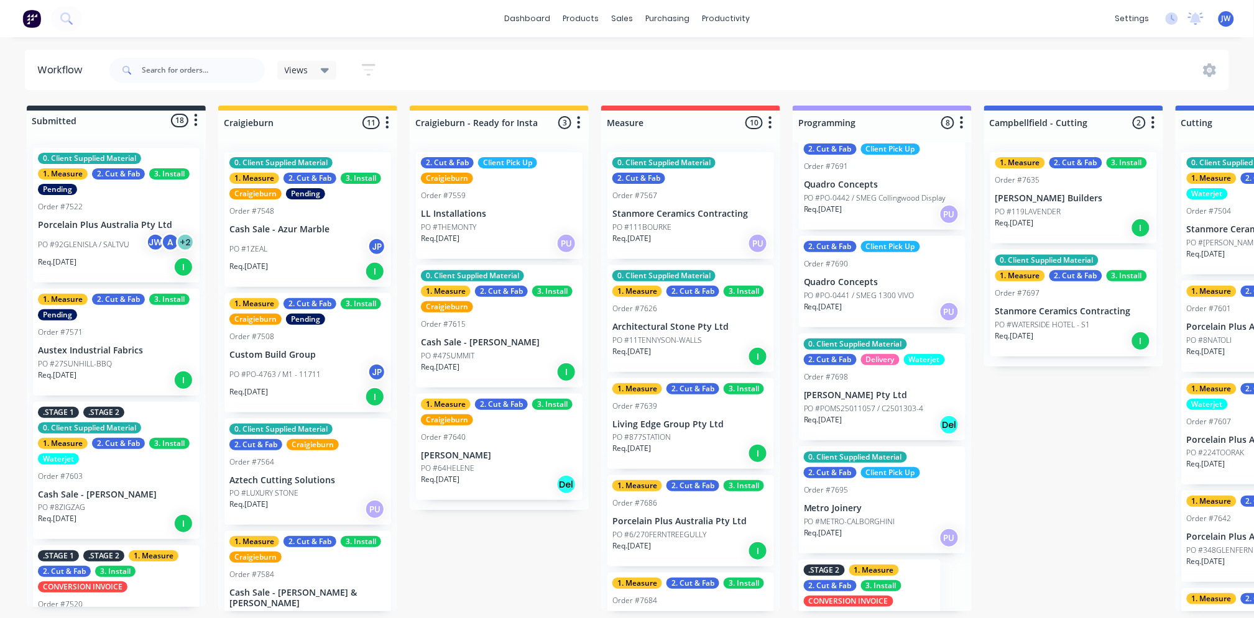
click at [859, 408] on p "PO #POMS25011057 / C2501303-4" at bounding box center [864, 408] width 120 height 11
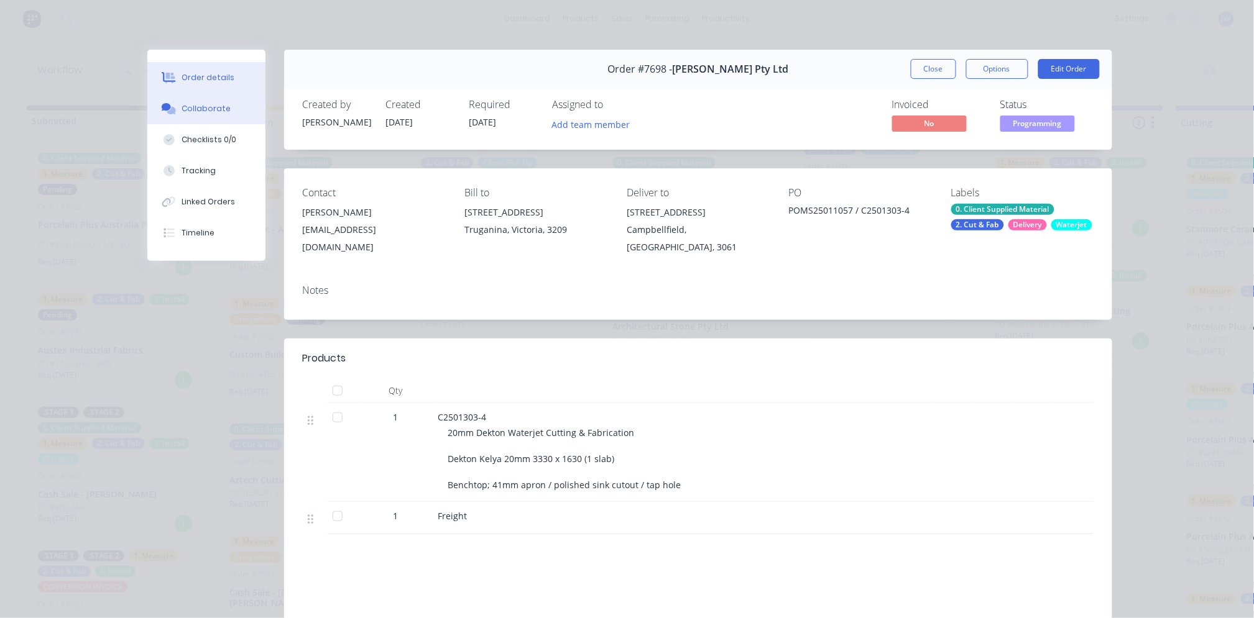
click at [172, 103] on div at bounding box center [169, 108] width 19 height 11
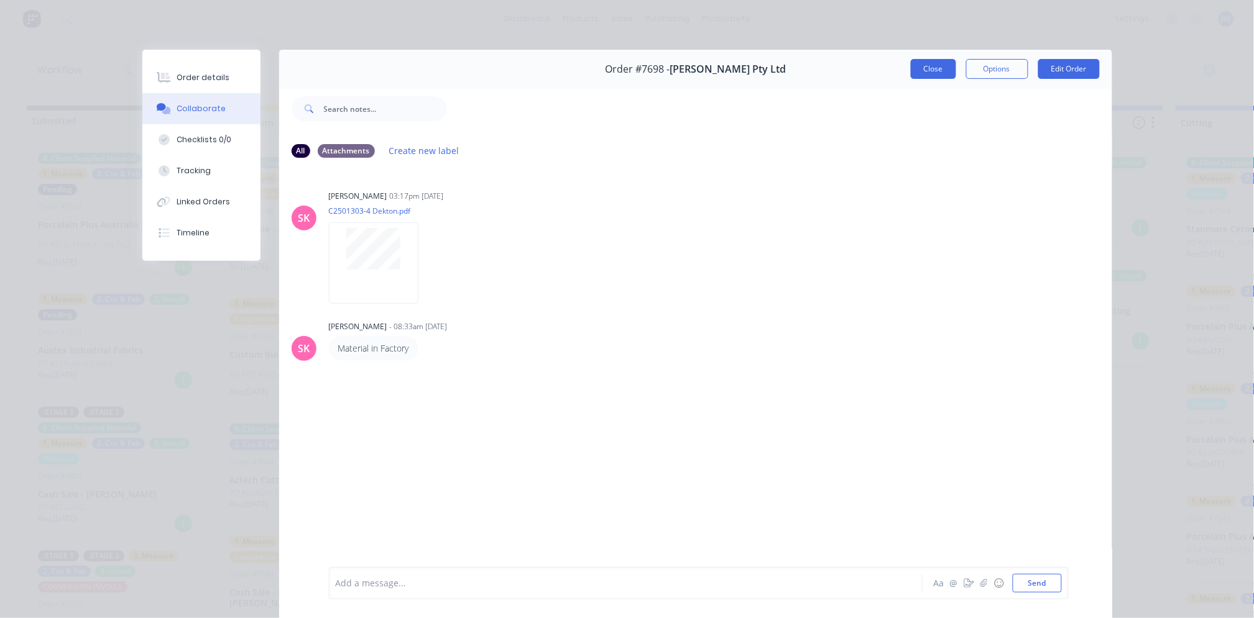
click at [929, 71] on button "Close" at bounding box center [933, 69] width 45 height 20
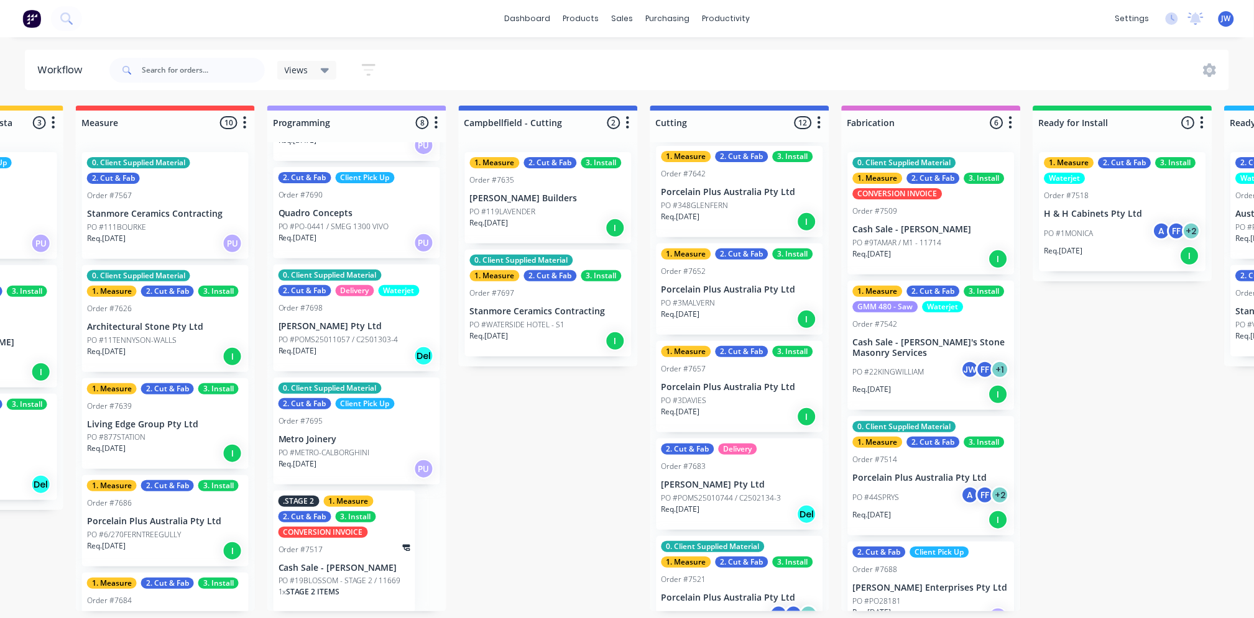
scroll to position [414, 0]
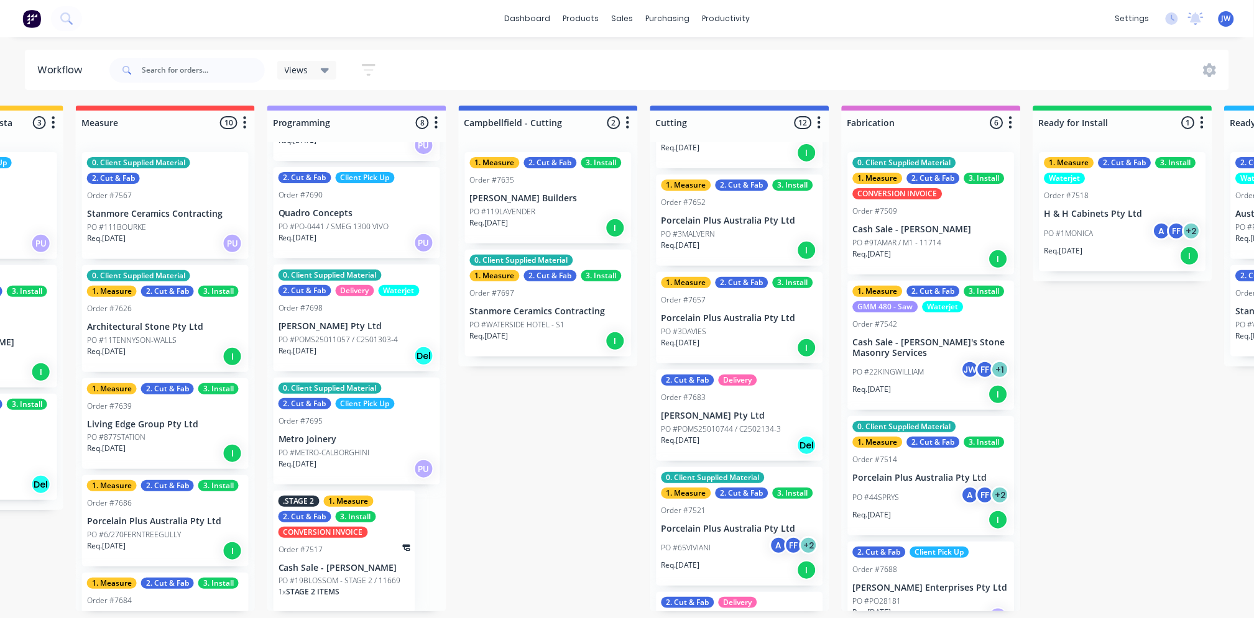
click at [725, 417] on p "[PERSON_NAME] Pty Ltd" at bounding box center [739, 416] width 157 height 11
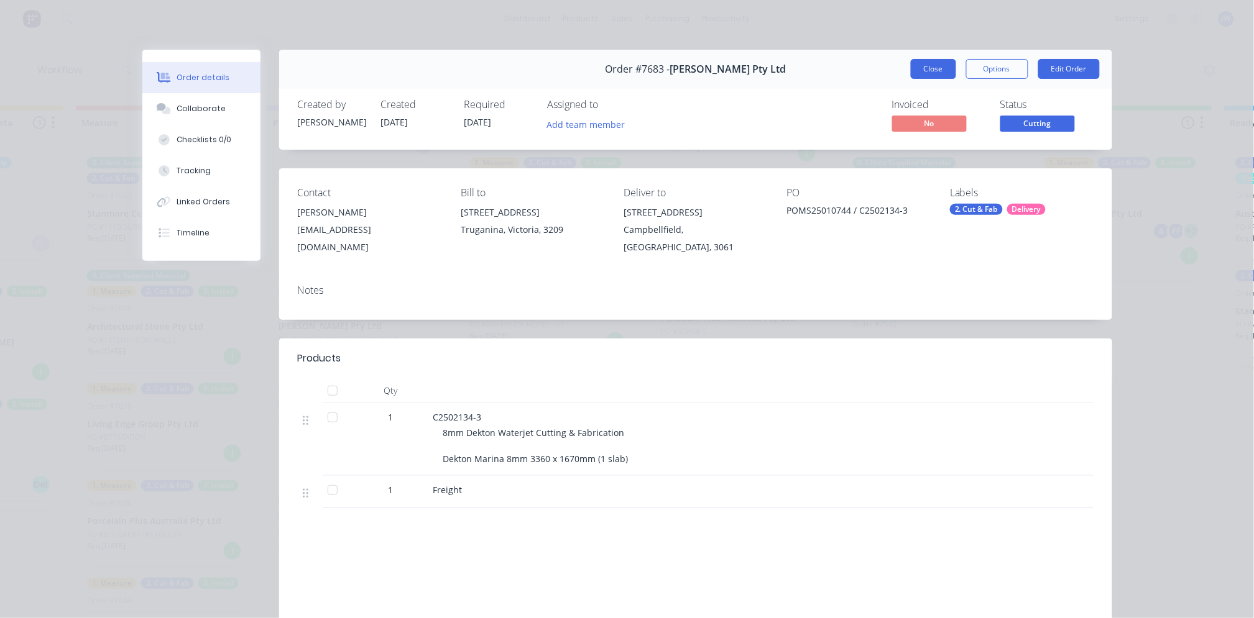
click at [933, 75] on button "Close" at bounding box center [933, 69] width 45 height 20
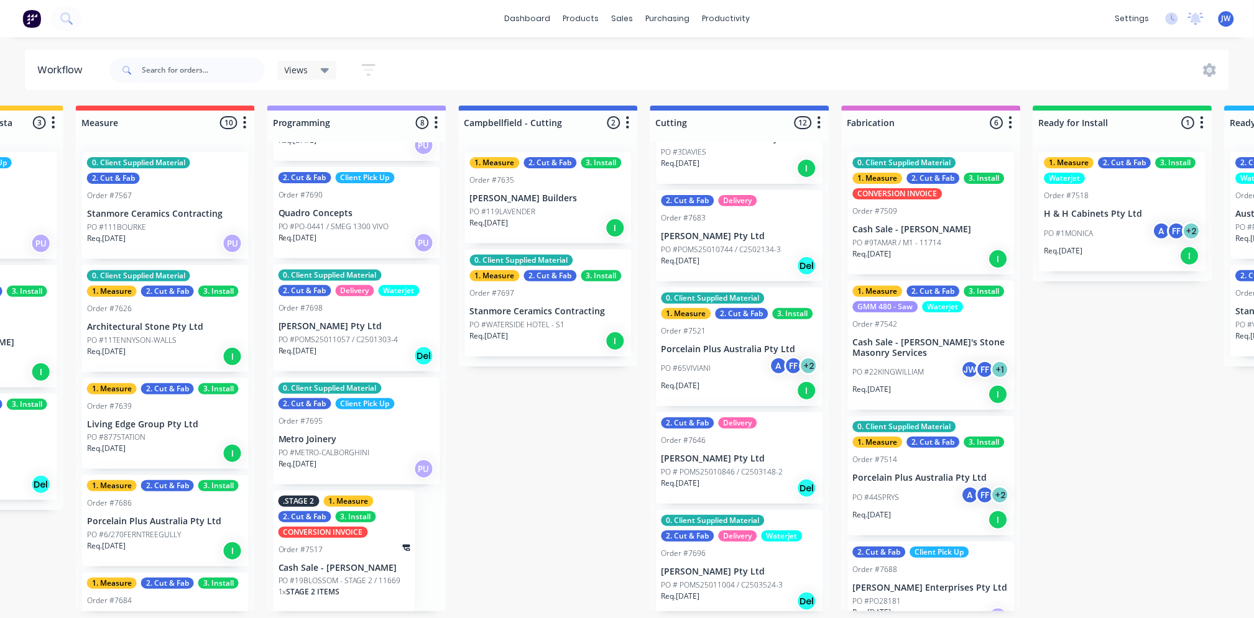
scroll to position [622, 0]
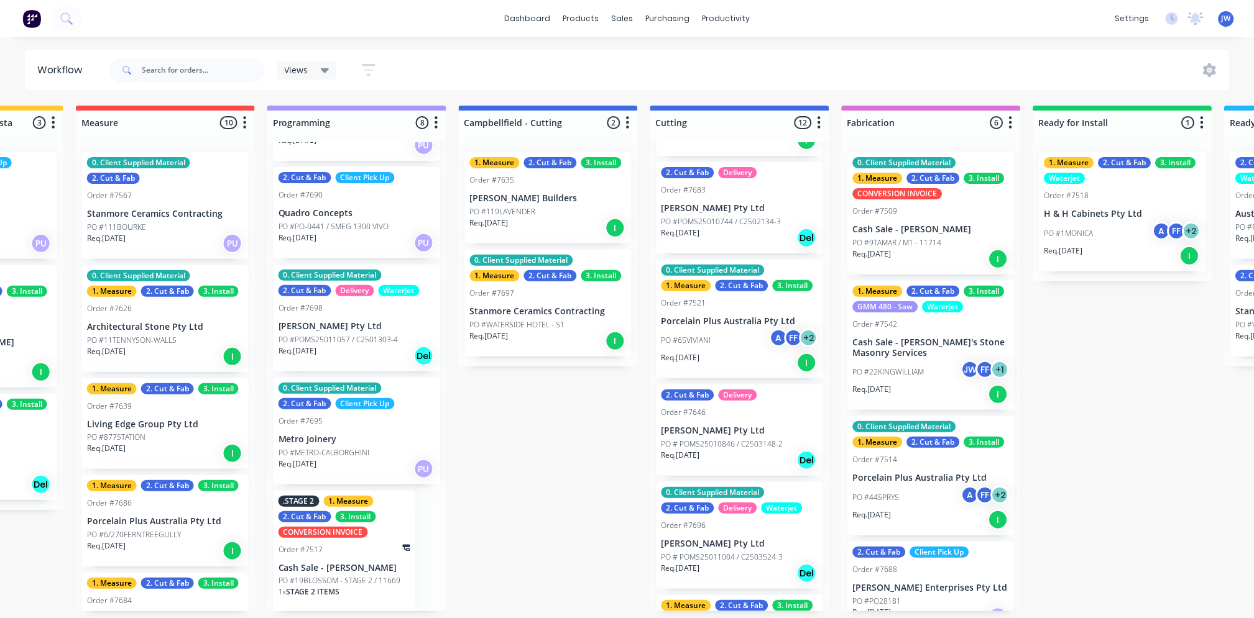
click at [743, 443] on p "PO # POMS25010846 / C2503148-2" at bounding box center [722, 444] width 122 height 11
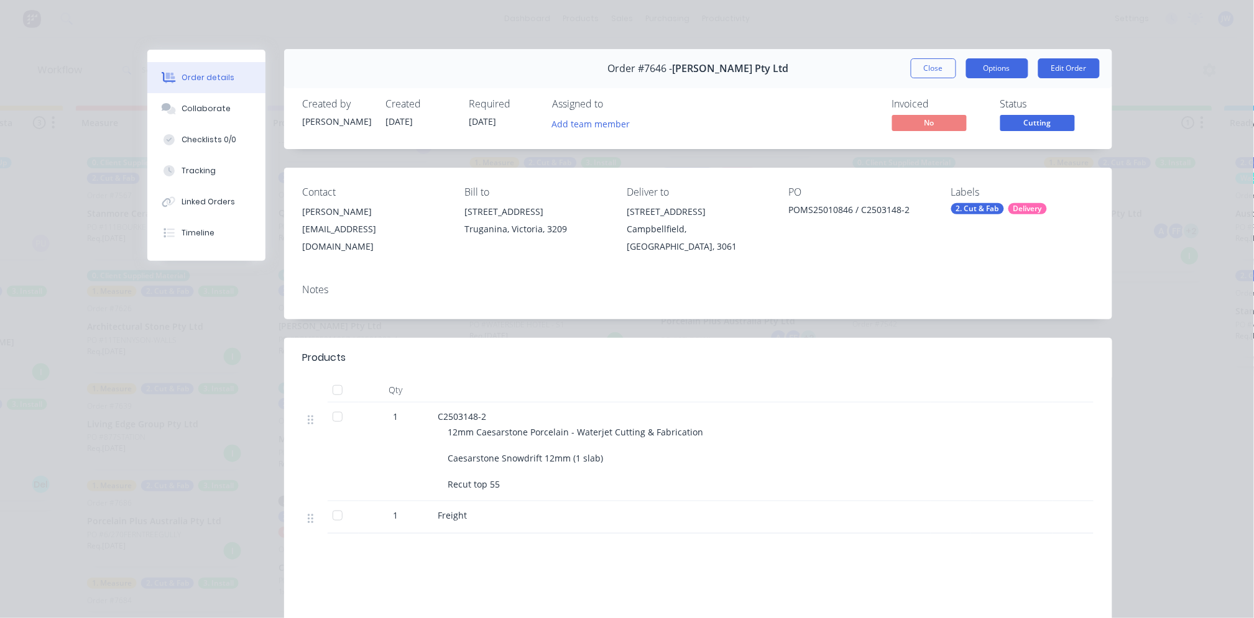
scroll to position [0, 0]
click at [942, 69] on button "Close" at bounding box center [933, 69] width 45 height 20
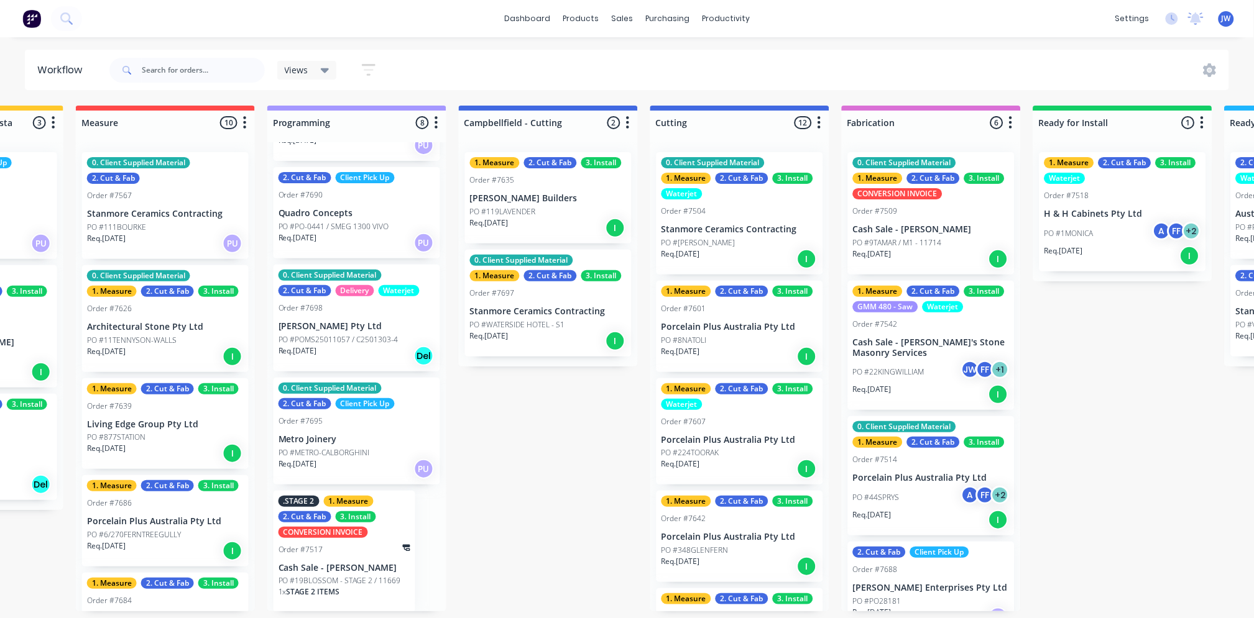
scroll to position [0, 525]
click at [343, 328] on p "[PERSON_NAME] Pty Ltd" at bounding box center [356, 326] width 157 height 11
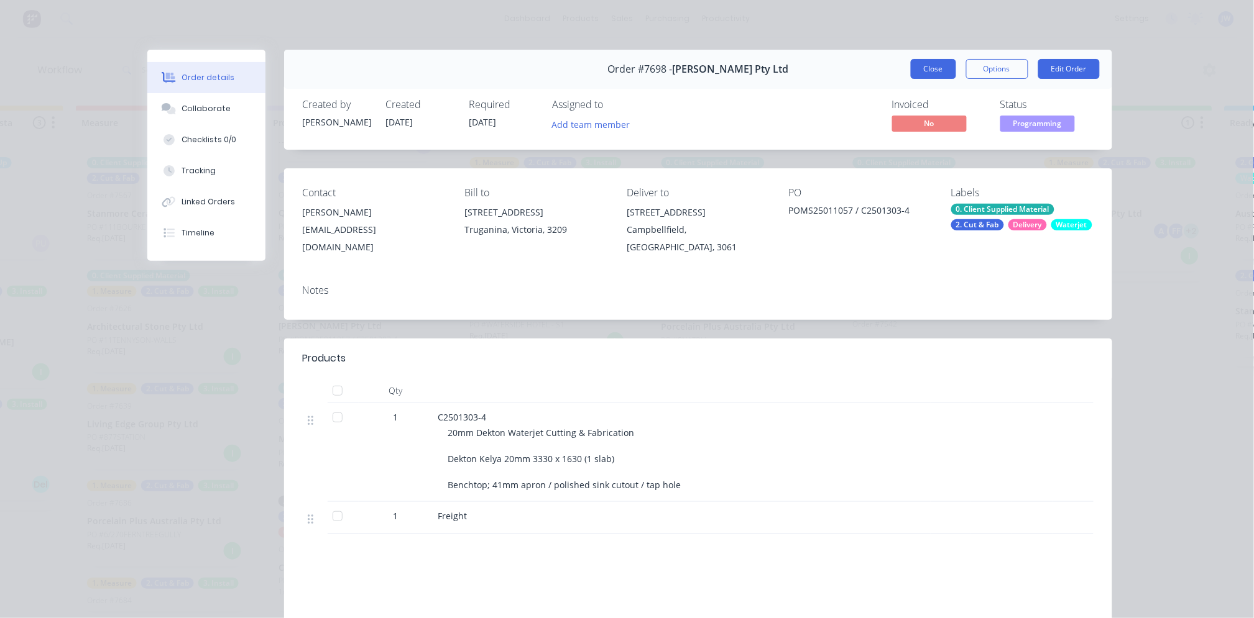
click at [935, 75] on button "Close" at bounding box center [933, 69] width 45 height 20
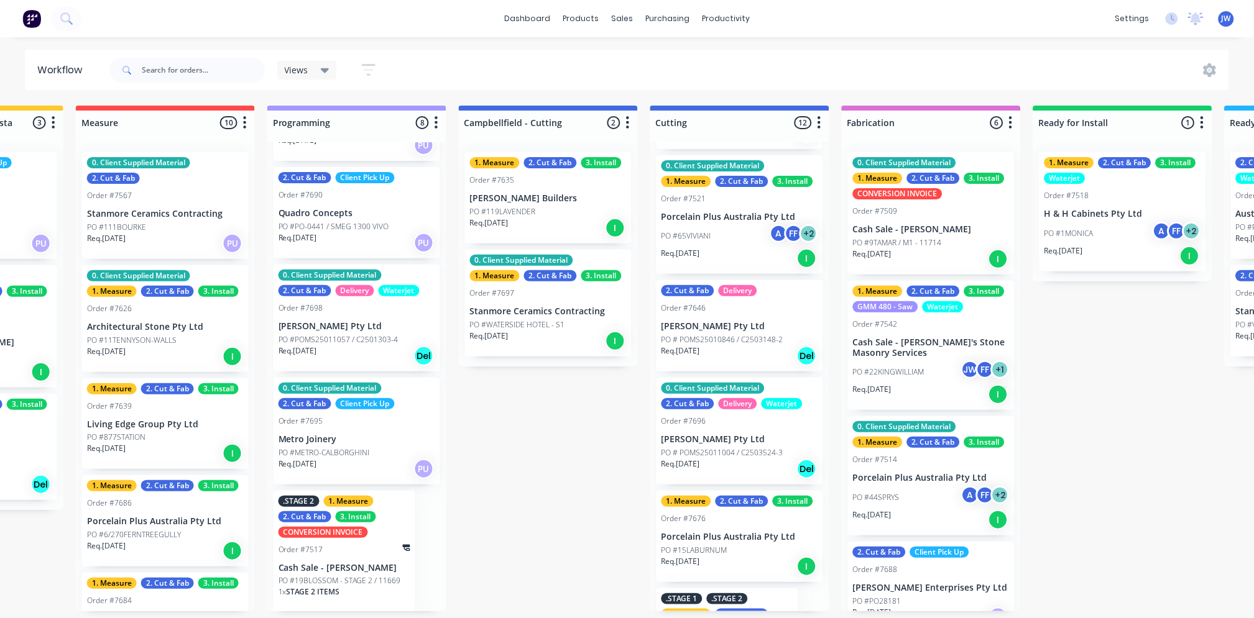
scroll to position [760, 0]
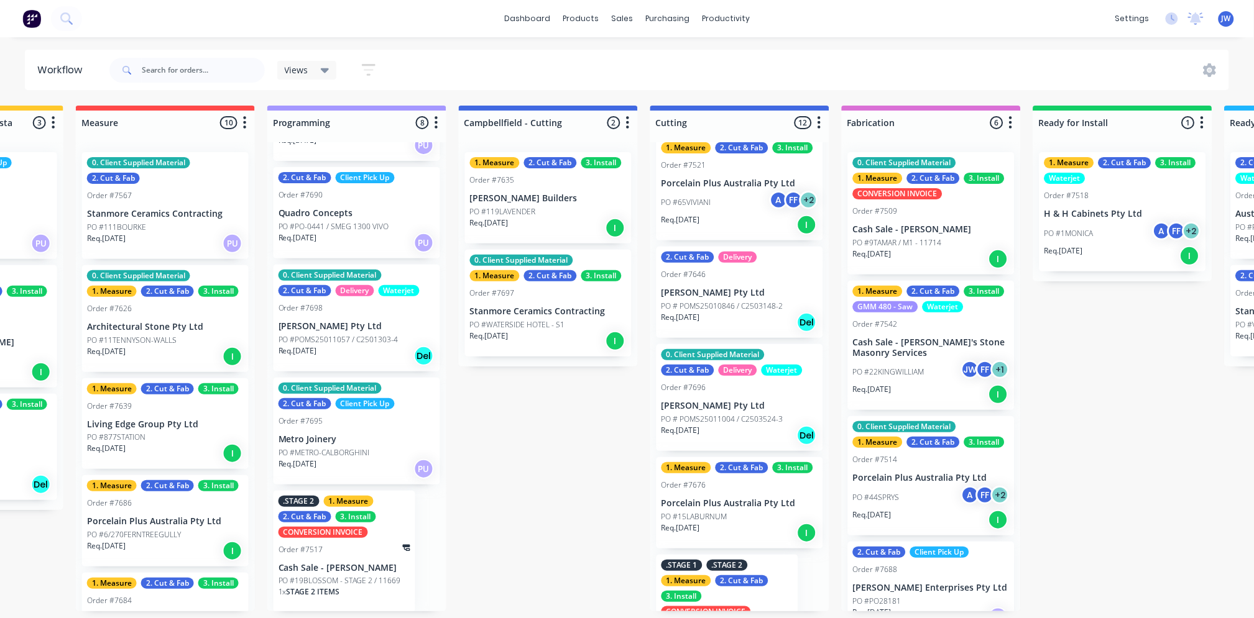
click at [743, 417] on p "PO # POMS25011004 / C2503524-3" at bounding box center [722, 419] width 122 height 11
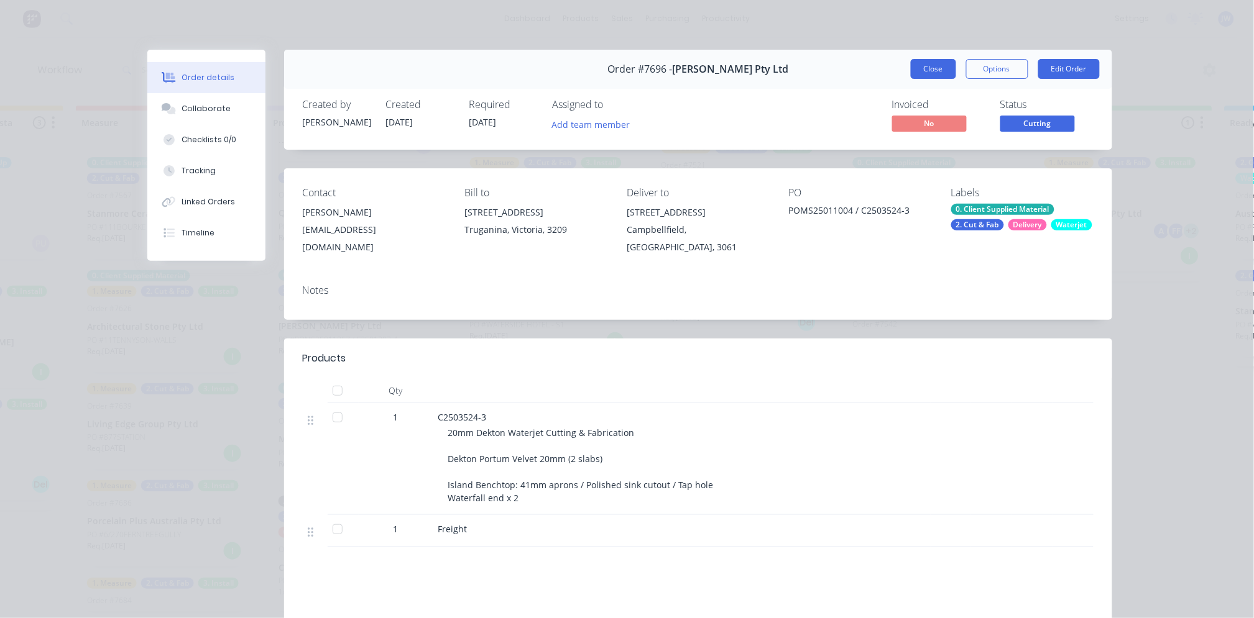
click at [931, 70] on button "Close" at bounding box center [933, 69] width 45 height 20
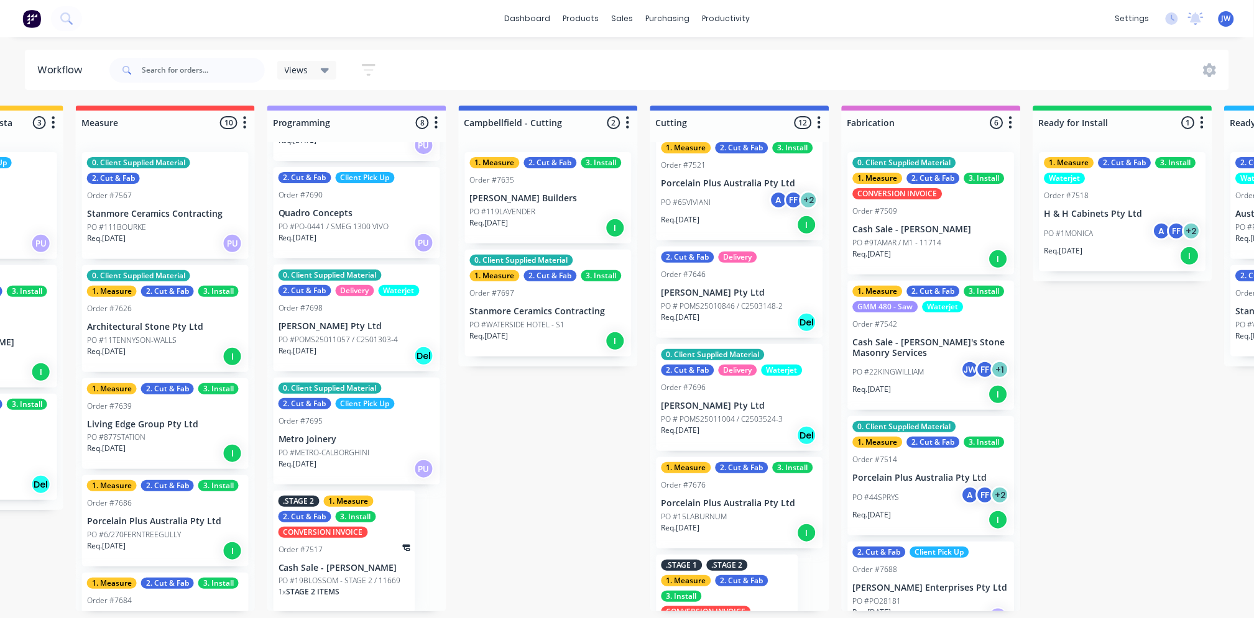
click at [745, 504] on p "Porcelain Plus Australia Pty Ltd" at bounding box center [739, 503] width 157 height 11
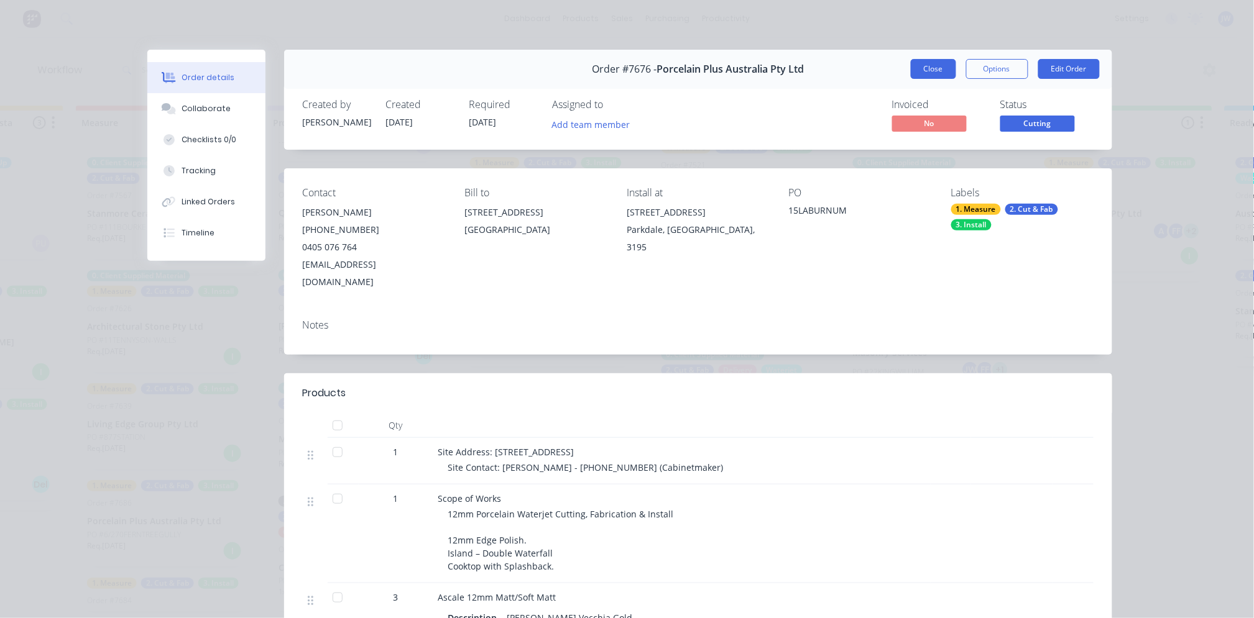
click at [939, 70] on button "Close" at bounding box center [933, 69] width 45 height 20
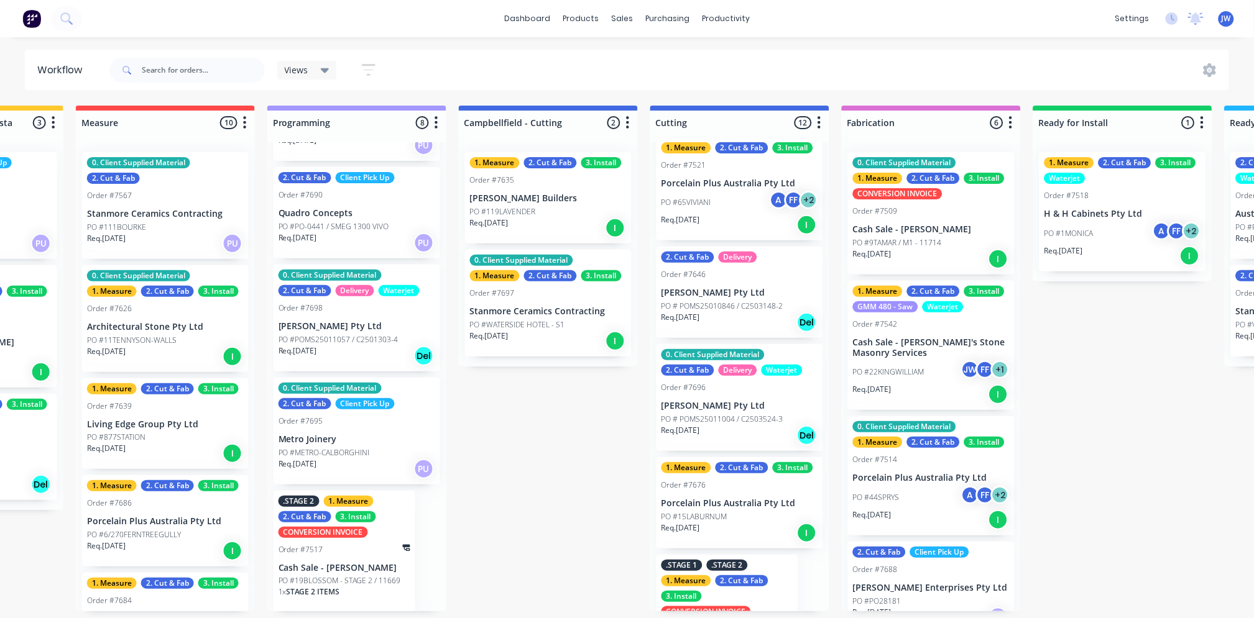
click at [717, 404] on p "[PERSON_NAME] Pty Ltd" at bounding box center [739, 406] width 157 height 11
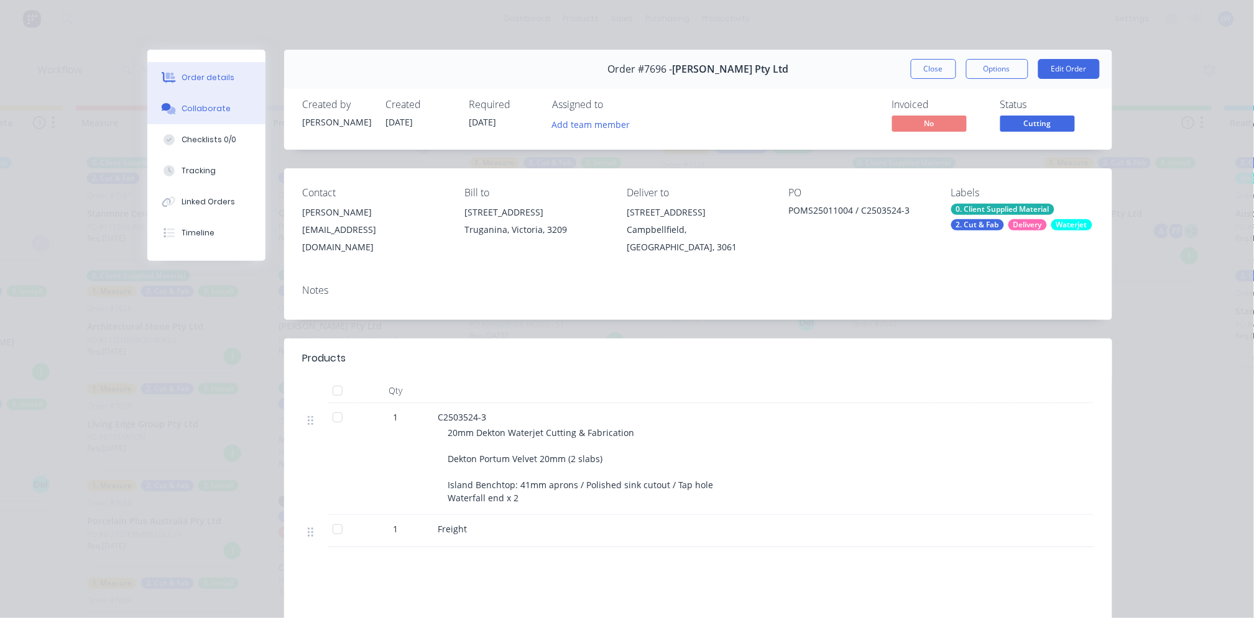
click at [205, 108] on div "Collaborate" at bounding box center [205, 108] width 49 height 11
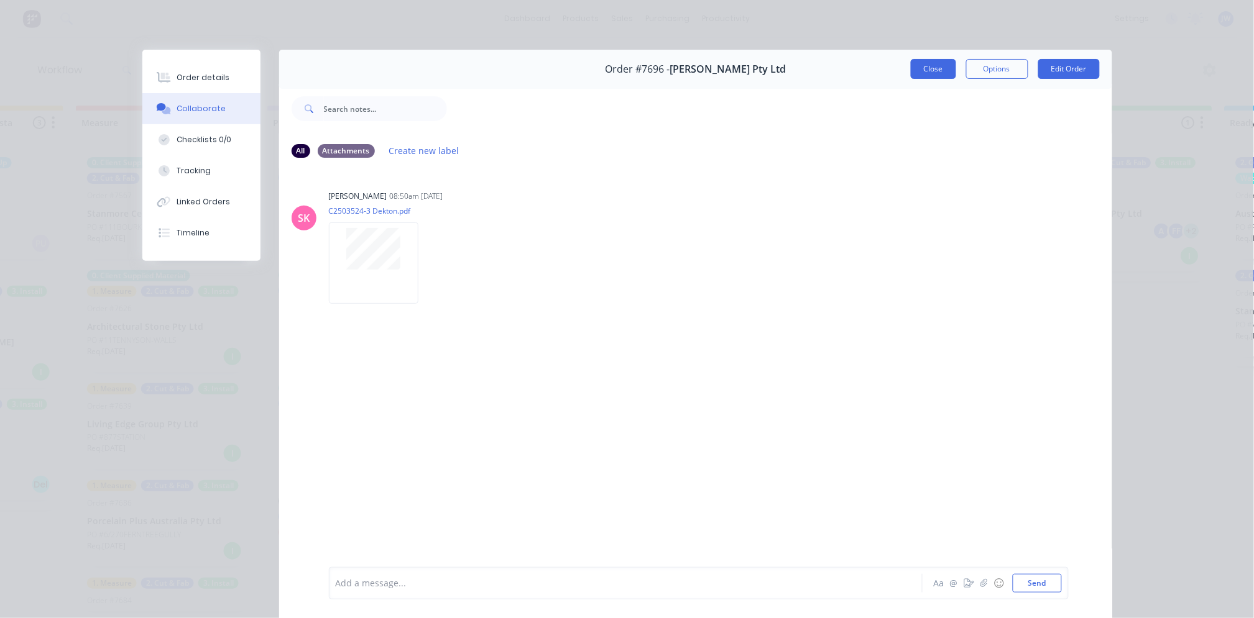
click at [935, 76] on button "Close" at bounding box center [933, 69] width 45 height 20
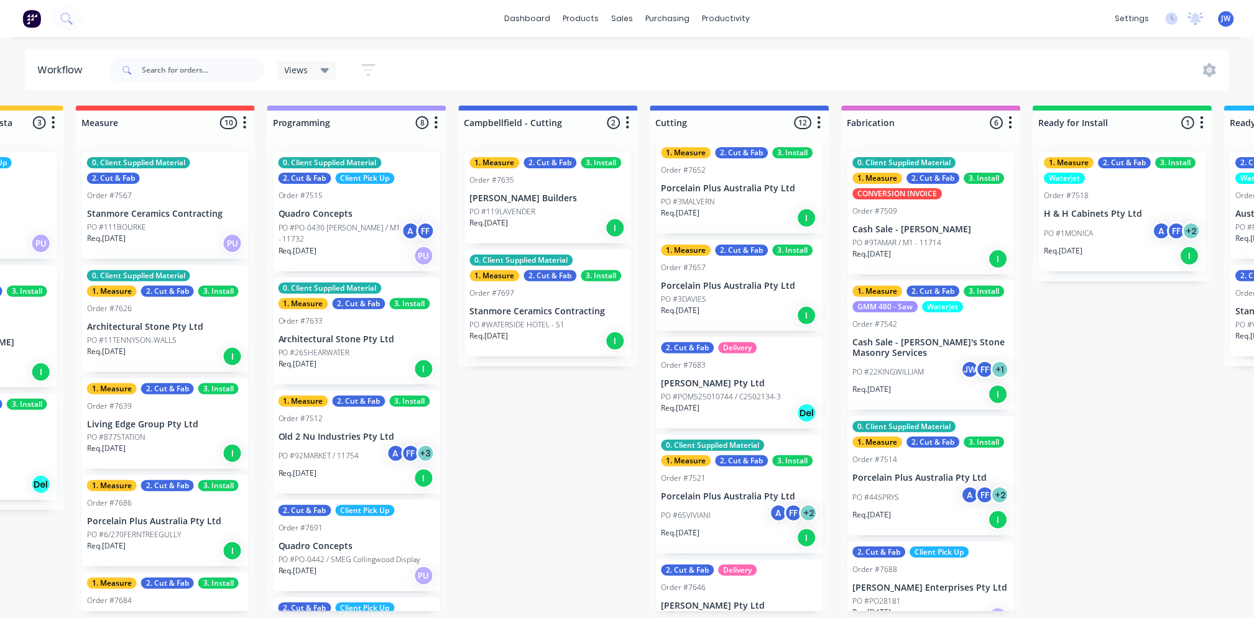
scroll to position [377, 0]
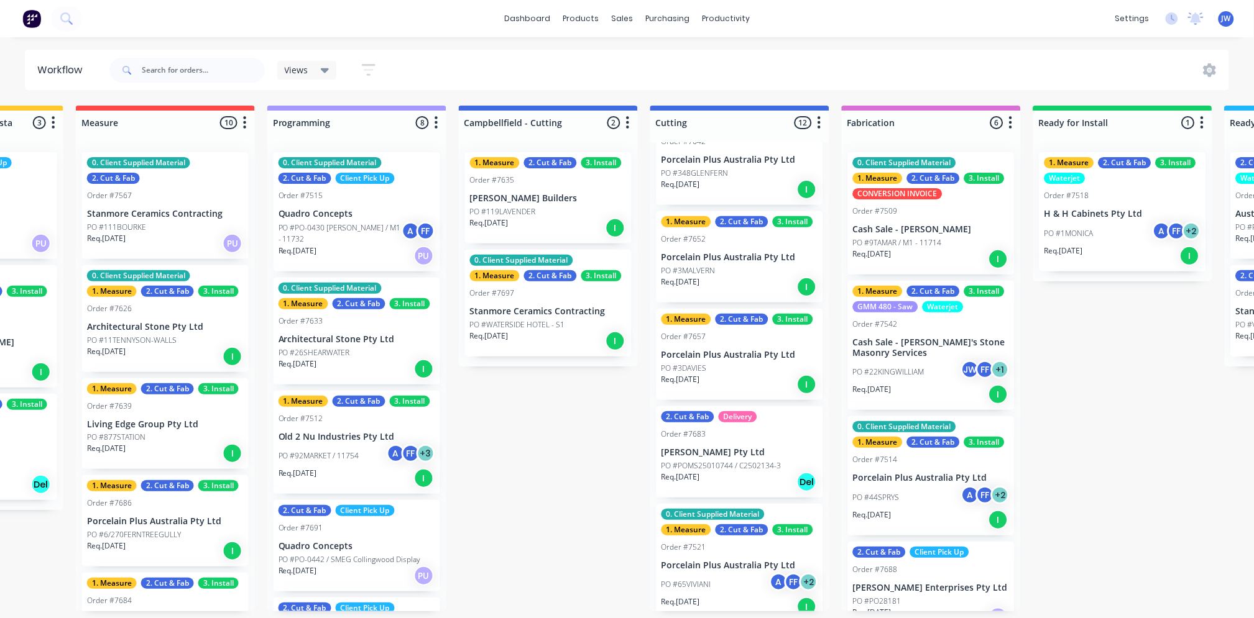
click at [725, 252] on p "Porcelain Plus Australia Pty Ltd" at bounding box center [739, 257] width 157 height 11
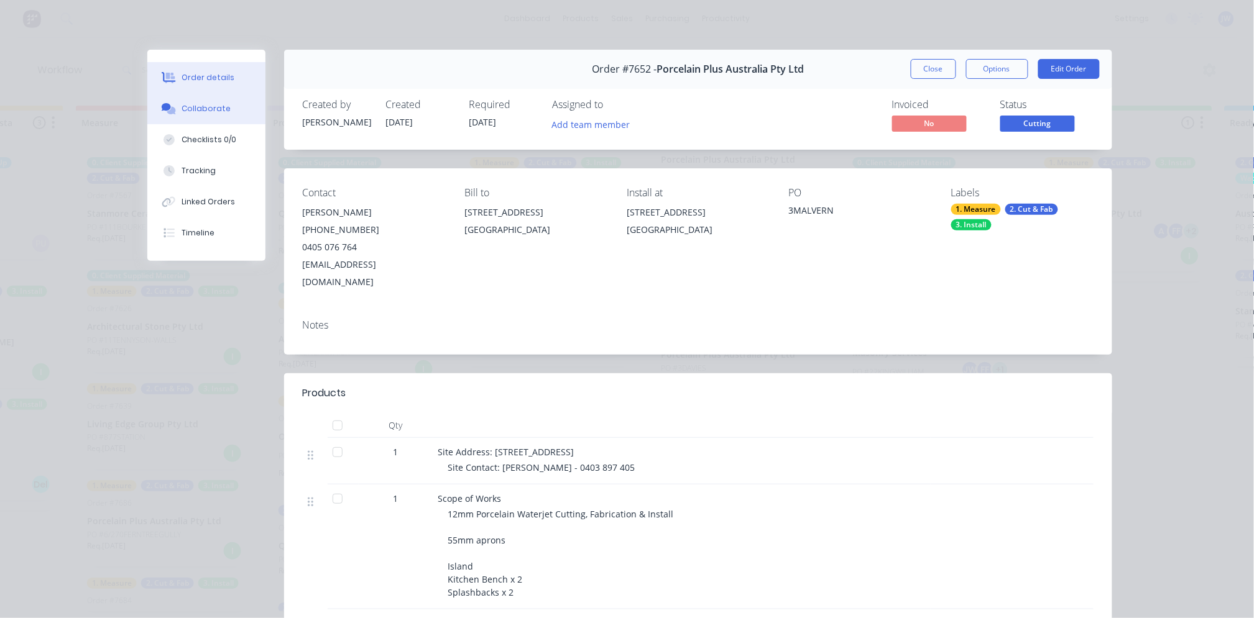
click at [181, 113] on div "Collaborate" at bounding box center [205, 108] width 49 height 11
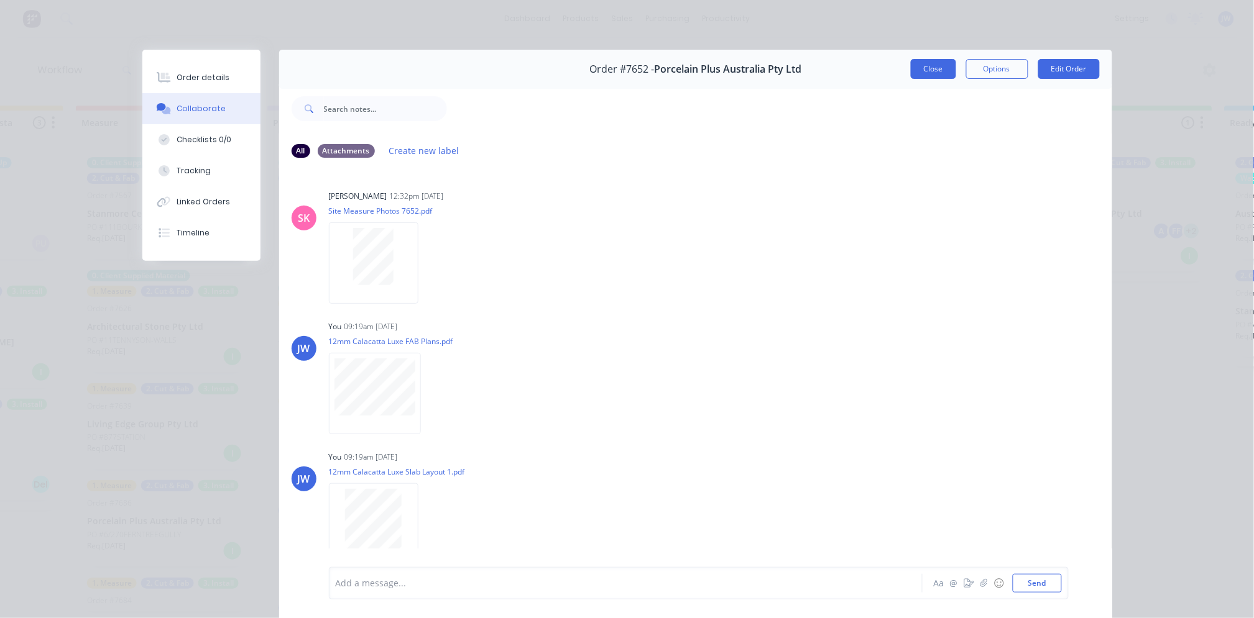
click at [942, 77] on button "Close" at bounding box center [933, 69] width 45 height 20
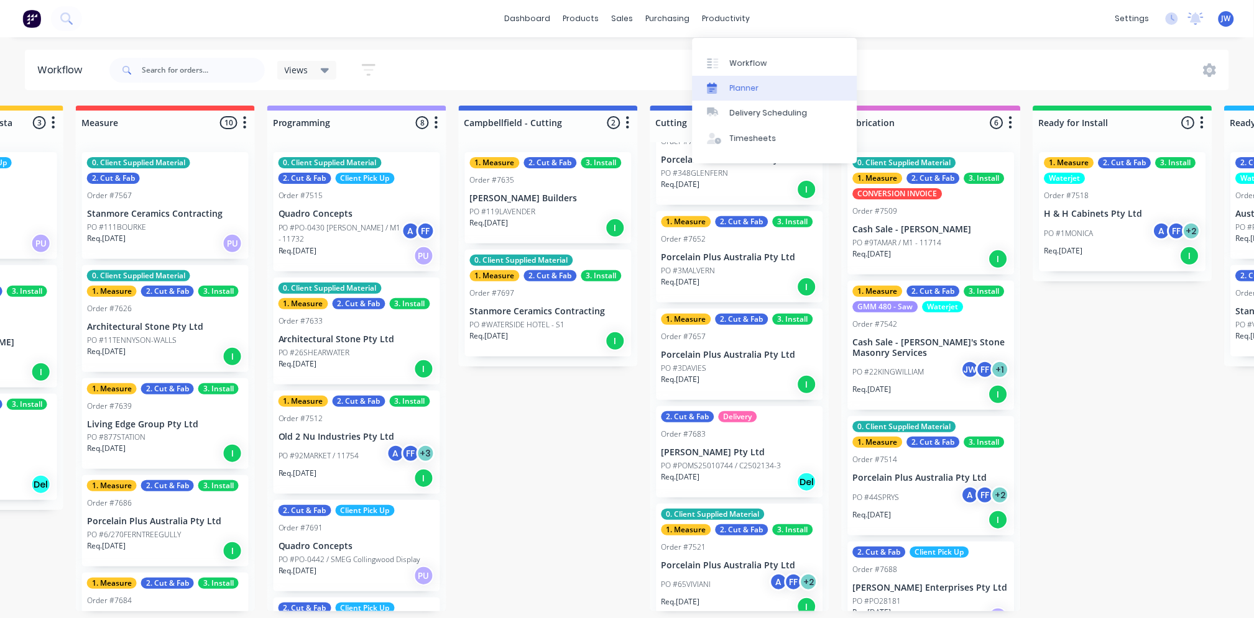
click at [748, 90] on link "Planner" at bounding box center [774, 88] width 165 height 25
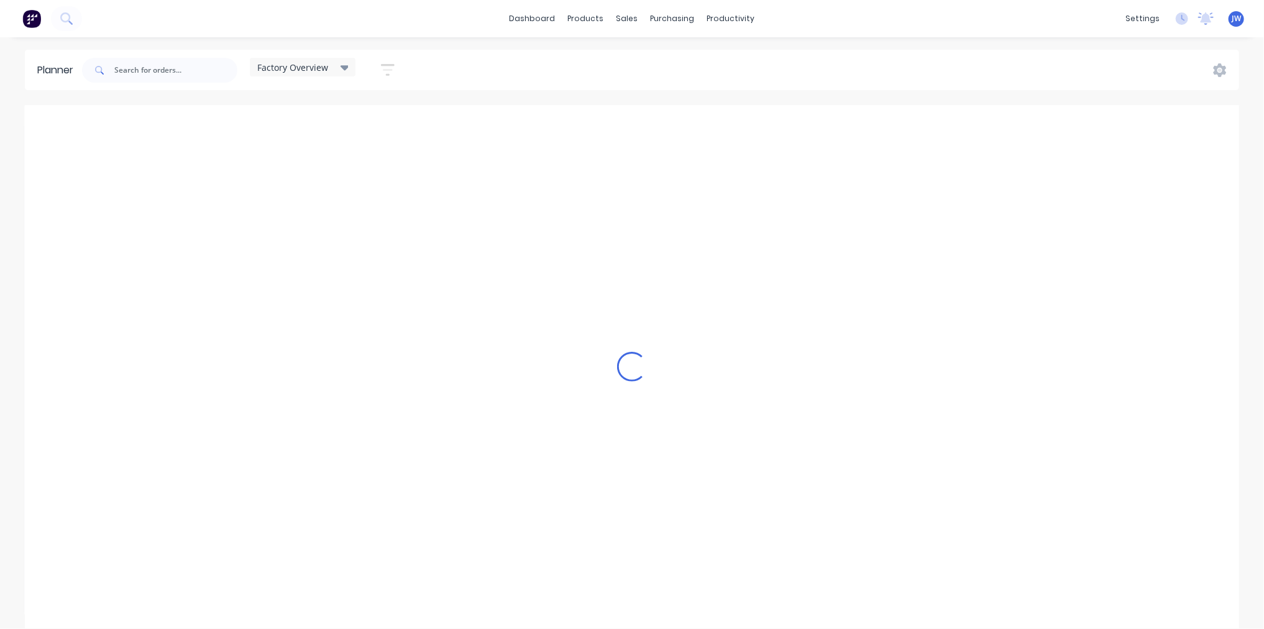
scroll to position [0, 1]
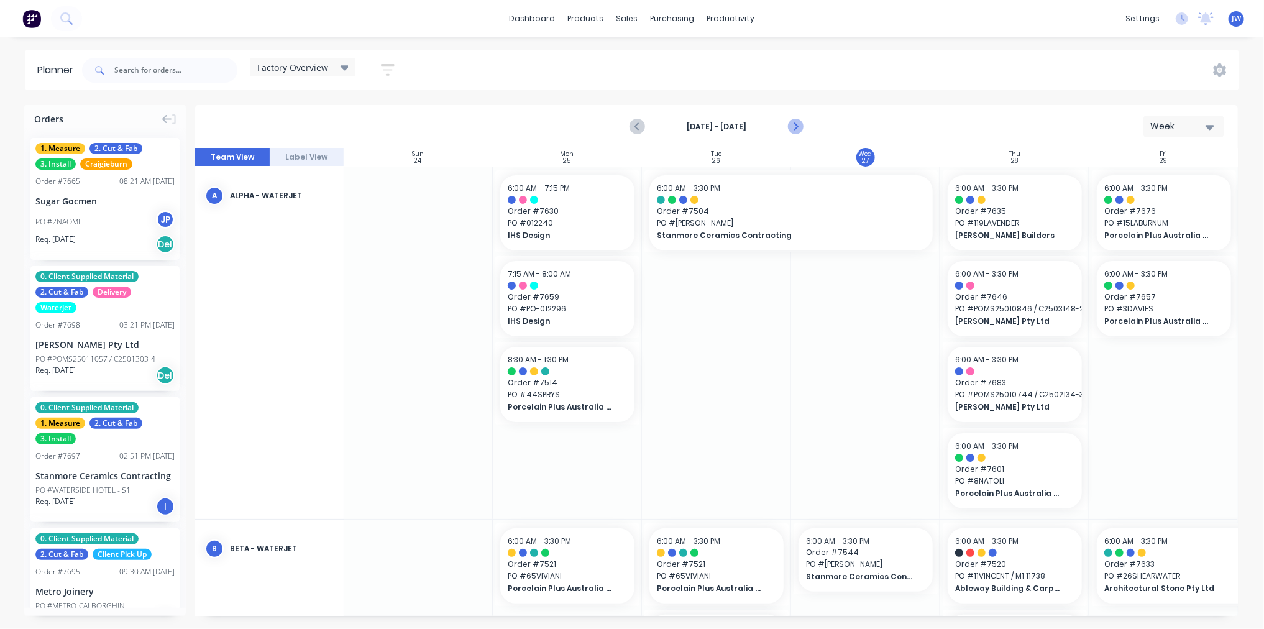
click at [791, 125] on icon "Next page" at bounding box center [795, 126] width 15 height 15
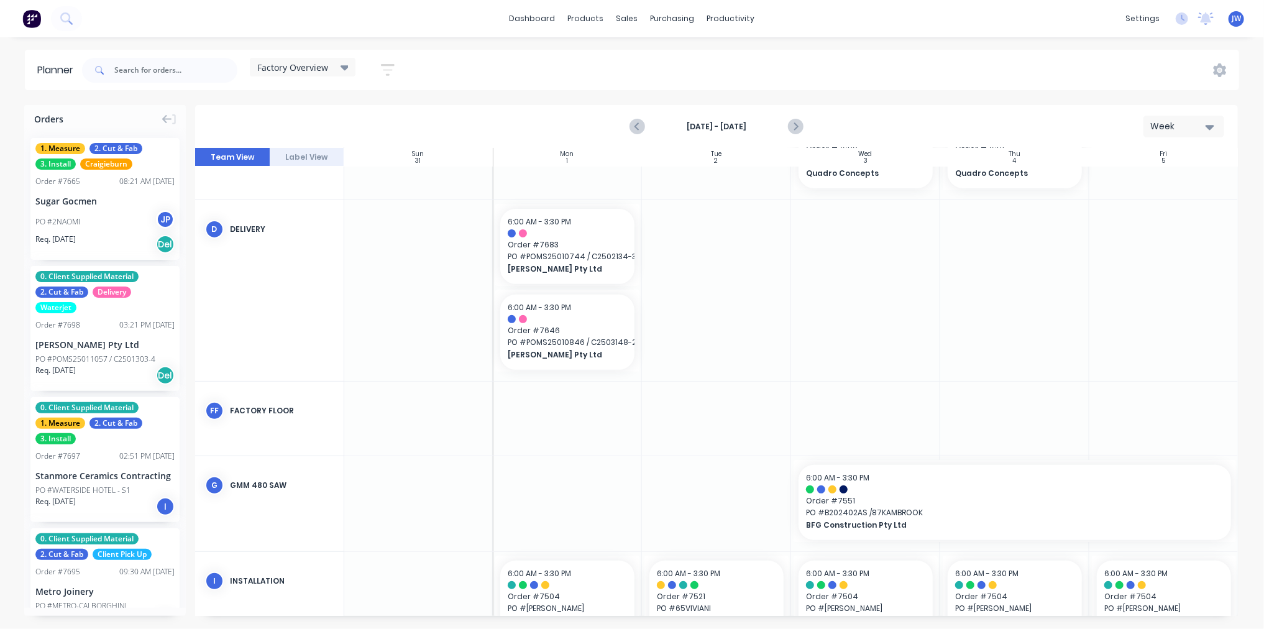
scroll to position [296, 1]
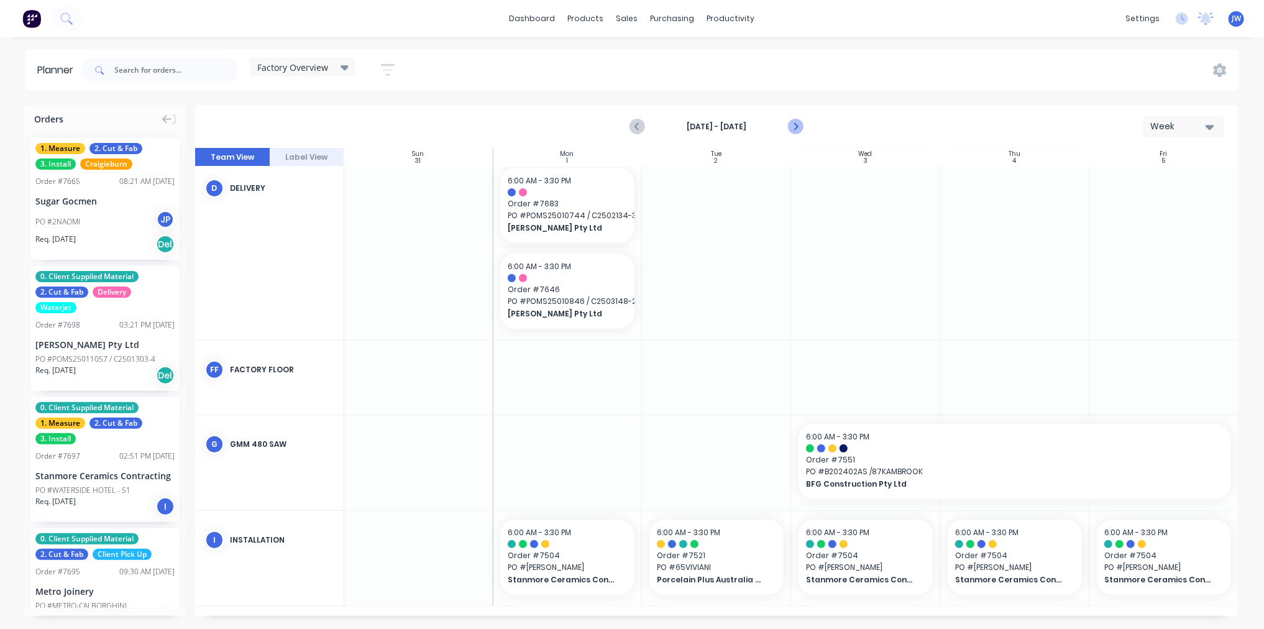
click at [789, 132] on icon "Next page" at bounding box center [795, 126] width 15 height 15
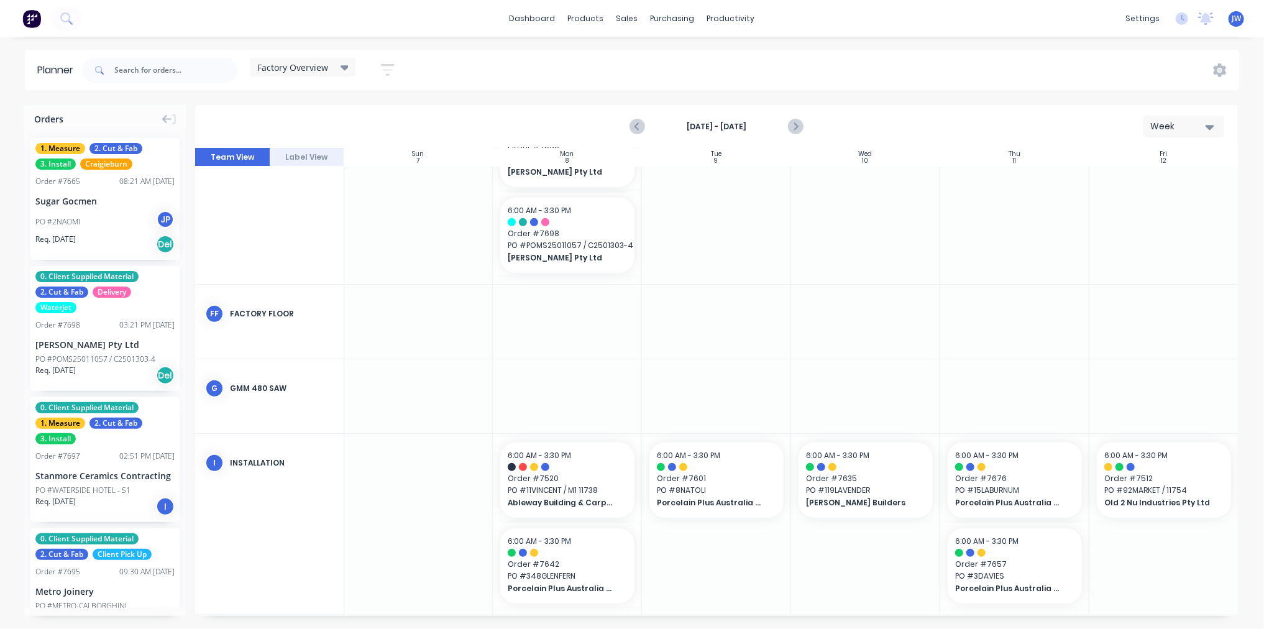
scroll to position [321, 1]
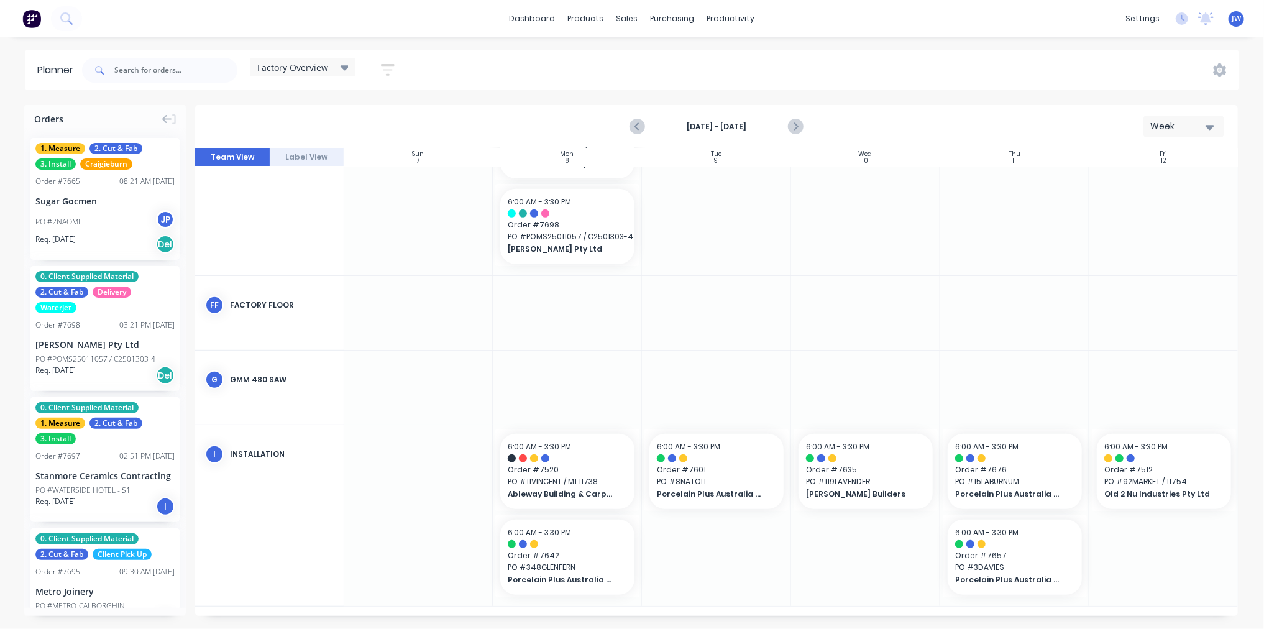
drag, startPoint x: 834, startPoint y: 617, endPoint x: 898, endPoint y: 620, distance: 64.7
click at [898, 618] on div "Orders 1. Measure 2. Cut & Fab 3. Install Craigieburn Order # 7665 08:21 AM [DA…" at bounding box center [632, 366] width 1264 height 523
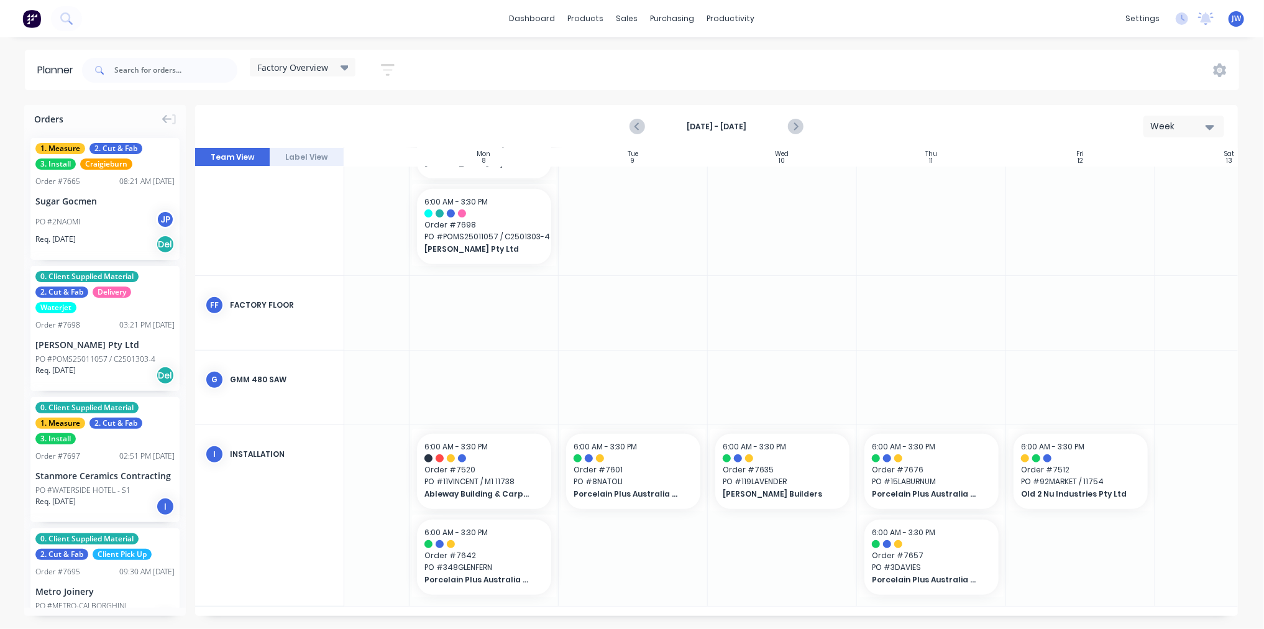
scroll to position [321, 154]
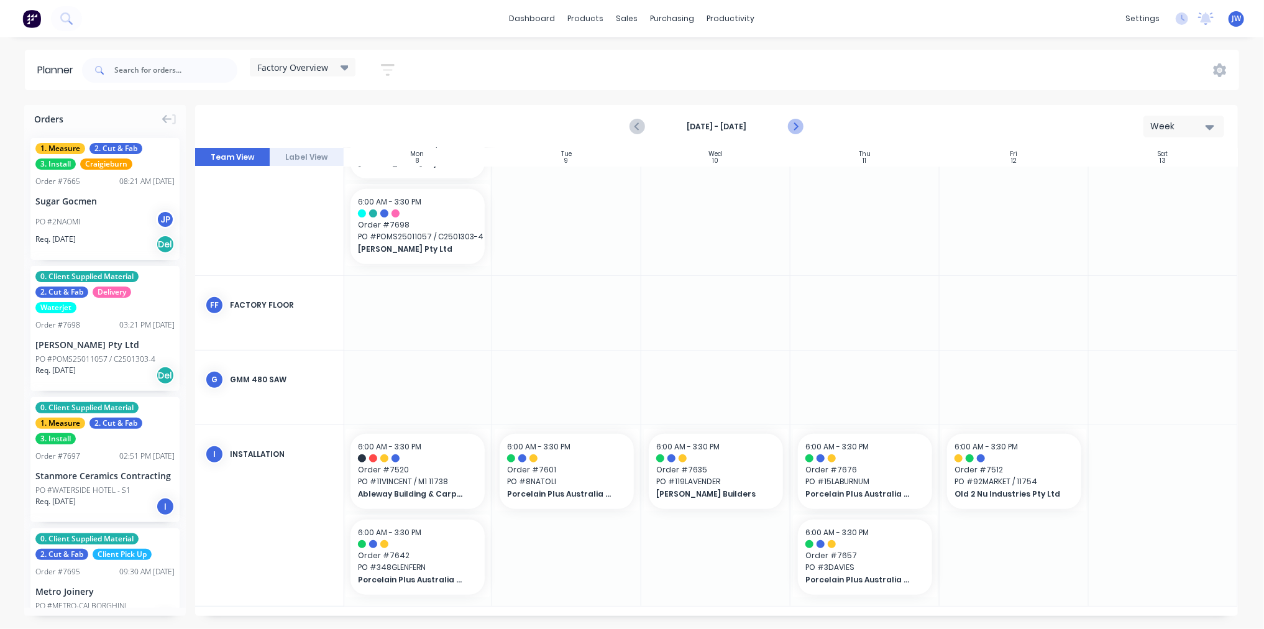
click at [791, 124] on icon "Next page" at bounding box center [795, 126] width 15 height 15
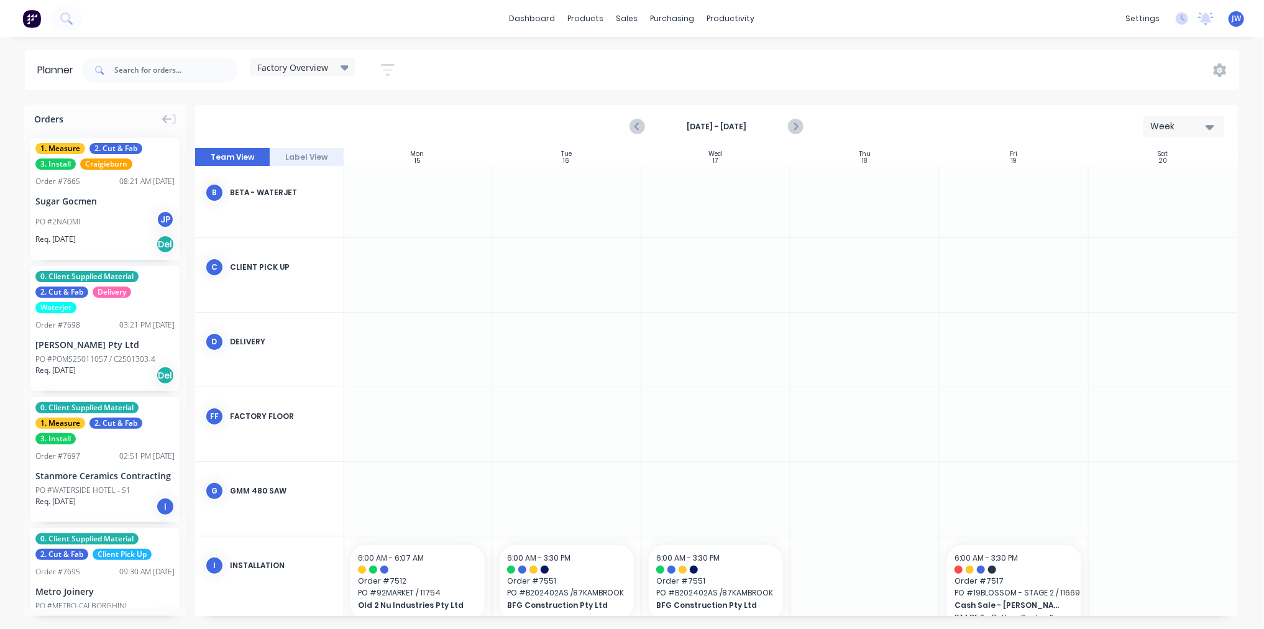
scroll to position [126, 154]
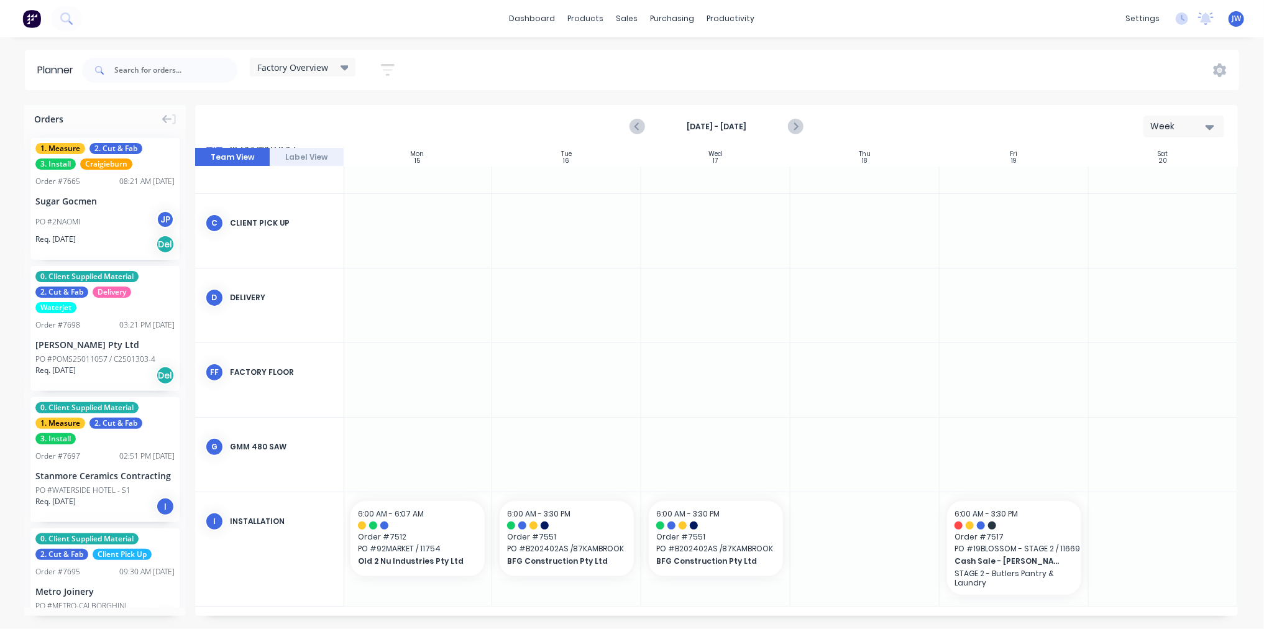
click at [857, 541] on div at bounding box center [865, 549] width 149 height 114
click at [193, 71] on input "text" at bounding box center [175, 70] width 123 height 25
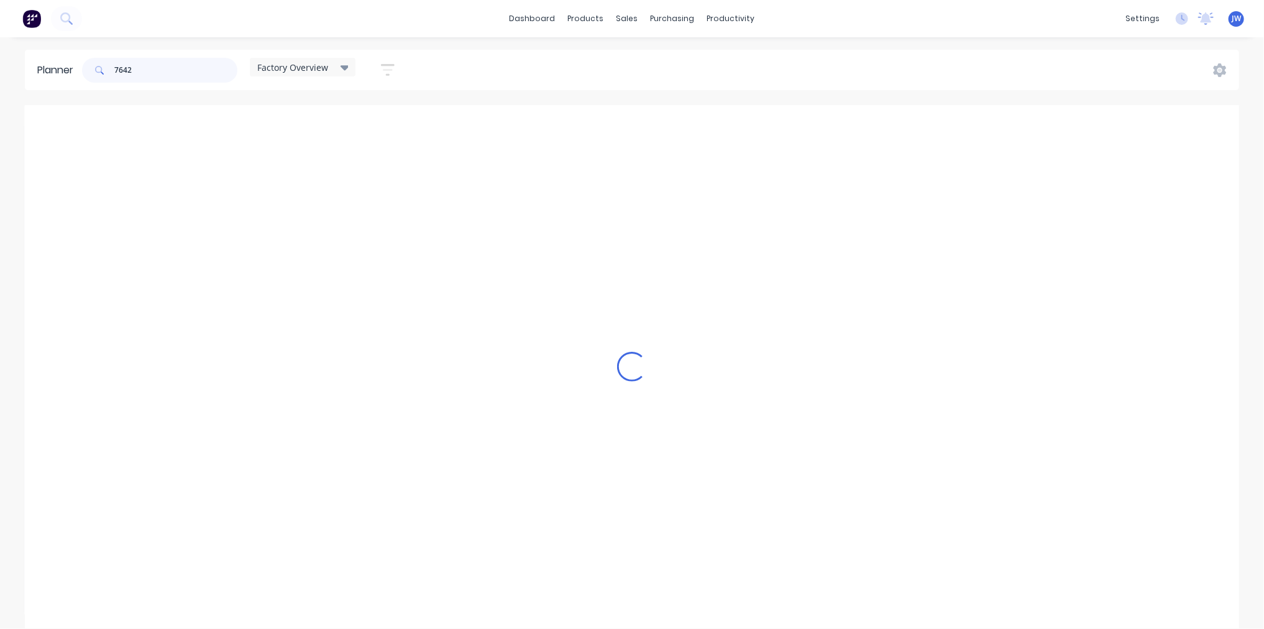
scroll to position [78, 154]
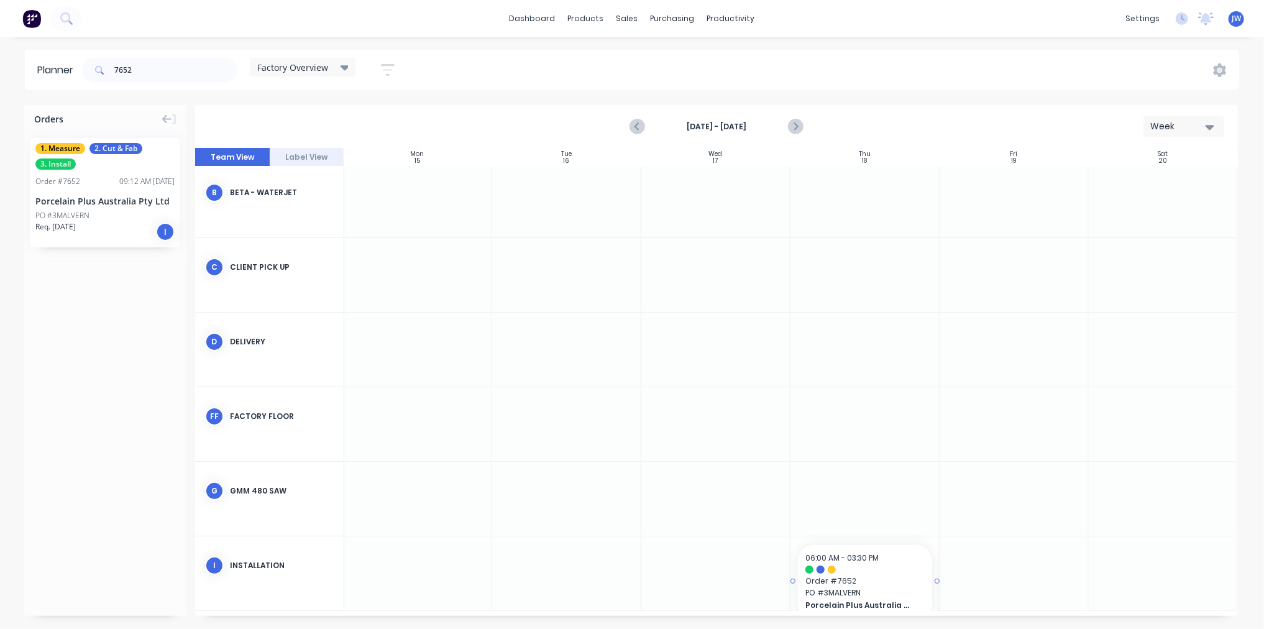
drag, startPoint x: 97, startPoint y: 201, endPoint x: 922, endPoint y: 574, distance: 906.0
click at [179, 72] on input "7652" at bounding box center [175, 70] width 123 height 25
type input "7"
click at [919, 20] on div "dashboard products sales purchasing productivity dashboard products Product Cat…" at bounding box center [632, 18] width 1264 height 37
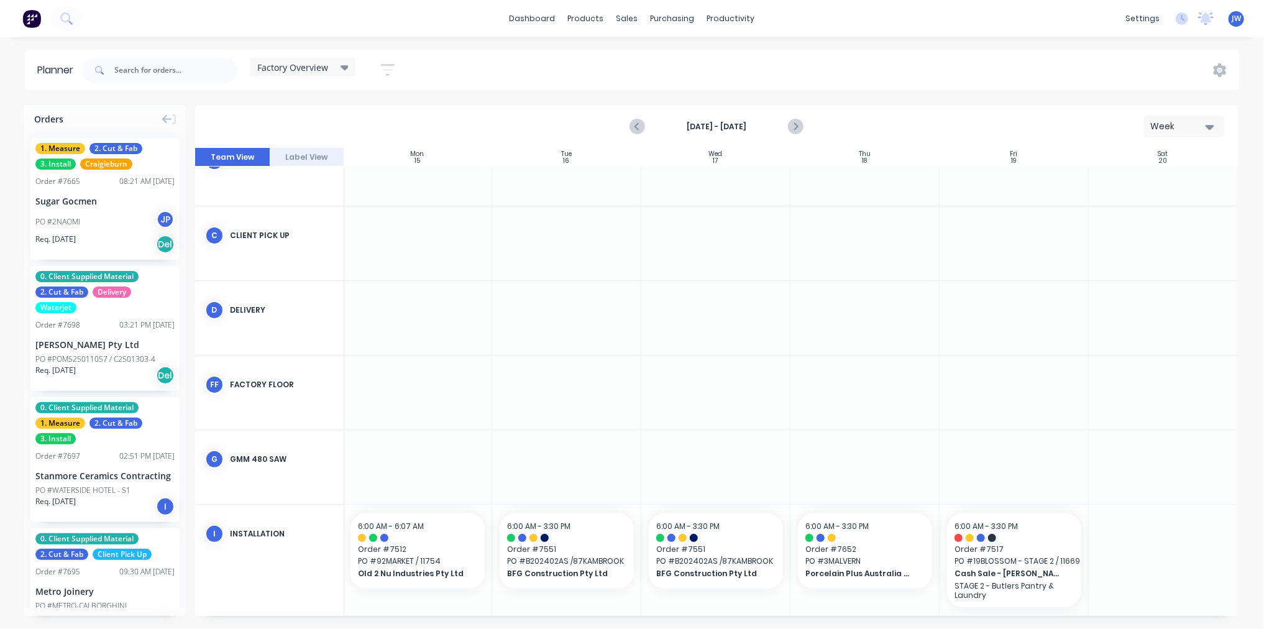
scroll to position [126, 154]
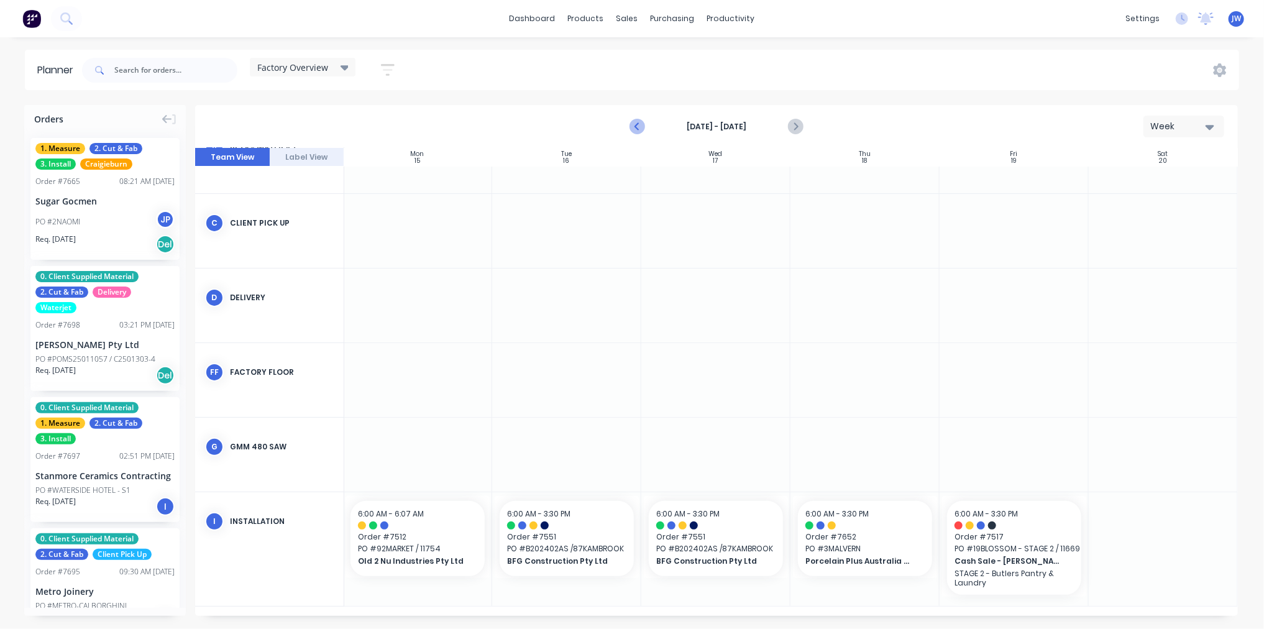
click at [639, 128] on icon "Previous page" at bounding box center [637, 126] width 15 height 15
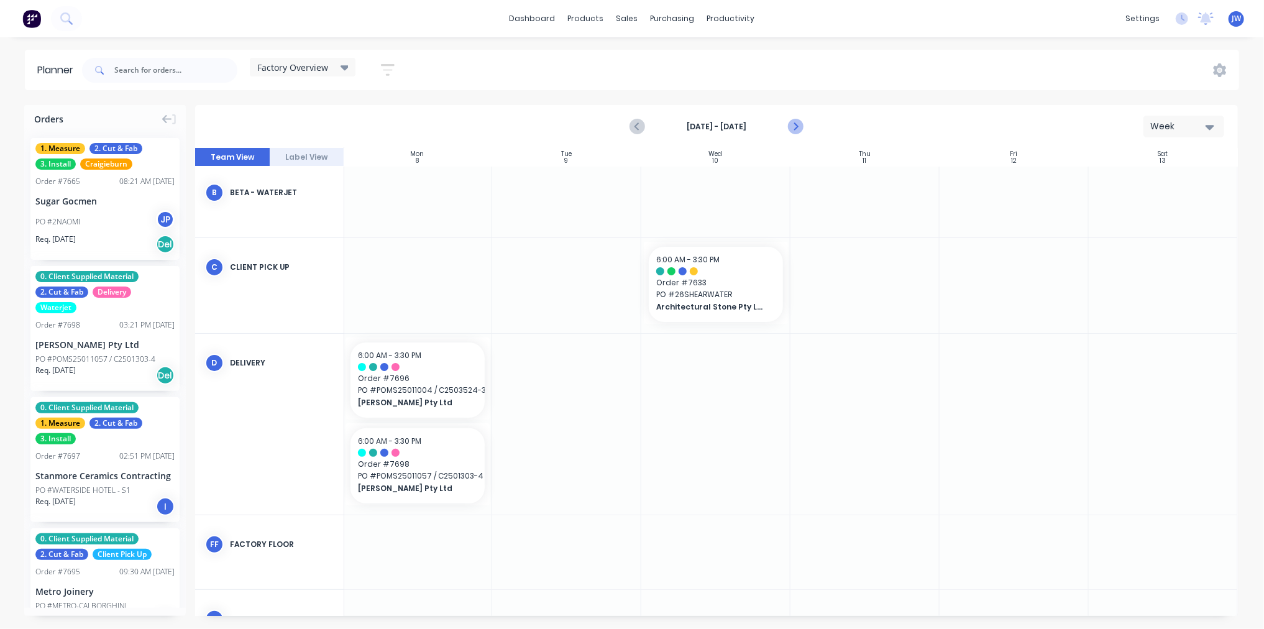
click at [794, 129] on icon "Next page" at bounding box center [795, 127] width 6 height 10
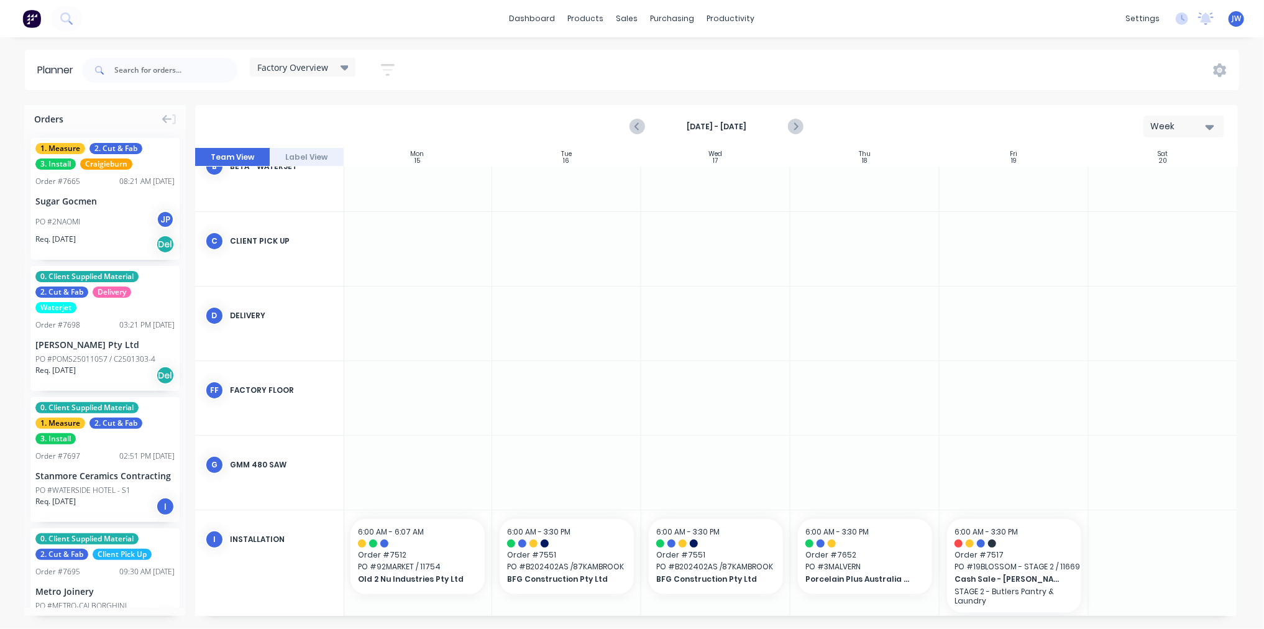
scroll to position [126, 154]
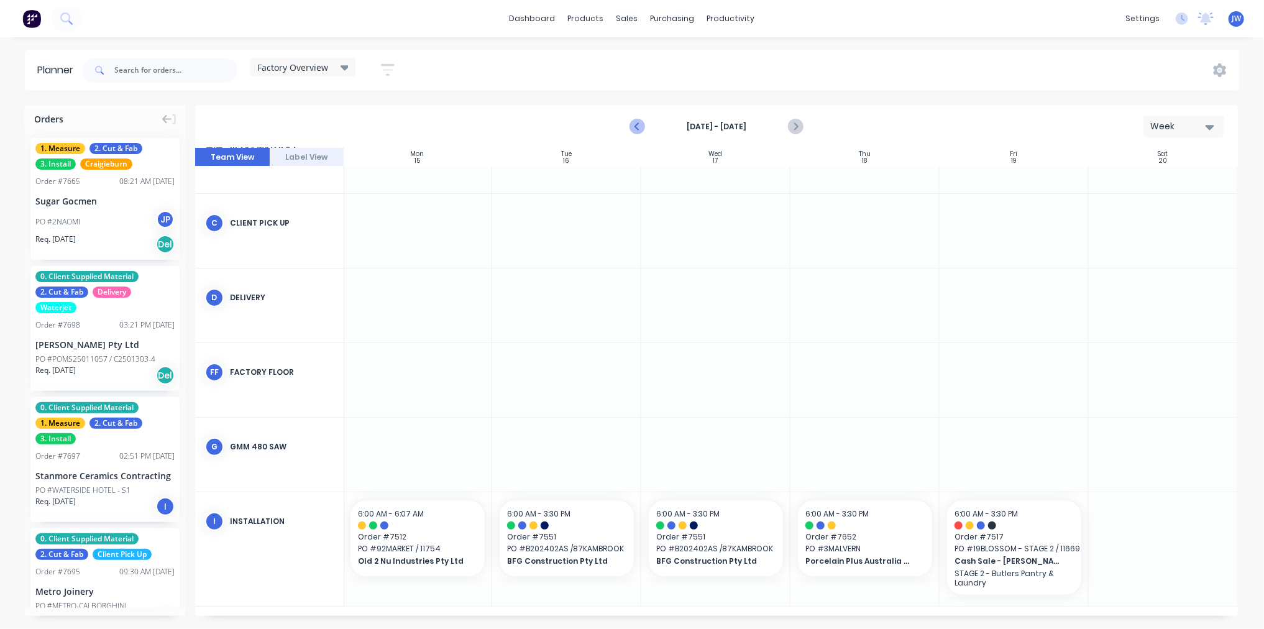
click at [641, 131] on icon "Previous page" at bounding box center [638, 127] width 6 height 10
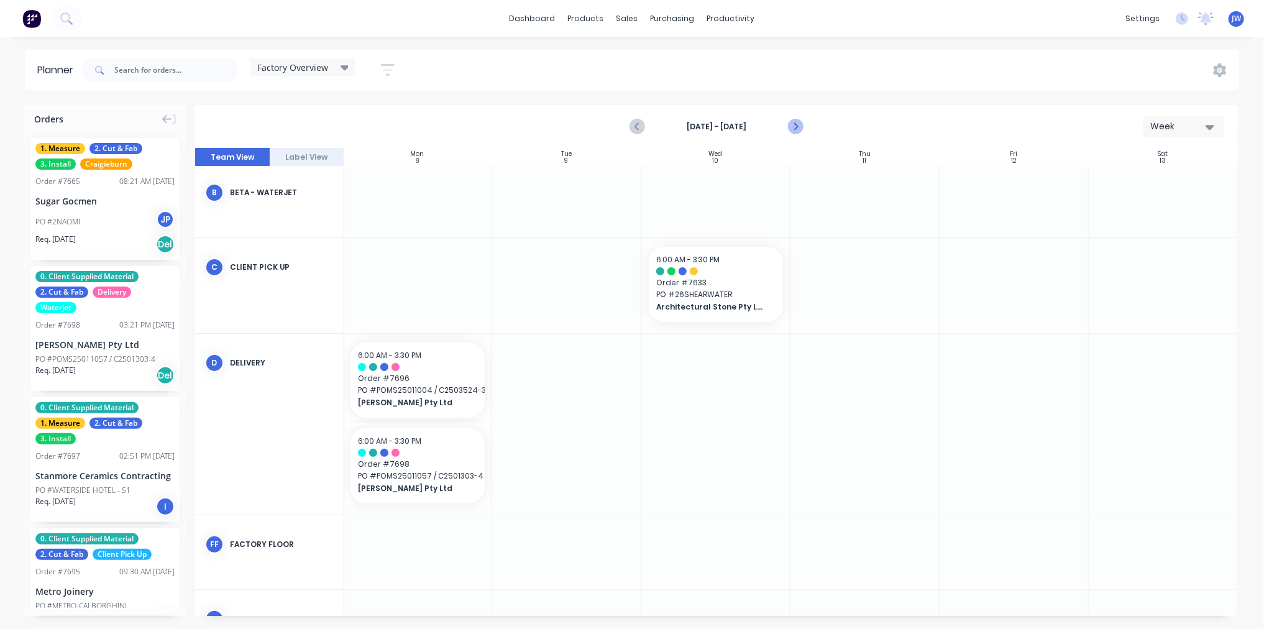
click at [799, 127] on icon "Next page" at bounding box center [795, 126] width 15 height 15
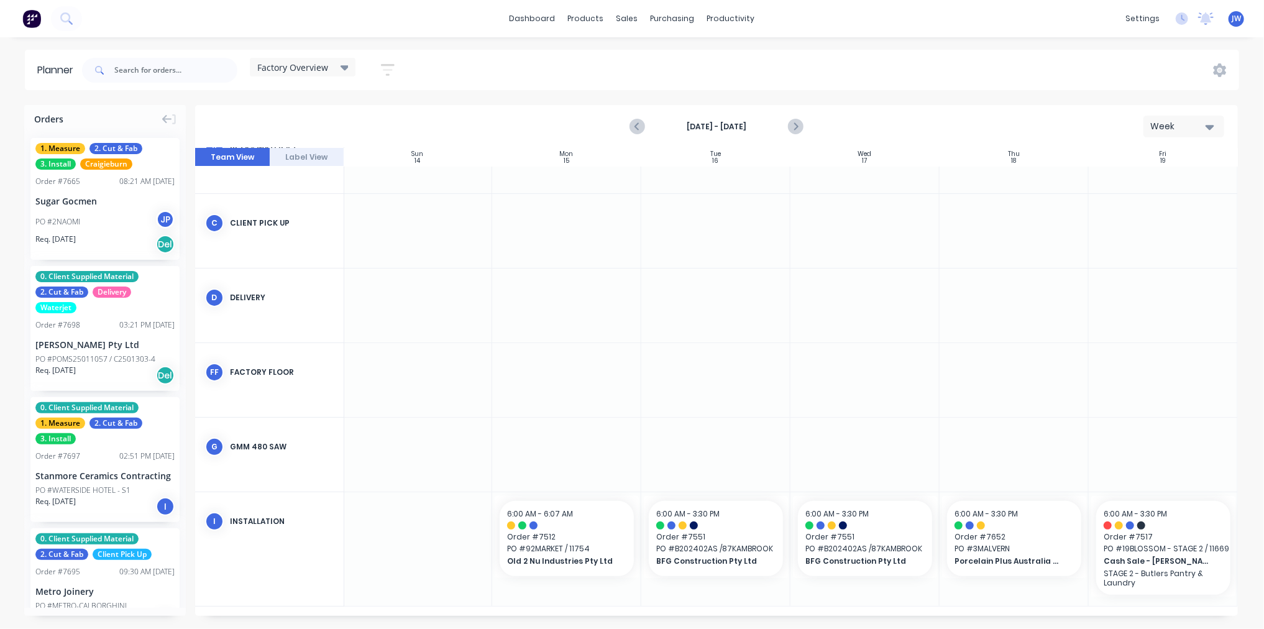
scroll to position [126, 0]
click at [641, 125] on icon "Previous page" at bounding box center [637, 126] width 15 height 15
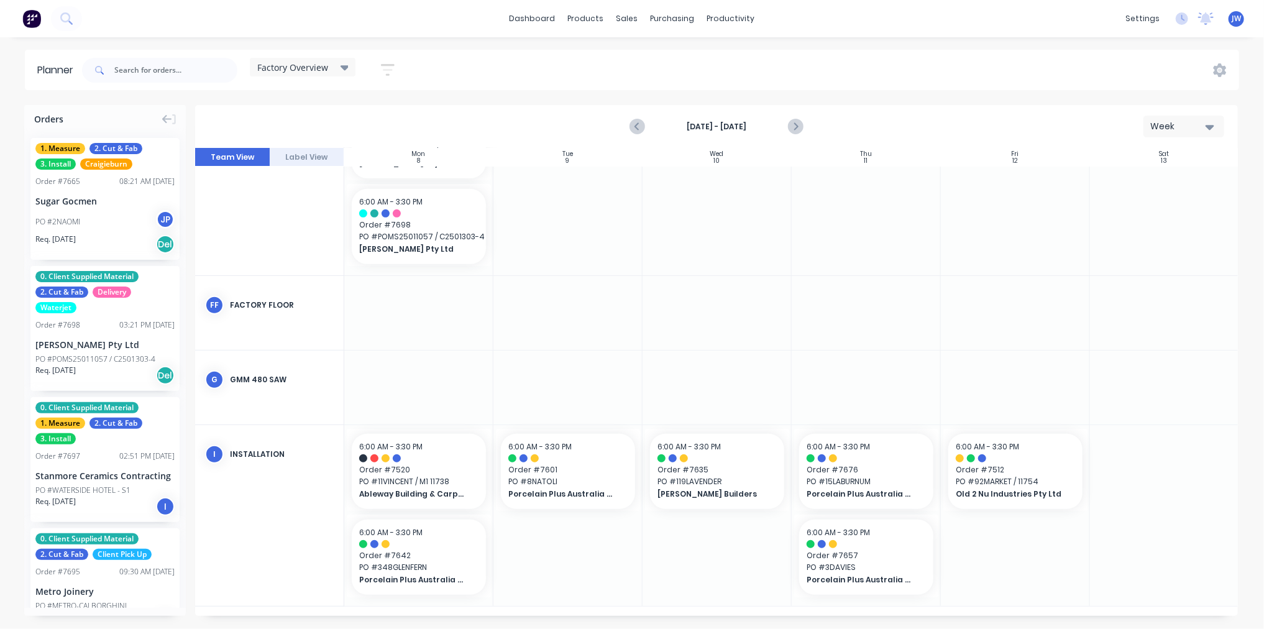
scroll to position [321, 154]
drag, startPoint x: 1006, startPoint y: 610, endPoint x: 947, endPoint y: 611, distance: 58.4
click at [947, 611] on div "Sun 7 [DATE] Mon 8 [DATE] Tue 9 [DATE] Wed 10 [DATE] Thu 11 [DATE] Fri 12 [DATE…" at bounding box center [716, 382] width 1043 height 468
drag, startPoint x: 1100, startPoint y: 616, endPoint x: 1016, endPoint y: 612, distance: 84.6
click at [1016, 612] on div "Sun 7 [DATE] Mon 8 [DATE] Tue 9 [DATE] Wed 10 [DATE] Thu 11 [DATE] Fri 12 [DATE…" at bounding box center [716, 382] width 1043 height 468
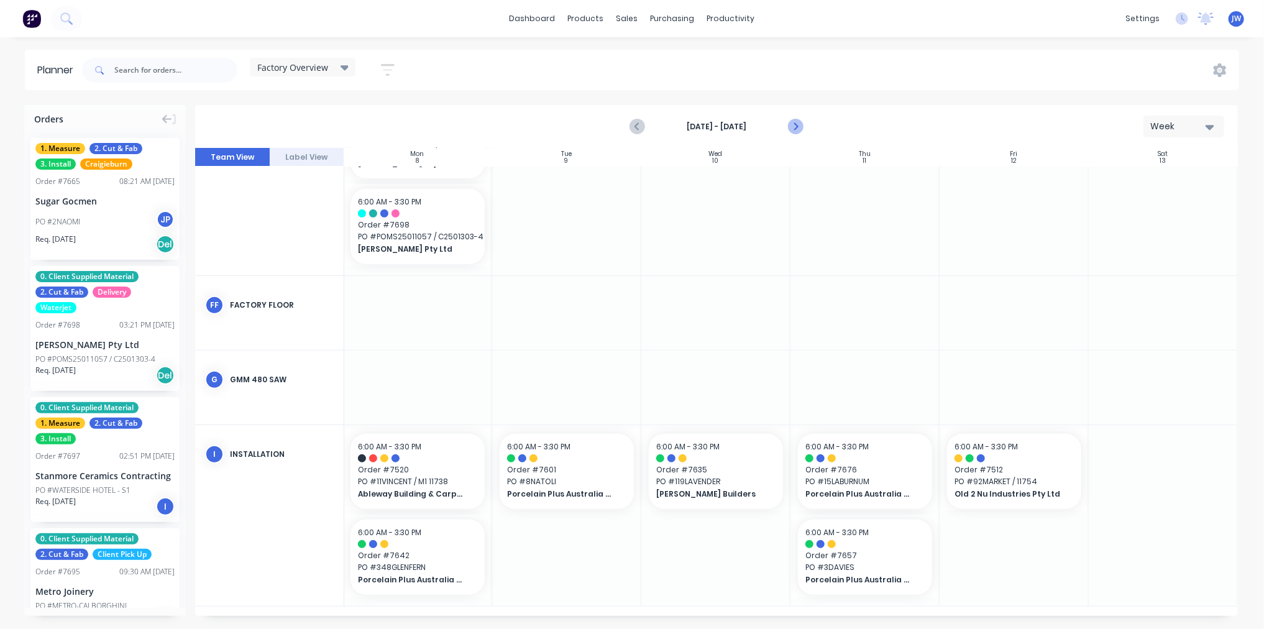
click at [798, 123] on icon "Next page" at bounding box center [795, 126] width 15 height 15
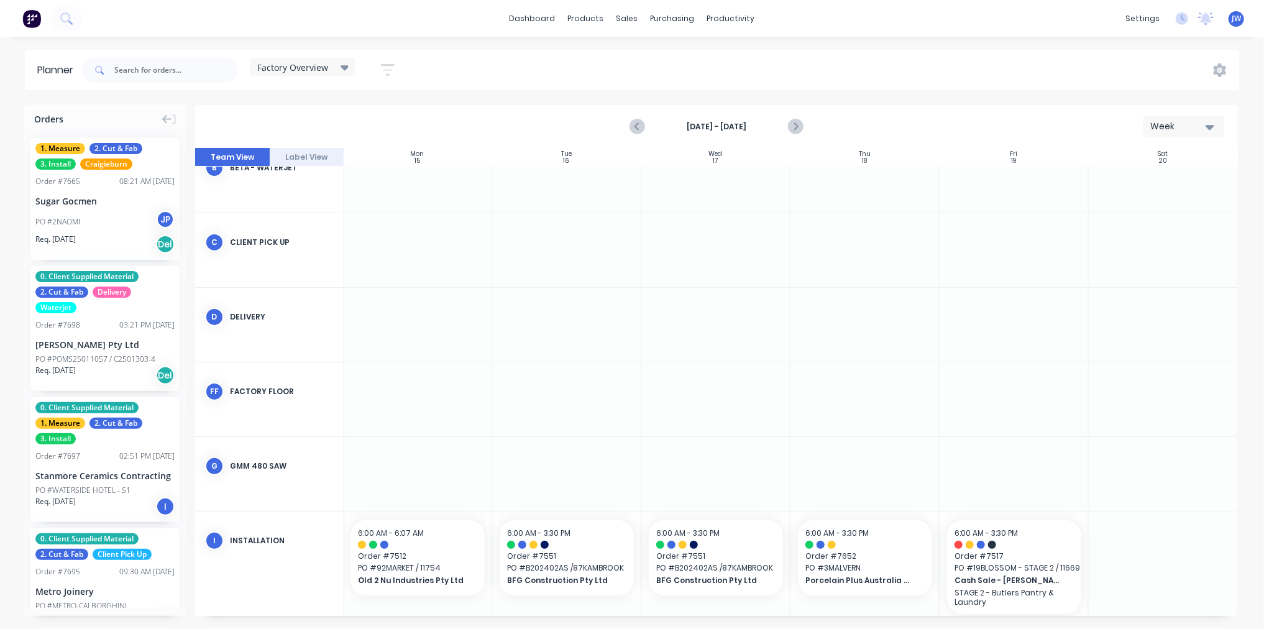
scroll to position [126, 154]
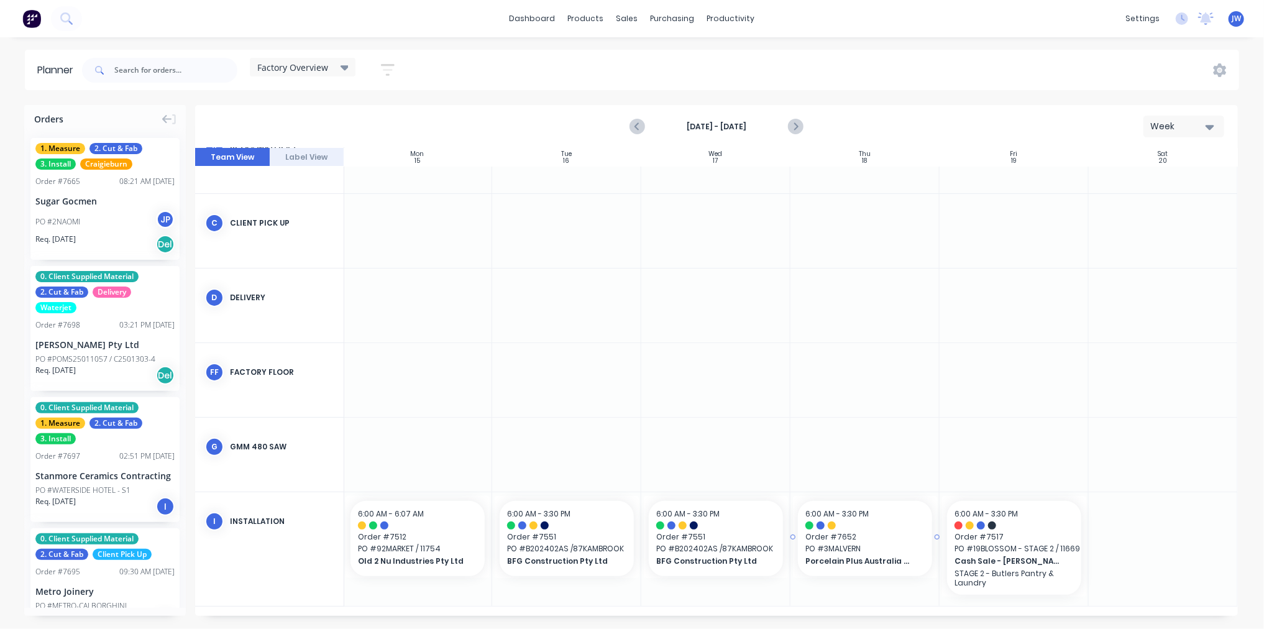
click at [843, 543] on span "PO # 3MALVERN" at bounding box center [865, 548] width 119 height 11
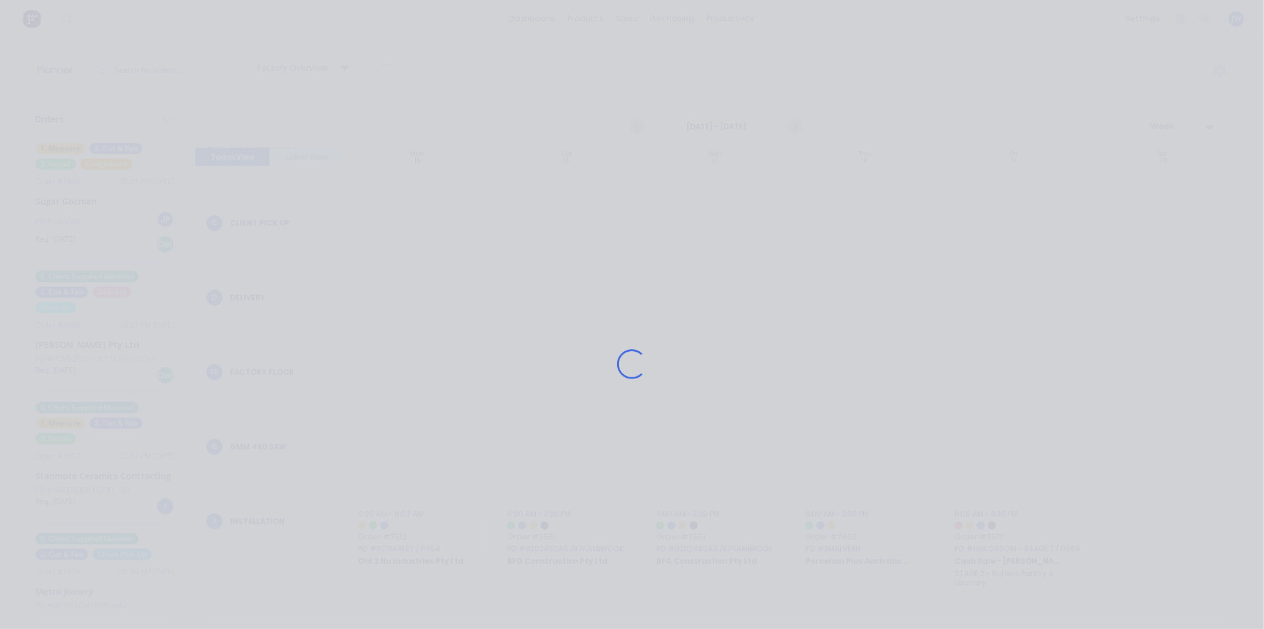
scroll to position [117, 154]
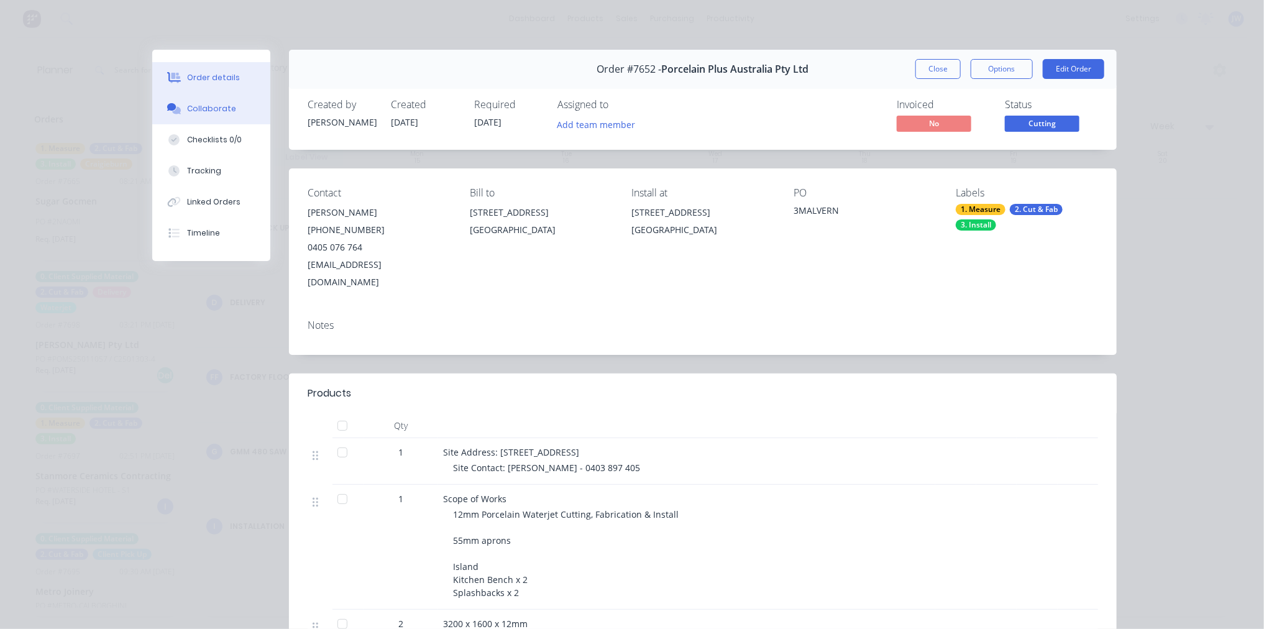
click at [212, 106] on div "Collaborate" at bounding box center [211, 108] width 49 height 11
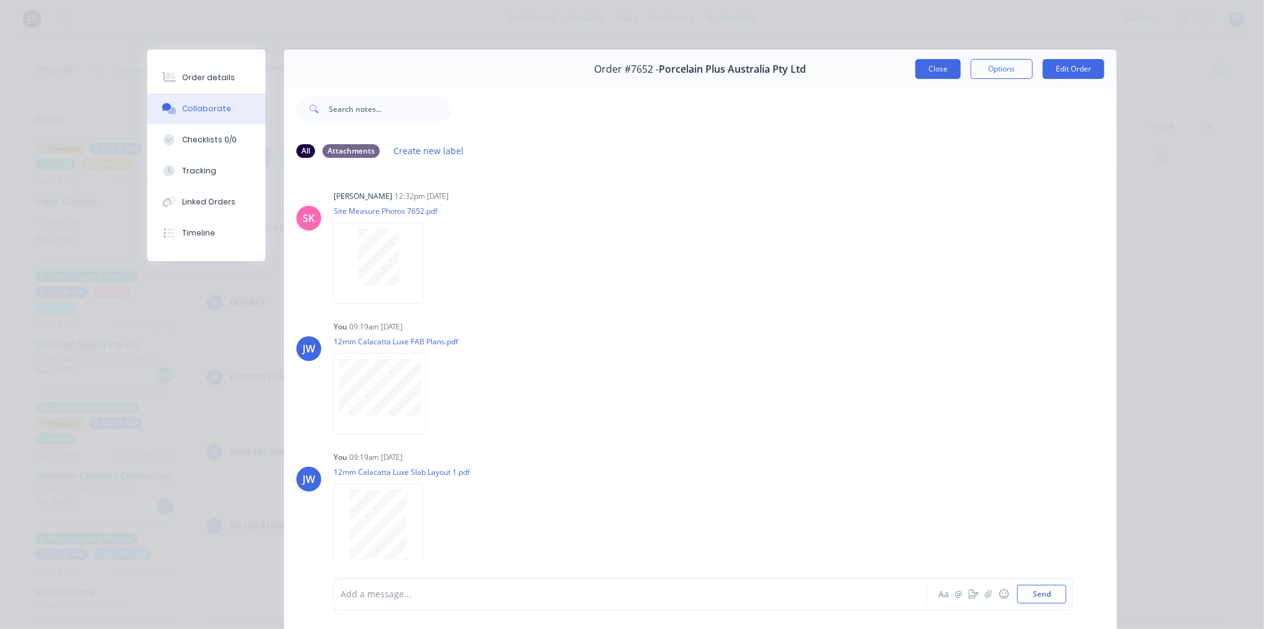
click at [942, 67] on button "Close" at bounding box center [938, 69] width 45 height 20
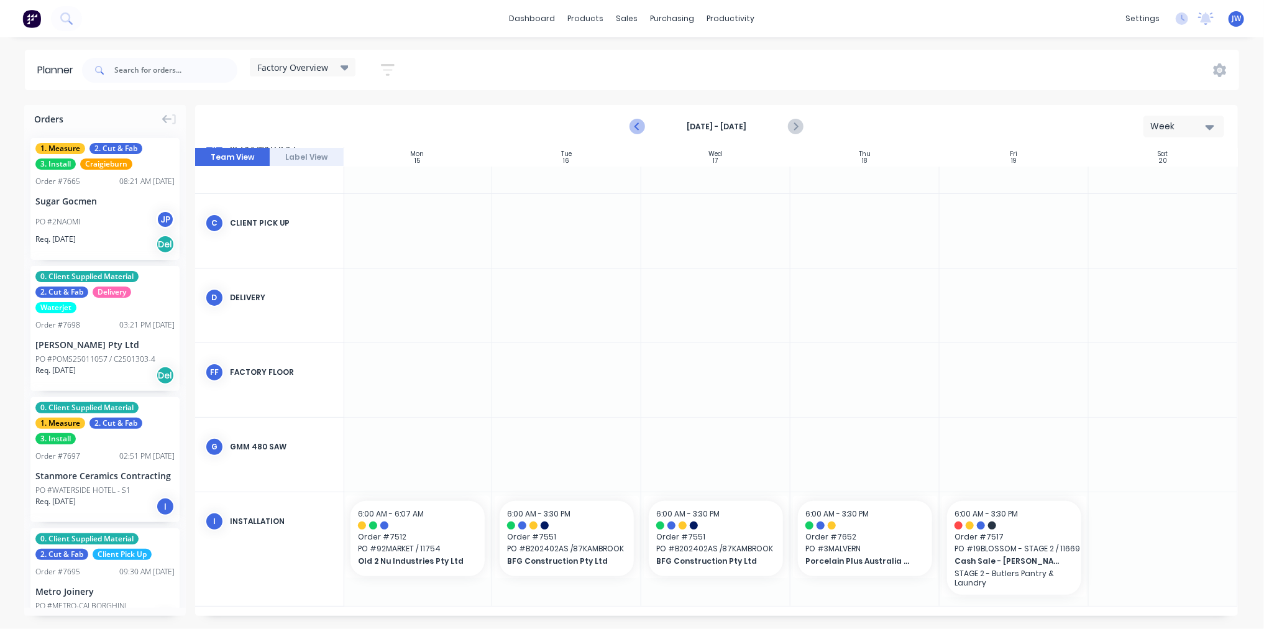
click at [638, 126] on icon "Previous page" at bounding box center [637, 126] width 15 height 15
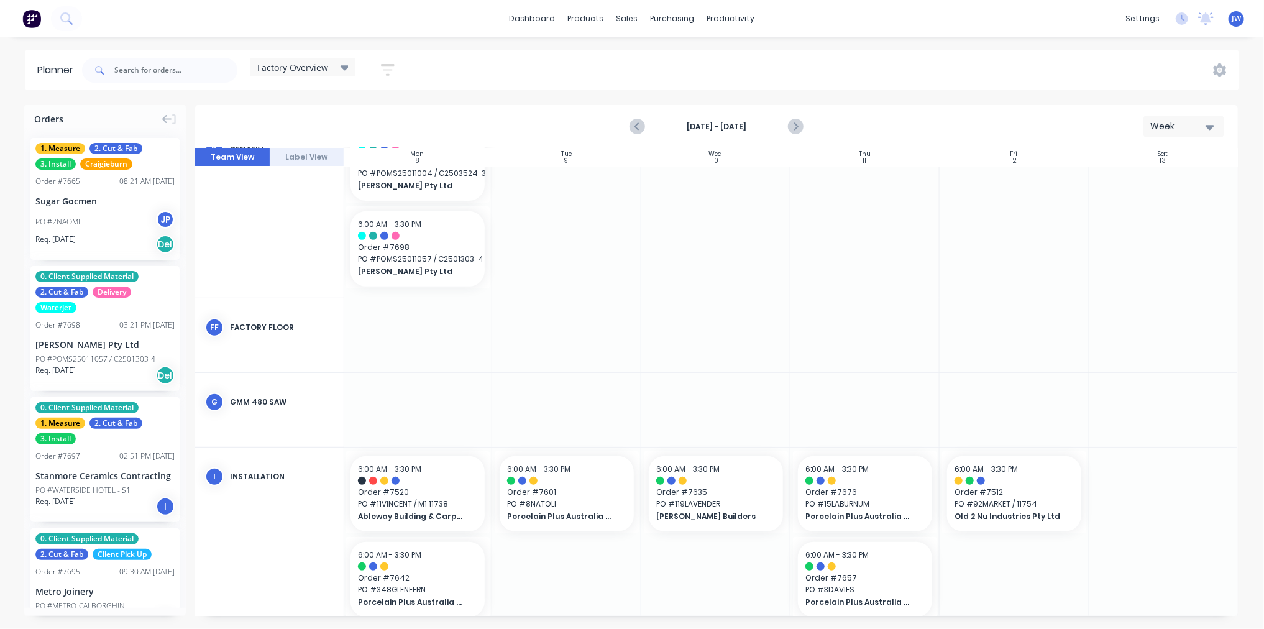
scroll to position [321, 154]
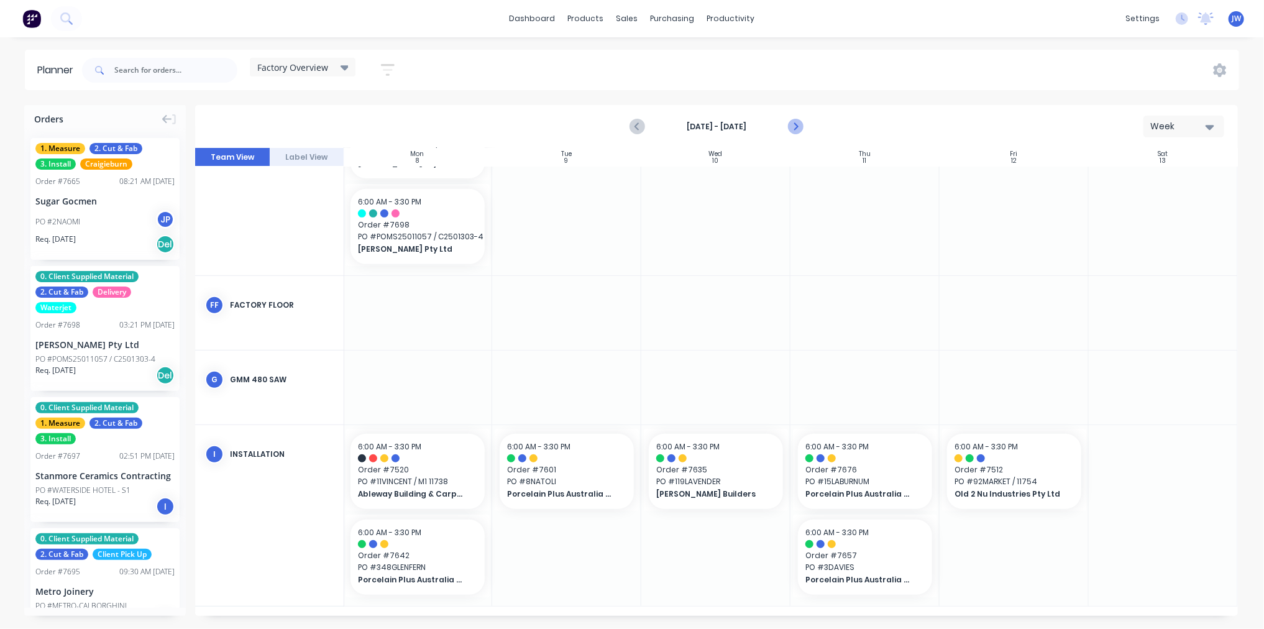
click at [798, 134] on button "Next page" at bounding box center [795, 126] width 25 height 25
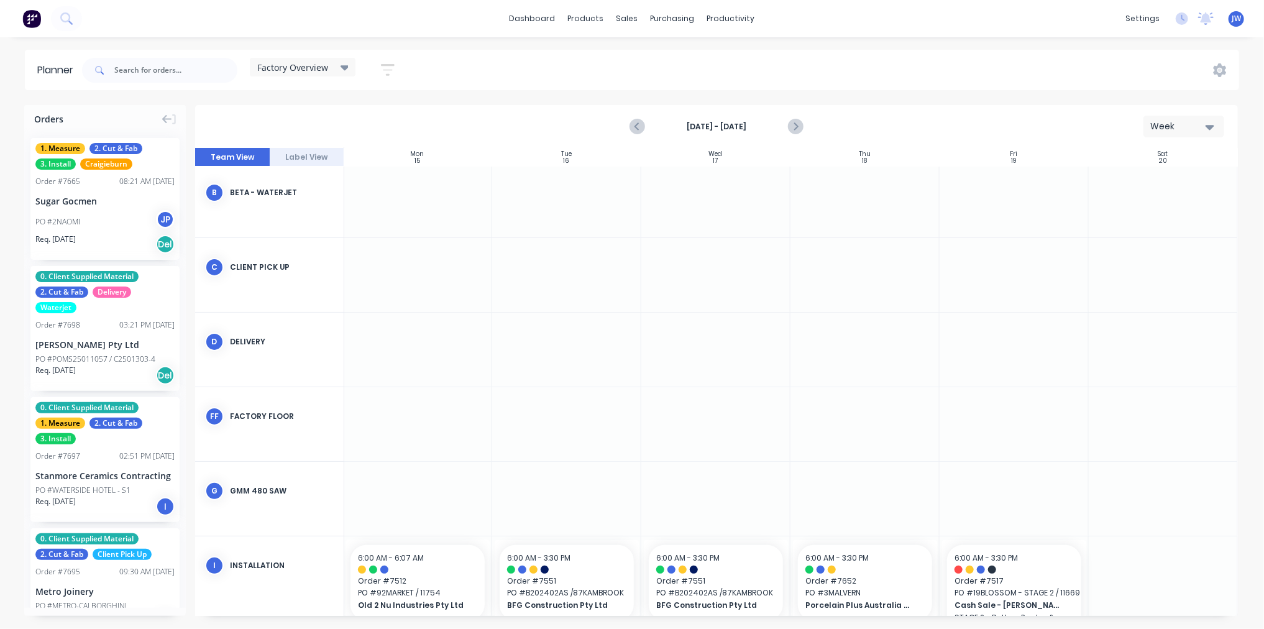
scroll to position [126, 154]
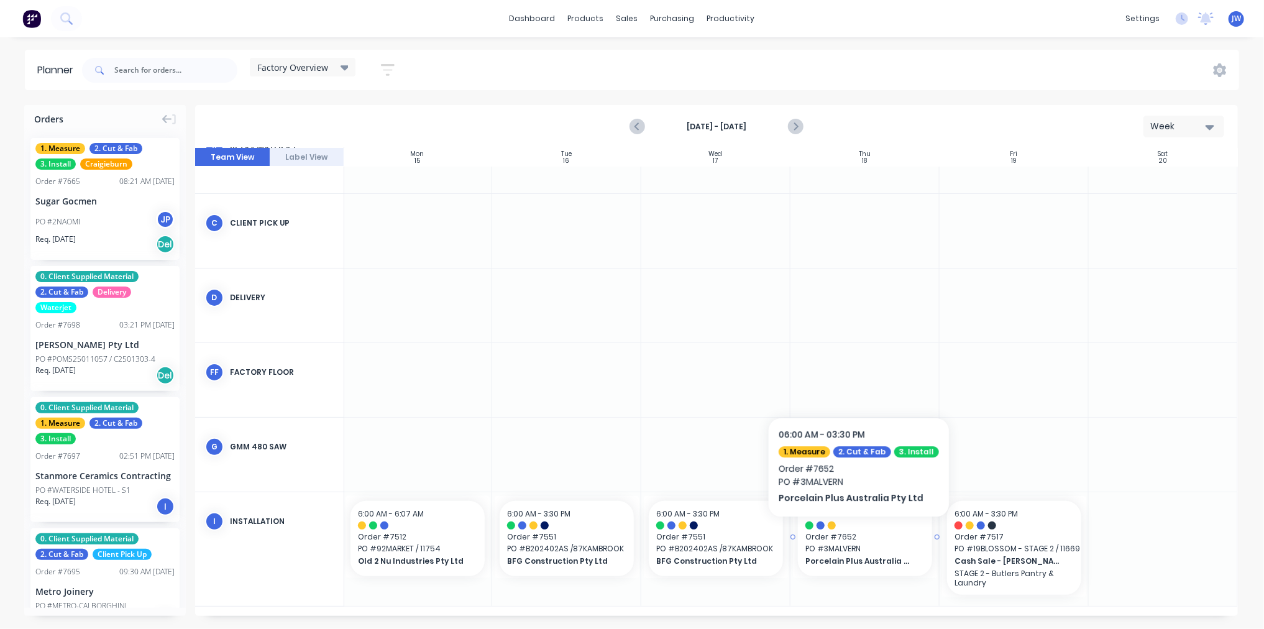
click at [853, 535] on span "Order # 7652" at bounding box center [865, 536] width 119 height 11
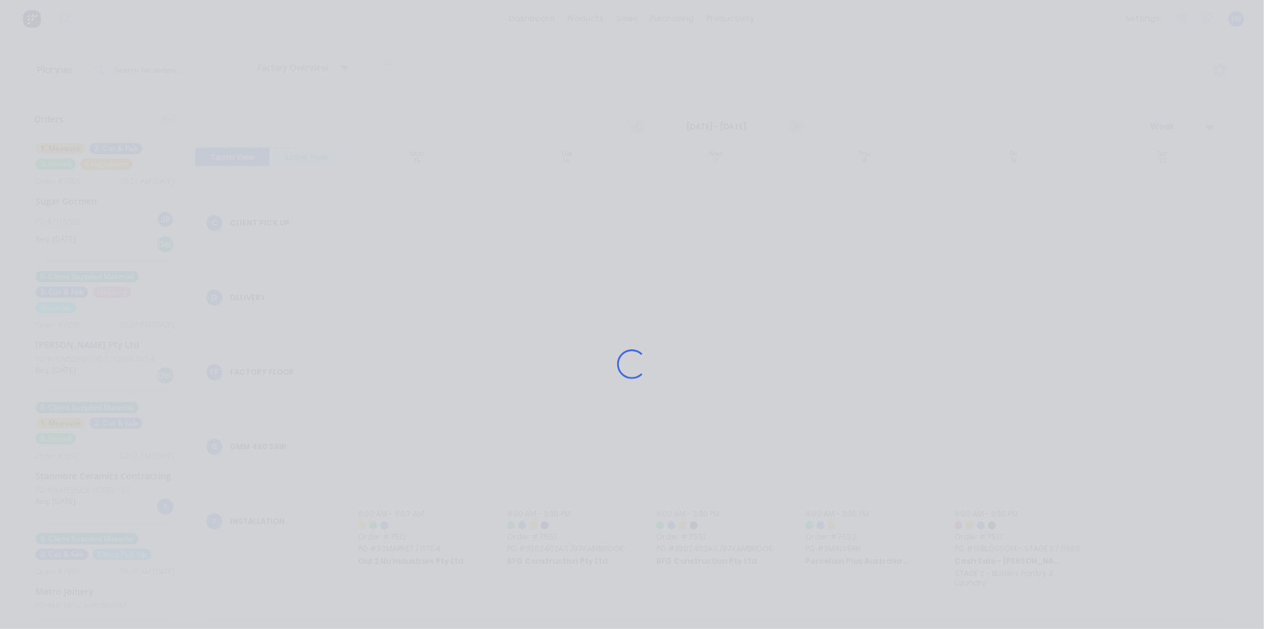
scroll to position [117, 154]
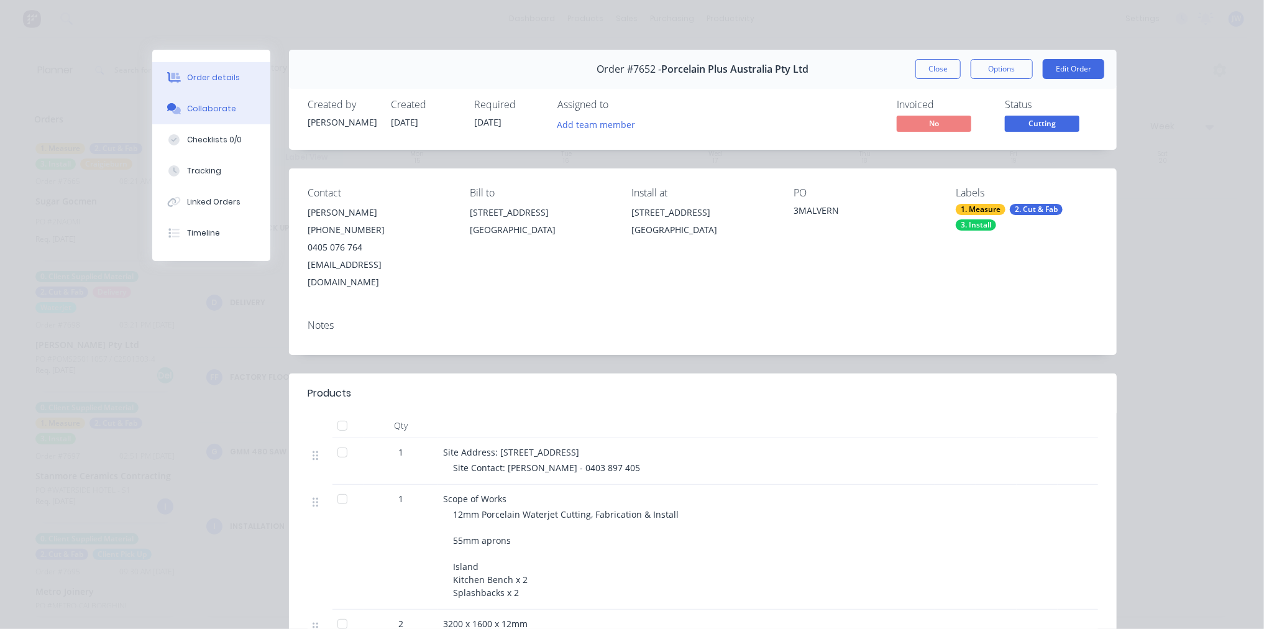
click at [212, 118] on button "Collaborate" at bounding box center [211, 108] width 118 height 31
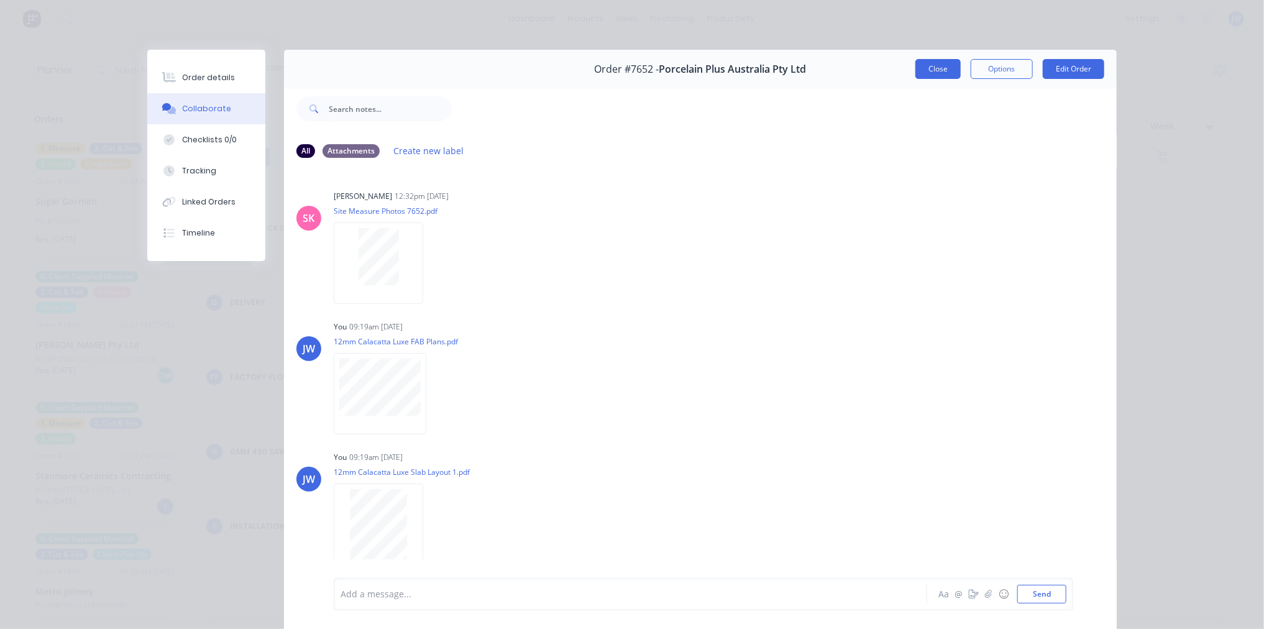
click at [927, 70] on button "Close" at bounding box center [938, 69] width 45 height 20
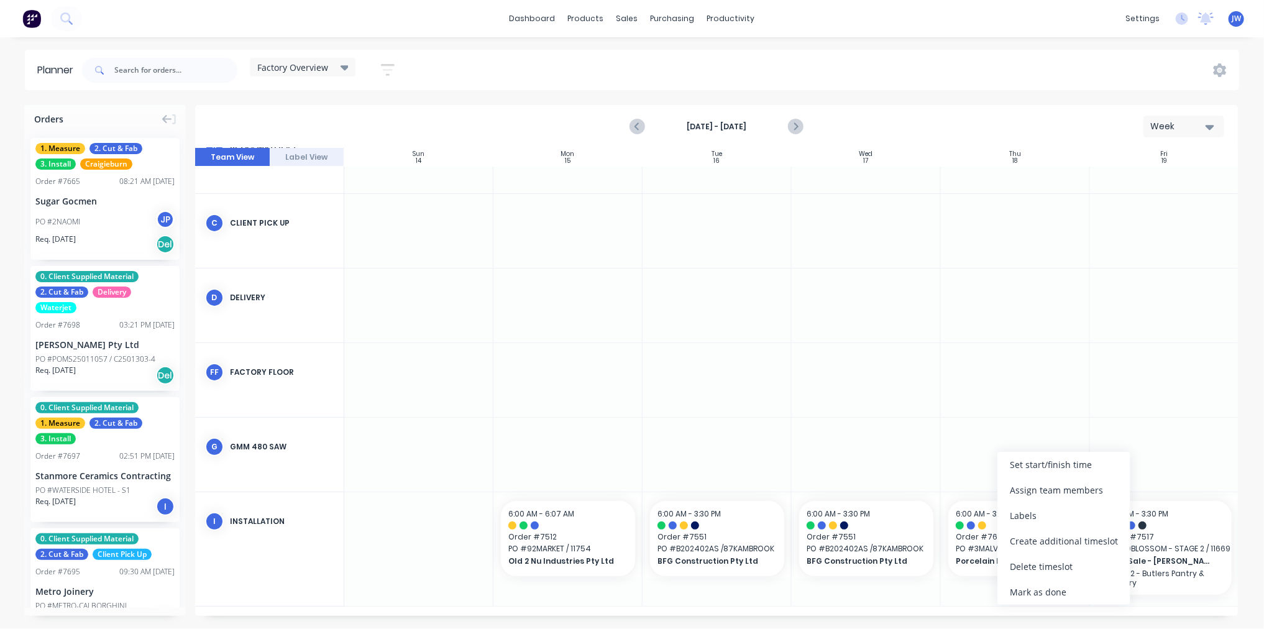
scroll to position [117, 0]
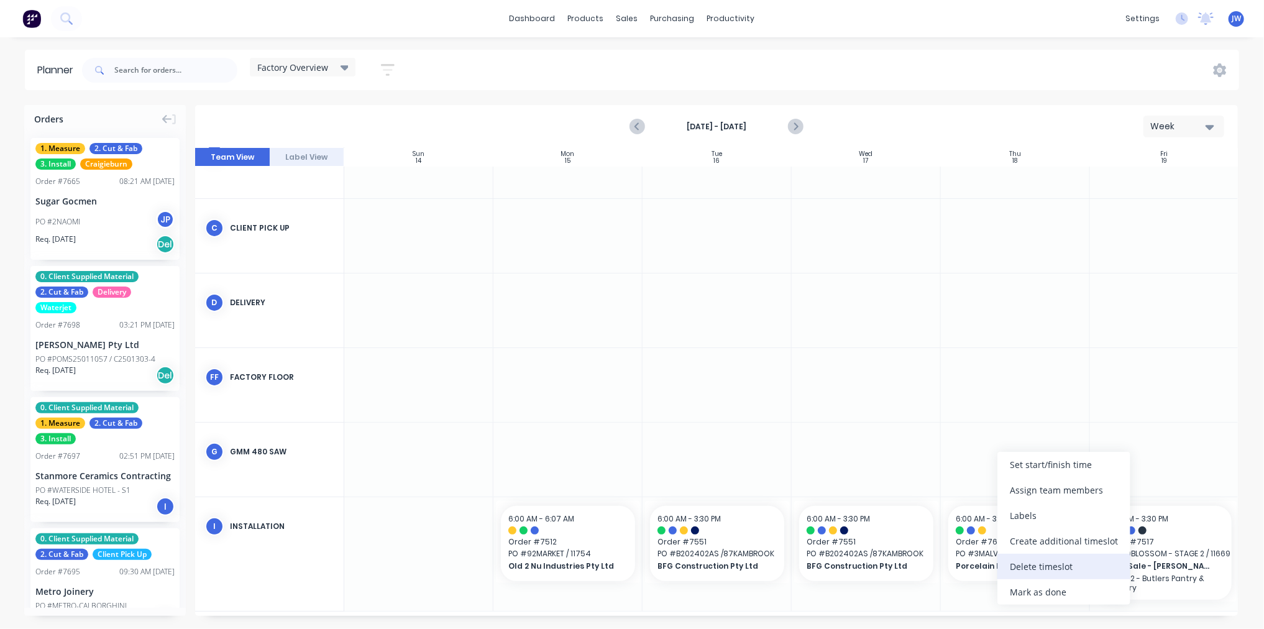
click at [1055, 574] on div "Delete timeslot" at bounding box center [1064, 566] width 133 height 25
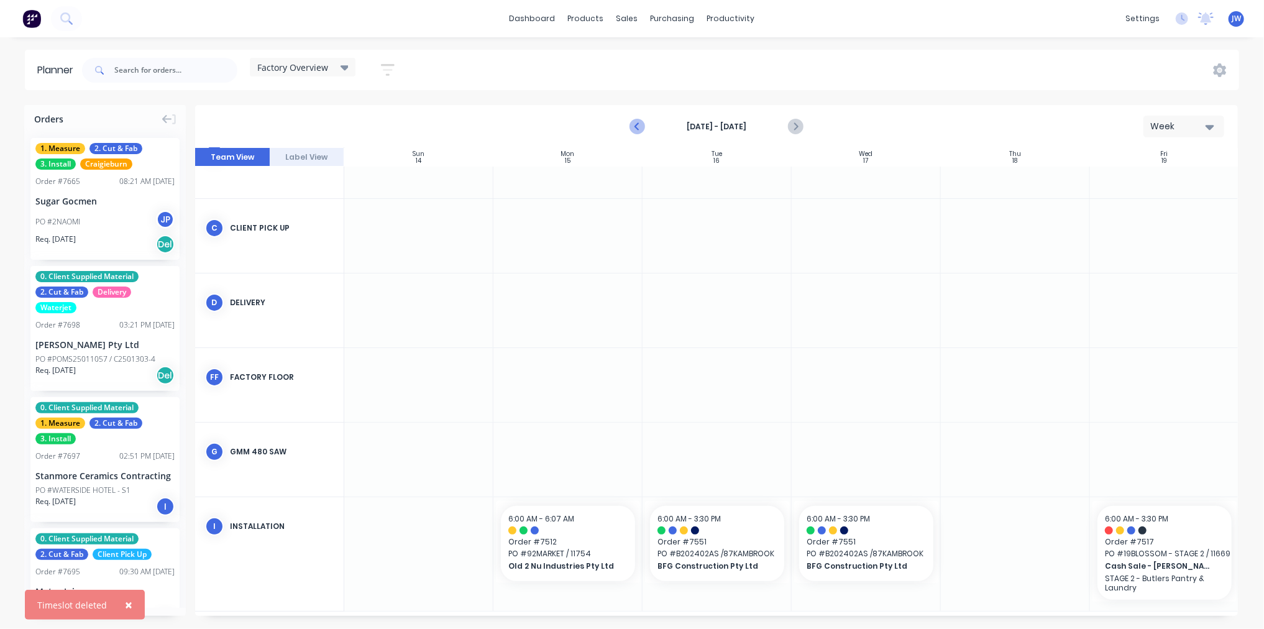
click at [632, 133] on icon "Previous page" at bounding box center [637, 126] width 15 height 15
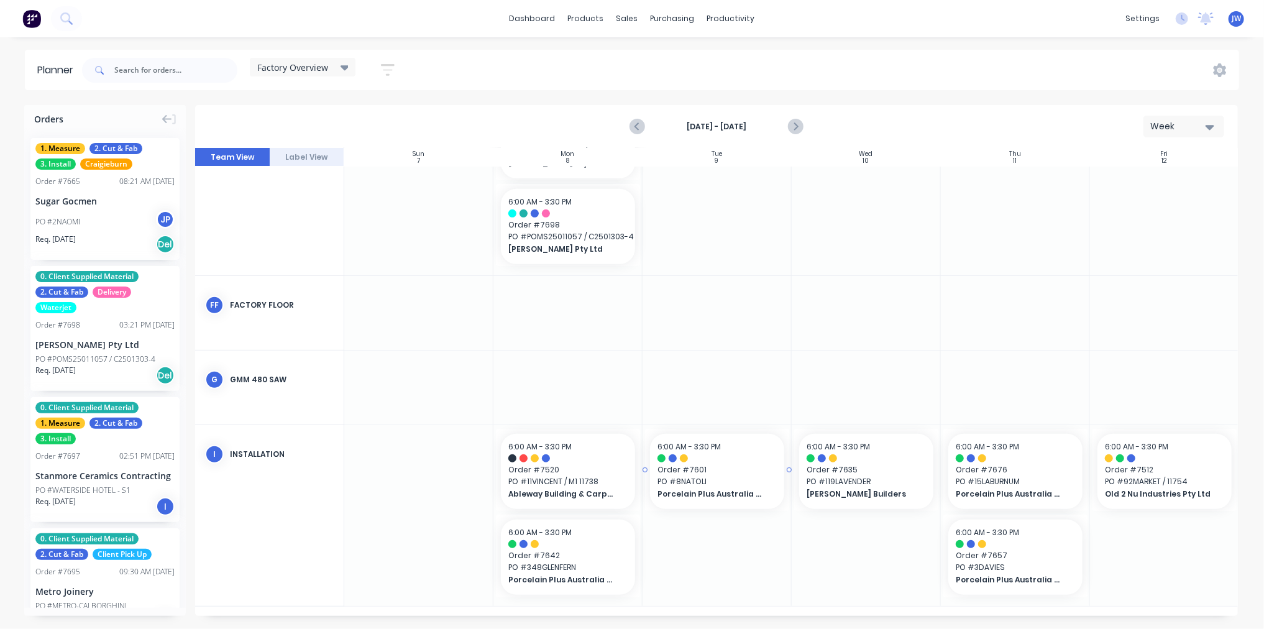
scroll to position [313, 0]
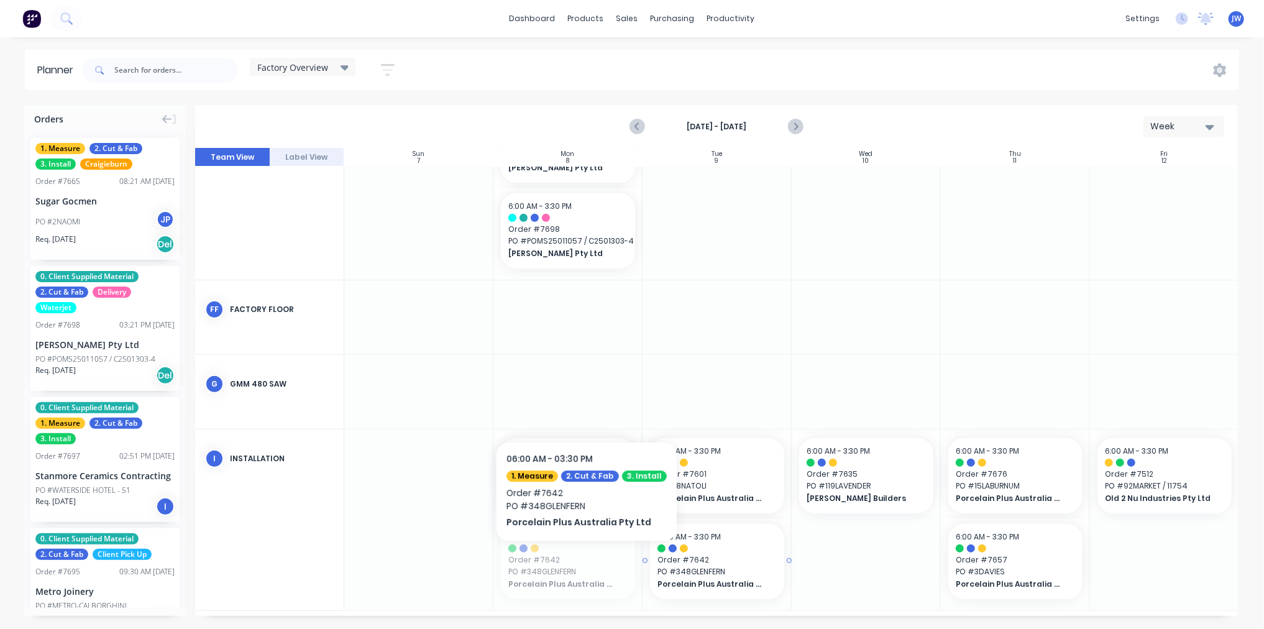
drag, startPoint x: 563, startPoint y: 558, endPoint x: 581, endPoint y: 559, distance: 18.1
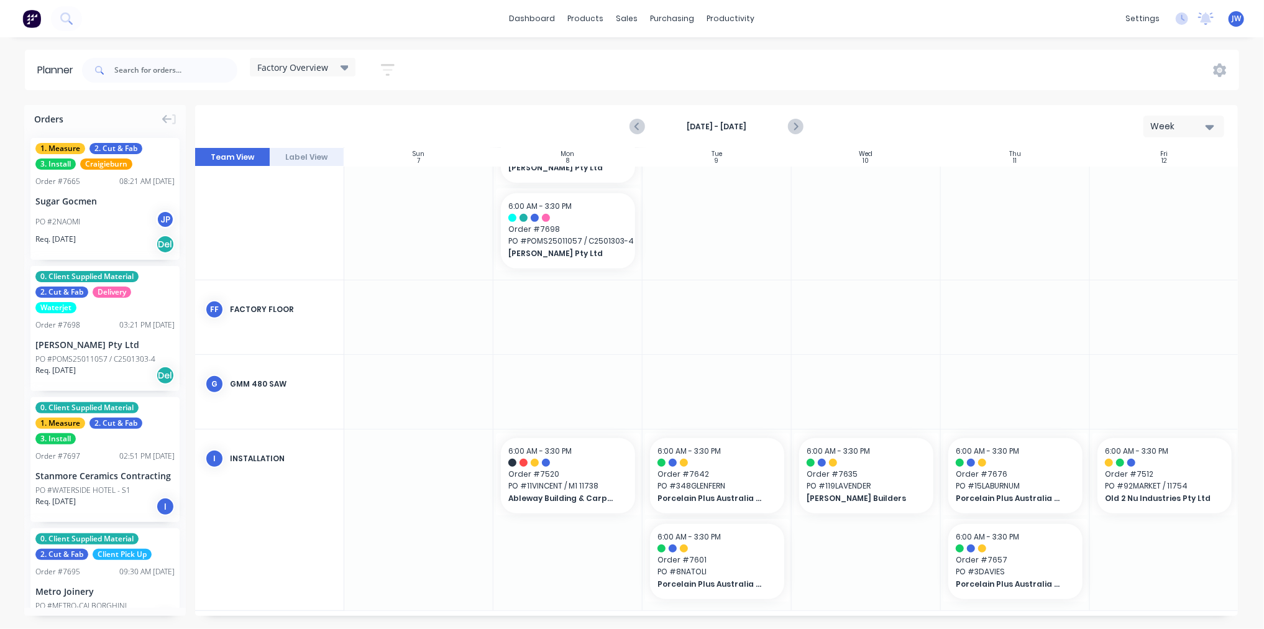
click at [564, 545] on div at bounding box center [568, 519] width 149 height 181
drag, startPoint x: 554, startPoint y: 549, endPoint x: 536, endPoint y: 554, distance: 18.5
click at [536, 554] on div at bounding box center [568, 519] width 149 height 181
click at [583, 574] on div at bounding box center [568, 519] width 149 height 181
click at [178, 71] on input "text" at bounding box center [175, 70] width 123 height 25
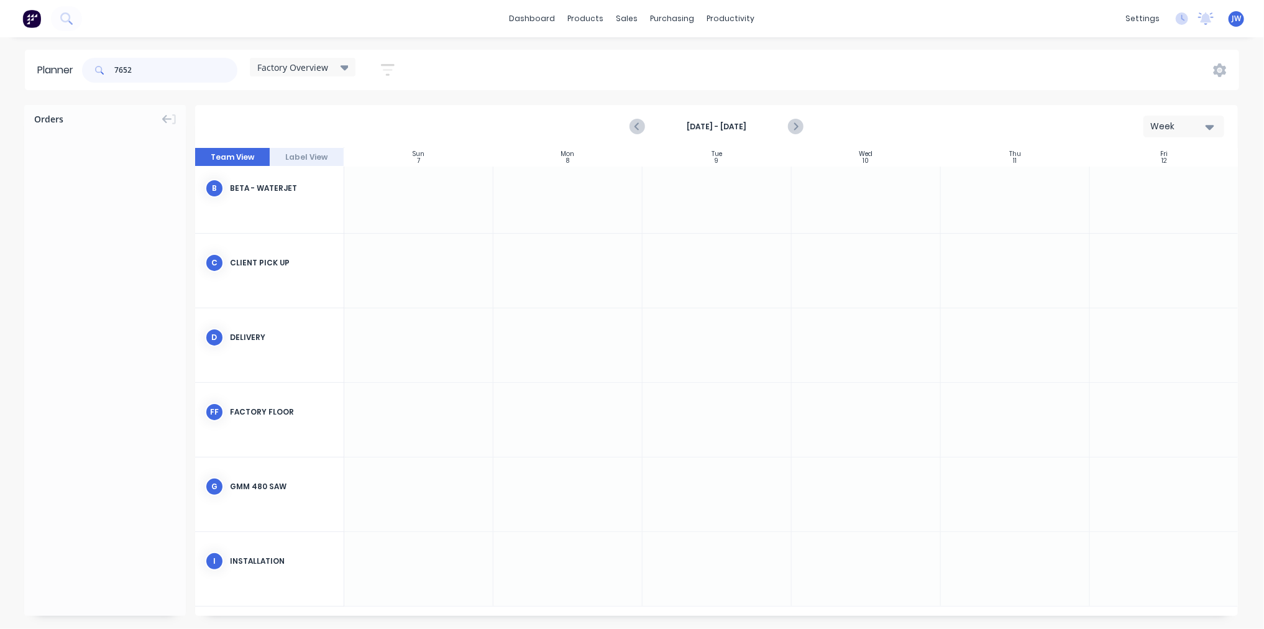
scroll to position [78, 0]
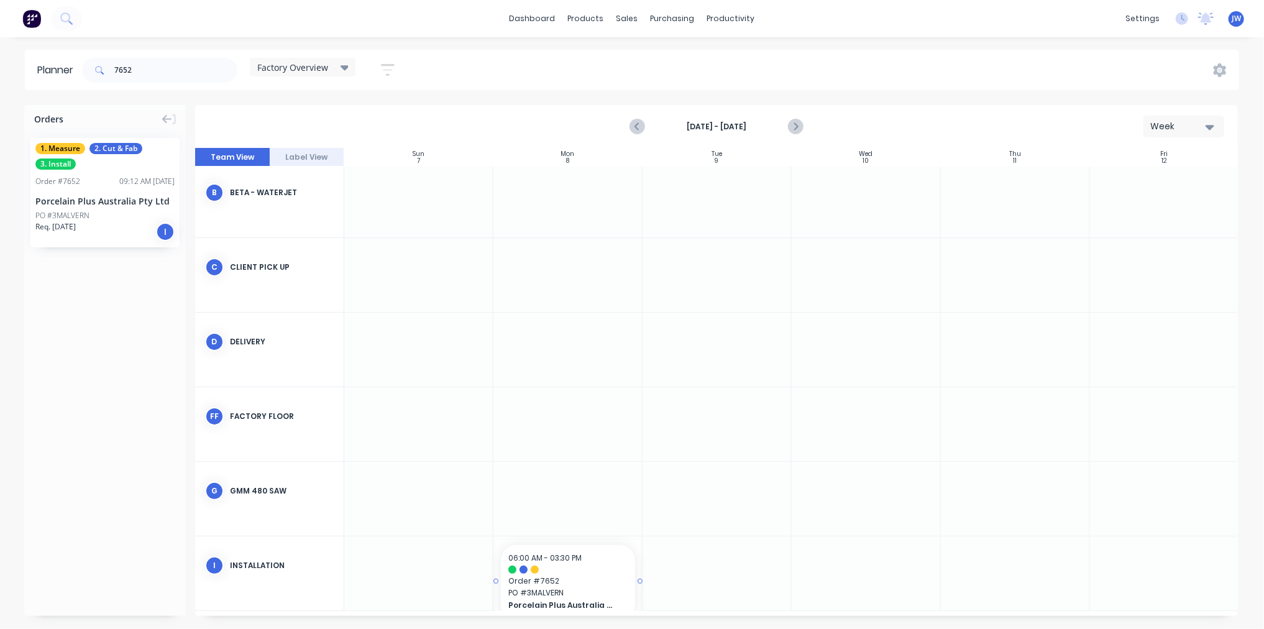
drag, startPoint x: 85, startPoint y: 198, endPoint x: 553, endPoint y: 550, distance: 586.4
click at [208, 67] on input "7652" at bounding box center [175, 70] width 123 height 25
type input "7"
click at [517, 64] on div "Factory Overview Save new view None edit Factory Overview (Default) edit Craigi…" at bounding box center [660, 70] width 1160 height 37
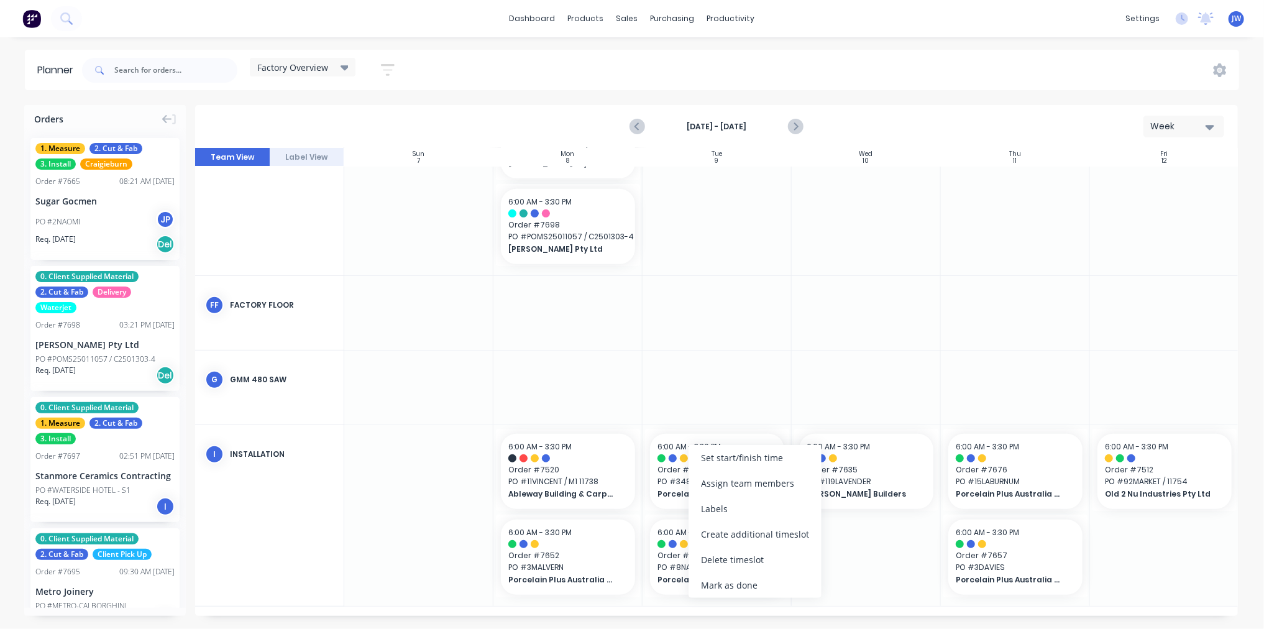
scroll to position [313, 0]
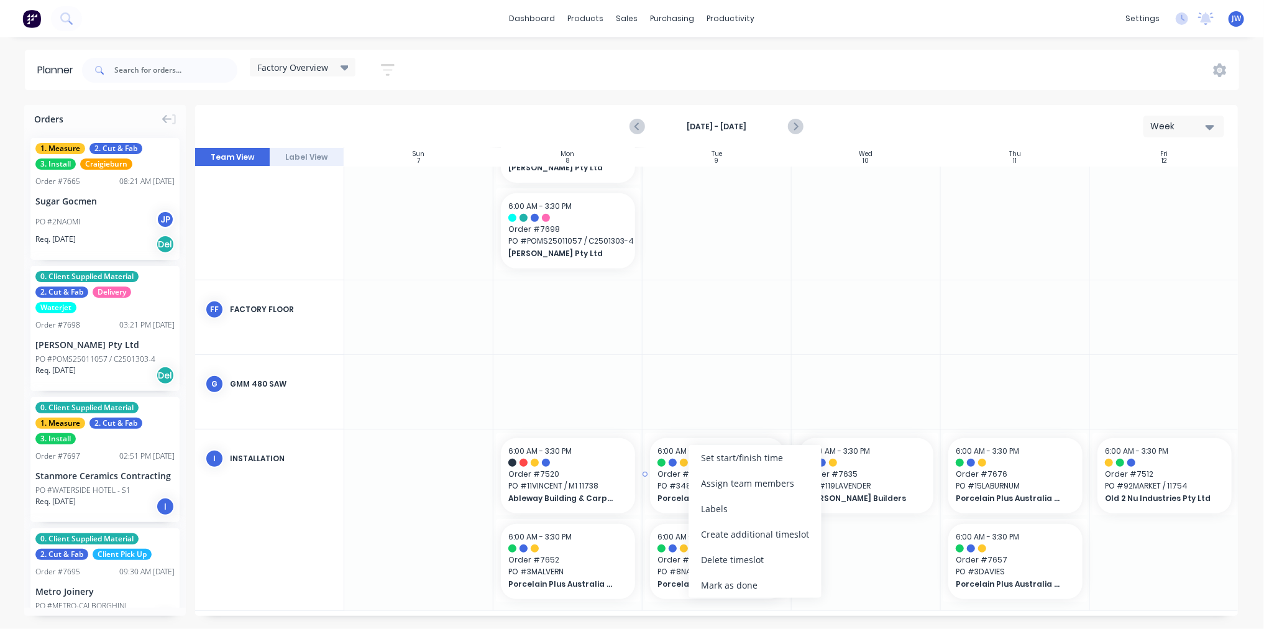
click at [663, 465] on div at bounding box center [662, 463] width 8 height 8
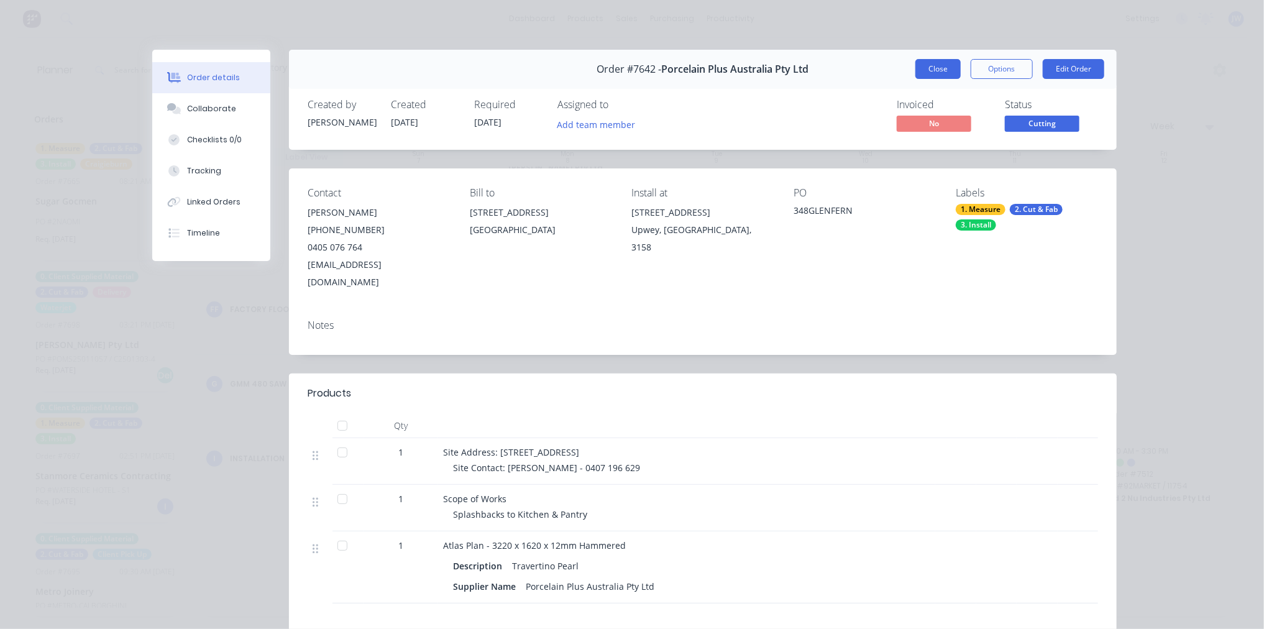
click at [940, 65] on button "Close" at bounding box center [938, 69] width 45 height 20
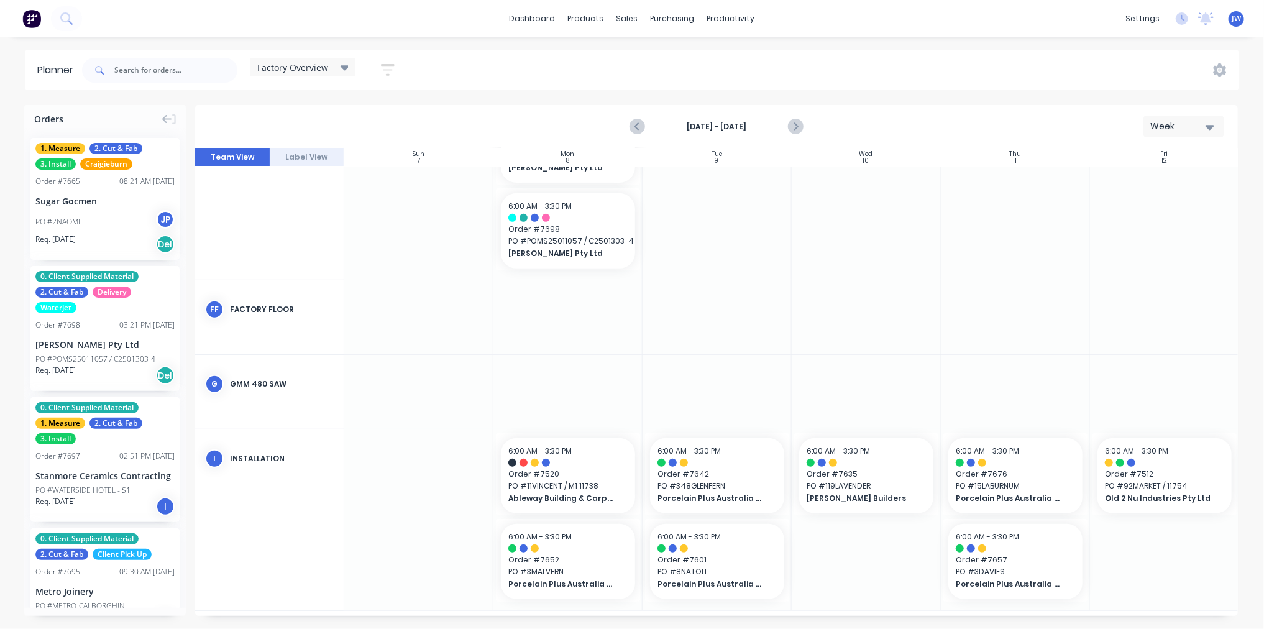
click at [730, 385] on div at bounding box center [717, 392] width 149 height 74
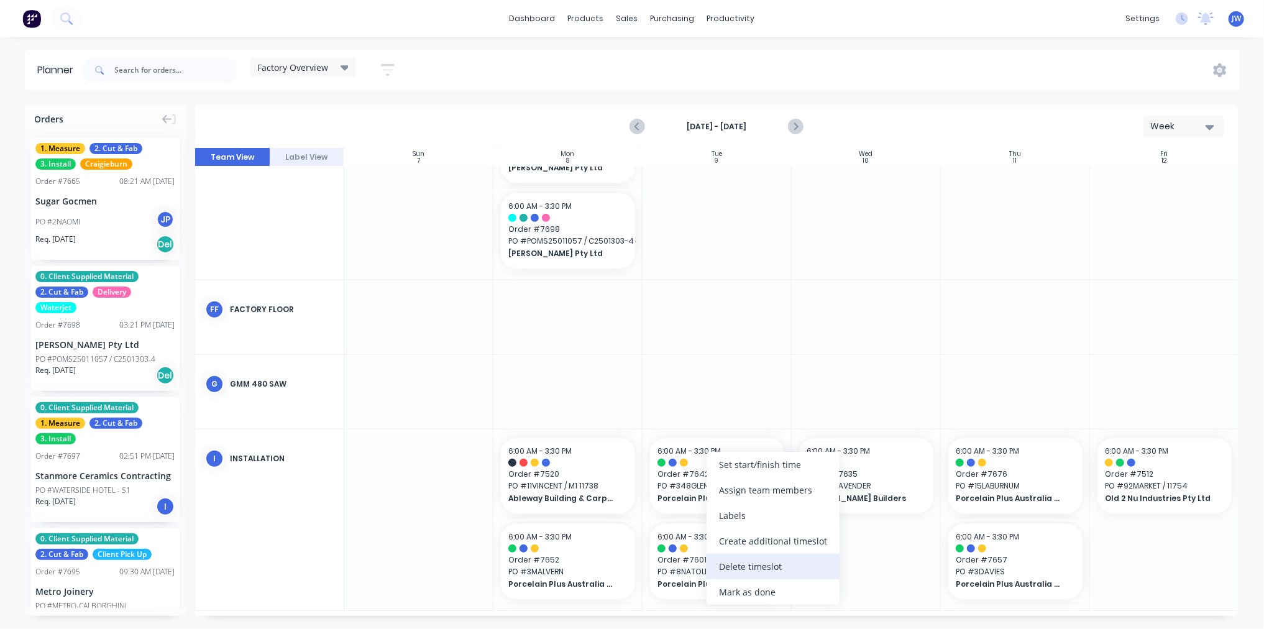
click at [766, 566] on div "Delete timeslot" at bounding box center [773, 566] width 133 height 25
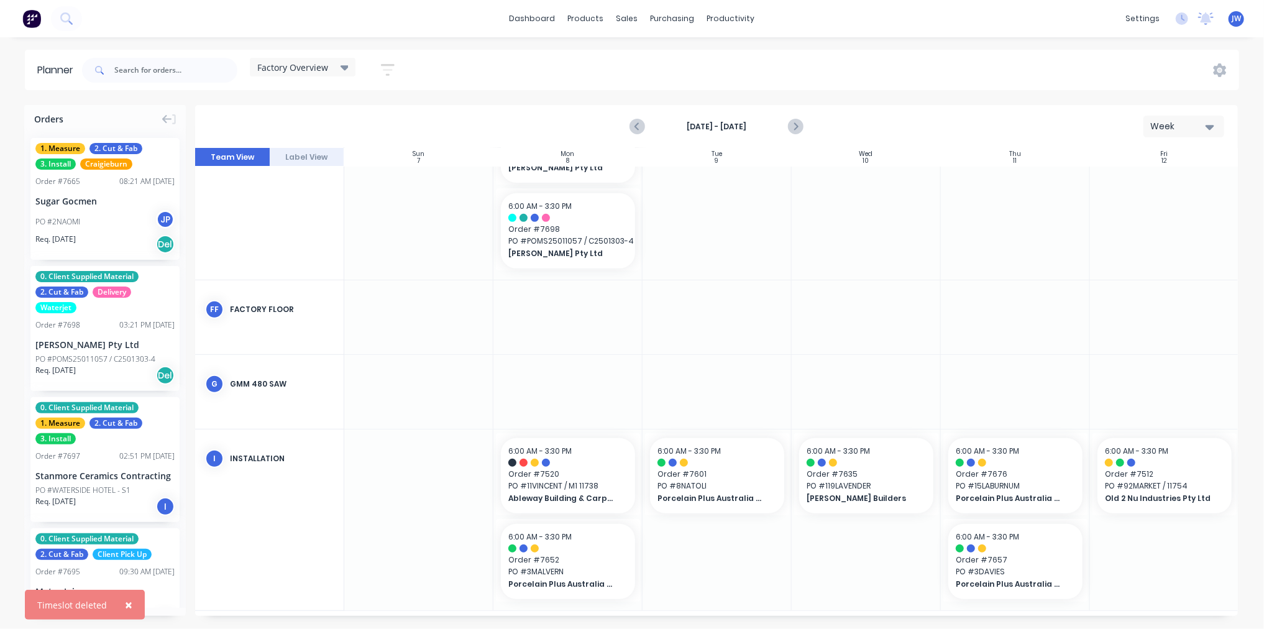
click at [760, 543] on div at bounding box center [717, 519] width 149 height 181
click at [797, 119] on icon "Next page" at bounding box center [795, 126] width 15 height 15
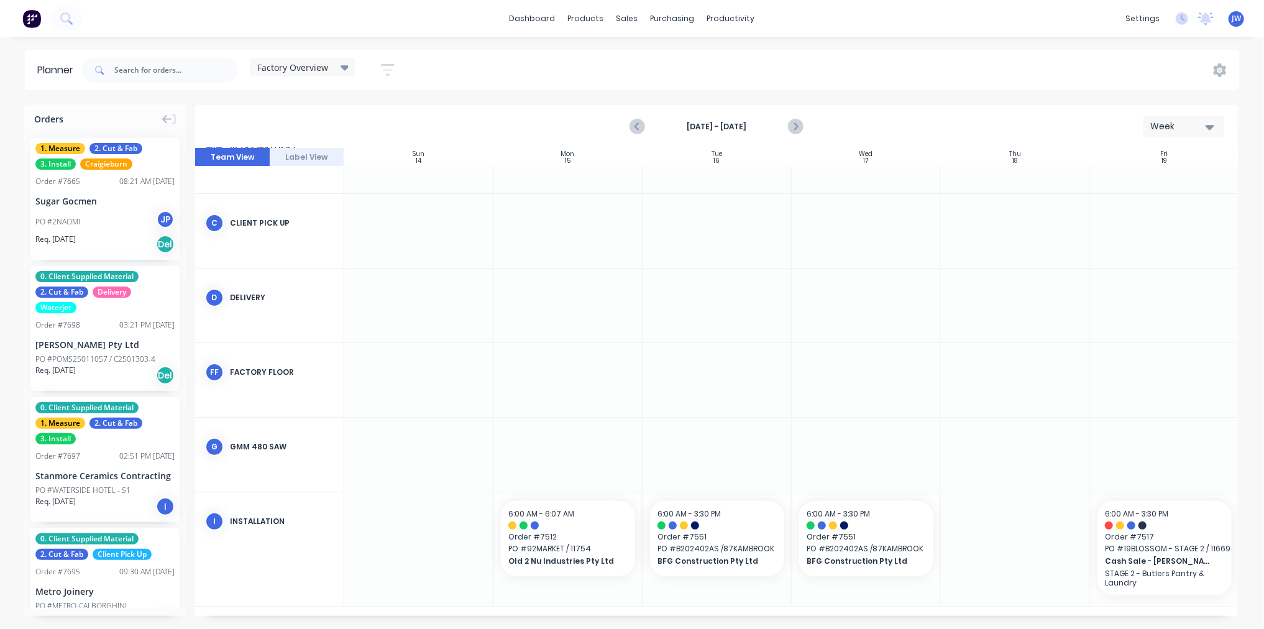
scroll to position [117, 0]
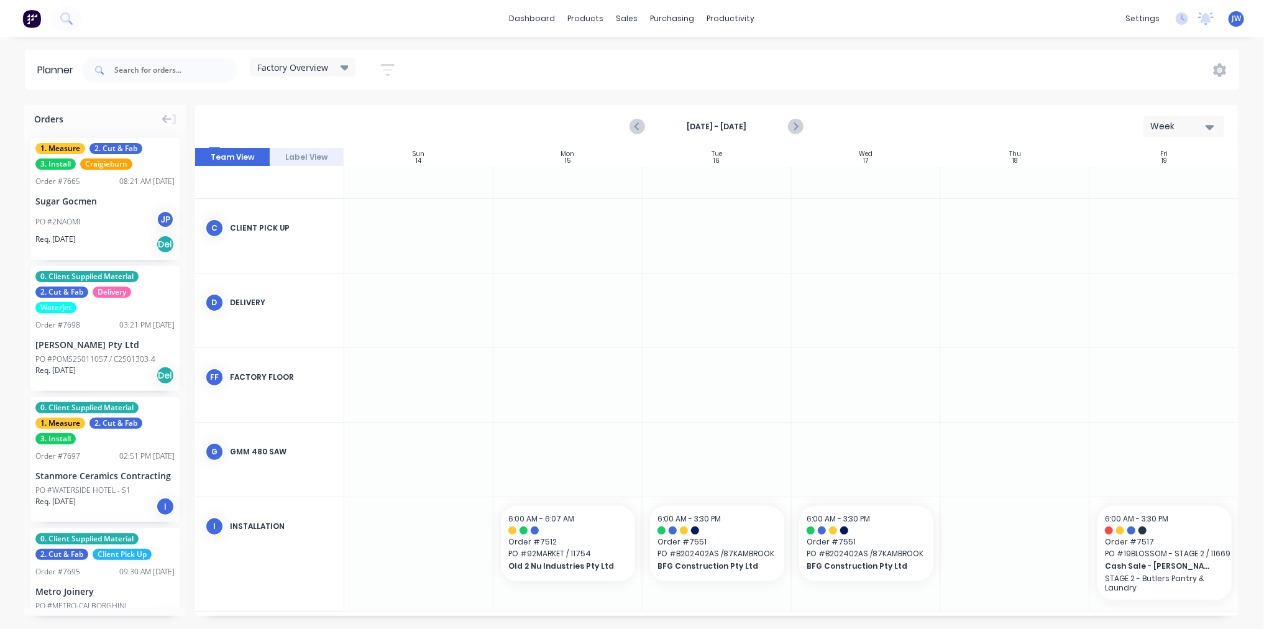
click at [996, 549] on div at bounding box center [1015, 554] width 149 height 114
drag, startPoint x: 996, startPoint y: 549, endPoint x: 990, endPoint y: 548, distance: 6.5
click at [990, 548] on div at bounding box center [1015, 554] width 149 height 114
click at [200, 77] on input "text" at bounding box center [175, 70] width 123 height 25
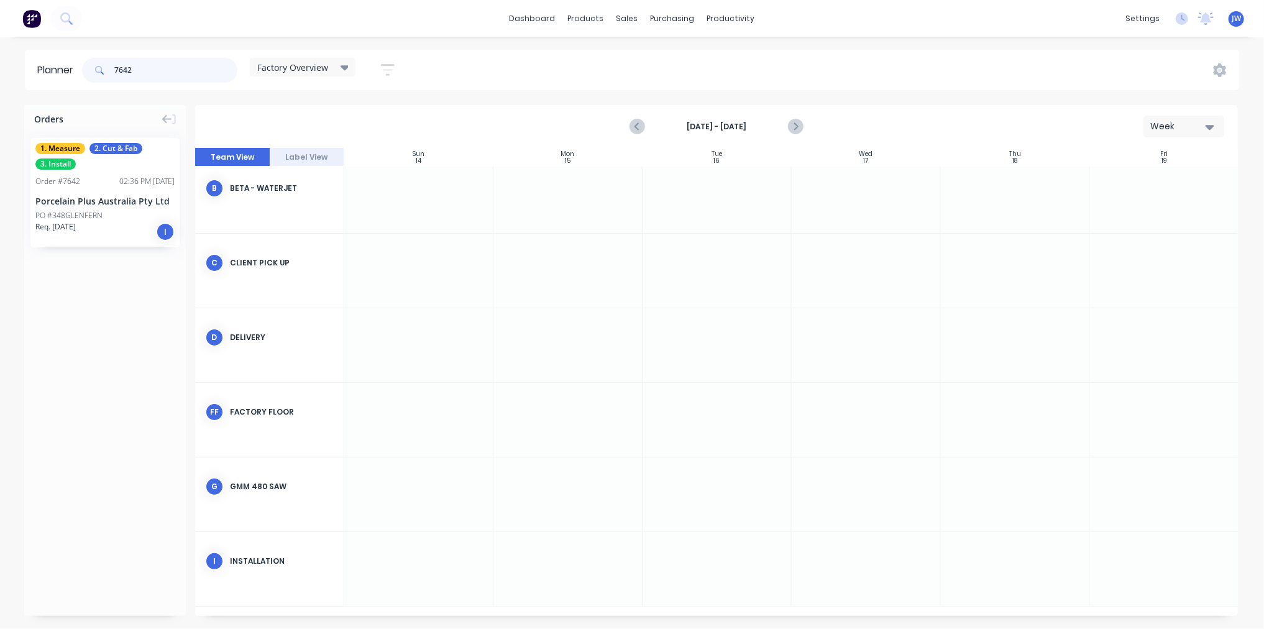
scroll to position [87, 0]
type input "7642"
drag, startPoint x: 77, startPoint y: 205, endPoint x: 1002, endPoint y: 539, distance: 983.3
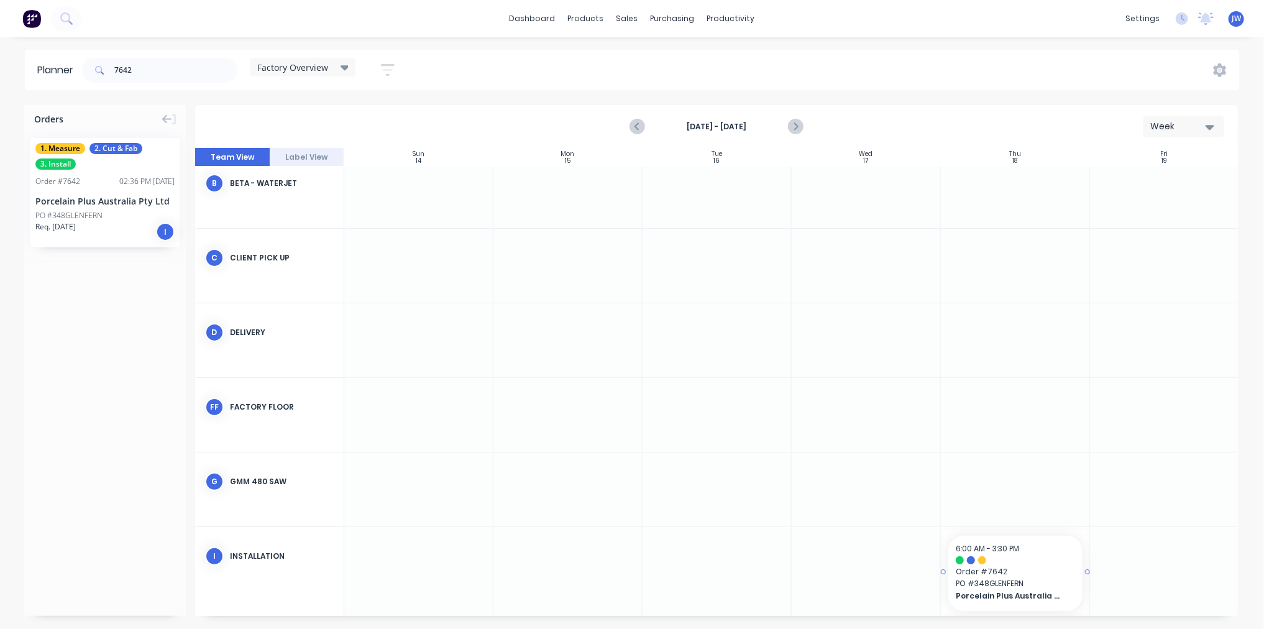
scroll to position [78, 0]
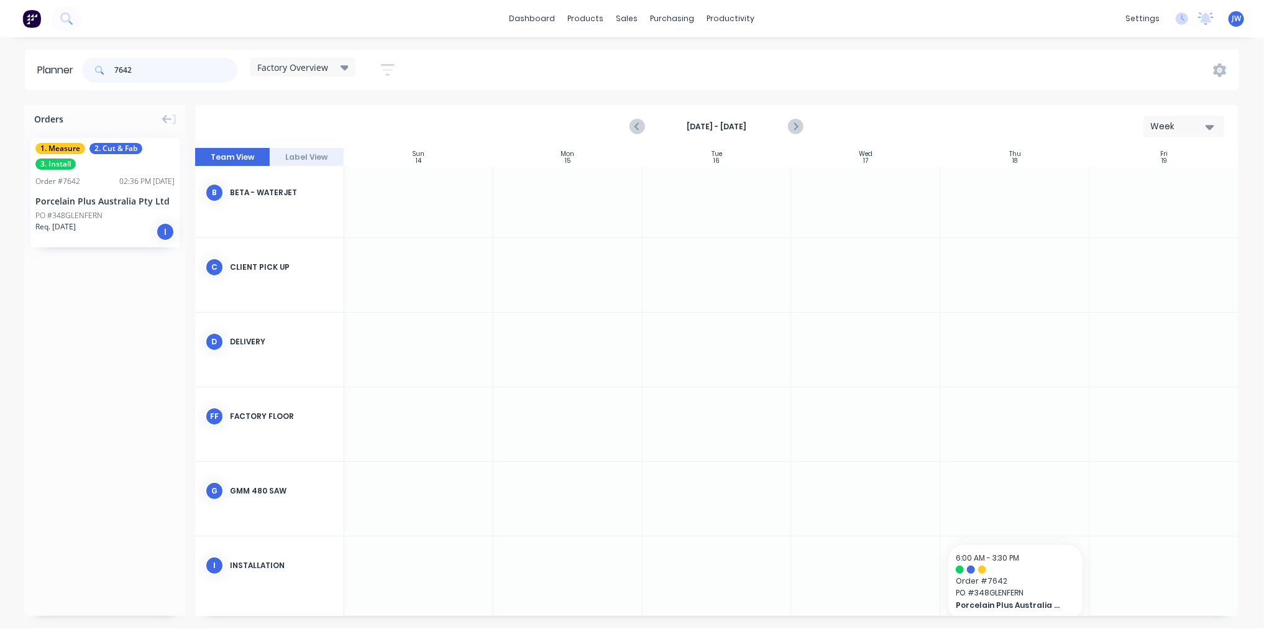
drag, startPoint x: 219, startPoint y: 68, endPoint x: 68, endPoint y: 72, distance: 150.5
click at [68, 72] on header "Planner 7642 Factory Overview Save new view None edit Factory Overview (Default…" at bounding box center [632, 70] width 1215 height 40
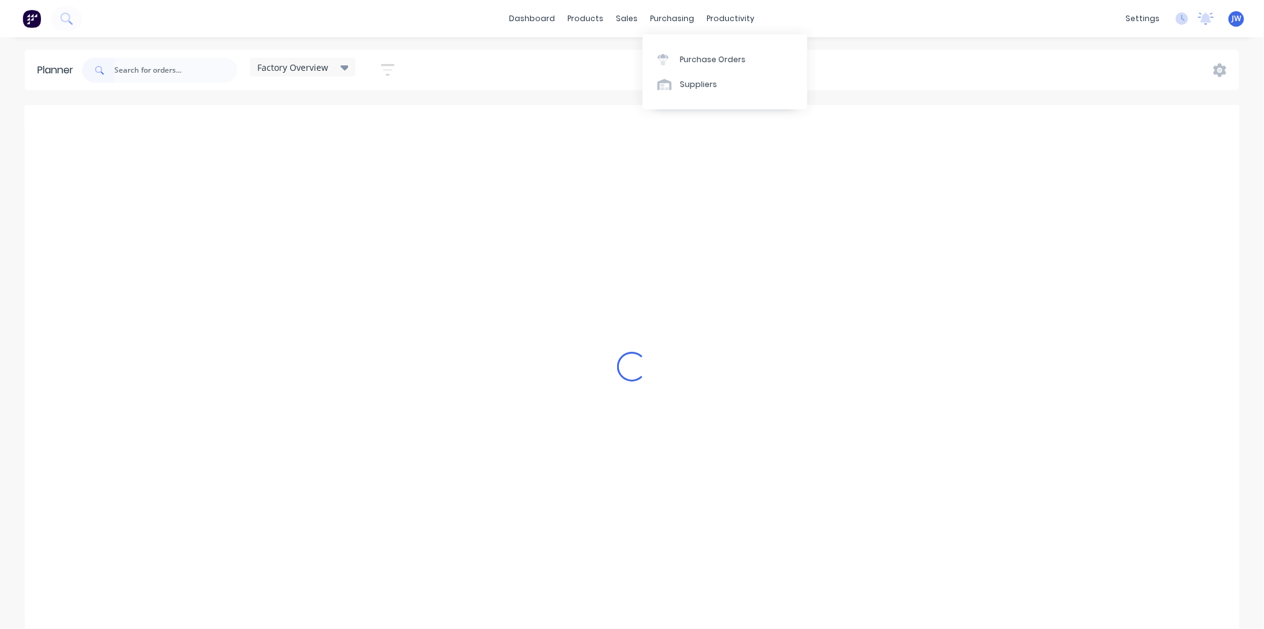
click at [907, 45] on div "dashboard products sales purchasing productivity dashboard products Product Cat…" at bounding box center [632, 314] width 1264 height 629
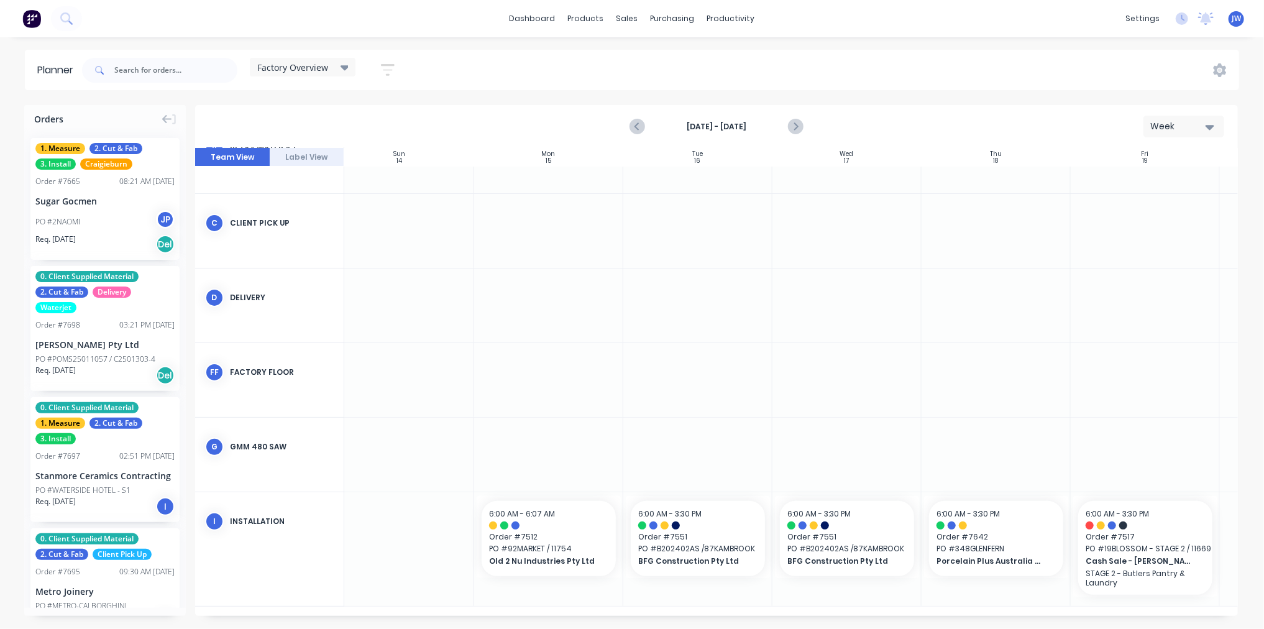
scroll to position [126, 0]
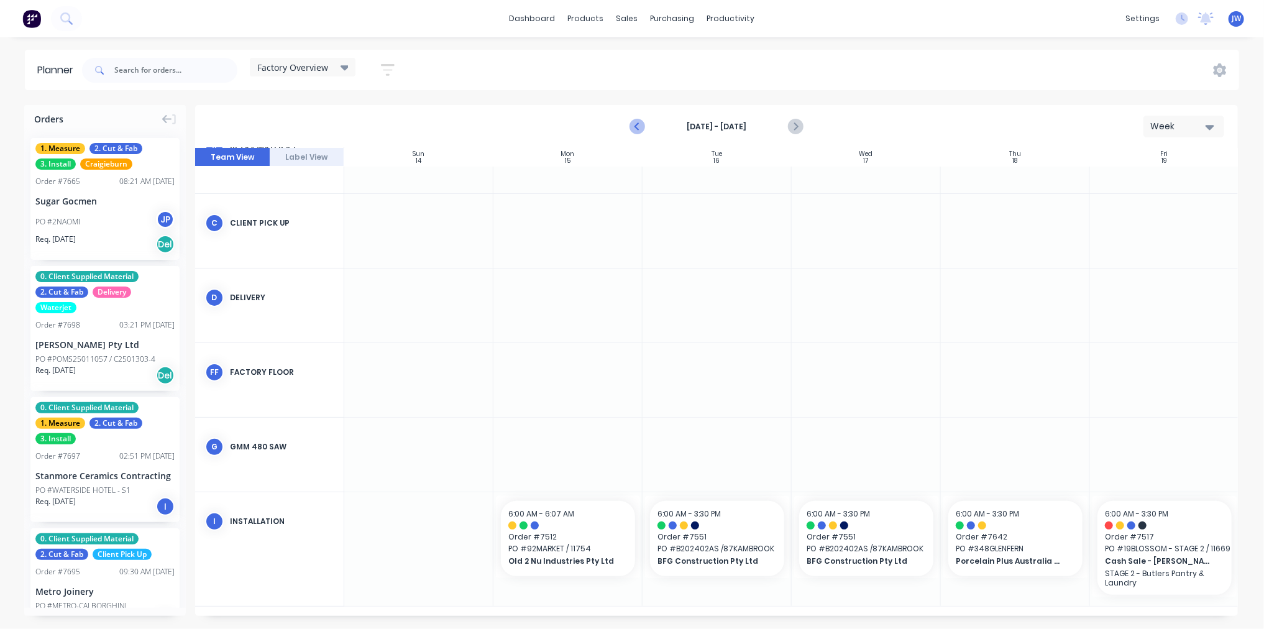
click at [642, 122] on icon "Previous page" at bounding box center [637, 126] width 15 height 15
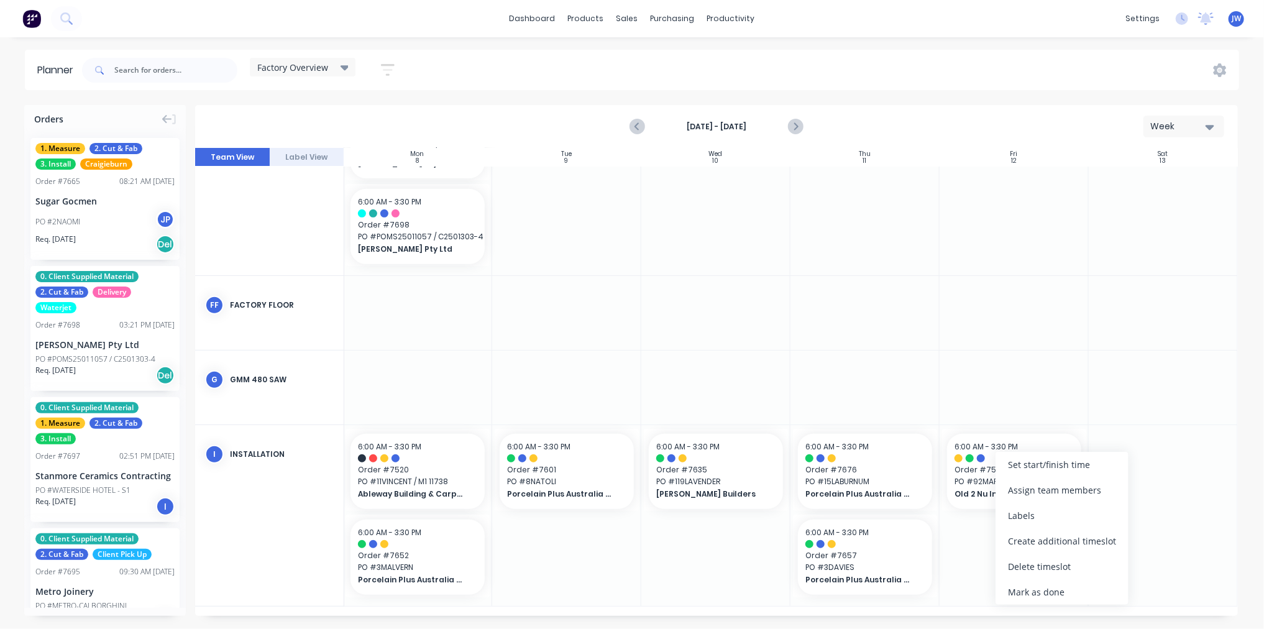
scroll to position [313, 154]
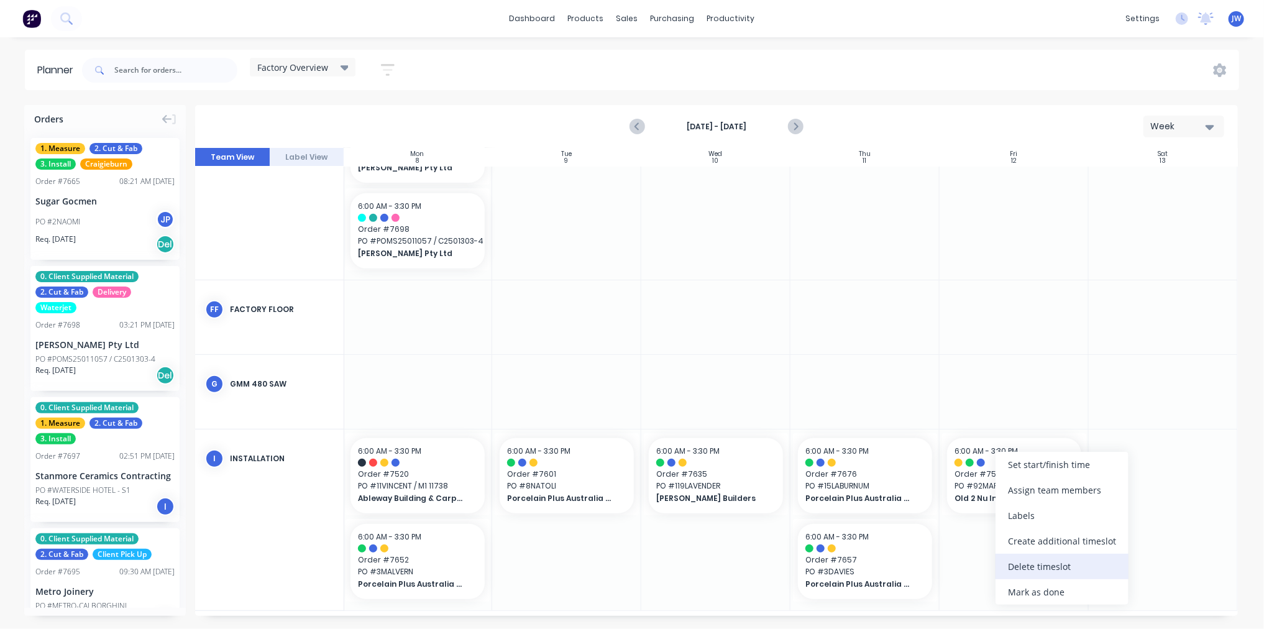
click at [1067, 566] on div "Delete timeslot" at bounding box center [1062, 566] width 133 height 25
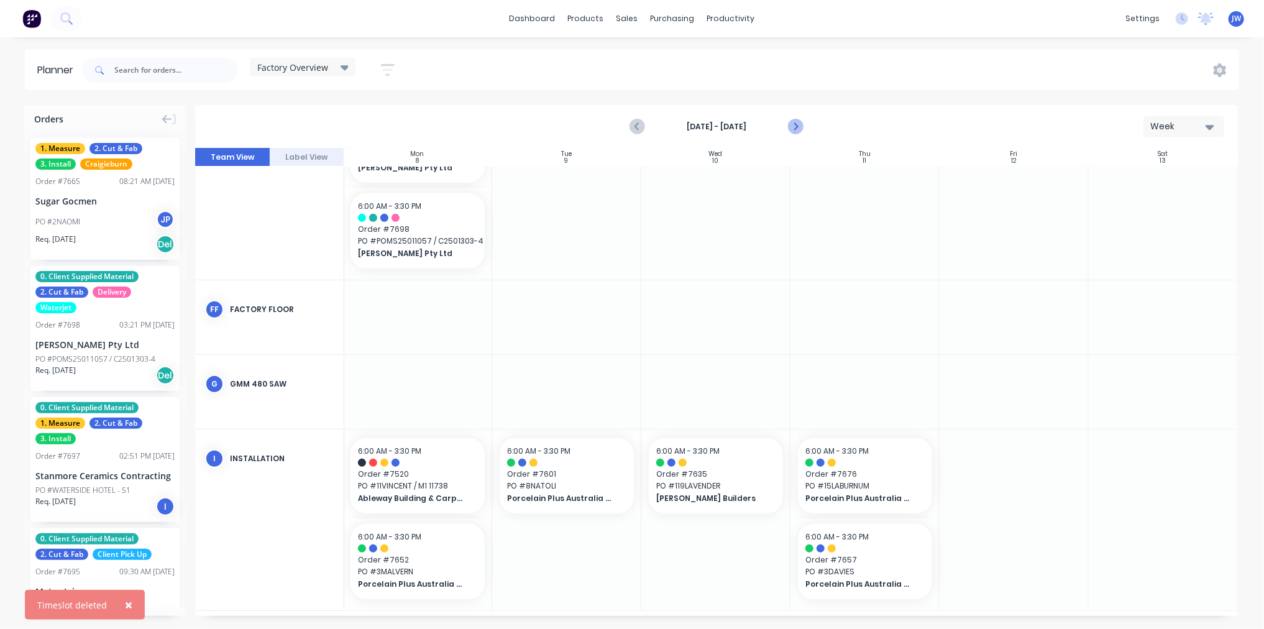
click at [794, 128] on icon "Next page" at bounding box center [795, 126] width 15 height 15
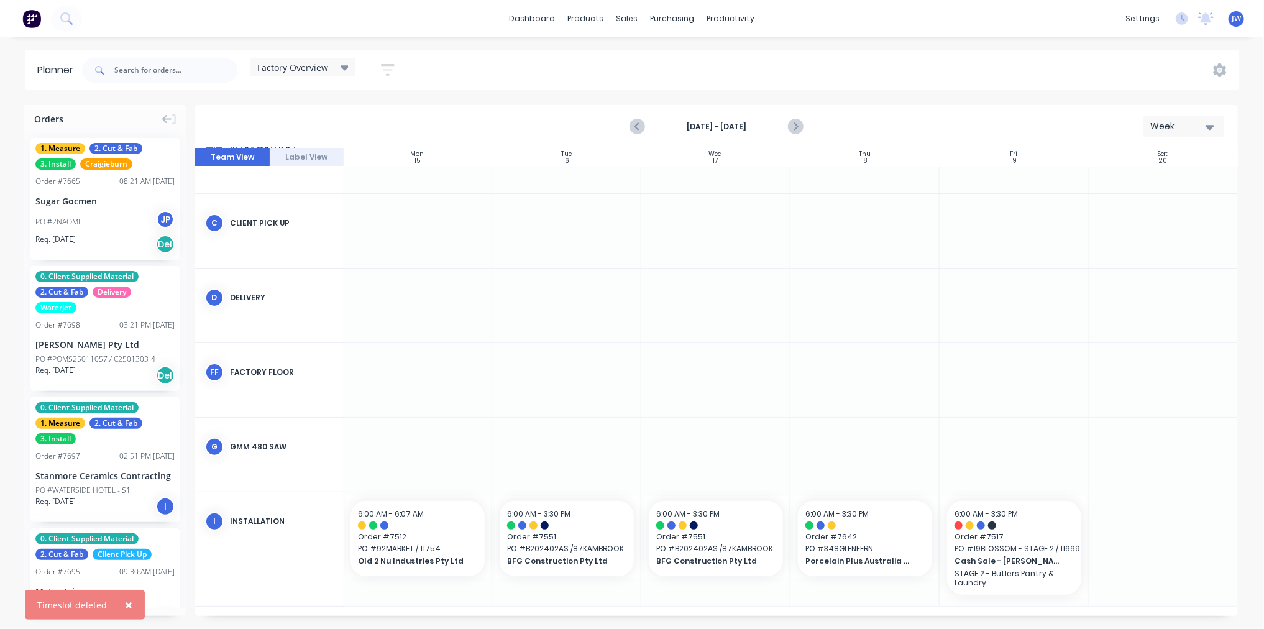
scroll to position [117, 154]
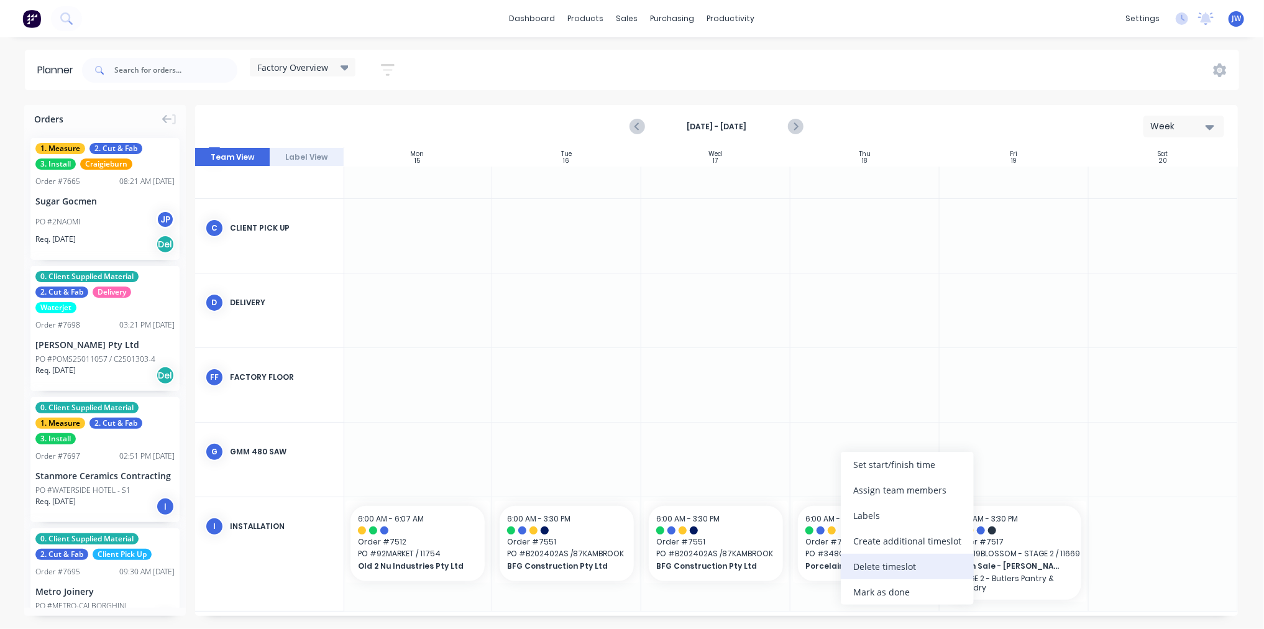
click at [904, 564] on div "Delete timeslot" at bounding box center [907, 566] width 133 height 25
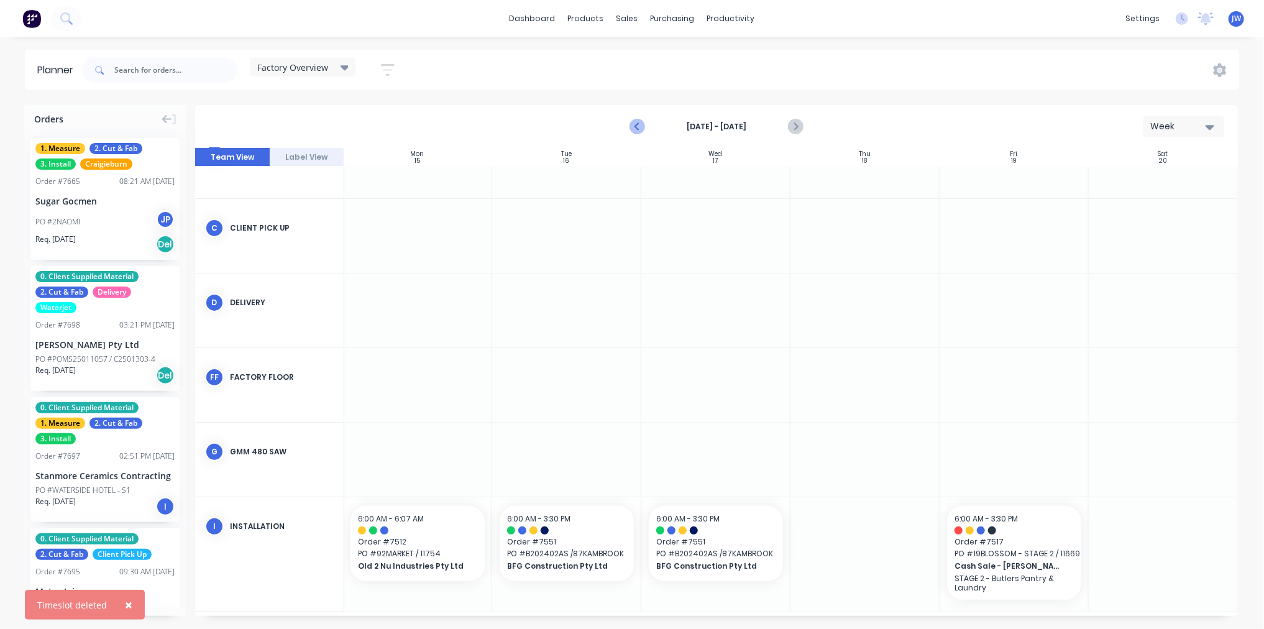
click at [639, 126] on icon "Previous page" at bounding box center [637, 126] width 15 height 15
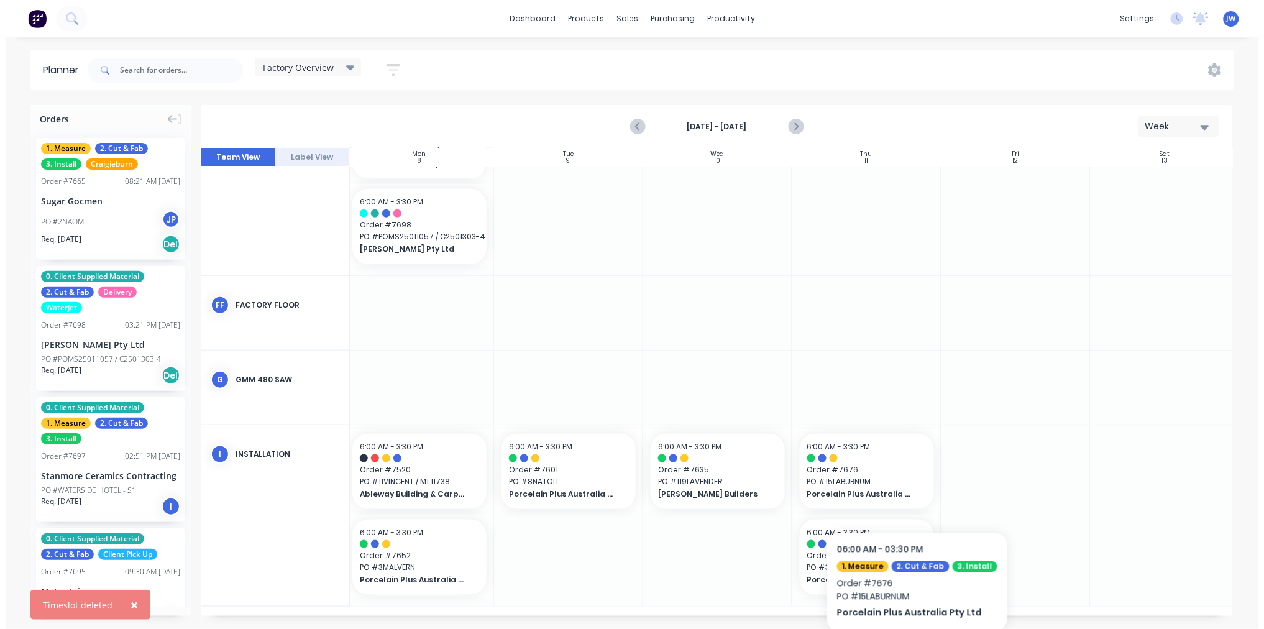
scroll to position [313, 154]
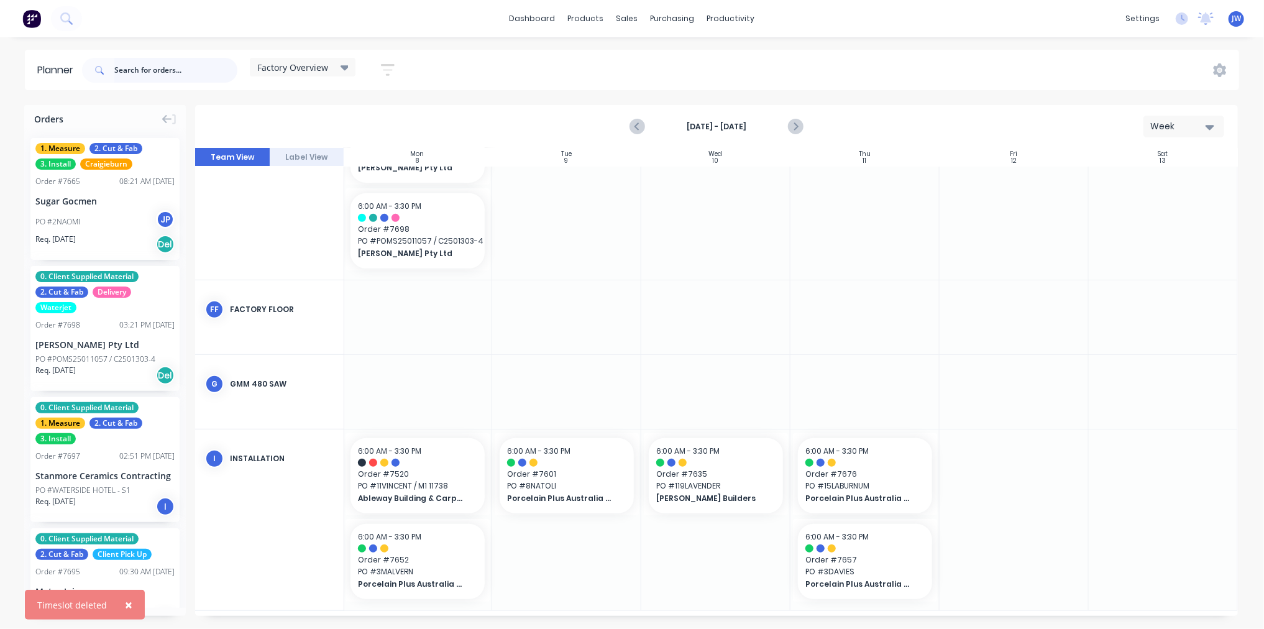
click at [150, 64] on input "text" at bounding box center [175, 70] width 123 height 25
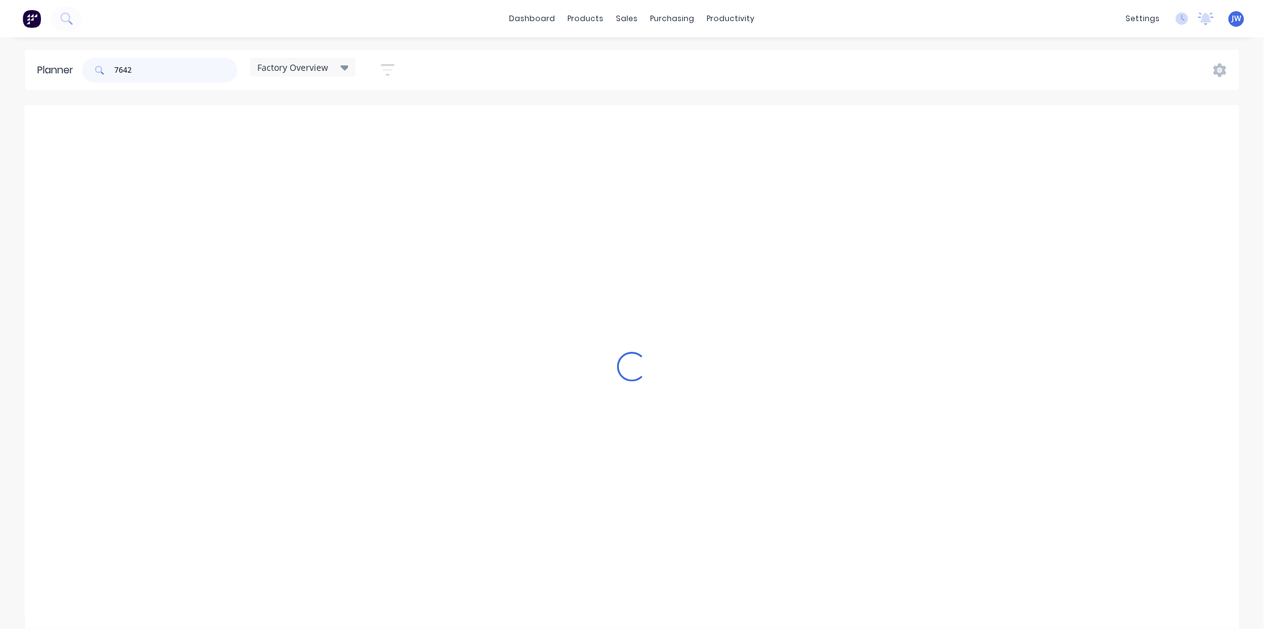
scroll to position [78, 154]
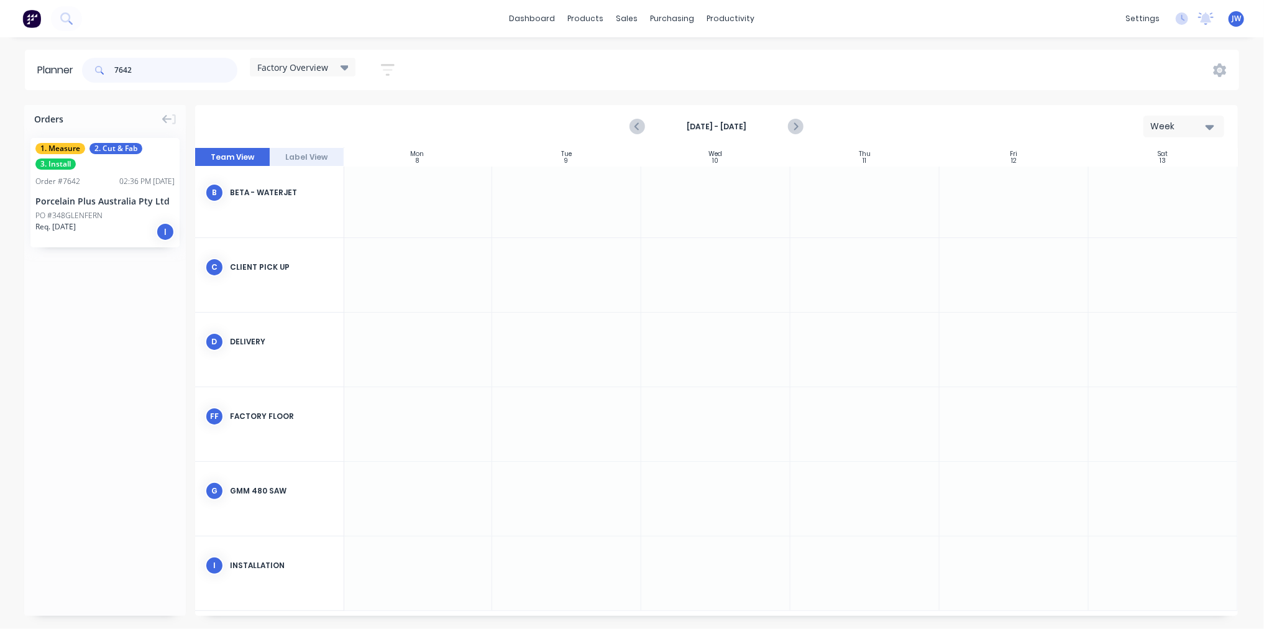
type input "7642"
drag, startPoint x: 88, startPoint y: 203, endPoint x: 1021, endPoint y: 584, distance: 1007.4
drag, startPoint x: 178, startPoint y: 68, endPoint x: 82, endPoint y: 73, distance: 95.8
click at [82, 73] on div "7642 Factory Overview Save new view None edit Factory Overview (Default) edit C…" at bounding box center [244, 70] width 328 height 37
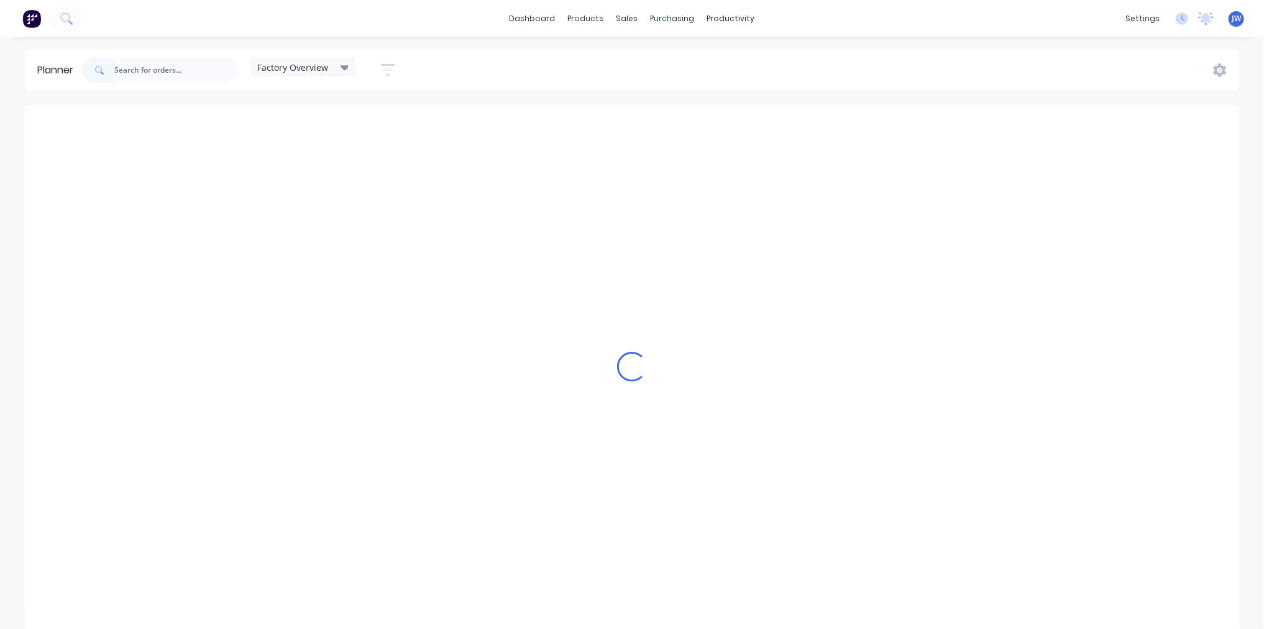
click at [786, 45] on div "dashboard products sales purchasing productivity dashboard products Product Cat…" at bounding box center [632, 314] width 1264 height 629
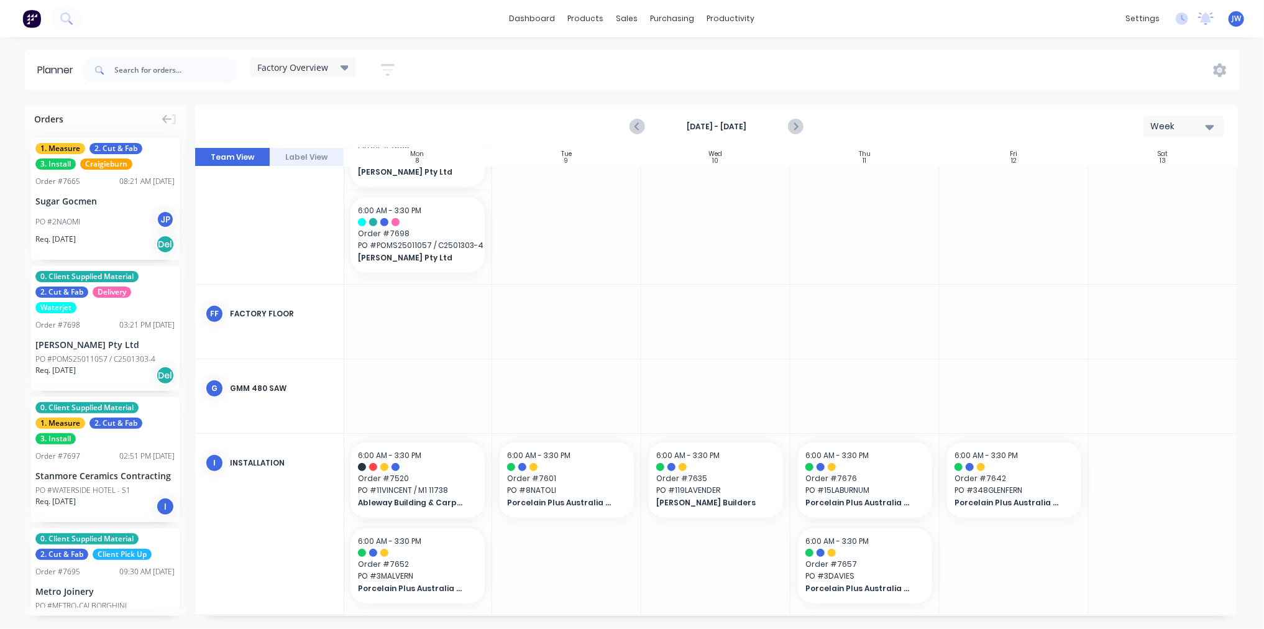
scroll to position [321, 154]
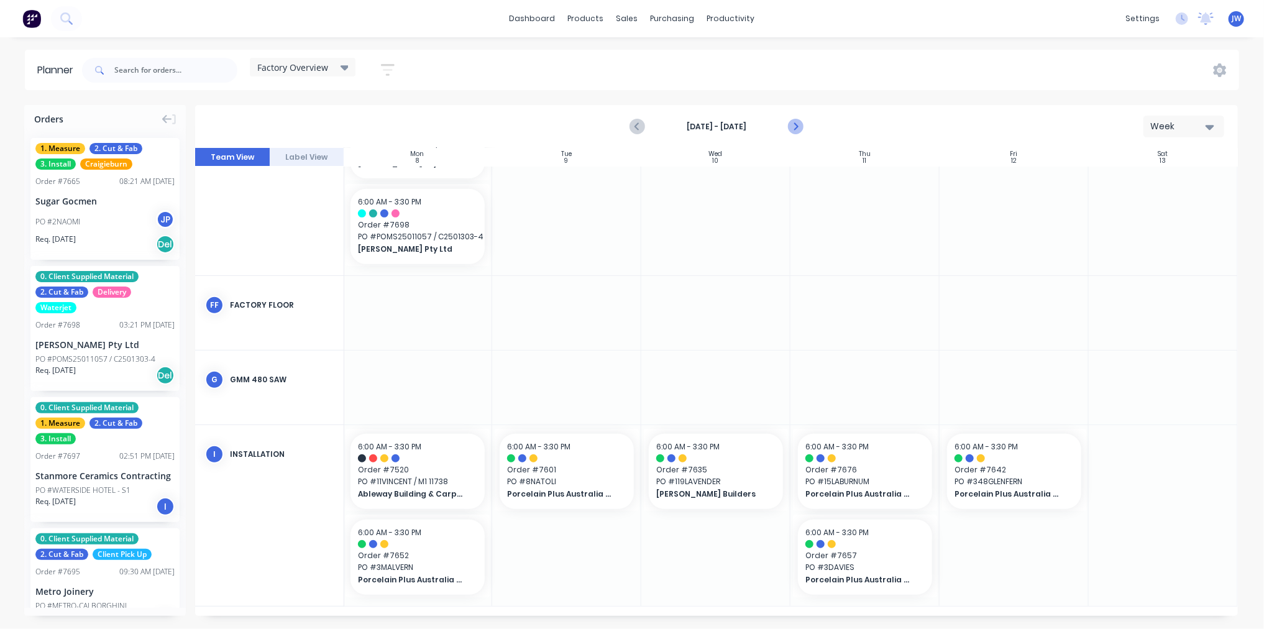
click at [799, 124] on icon "Next page" at bounding box center [795, 126] width 15 height 15
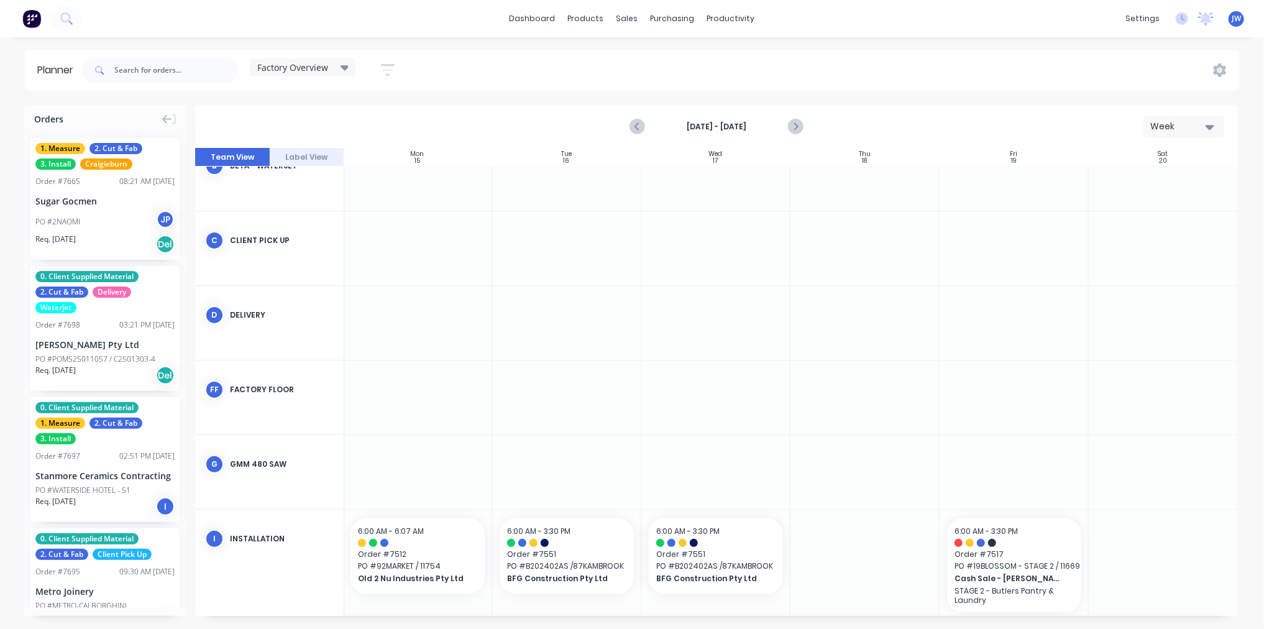
scroll to position [126, 154]
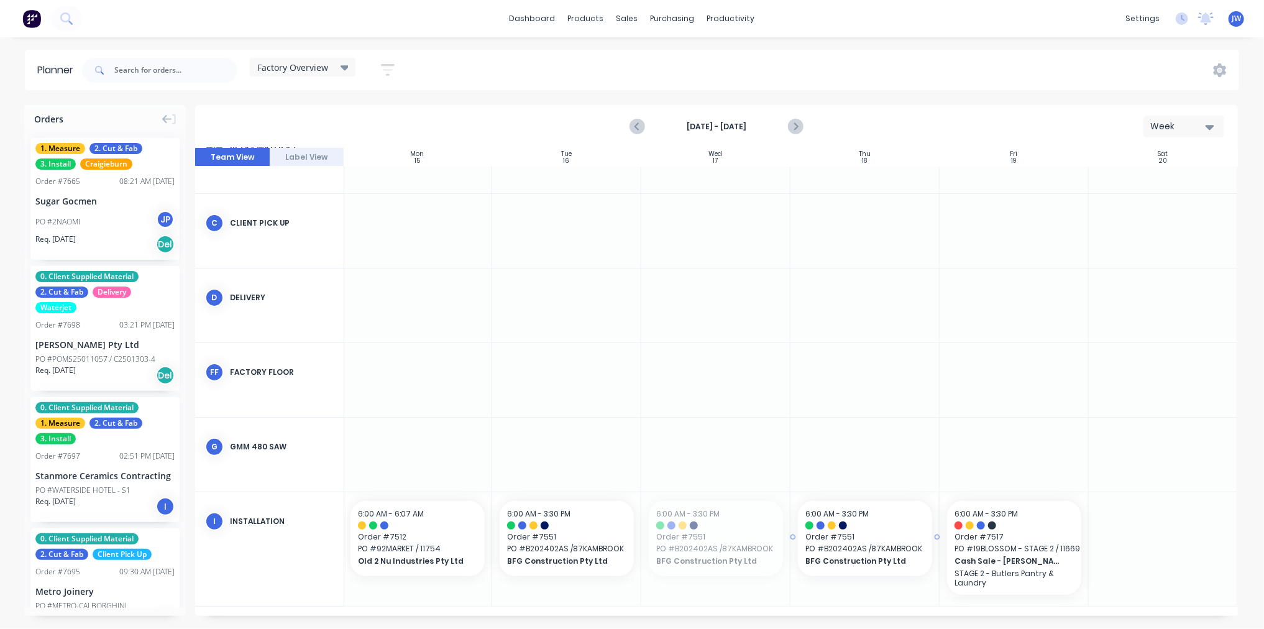
drag, startPoint x: 686, startPoint y: 554, endPoint x: 733, endPoint y: 554, distance: 47.2
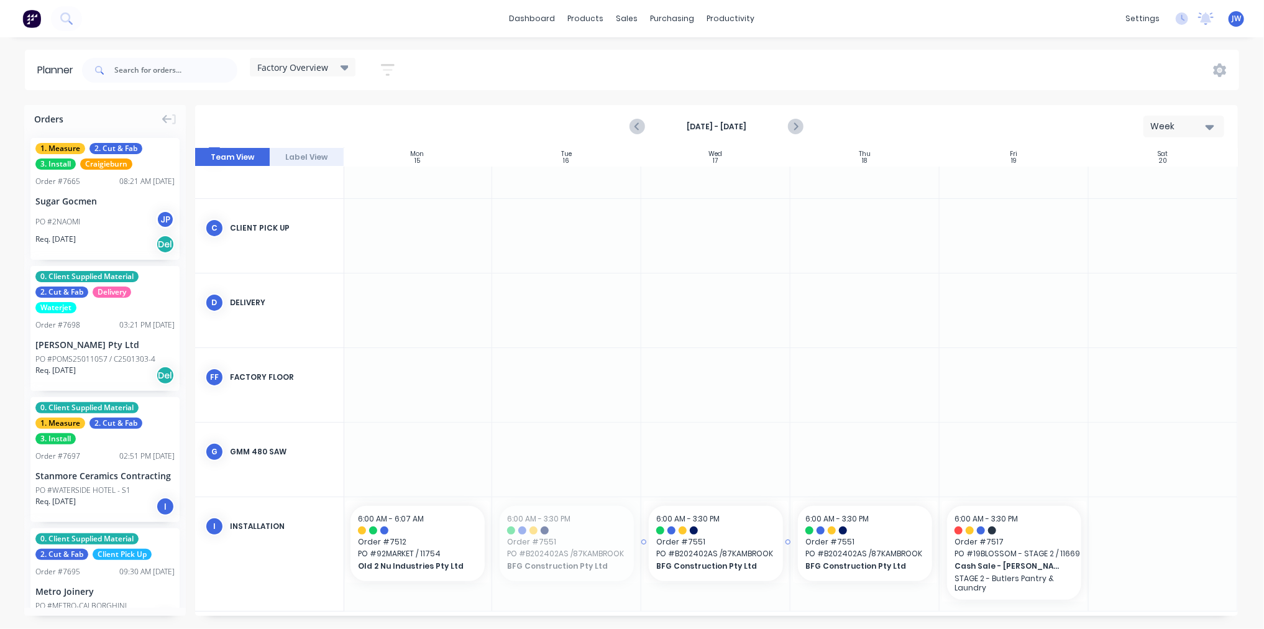
drag, startPoint x: 575, startPoint y: 545, endPoint x: 702, endPoint y: 551, distance: 127.6
click at [545, 543] on div "Create additional timeslot" at bounding box center [522, 540] width 133 height 25
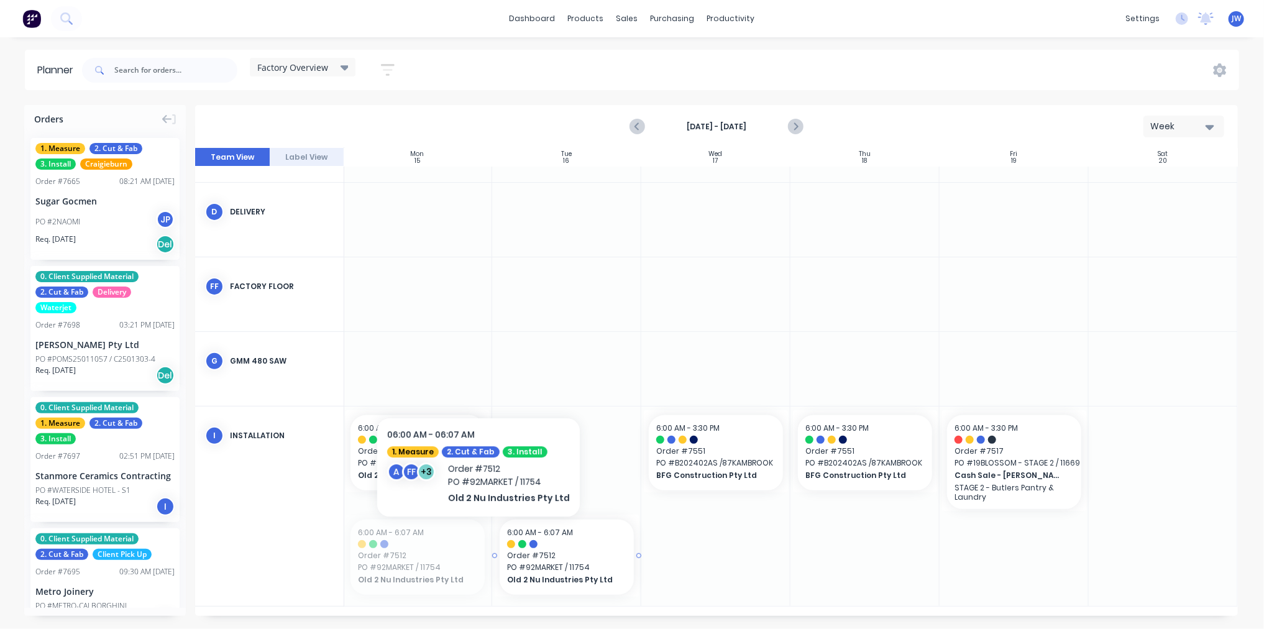
drag, startPoint x: 430, startPoint y: 549, endPoint x: 573, endPoint y: 479, distance: 159.3
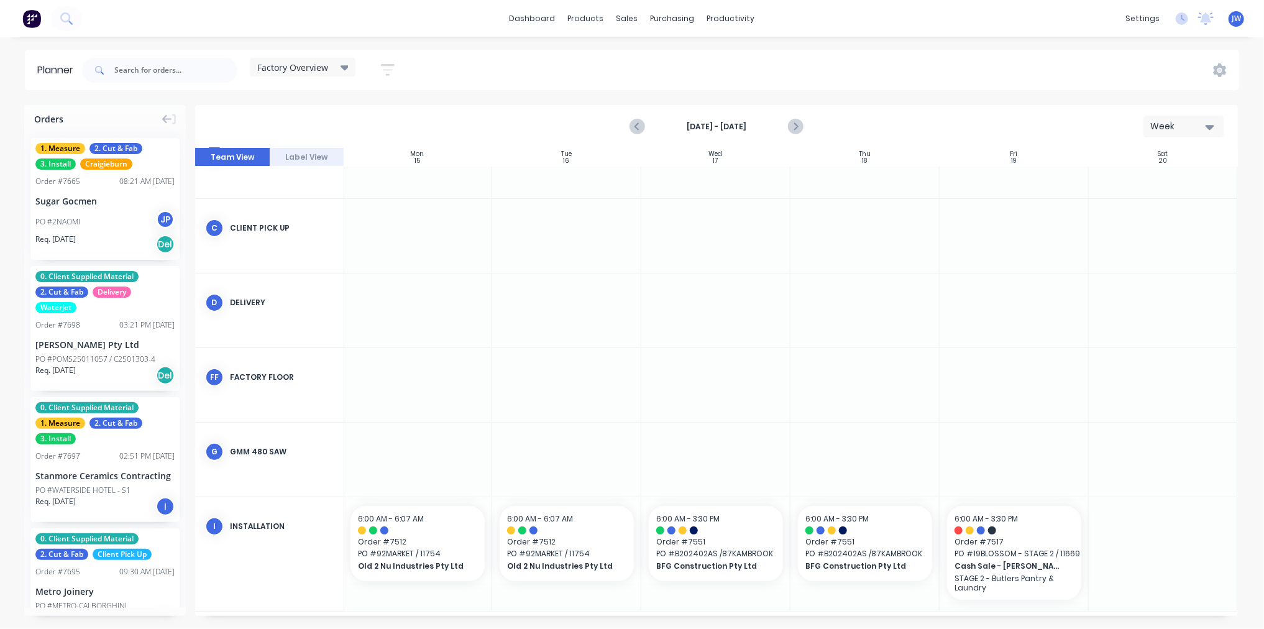
scroll to position [126, 154]
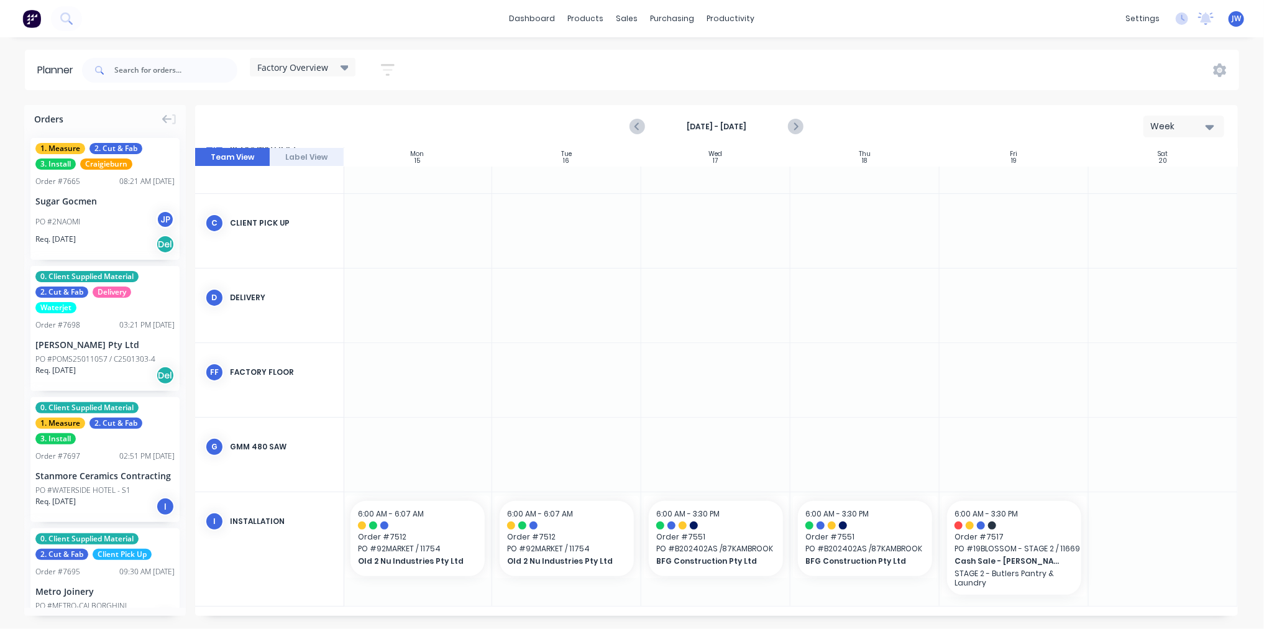
click at [1045, 457] on div at bounding box center [1014, 455] width 149 height 74
click at [634, 127] on icon "Previous page" at bounding box center [637, 126] width 15 height 15
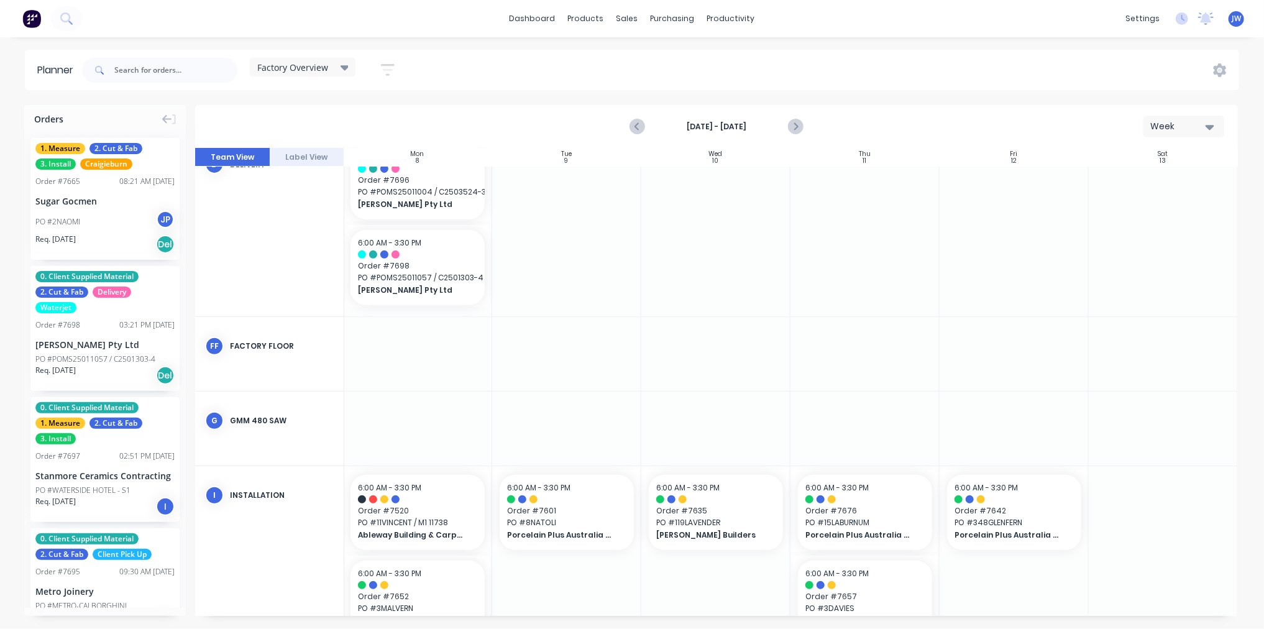
scroll to position [321, 154]
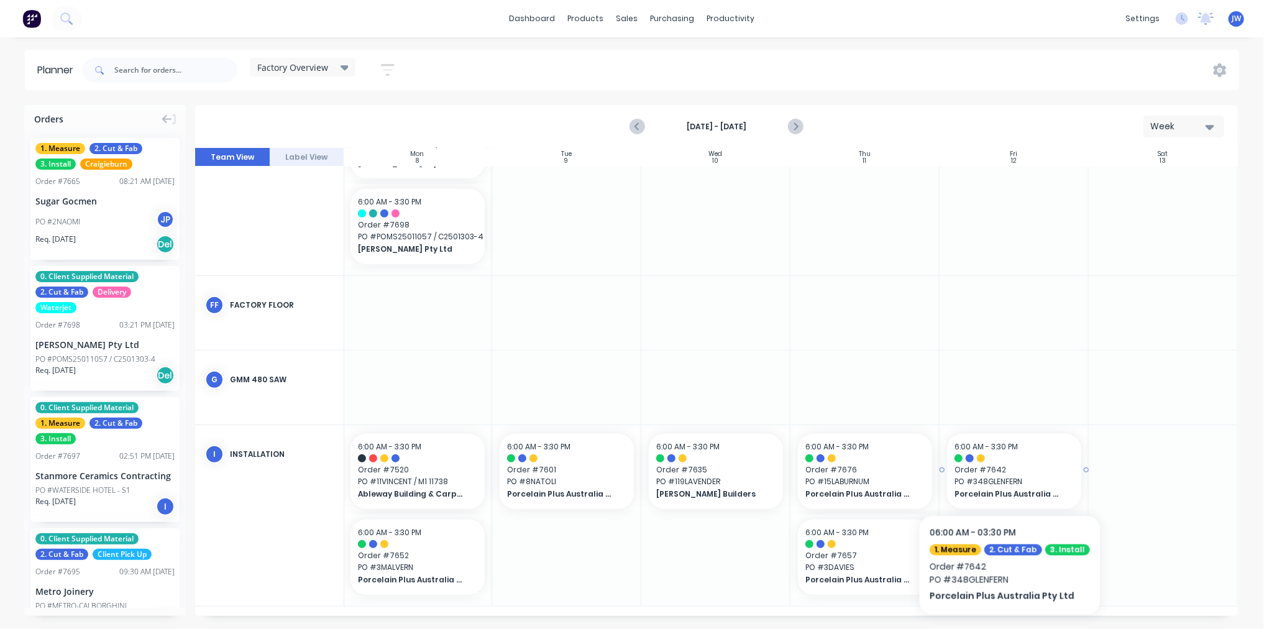
click at [1004, 477] on span "PO # 348GLENFERN" at bounding box center [1014, 481] width 119 height 11
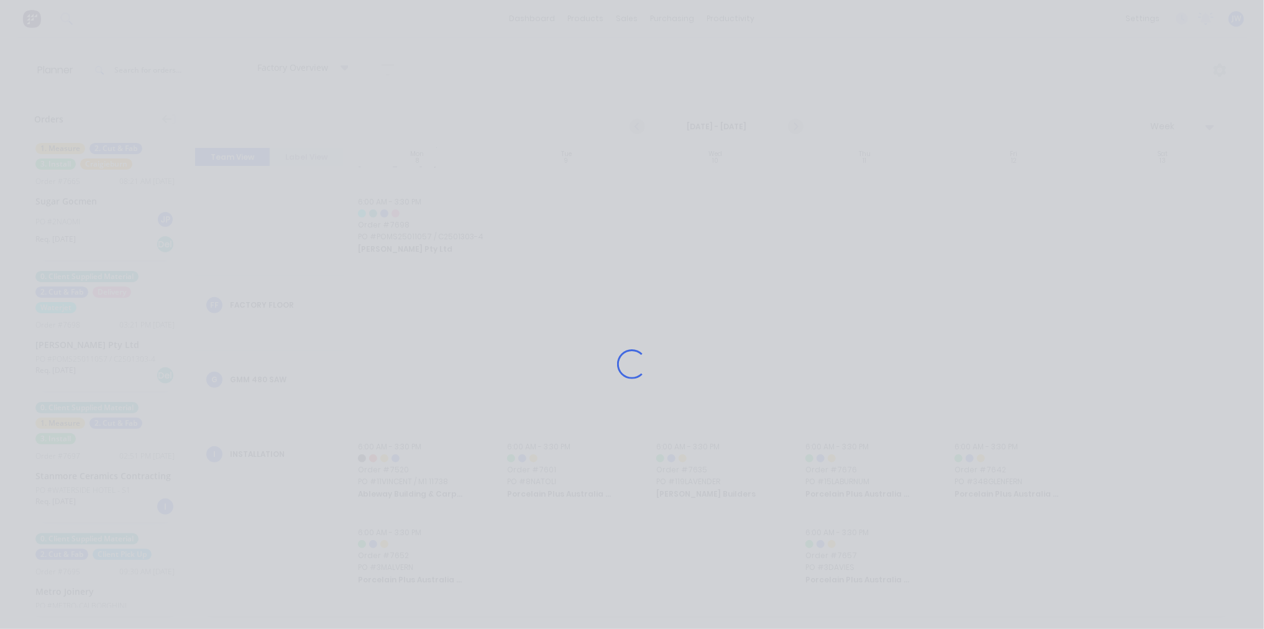
scroll to position [313, 154]
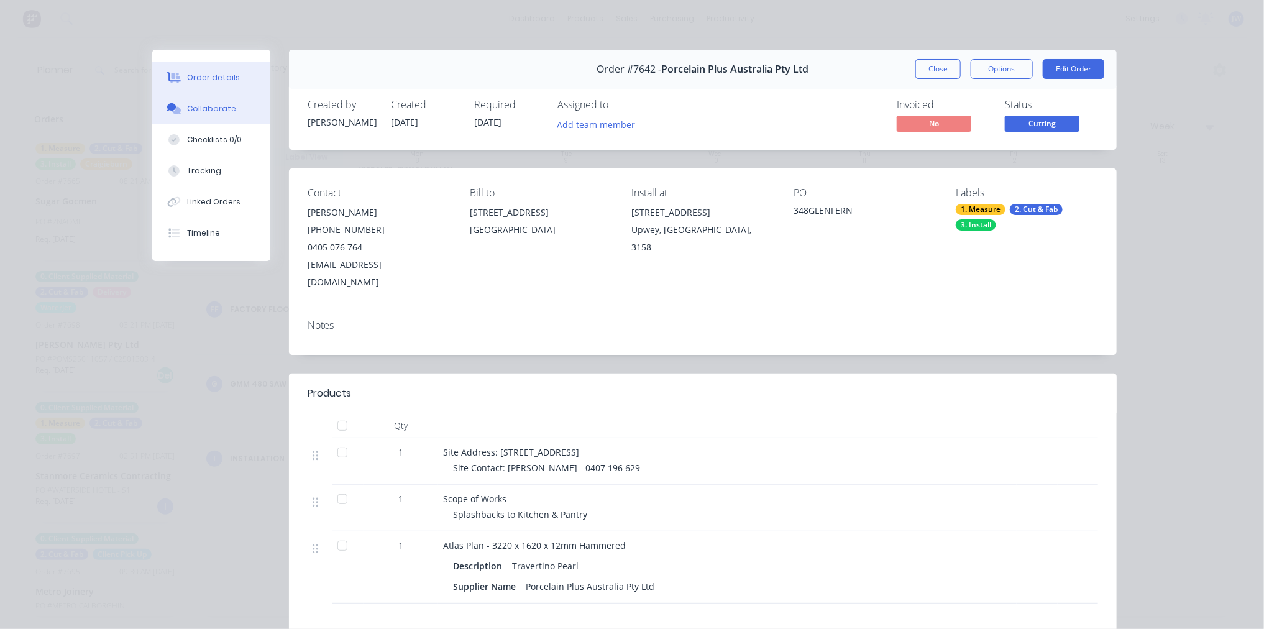
click at [197, 108] on div "Collaborate" at bounding box center [211, 108] width 49 height 11
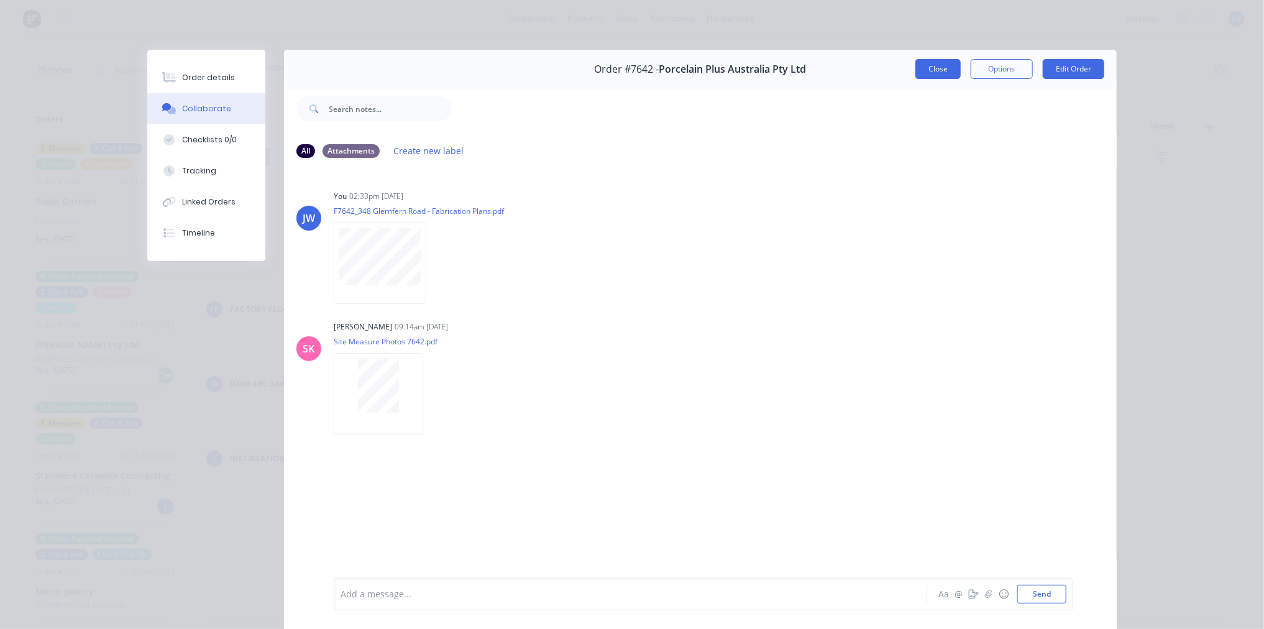
click at [944, 76] on button "Close" at bounding box center [938, 69] width 45 height 20
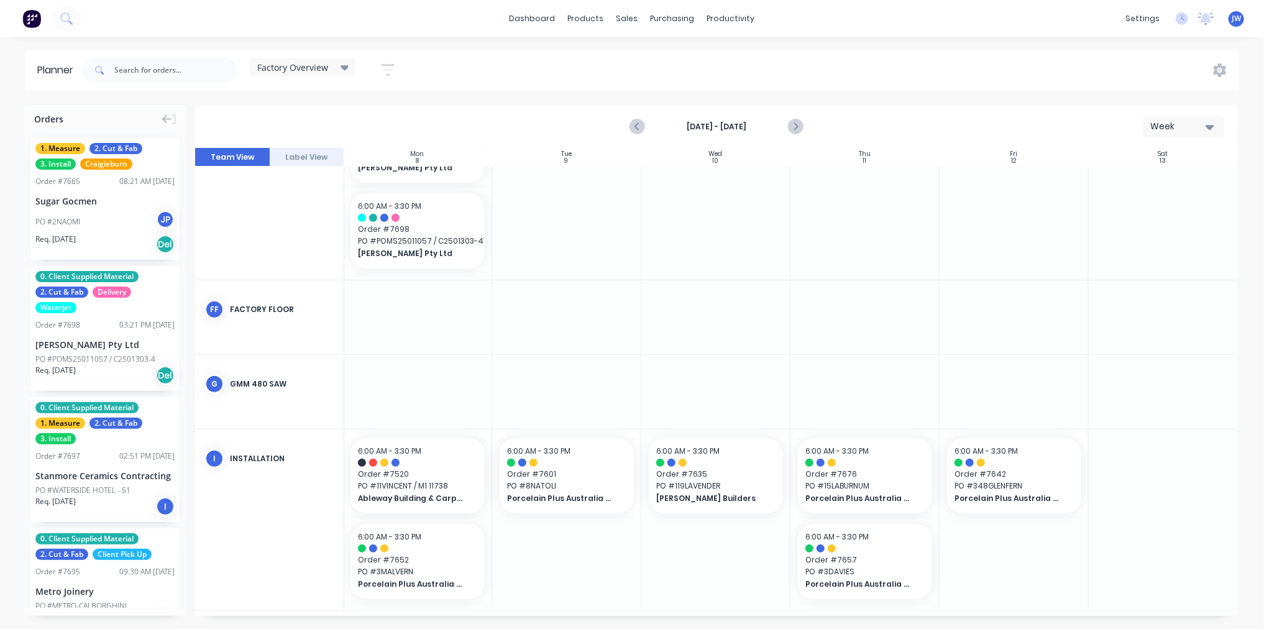
scroll to position [321, 154]
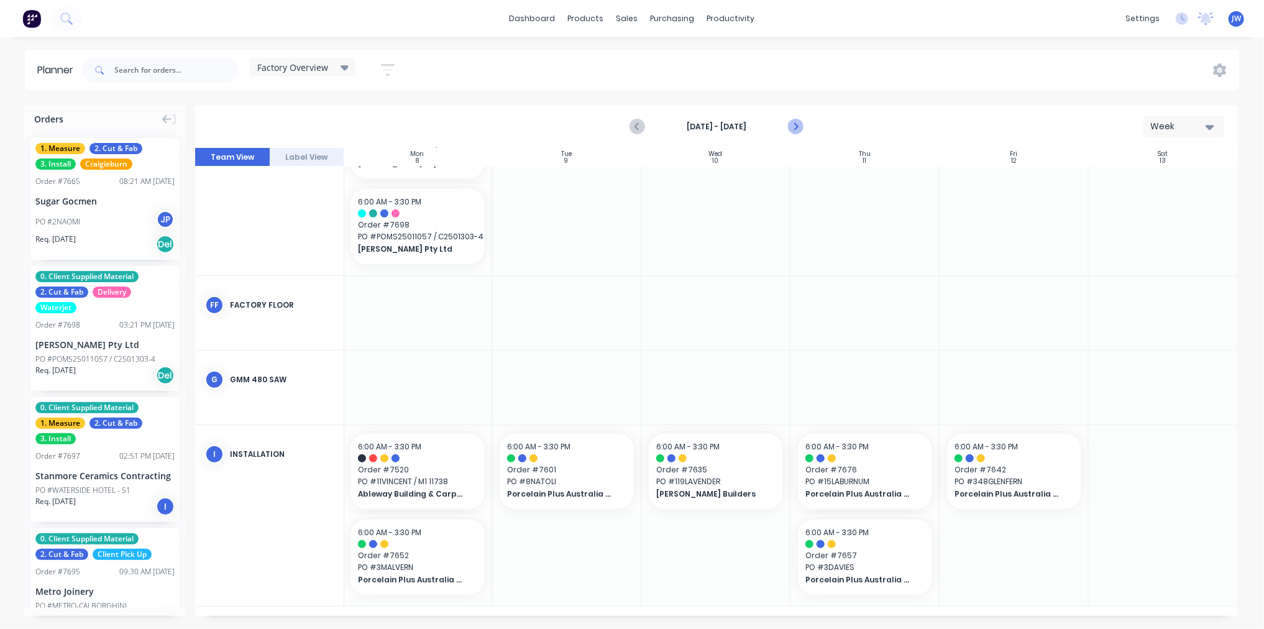
click at [800, 128] on icon "Next page" at bounding box center [795, 126] width 15 height 15
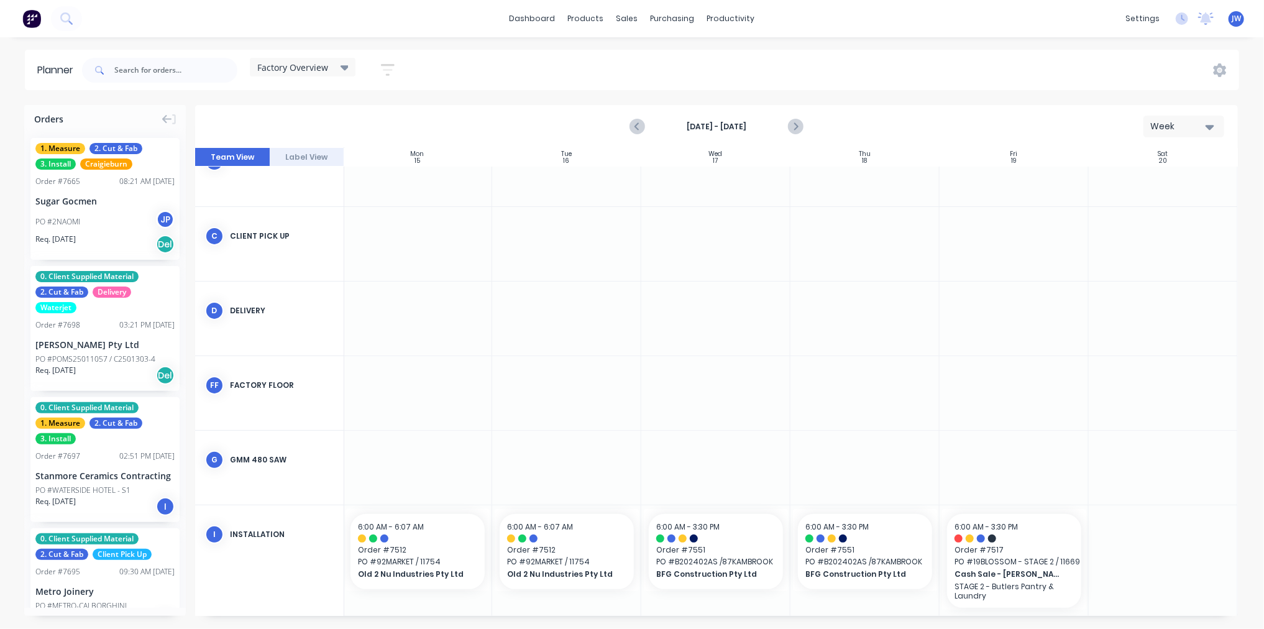
scroll to position [126, 154]
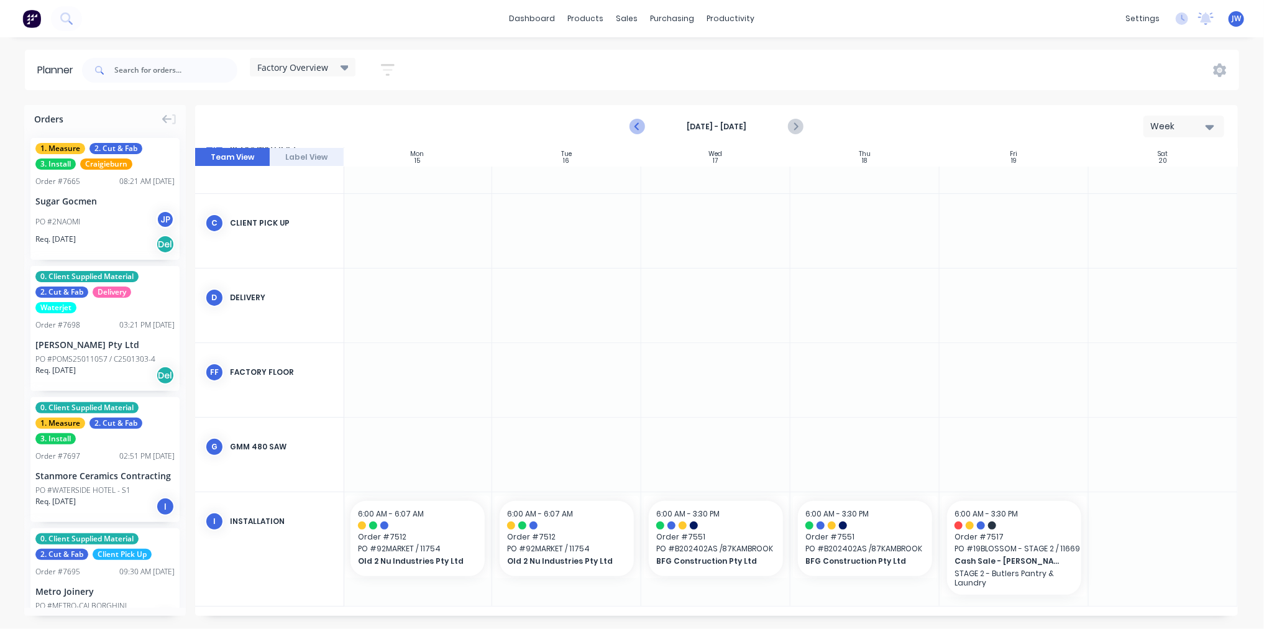
click at [639, 127] on icon "Previous page" at bounding box center [637, 126] width 15 height 15
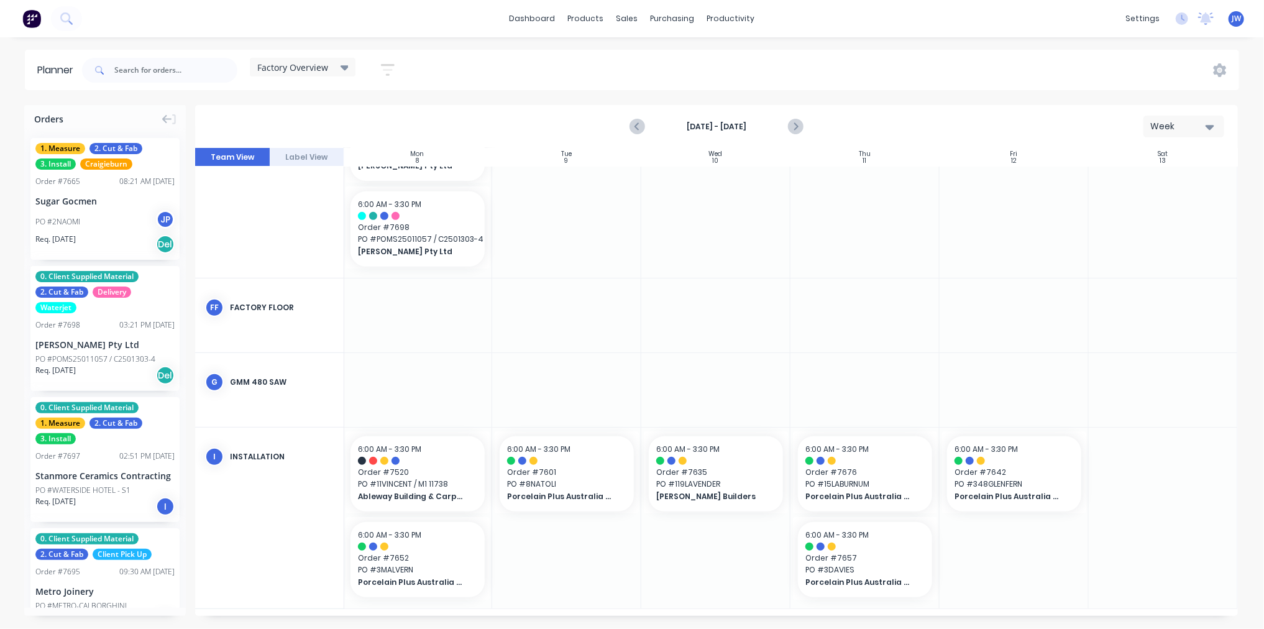
scroll to position [321, 154]
click at [794, 128] on icon "Next page" at bounding box center [795, 127] width 6 height 10
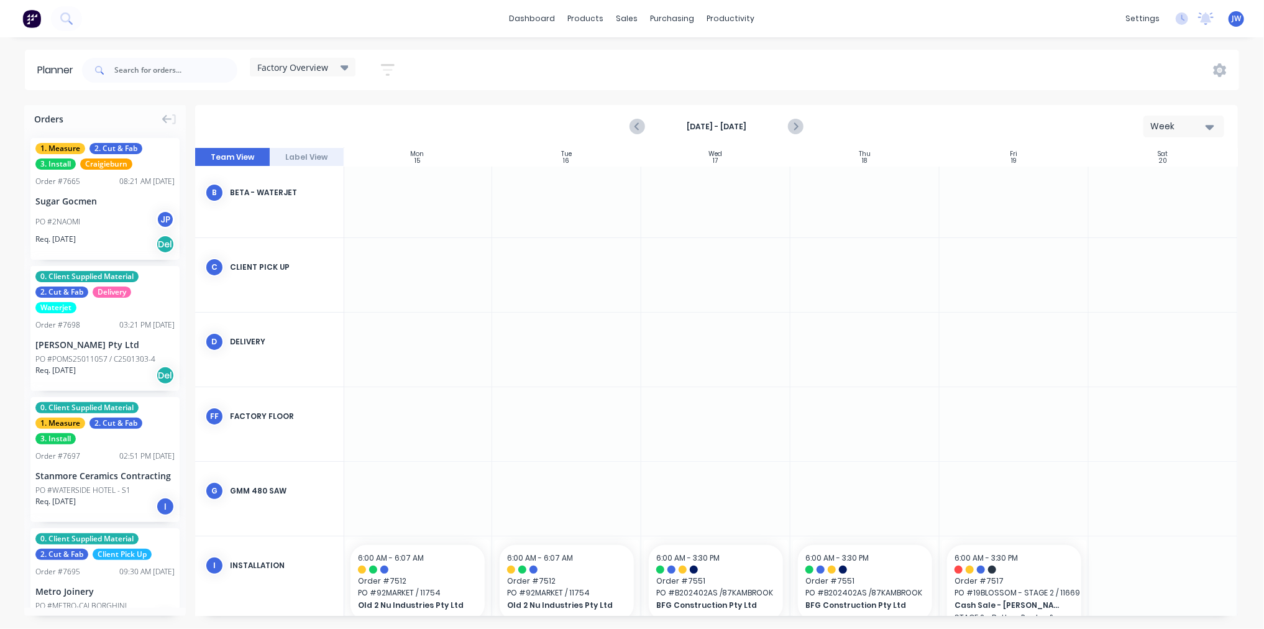
scroll to position [126, 154]
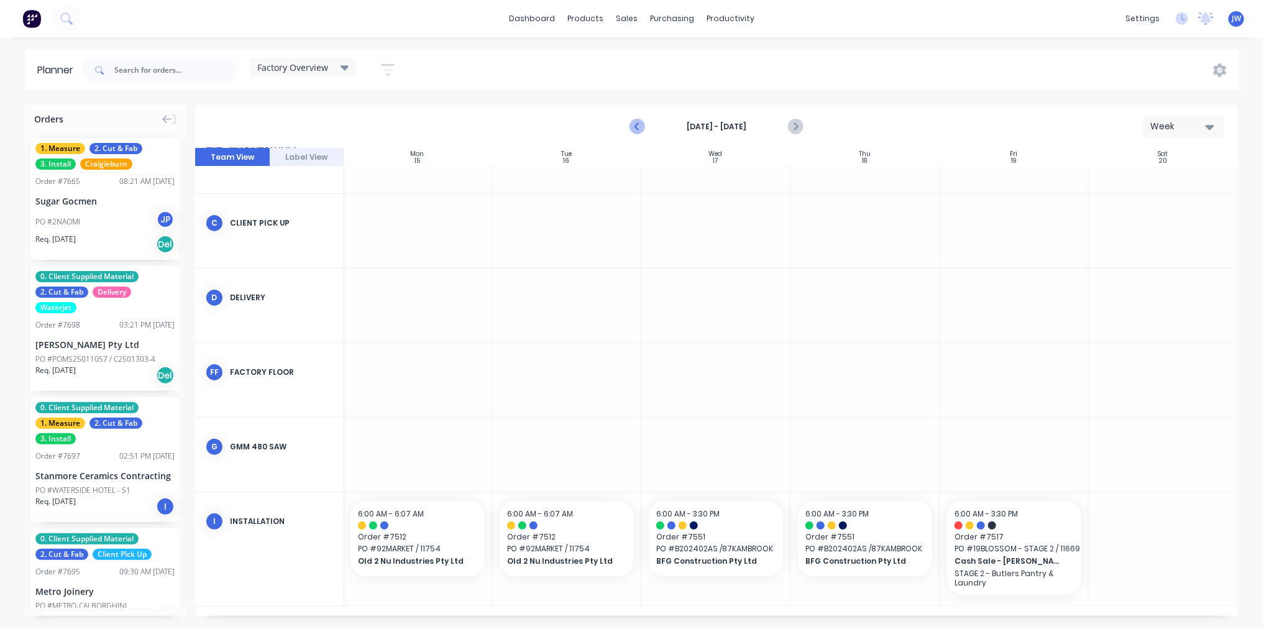
click at [642, 128] on icon "Previous page" at bounding box center [637, 126] width 15 height 15
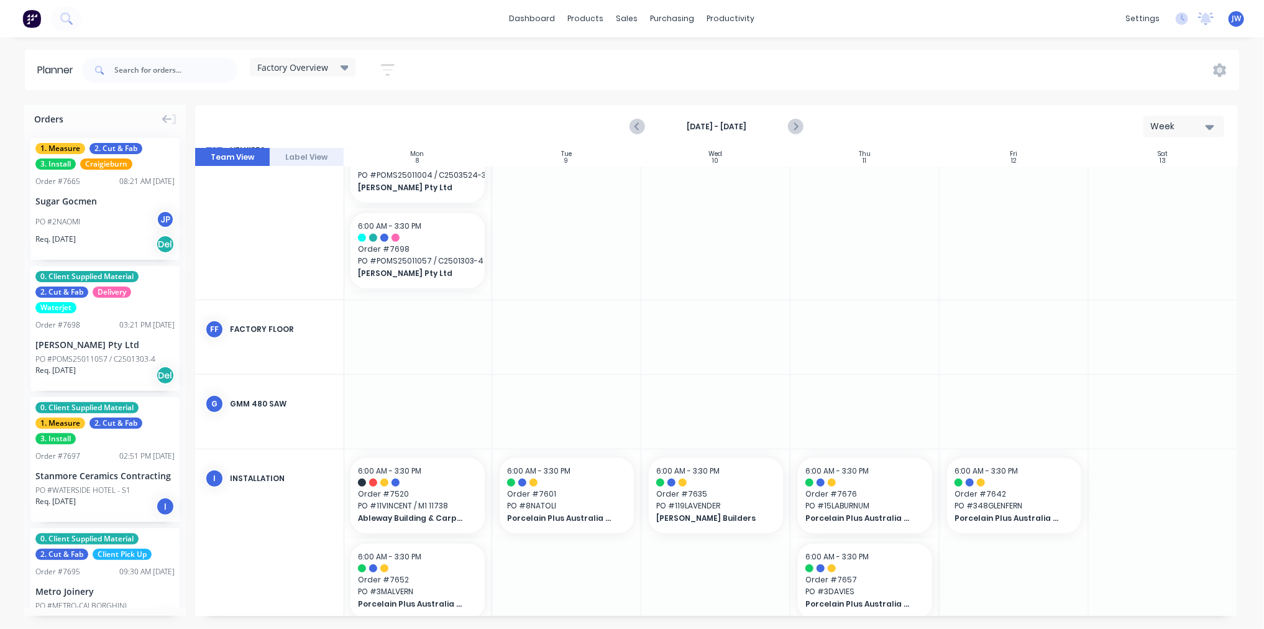
scroll to position [321, 154]
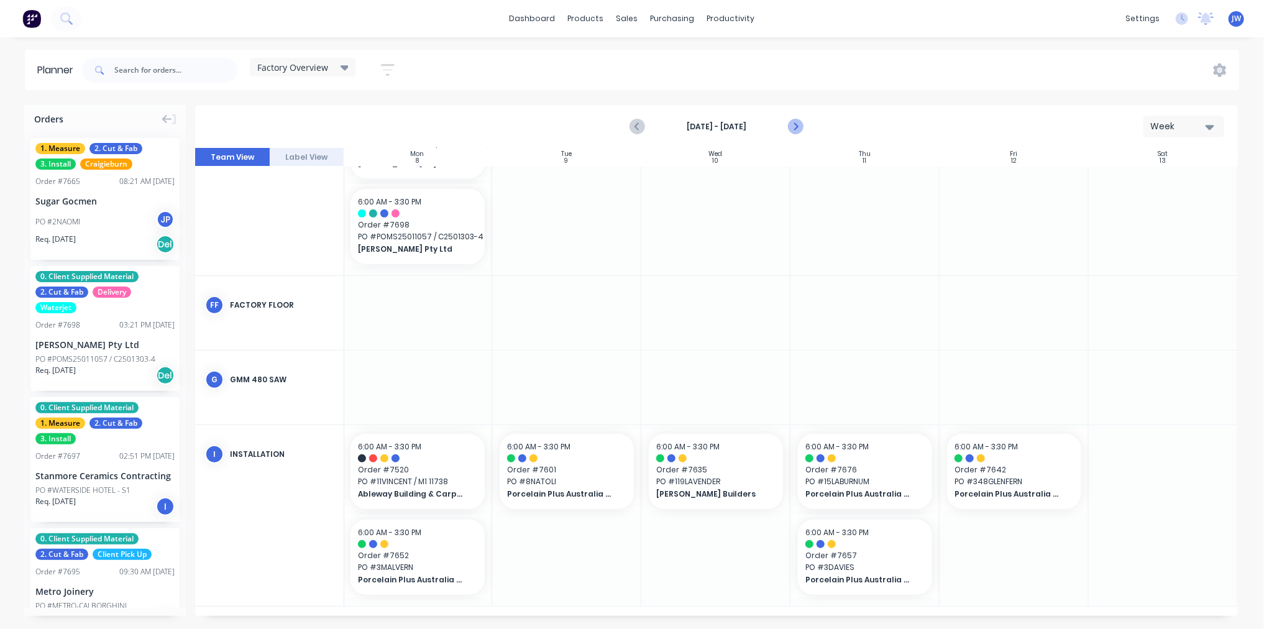
click at [797, 127] on icon "Next page" at bounding box center [795, 127] width 6 height 10
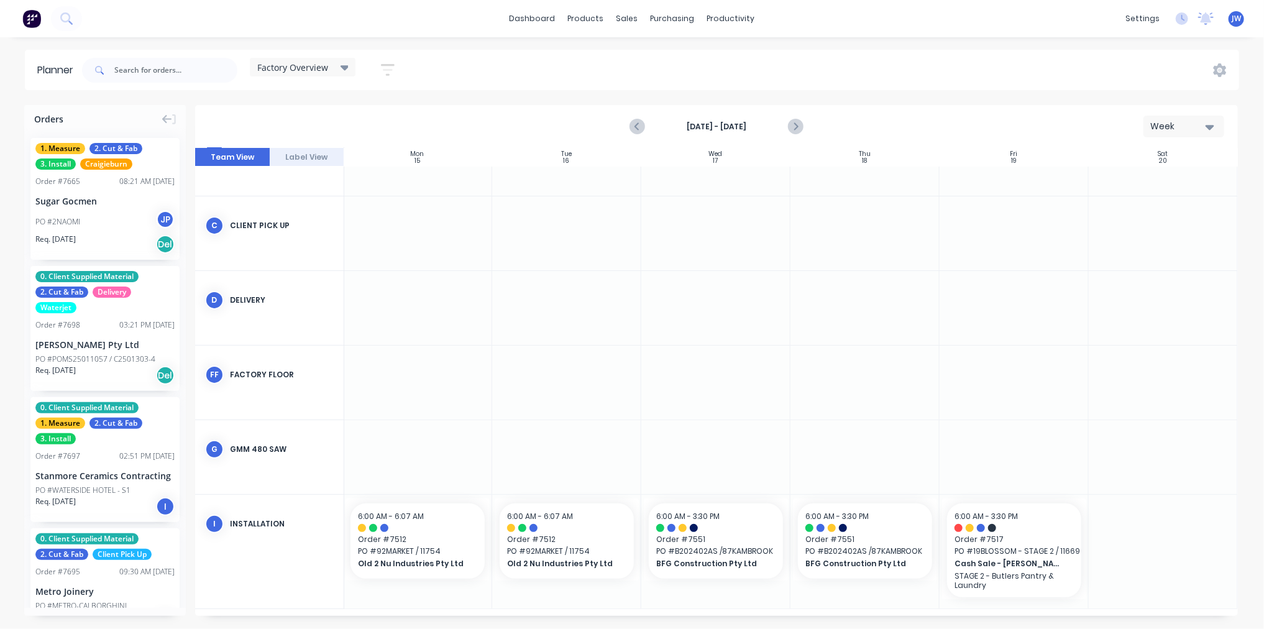
scroll to position [126, 154]
drag, startPoint x: 1027, startPoint y: 616, endPoint x: 885, endPoint y: 607, distance: 142.0
click at [885, 607] on div "Sun 14 [DATE] Mon 15 [DATE] Tue 16 [DATE] Wed 17 [DATE] Thu 18 [DATE] Fri 19 [D…" at bounding box center [716, 382] width 1043 height 468
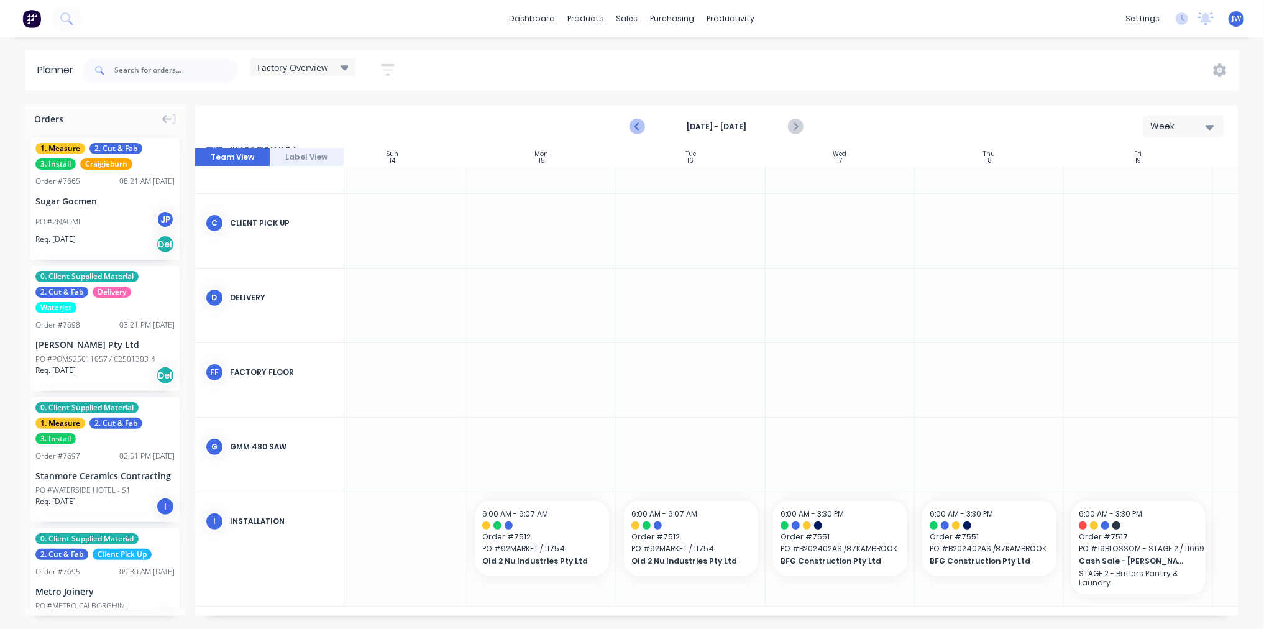
click at [638, 123] on icon "Previous page" at bounding box center [638, 127] width 6 height 10
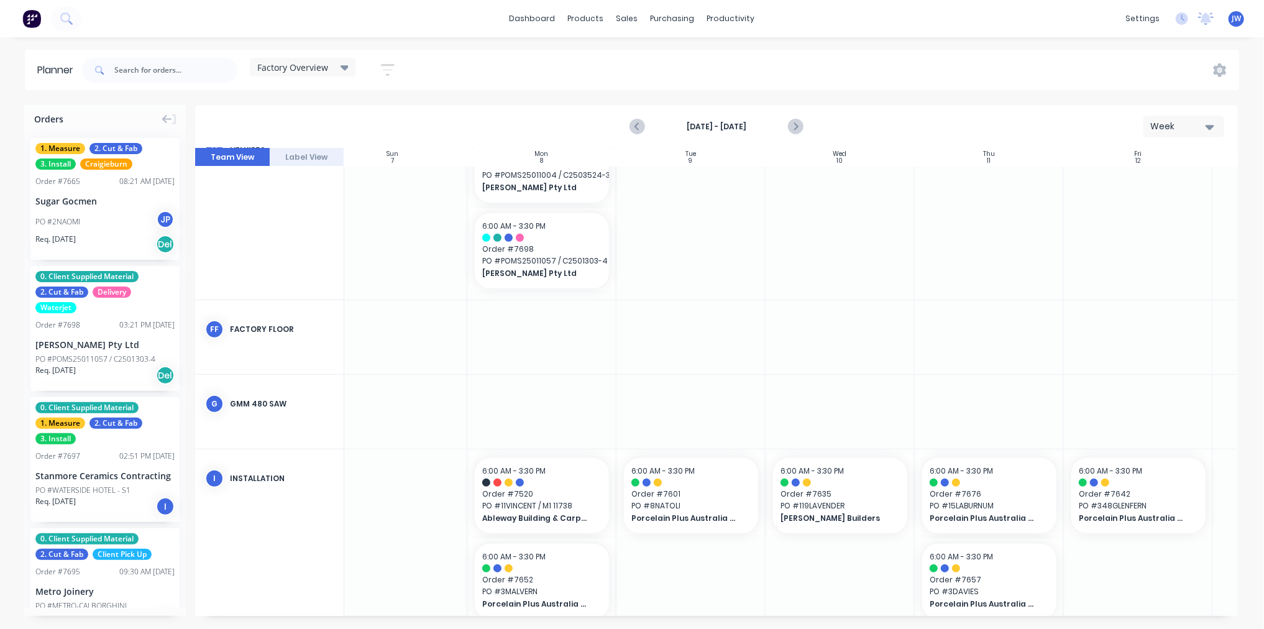
scroll to position [321, 26]
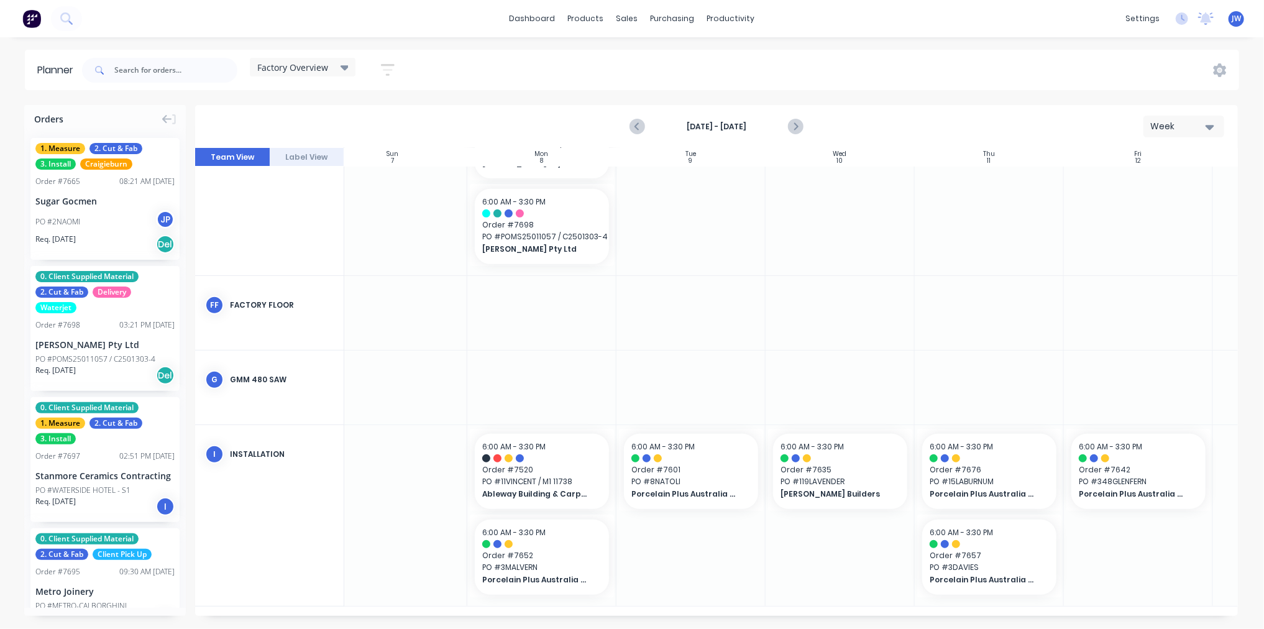
click at [923, 95] on div "Planner Factory Overview Save new view None edit Factory Overview (Default) edi…" at bounding box center [632, 339] width 1264 height 579
click at [932, 41] on div "dashboard products sales purchasing productivity dashboard products Product Cat…" at bounding box center [632, 314] width 1264 height 629
click at [946, 95] on div "Planner Factory Overview Save new view None edit Factory Overview (Default) edi…" at bounding box center [632, 339] width 1264 height 579
click at [953, 42] on div "dashboard products sales purchasing productivity dashboard products Product Cat…" at bounding box center [632, 314] width 1264 height 629
click at [945, 103] on div "Planner Factory Overview Save new view None edit Factory Overview (Default) edi…" at bounding box center [632, 339] width 1264 height 579
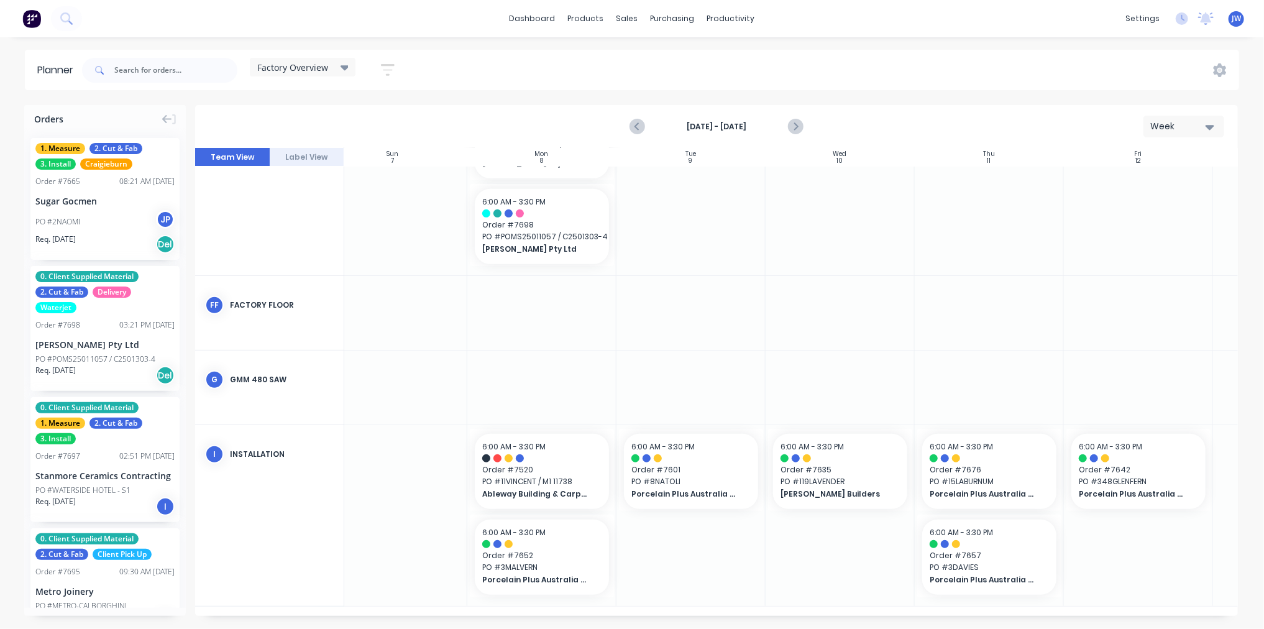
click at [970, 40] on div "dashboard products sales purchasing productivity dashboard products Product Cat…" at bounding box center [632, 314] width 1264 height 629
click at [988, 100] on div "Planner Factory Overview Save new view None edit Factory Overview (Default) edi…" at bounding box center [632, 339] width 1264 height 579
click at [990, 47] on div "dashboard products sales purchasing productivity dashboard products Product Cat…" at bounding box center [632, 314] width 1264 height 629
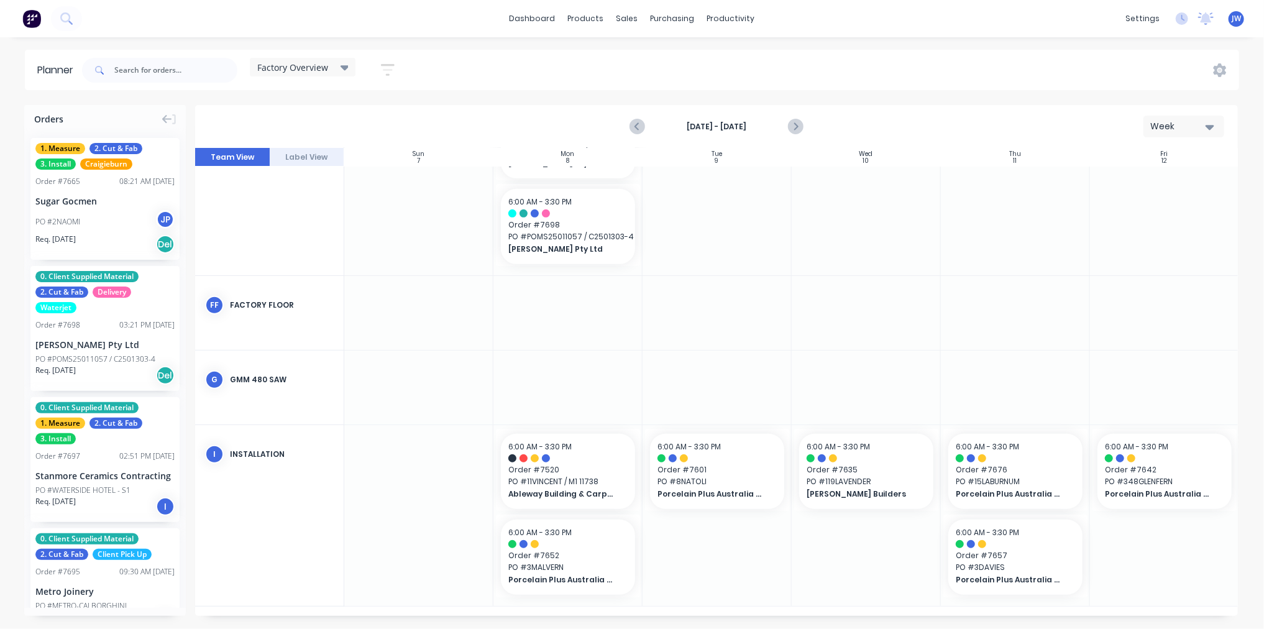
drag, startPoint x: 700, startPoint y: 617, endPoint x: 801, endPoint y: 614, distance: 100.7
click at [801, 614] on div "Orders 1. Measure 2. Cut & Fab 3. Install Craigieburn Order # 7665 08:21 AM [DA…" at bounding box center [632, 366] width 1264 height 523
drag, startPoint x: 820, startPoint y: 610, endPoint x: 901, endPoint y: 612, distance: 80.8
click at [901, 612] on div "Sun 7 [DATE] Mon 8 [DATE] Tue 9 [DATE] Wed 10 [DATE] Thu 11 [DATE] Fri 12 [DATE…" at bounding box center [716, 382] width 1043 height 468
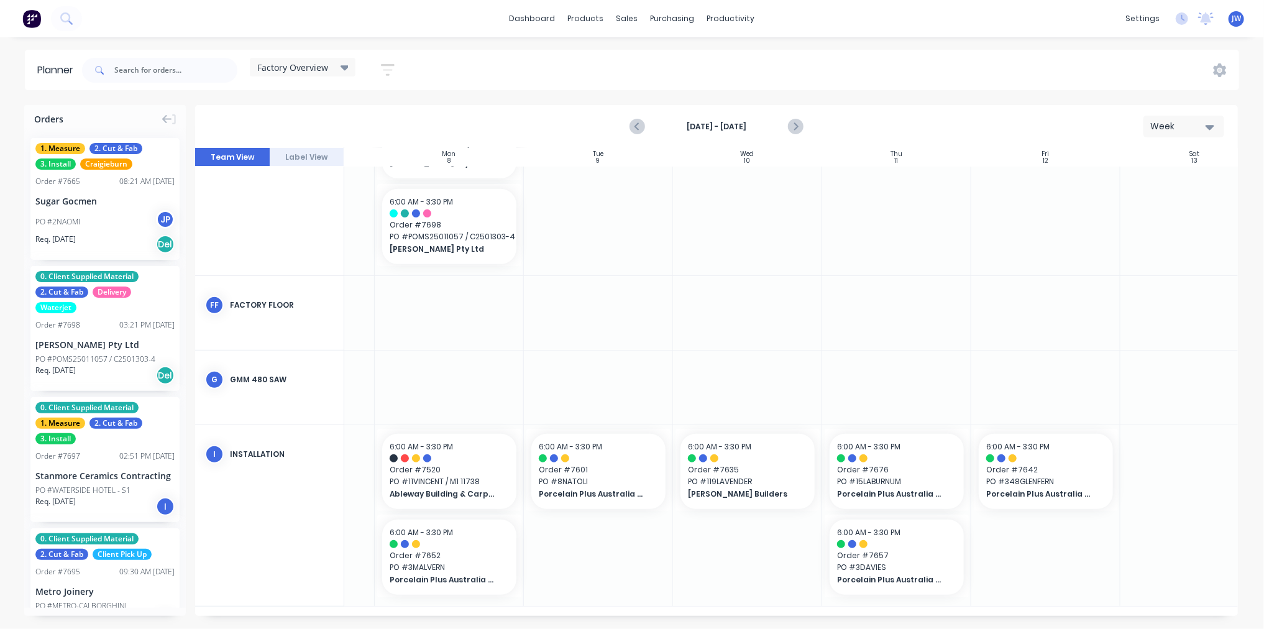
scroll to position [321, 154]
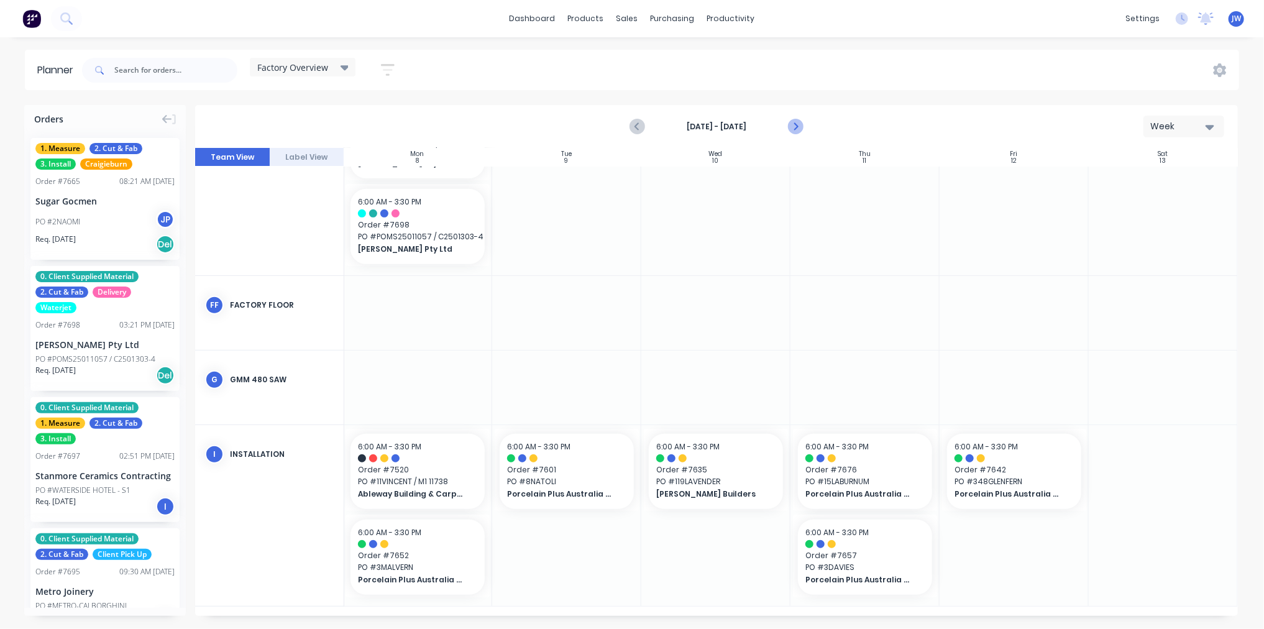
click at [789, 124] on icon "Next page" at bounding box center [795, 126] width 15 height 15
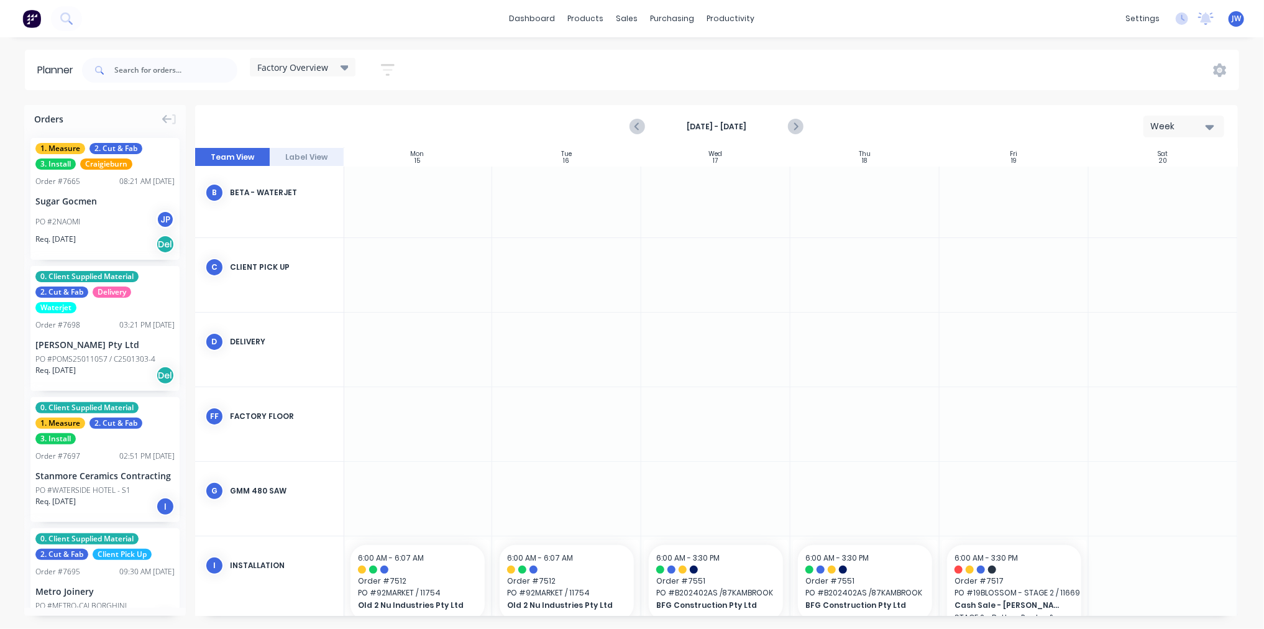
scroll to position [126, 154]
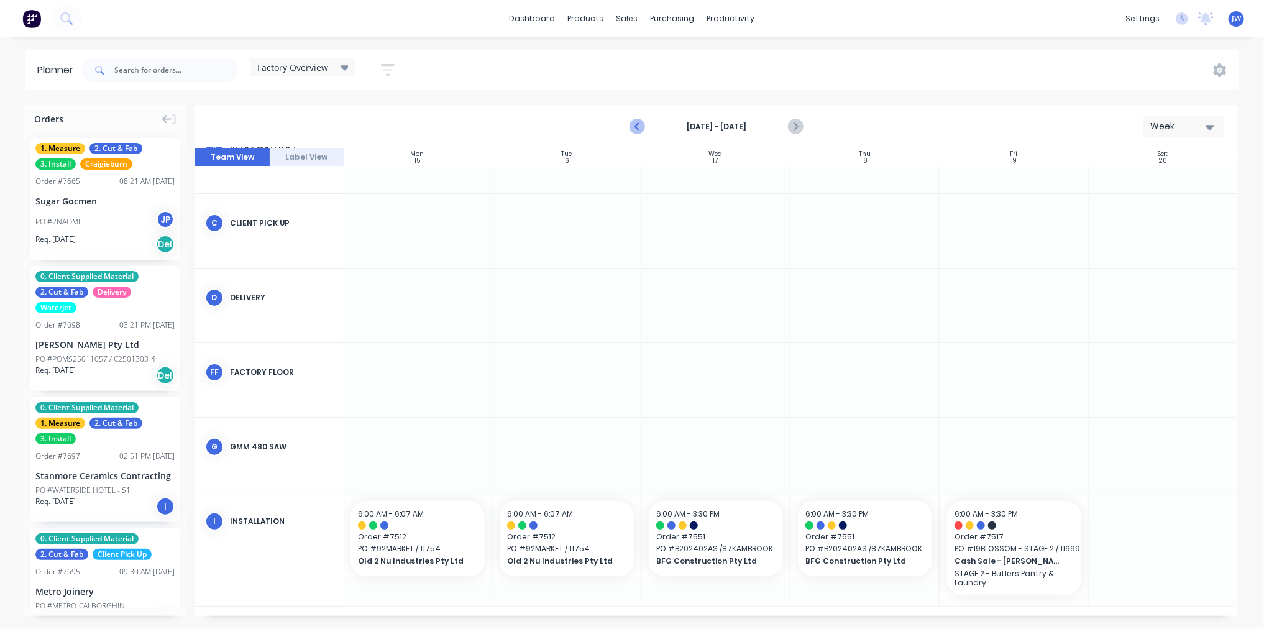
click at [641, 128] on icon "Previous page" at bounding box center [637, 126] width 15 height 15
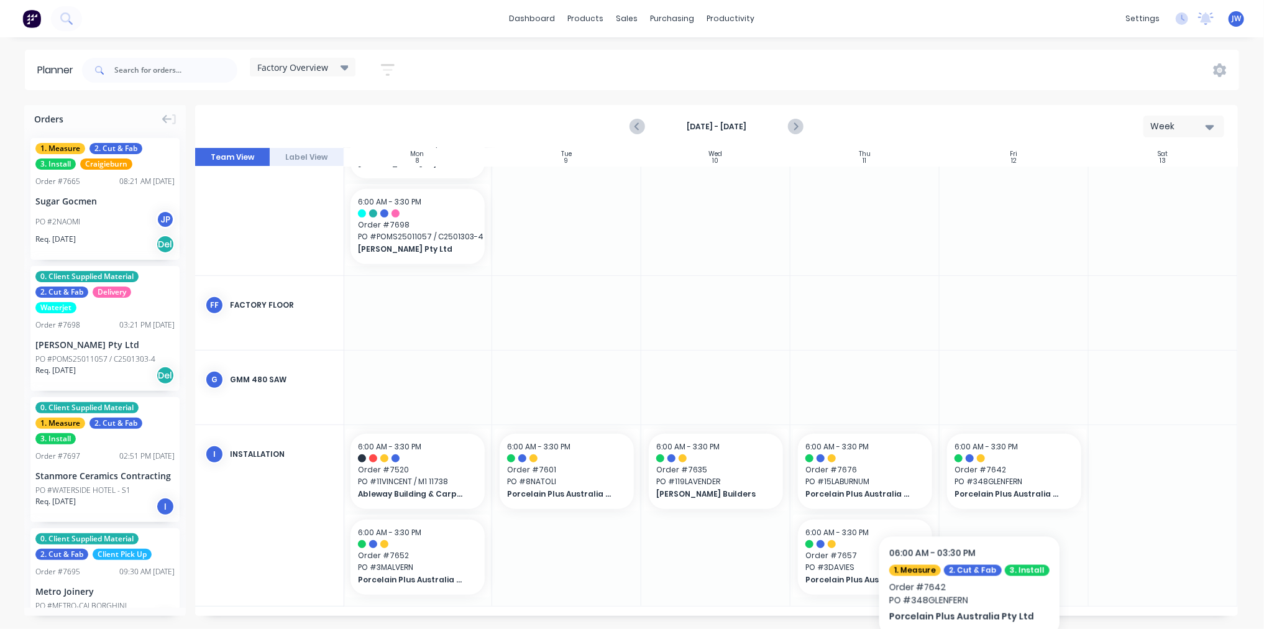
scroll to position [313, 154]
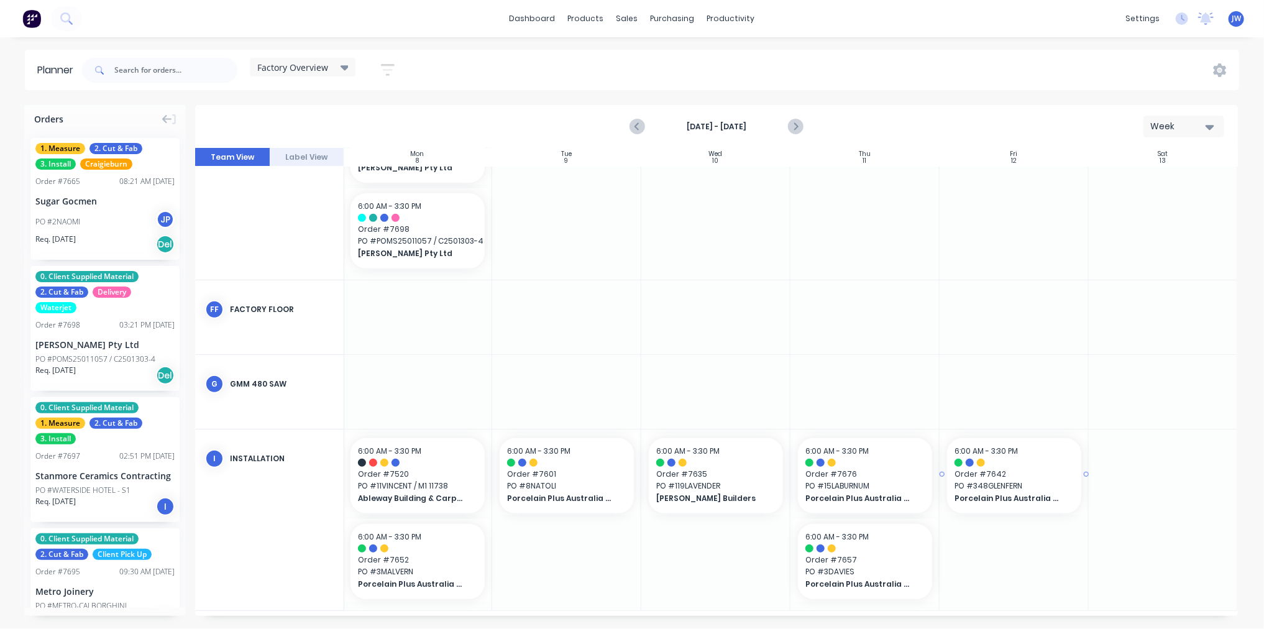
click at [986, 461] on div at bounding box center [1014, 463] width 119 height 8
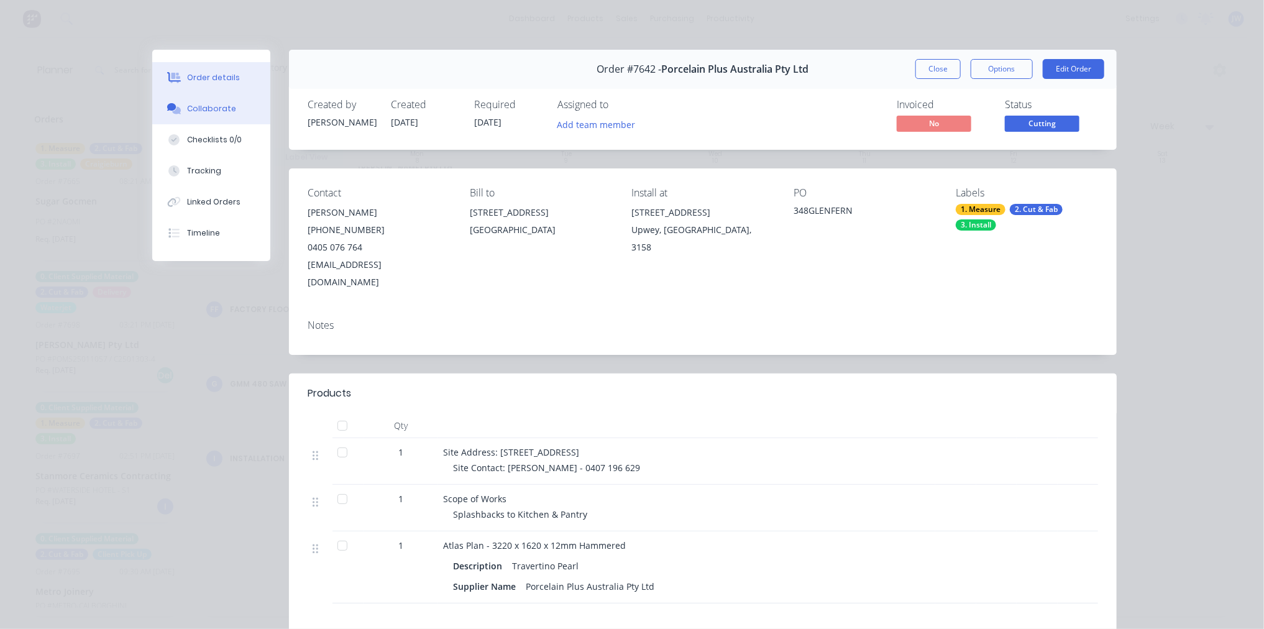
click at [219, 115] on button "Collaborate" at bounding box center [211, 108] width 118 height 31
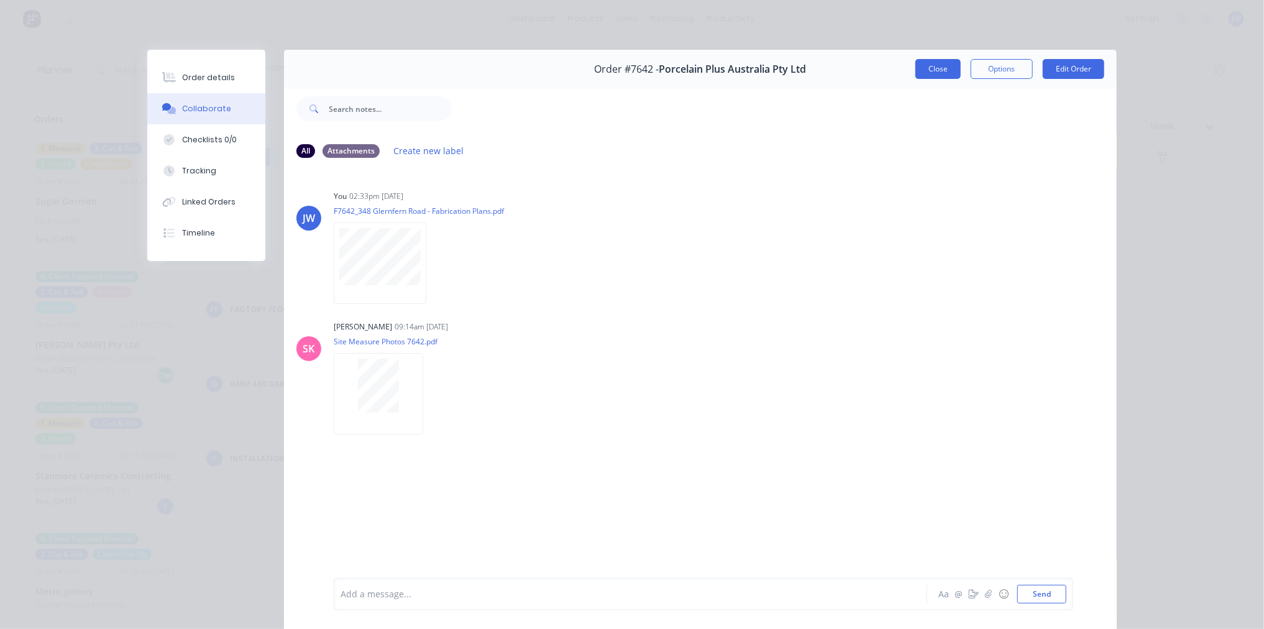
click at [927, 77] on button "Close" at bounding box center [938, 69] width 45 height 20
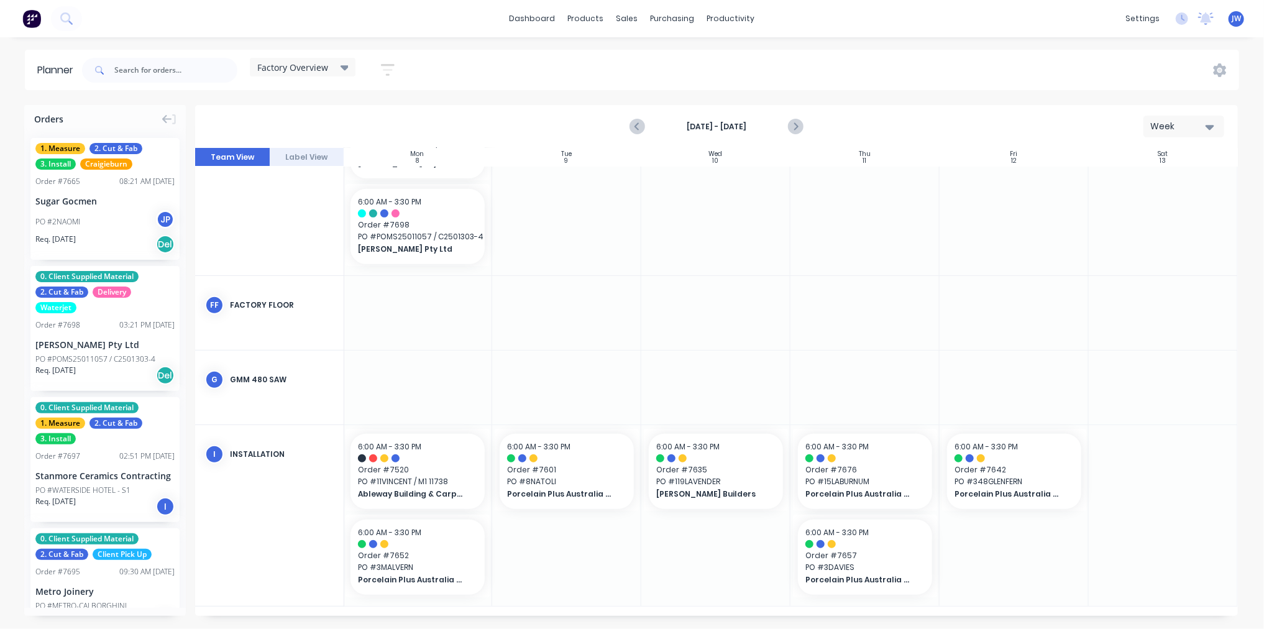
scroll to position [321, 154]
click at [791, 126] on icon "Next page" at bounding box center [795, 126] width 15 height 15
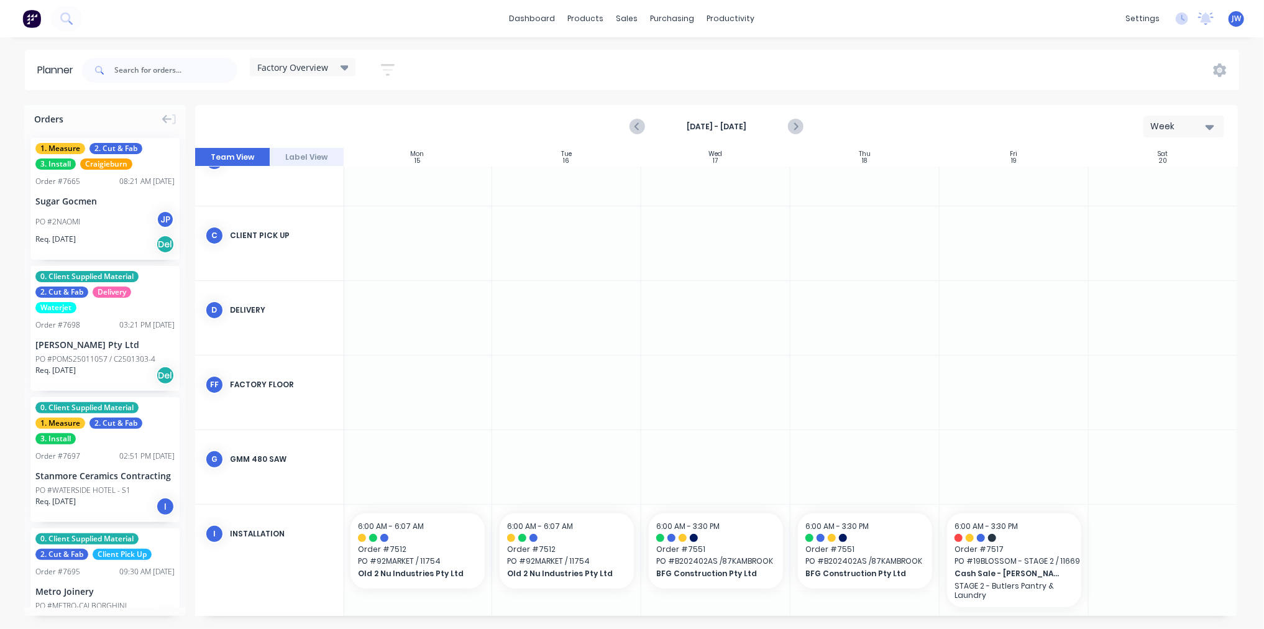
scroll to position [126, 154]
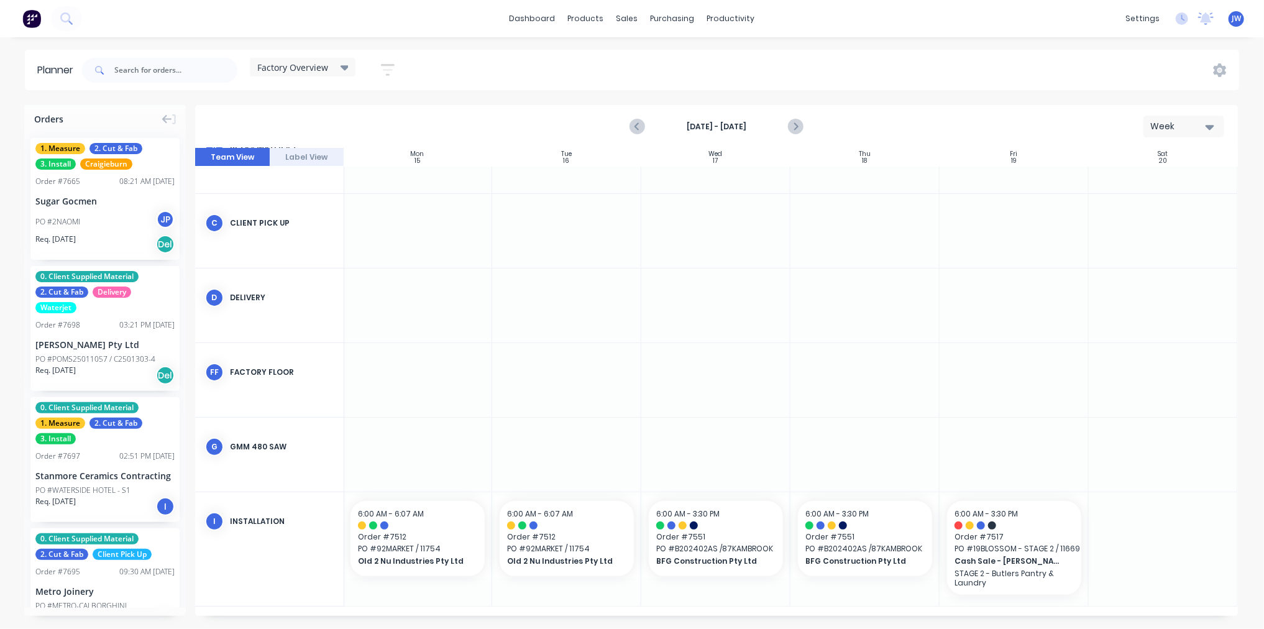
drag, startPoint x: 924, startPoint y: 617, endPoint x: 810, endPoint y: 613, distance: 113.8
click at [810, 613] on div "Orders 1. Measure 2. Cut & Fab 3. Install Craigieburn Order # 7665 08:21 AM [DA…" at bounding box center [632, 366] width 1264 height 523
drag, startPoint x: 1037, startPoint y: 616, endPoint x: 909, endPoint y: 624, distance: 128.3
click at [909, 618] on div "Orders 1. Measure 2. Cut & Fab 3. Install Craigieburn Order # 7665 08:21 AM [DA…" at bounding box center [632, 366] width 1264 height 523
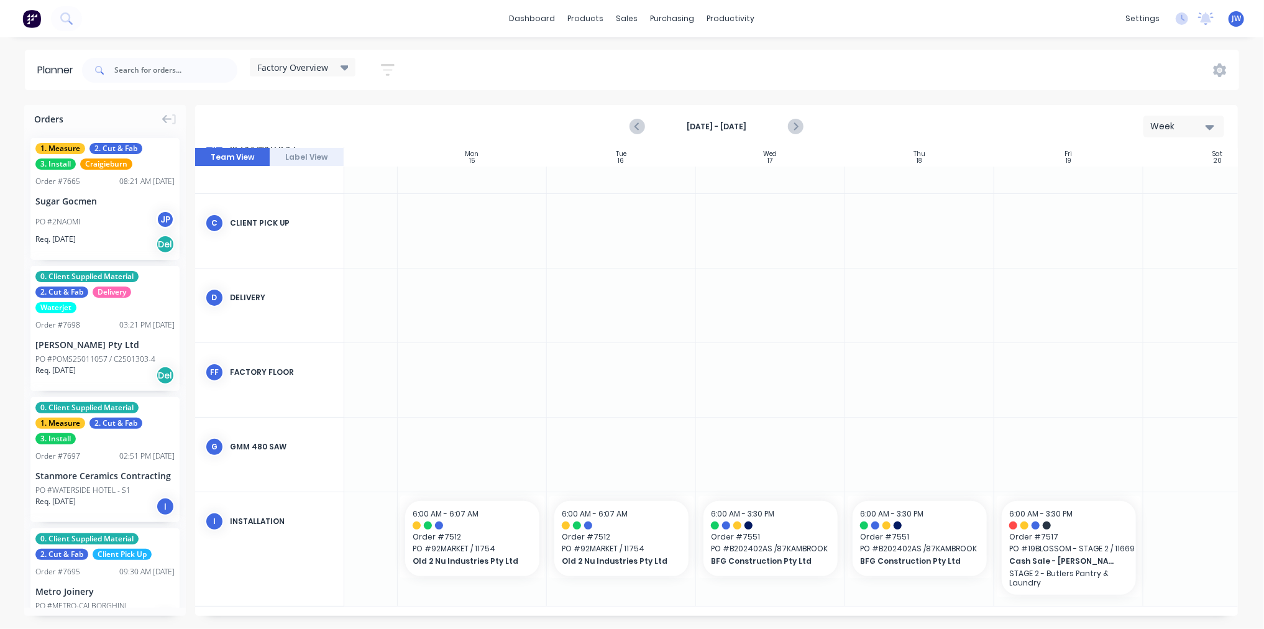
scroll to position [126, 0]
